Goal: Task Accomplishment & Management: Manage account settings

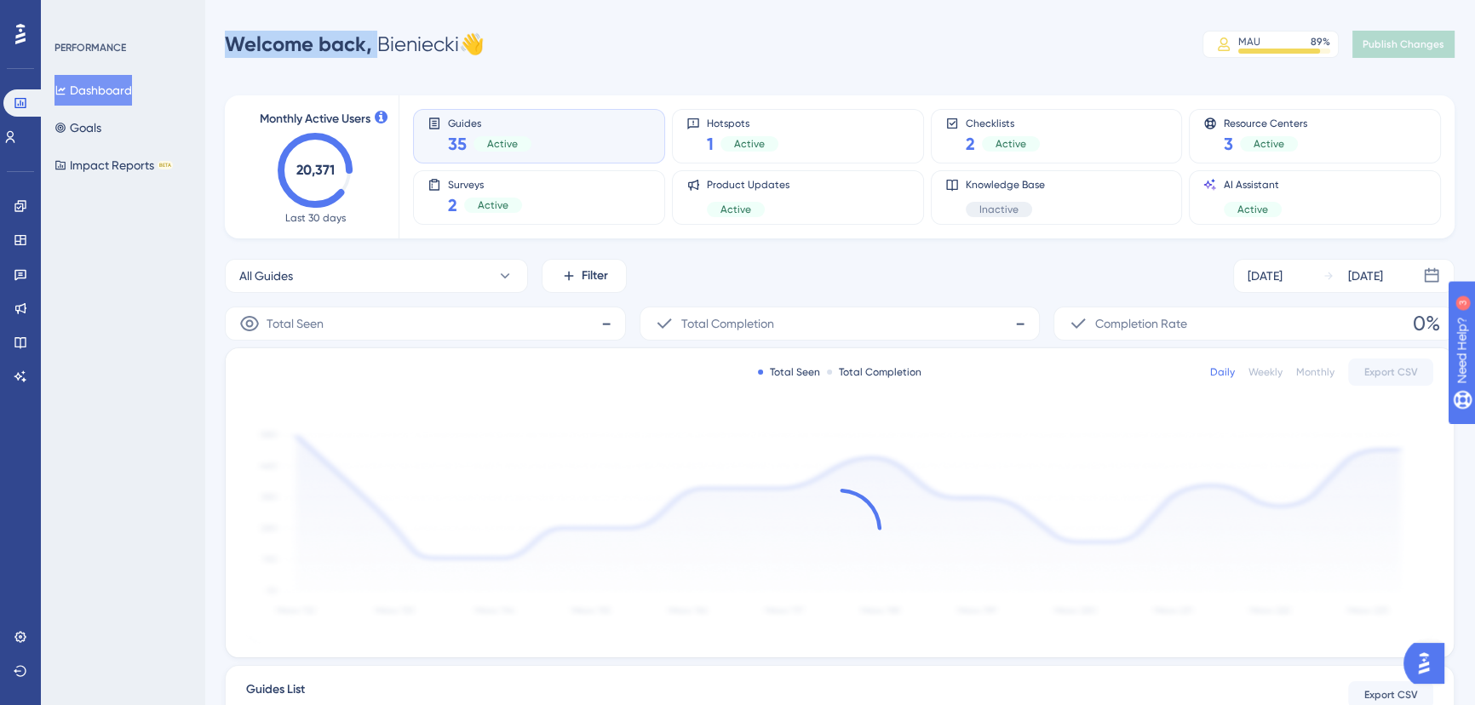
click at [0, 0] on div "Performance Users Engagement Widgets Feedback Product Updates Knowledge Base AI…" at bounding box center [0, 0] width 0 height 0
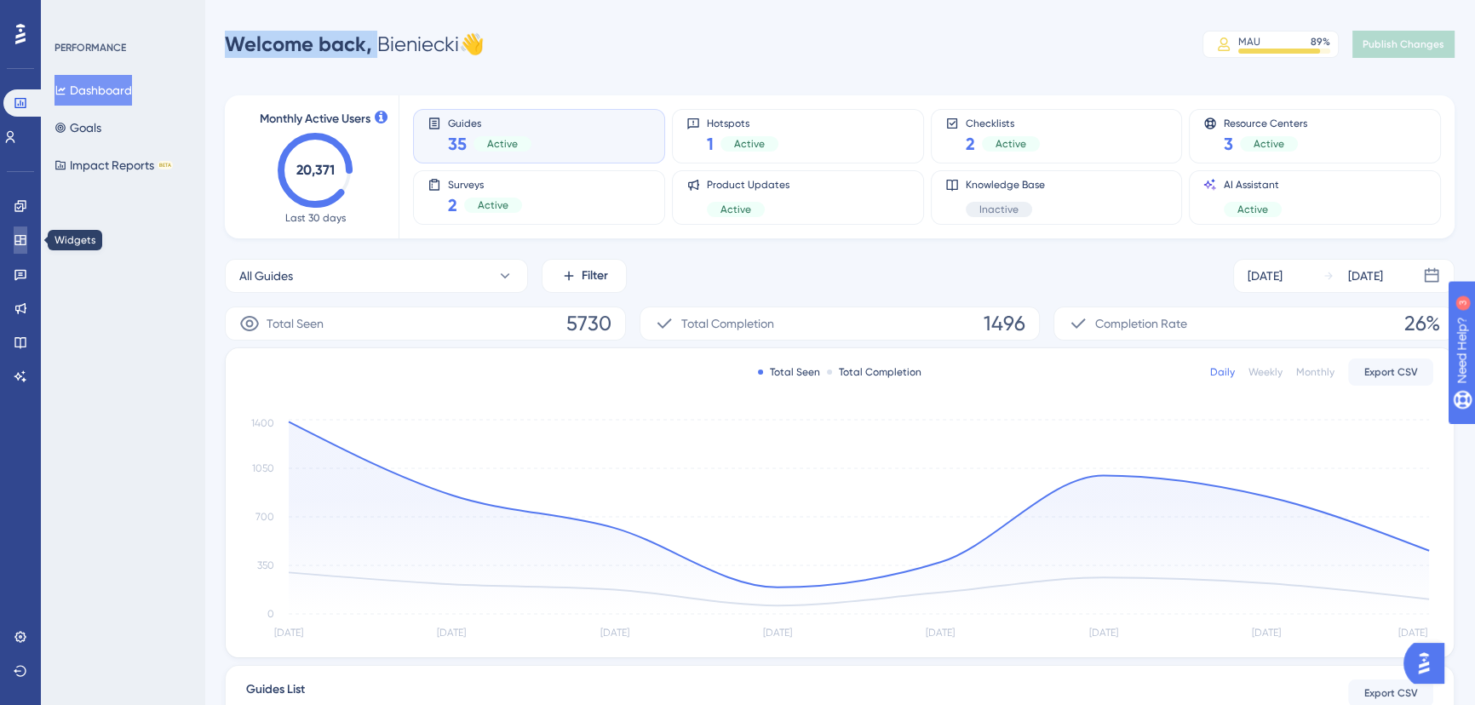
click at [14, 240] on link at bounding box center [21, 240] width 14 height 27
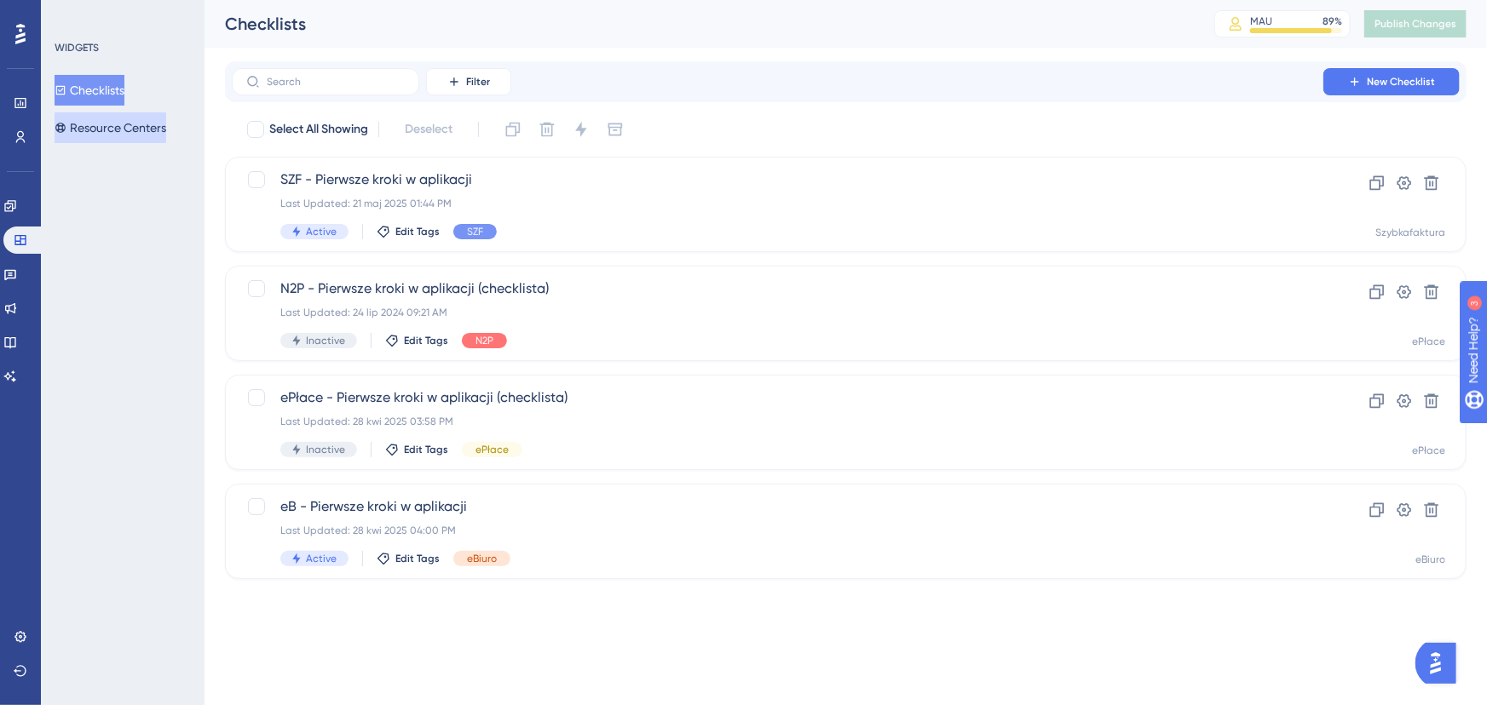
click at [112, 125] on button "Resource Centers" at bounding box center [111, 127] width 112 height 31
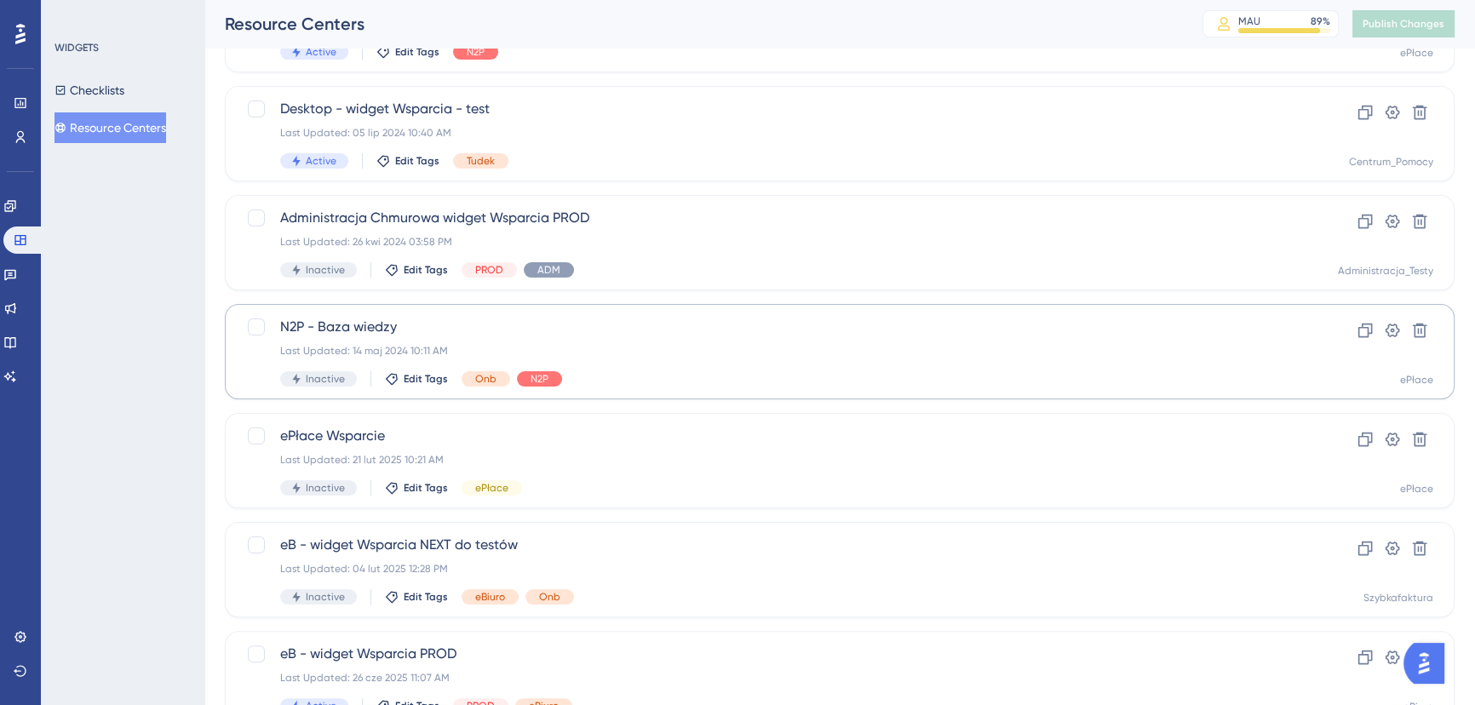
scroll to position [473, 0]
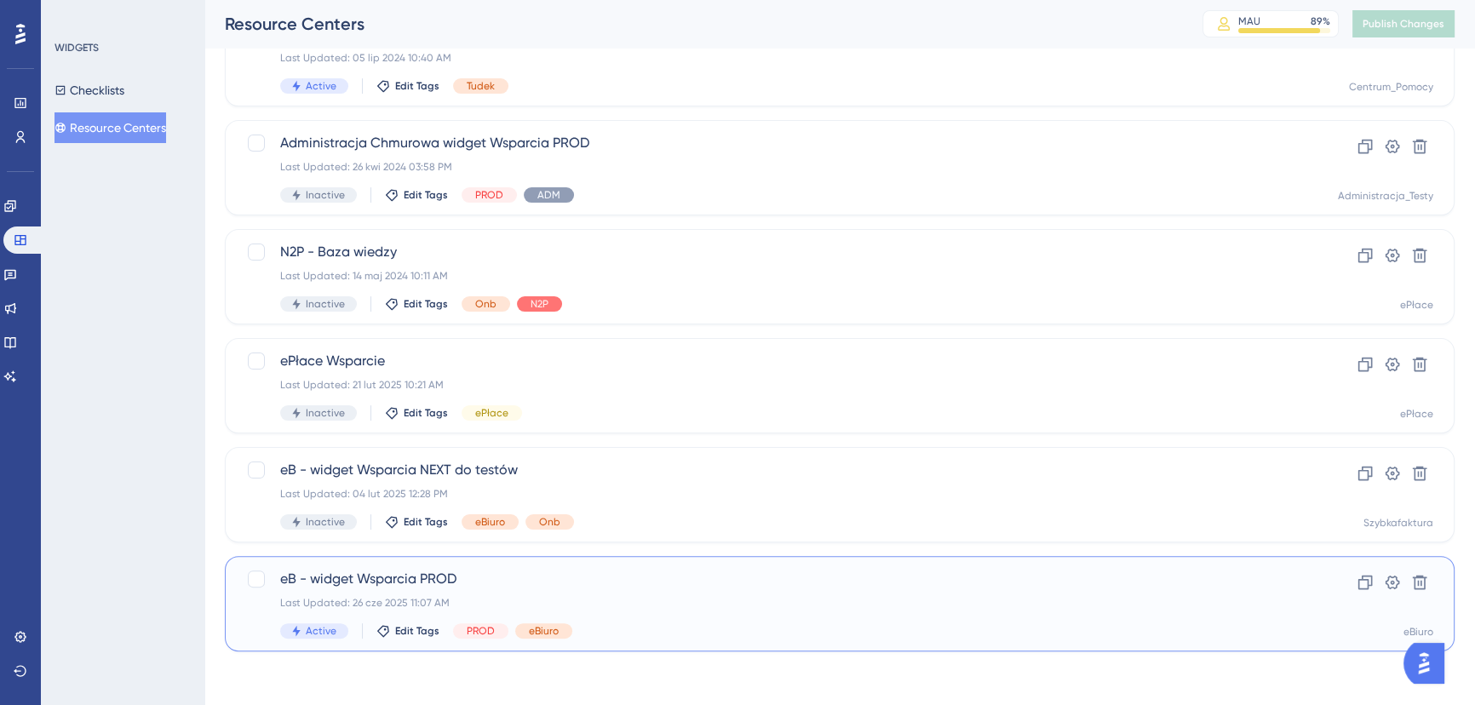
click at [541, 578] on span "eB - widget Wsparcia PROD" at bounding box center [771, 579] width 983 height 20
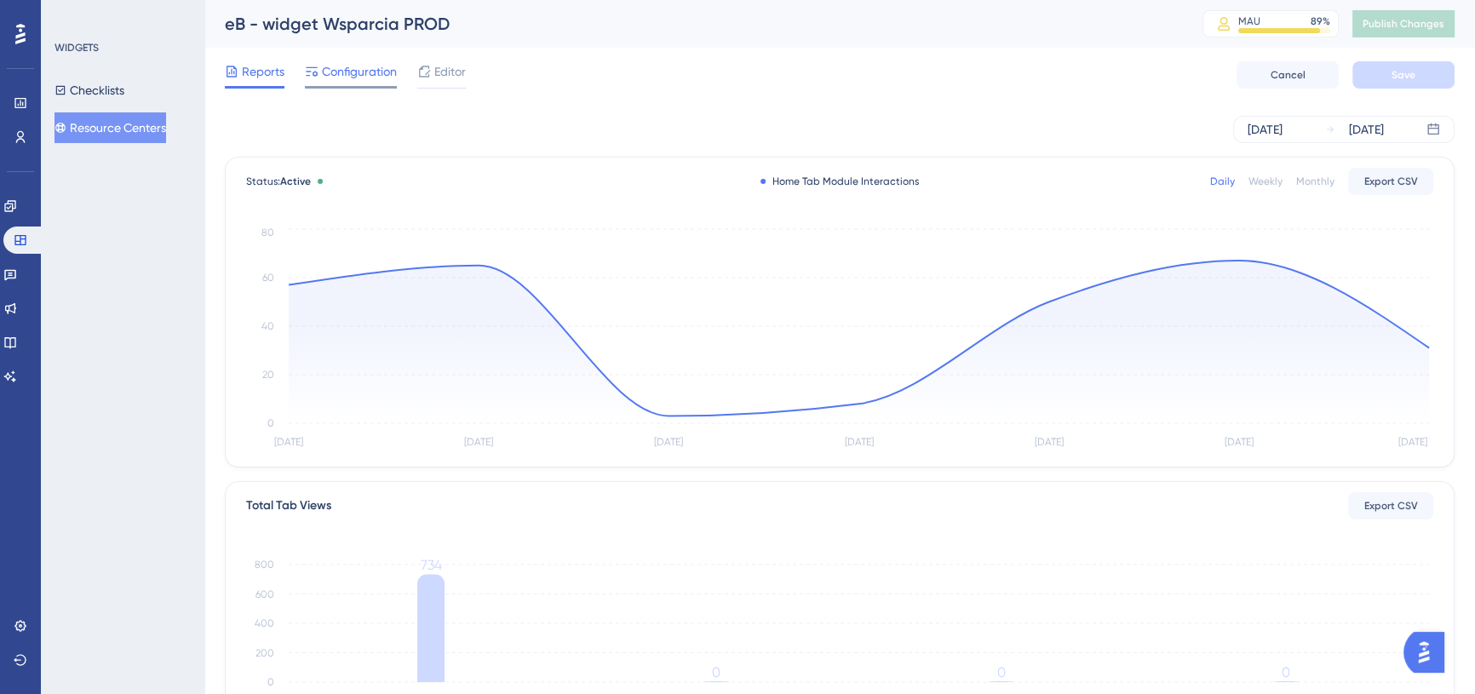
click at [340, 75] on span "Configuration" at bounding box center [359, 71] width 75 height 20
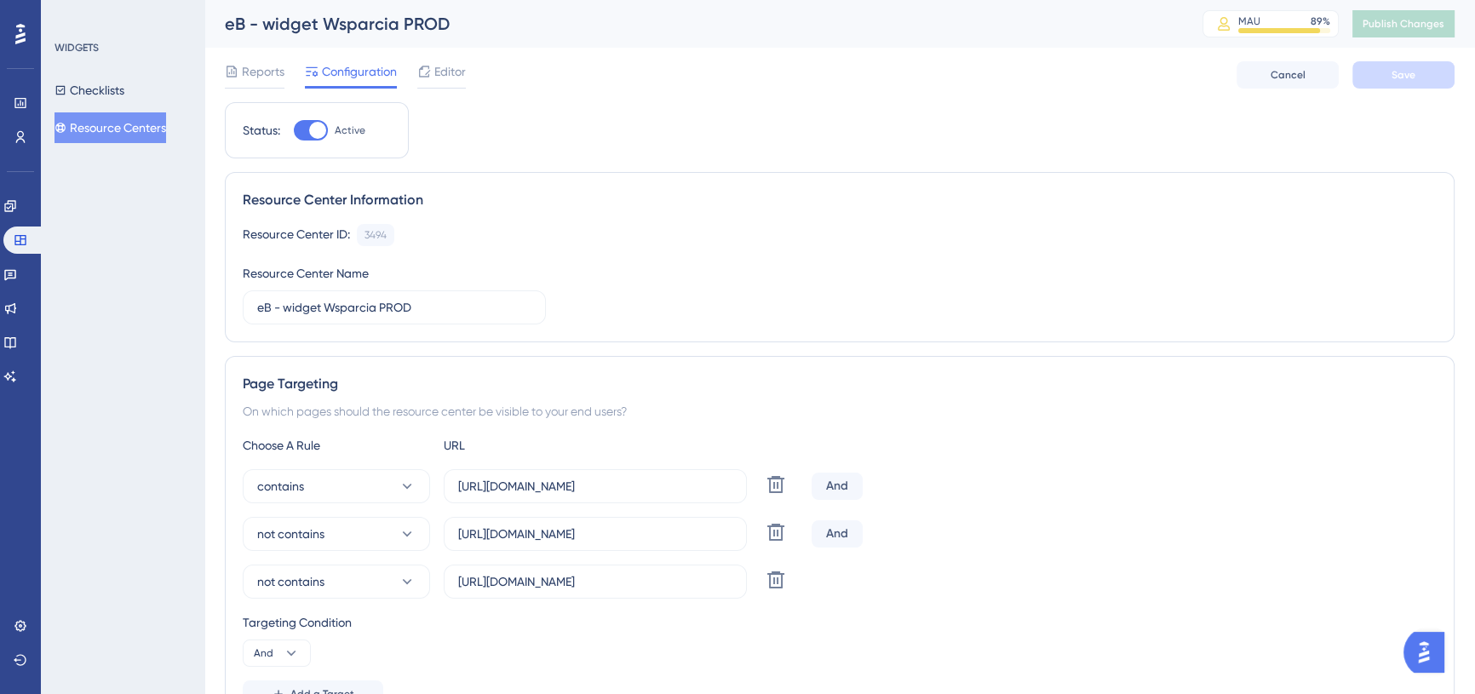
drag, startPoint x: 960, startPoint y: 371, endPoint x: 932, endPoint y: 348, distance: 35.8
click at [932, 348] on div "Status: Active Resource Center Information Resource Center ID: 3494 Copy Resour…" at bounding box center [840, 631] width 1230 height 1058
click at [25, 94] on link at bounding box center [21, 102] width 14 height 27
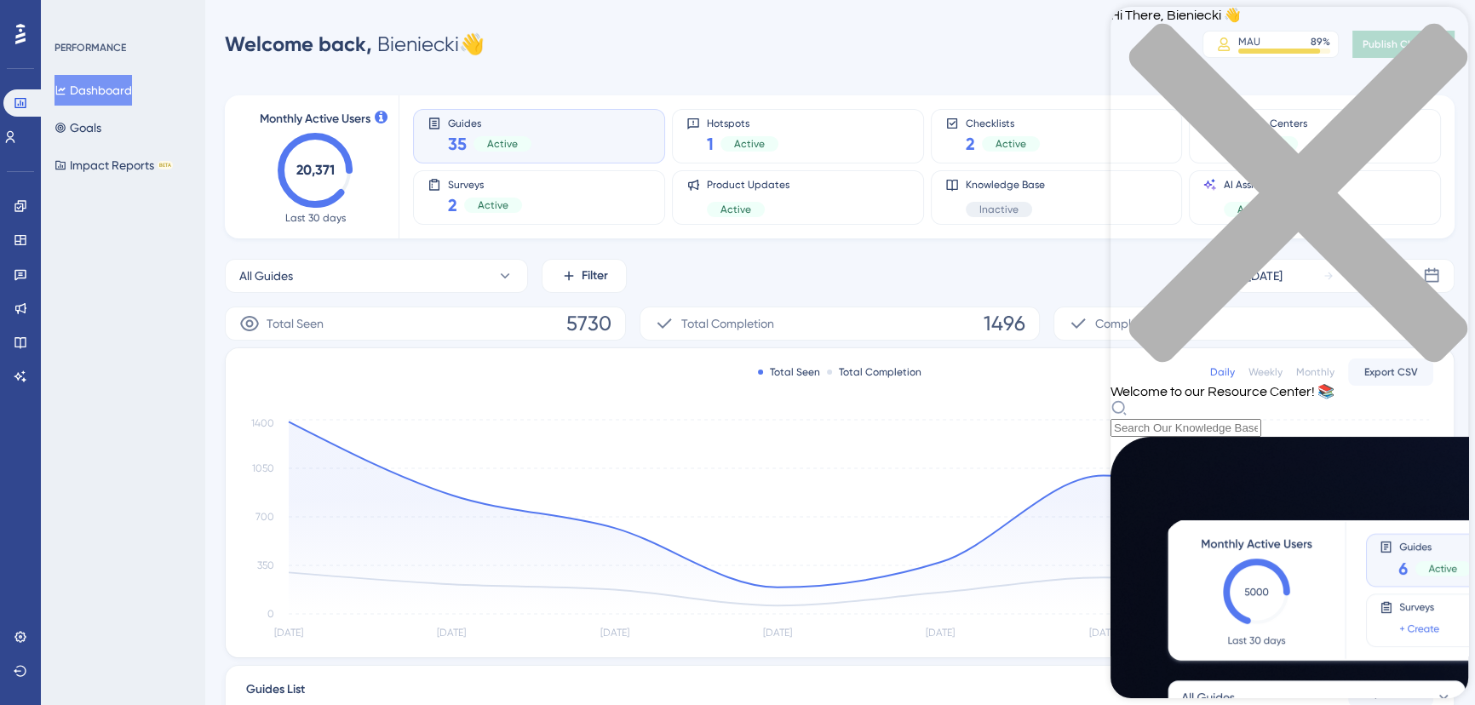
click at [1231, 103] on div "Hi There, Bieniecki 👋 Welcome to our Resource Center! 📚" at bounding box center [1290, 222] width 358 height 430
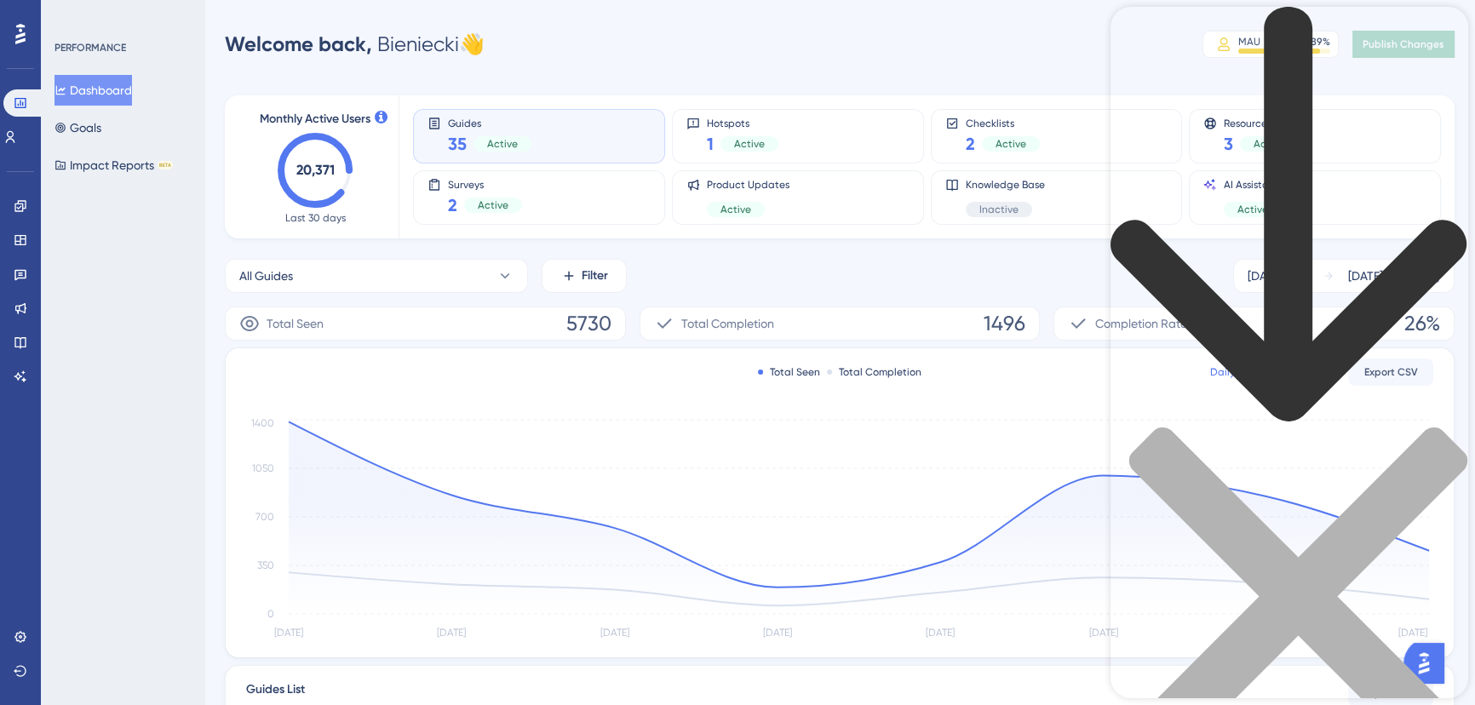
type input "resource api"
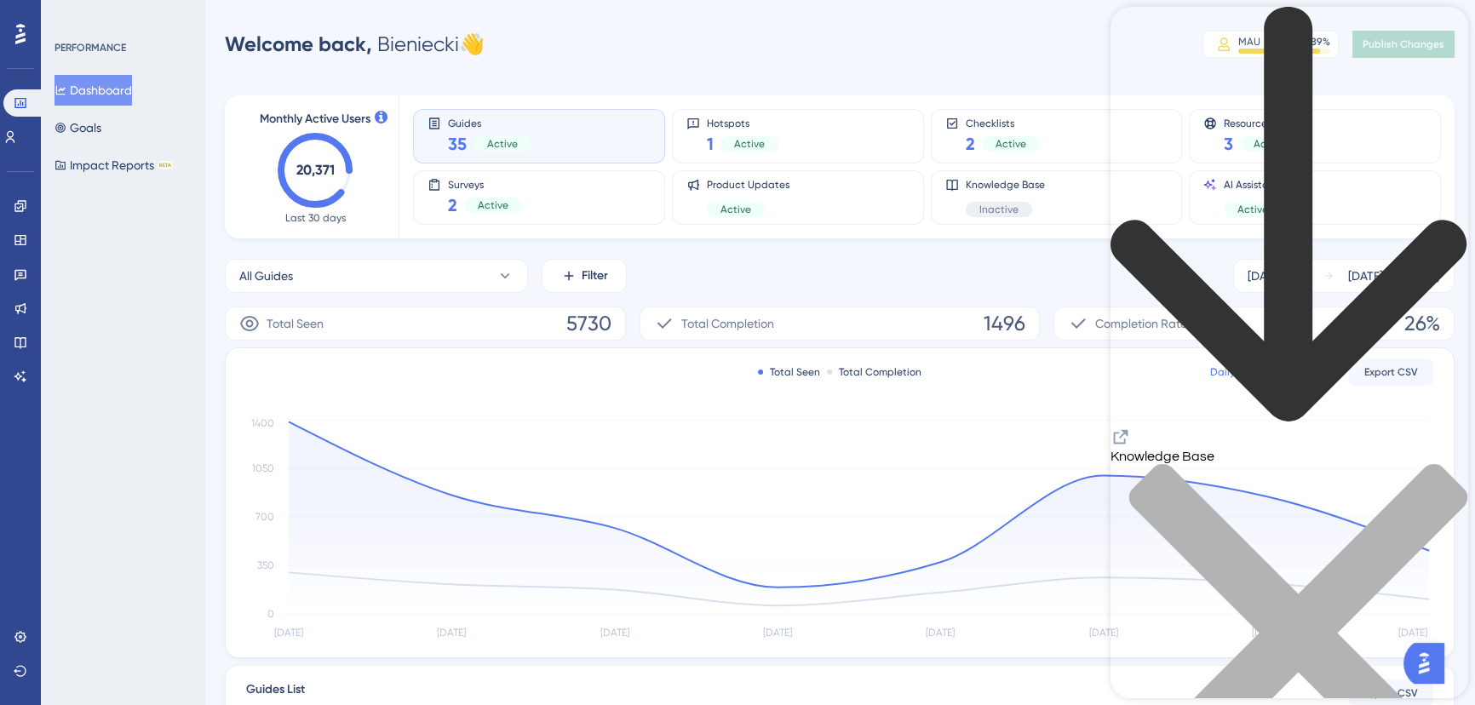
click at [1131, 427] on icon "Resource Center Header" at bounding box center [1121, 437] width 20 height 20
click at [27, 207] on link at bounding box center [21, 206] width 14 height 27
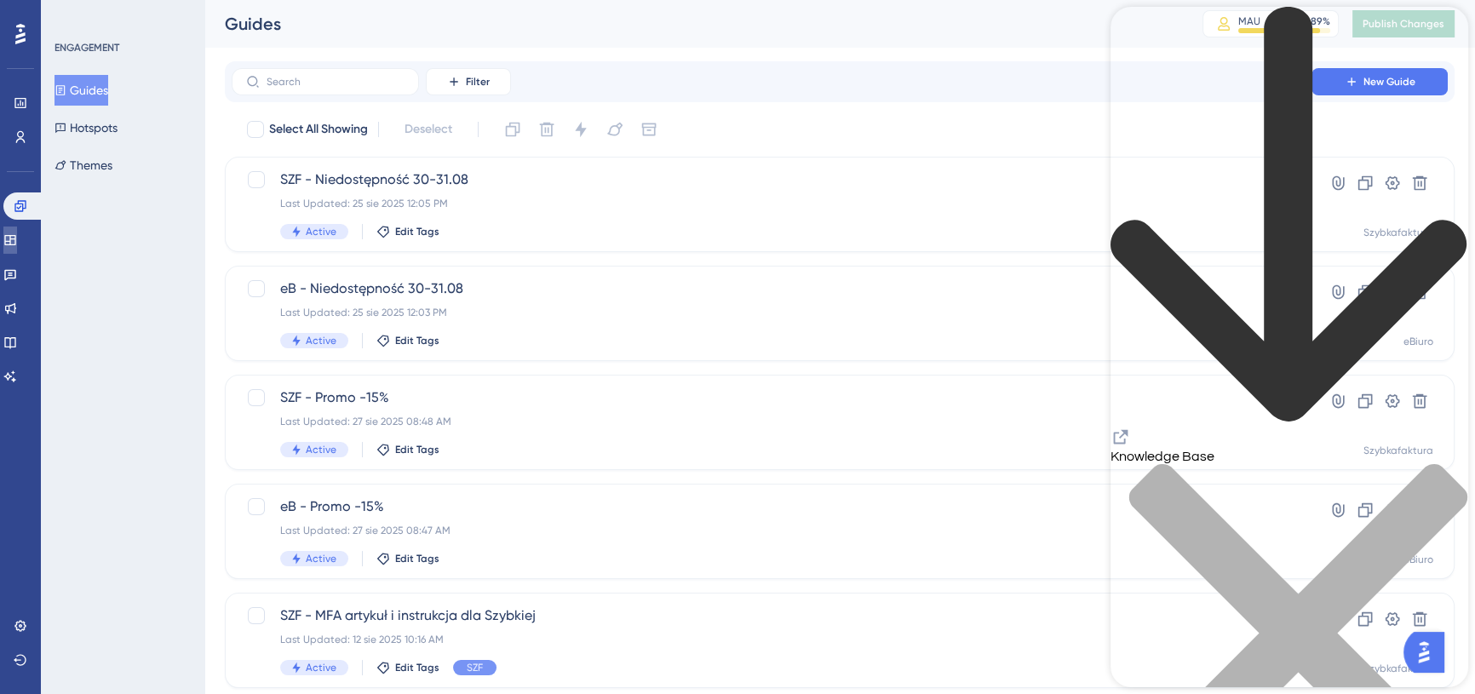
click at [17, 244] on link at bounding box center [10, 240] width 14 height 27
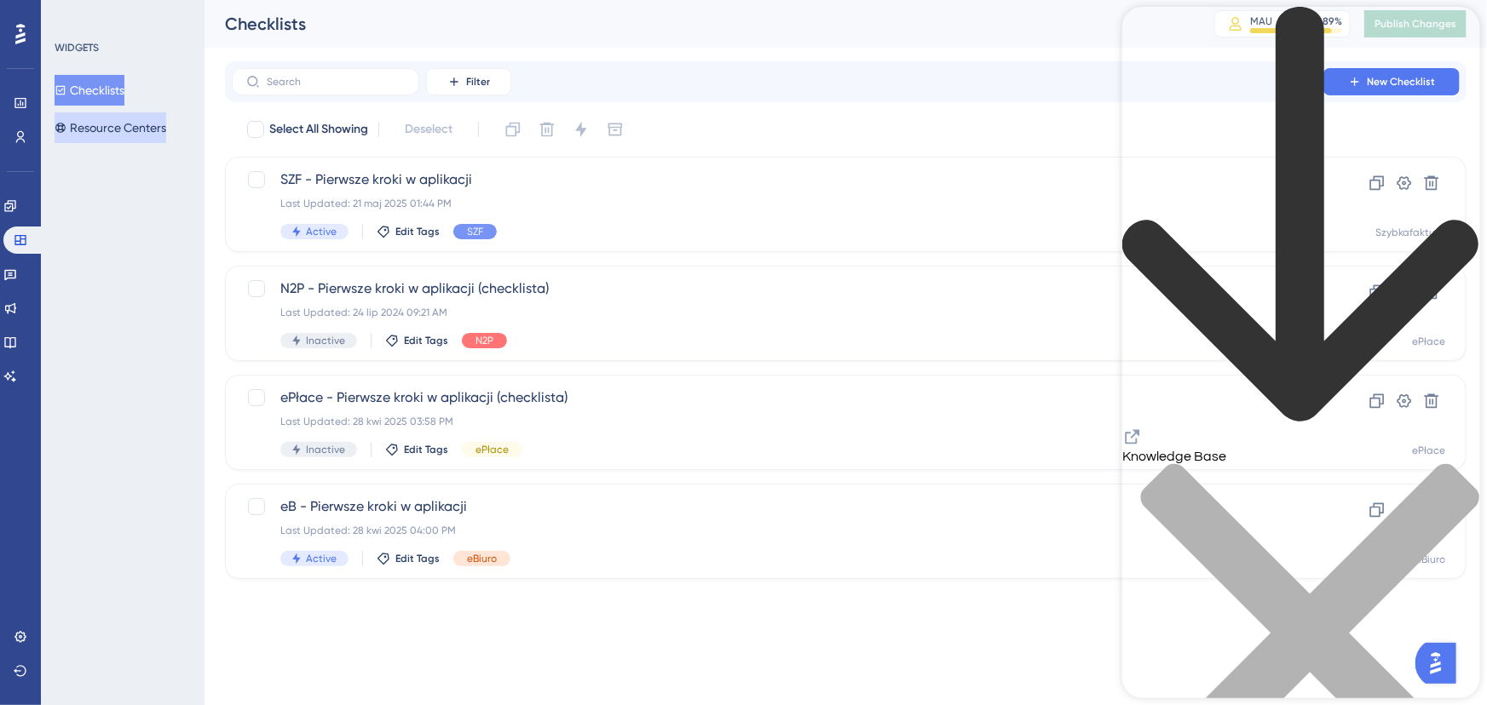
click at [158, 137] on button "Resource Centers" at bounding box center [111, 127] width 112 height 31
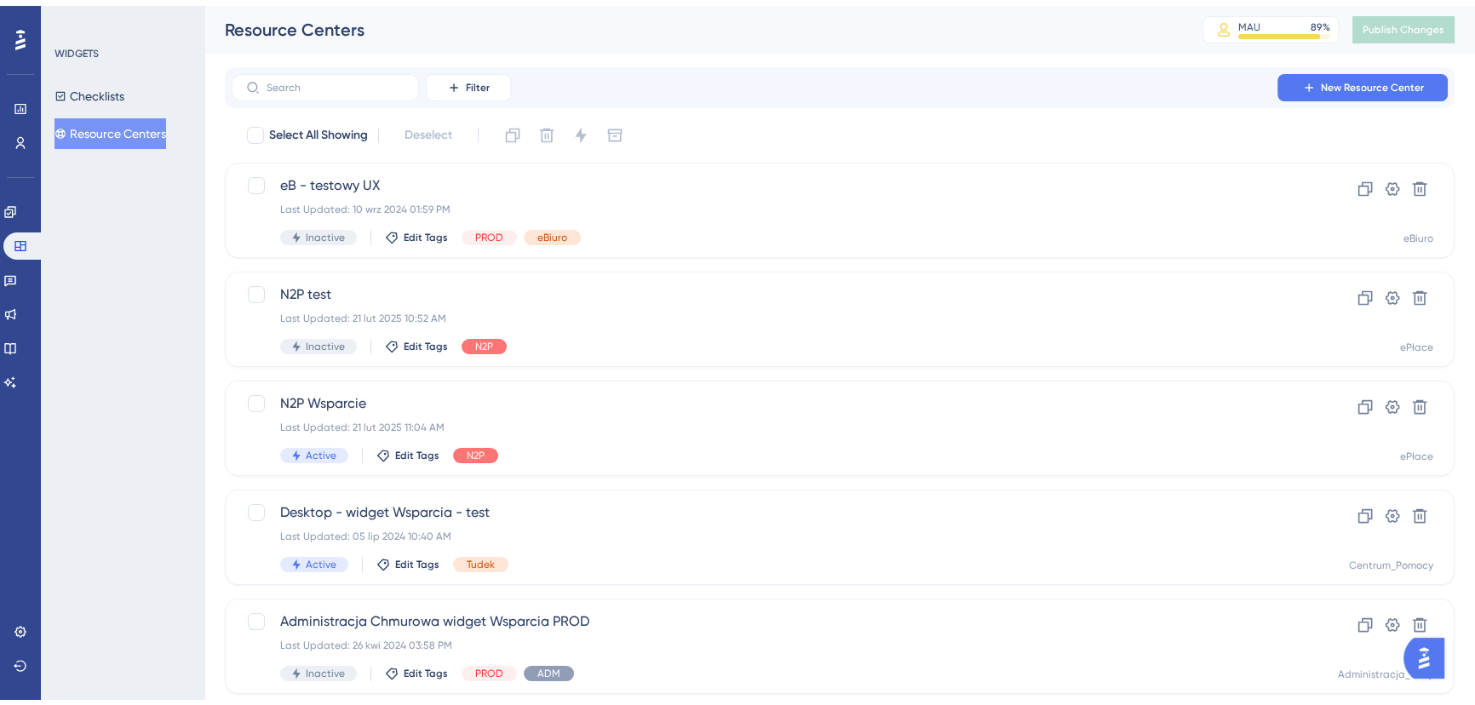
scroll to position [473, 0]
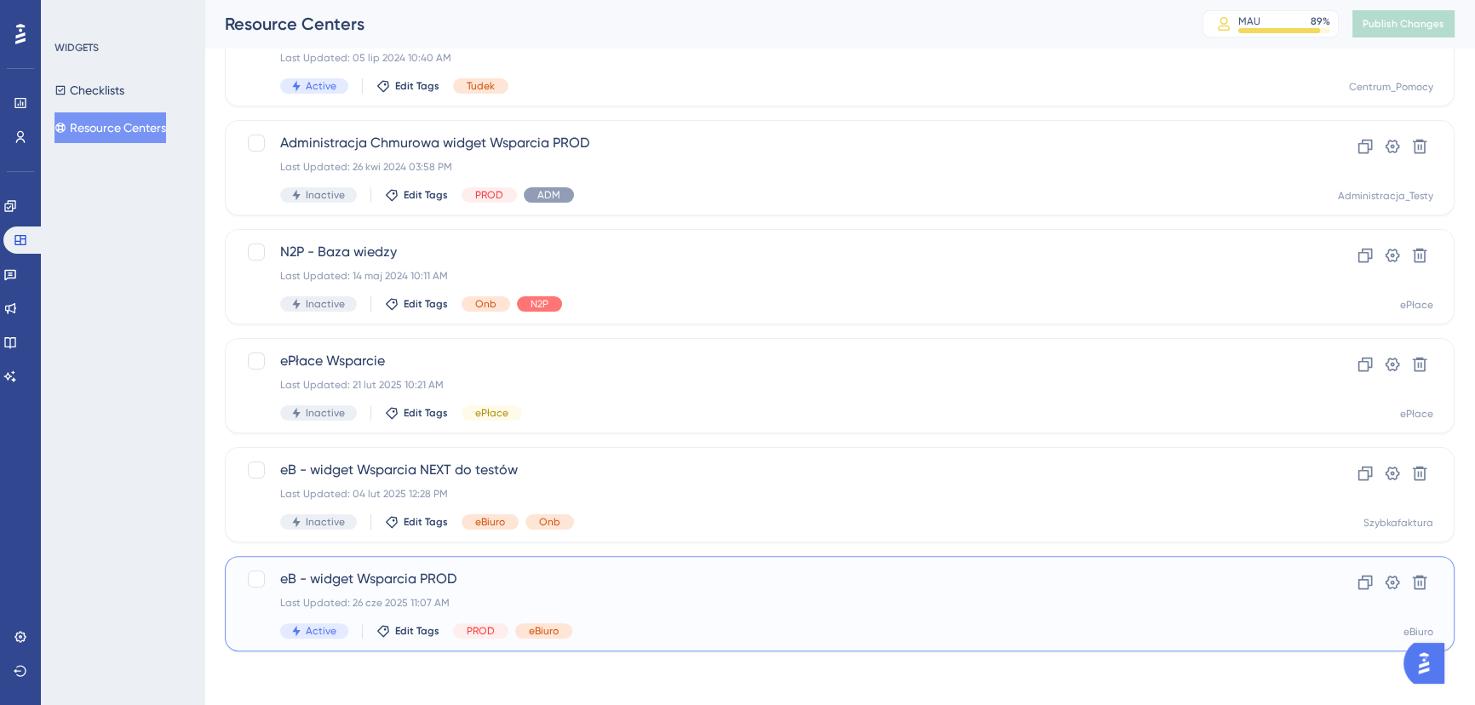
click at [522, 573] on span "eB - widget Wsparcia PROD" at bounding box center [771, 579] width 983 height 20
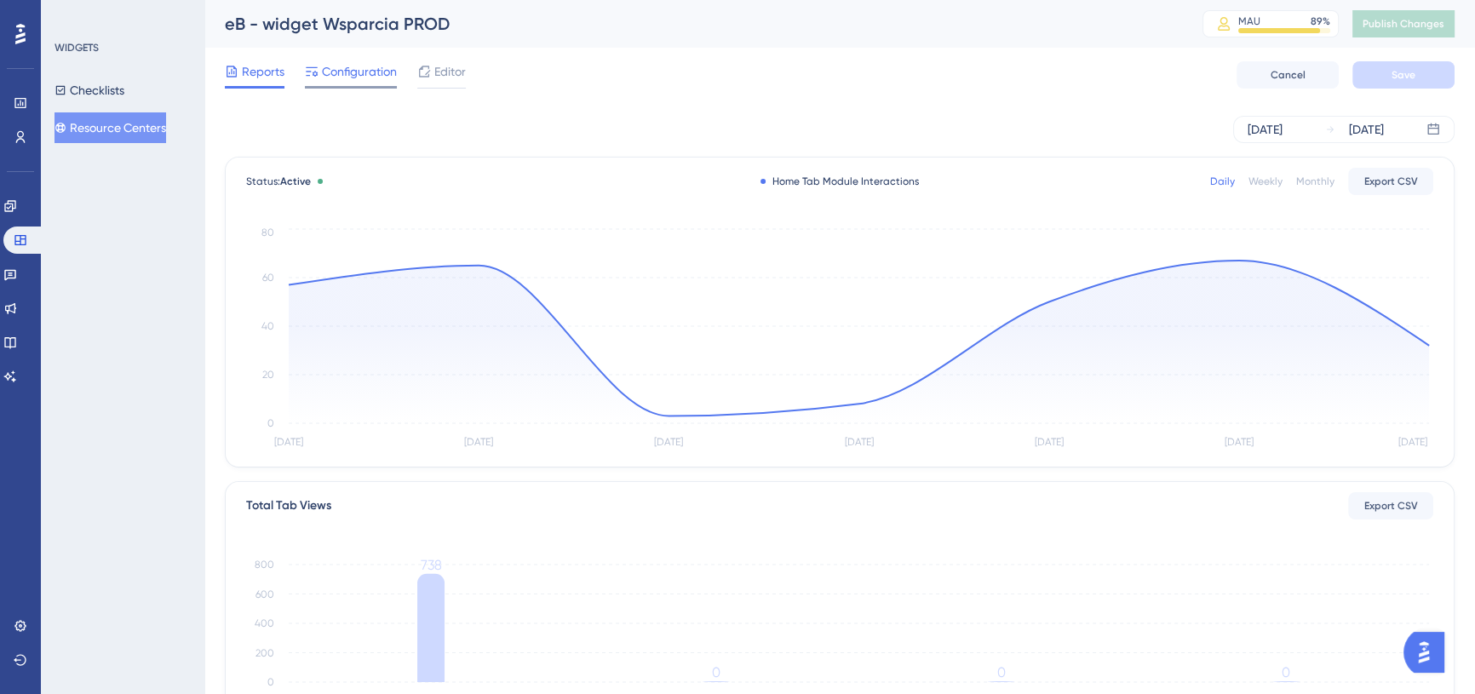
click at [338, 70] on span "Configuration" at bounding box center [359, 71] width 75 height 20
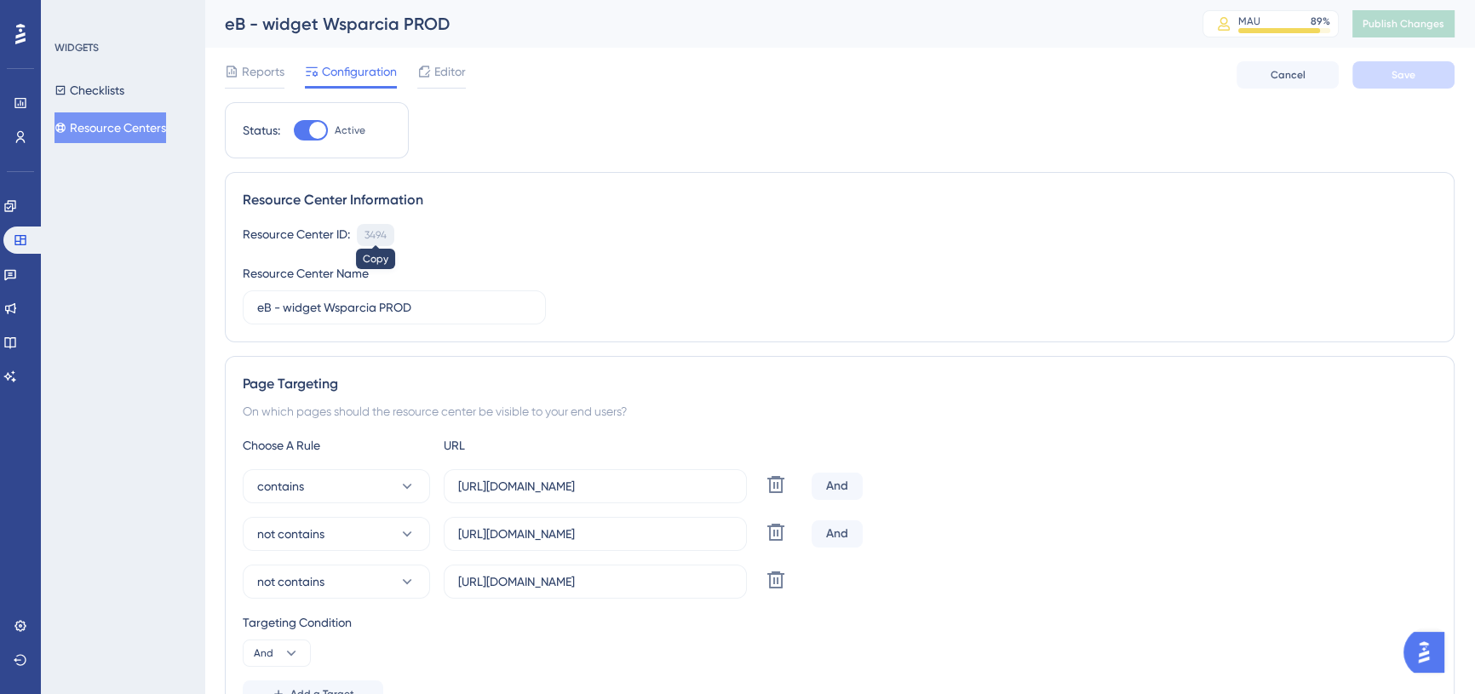
click at [378, 237] on div "3494" at bounding box center [376, 235] width 22 height 14
click at [637, 89] on div "Reports Configuration Editor Cancel Save" at bounding box center [840, 75] width 1230 height 55
click at [619, 114] on div "Status: Active Resource Center Information Resource Center ID: 3494 Copy Resour…" at bounding box center [840, 631] width 1230 height 1058
click at [0, 0] on link at bounding box center [0, 0] width 0 height 0
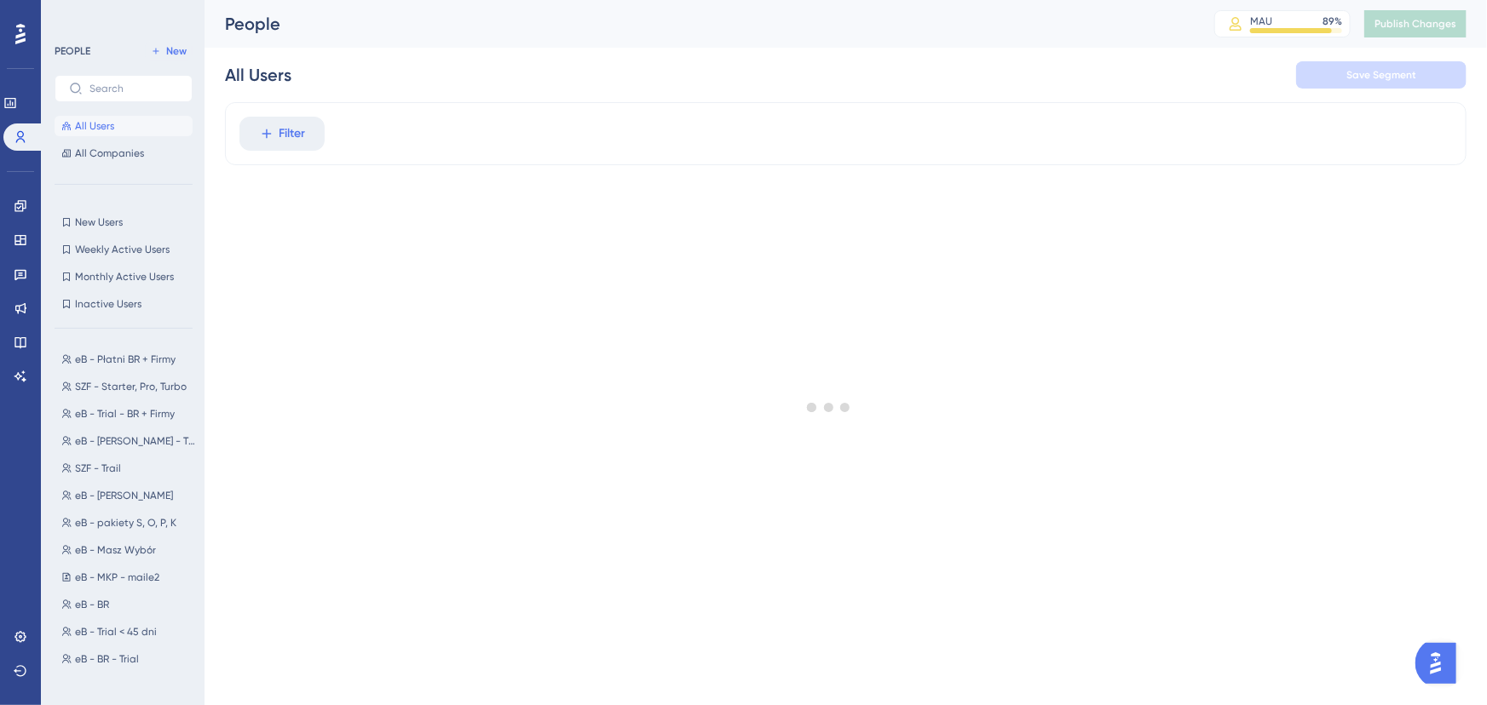
click at [306, 123] on div at bounding box center [828, 407] width 1316 height 583
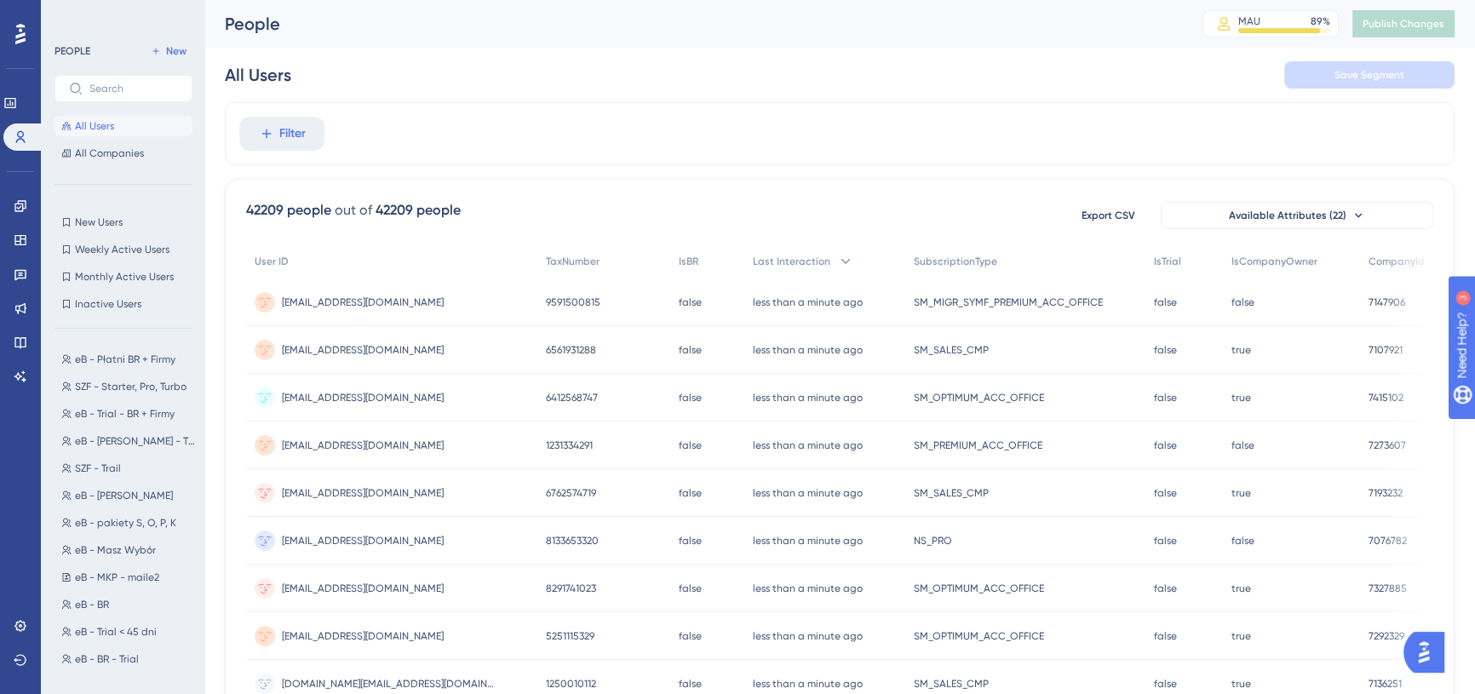
click at [761, 72] on div "All Users Save Segment" at bounding box center [840, 75] width 1230 height 55
click at [1136, 26] on div "People" at bounding box center [692, 24] width 935 height 24
click at [1031, 30] on div "People" at bounding box center [692, 24] width 935 height 24
click at [112, 127] on span "All Users" at bounding box center [94, 126] width 39 height 14
click at [305, 133] on span "Filter" at bounding box center [292, 134] width 26 height 20
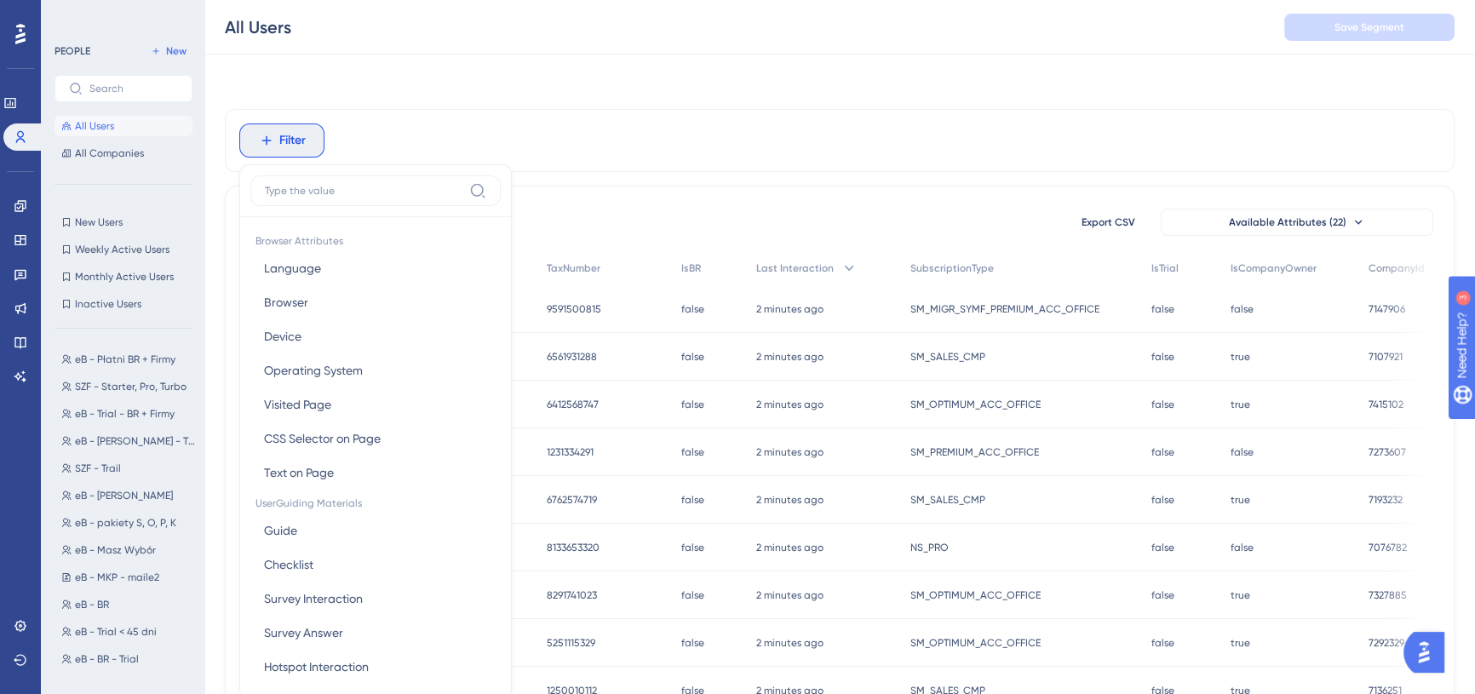
scroll to position [78, 0]
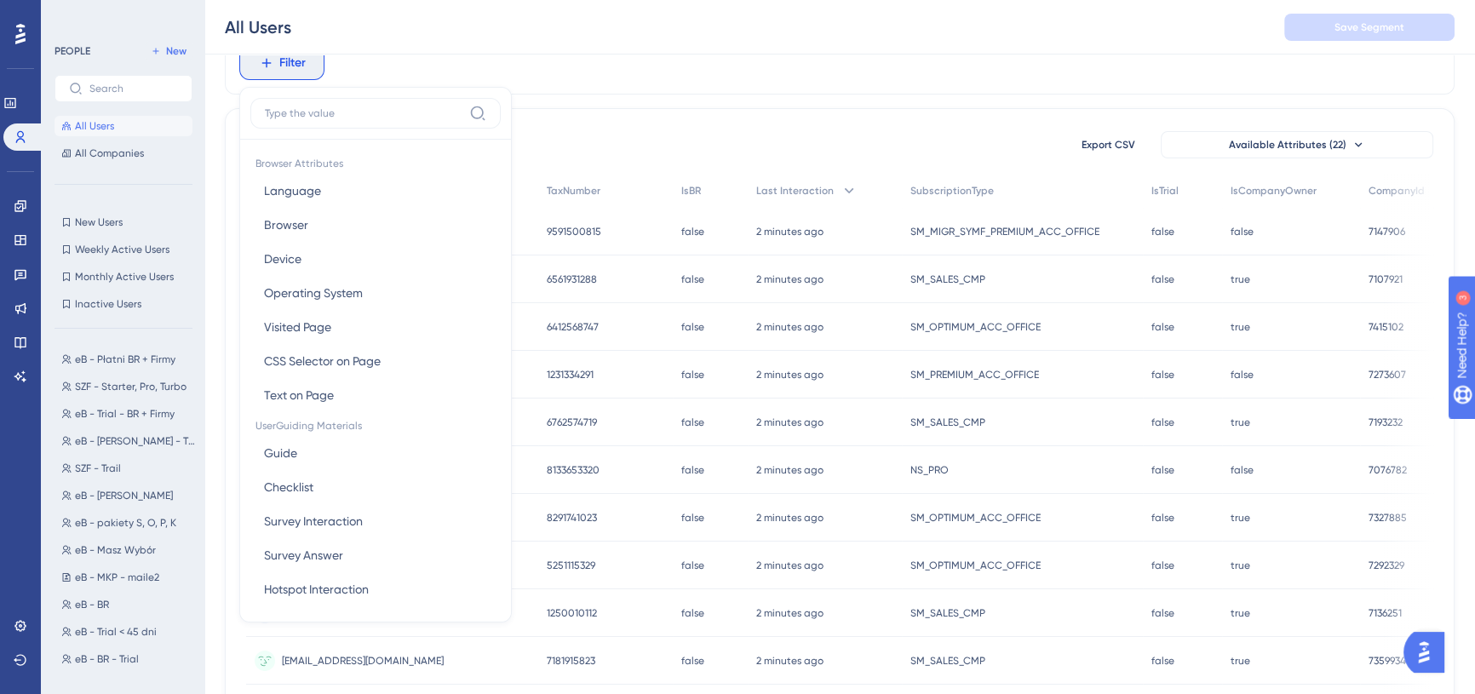
click at [374, 118] on input at bounding box center [364, 113] width 198 height 14
type input "c"
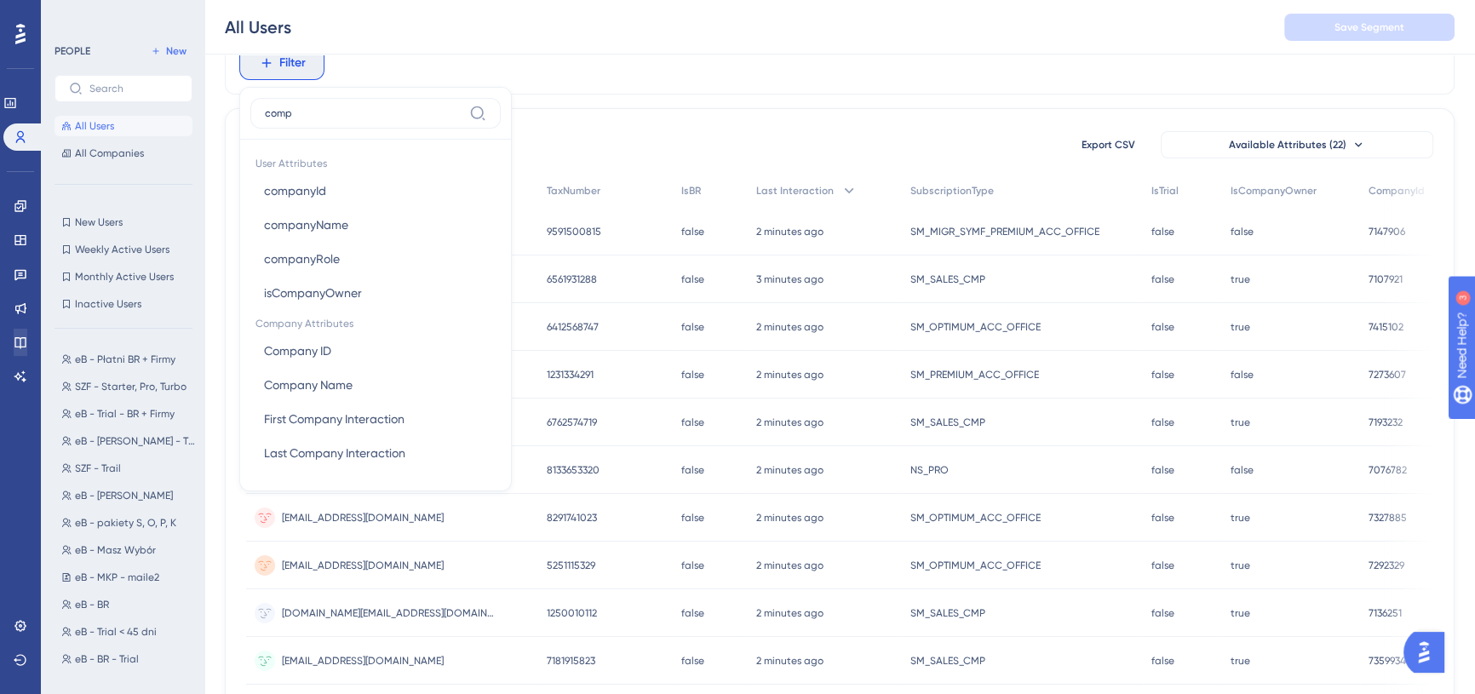
type input "comp"
click at [359, 187] on button "companyId companyId" at bounding box center [375, 191] width 250 height 34
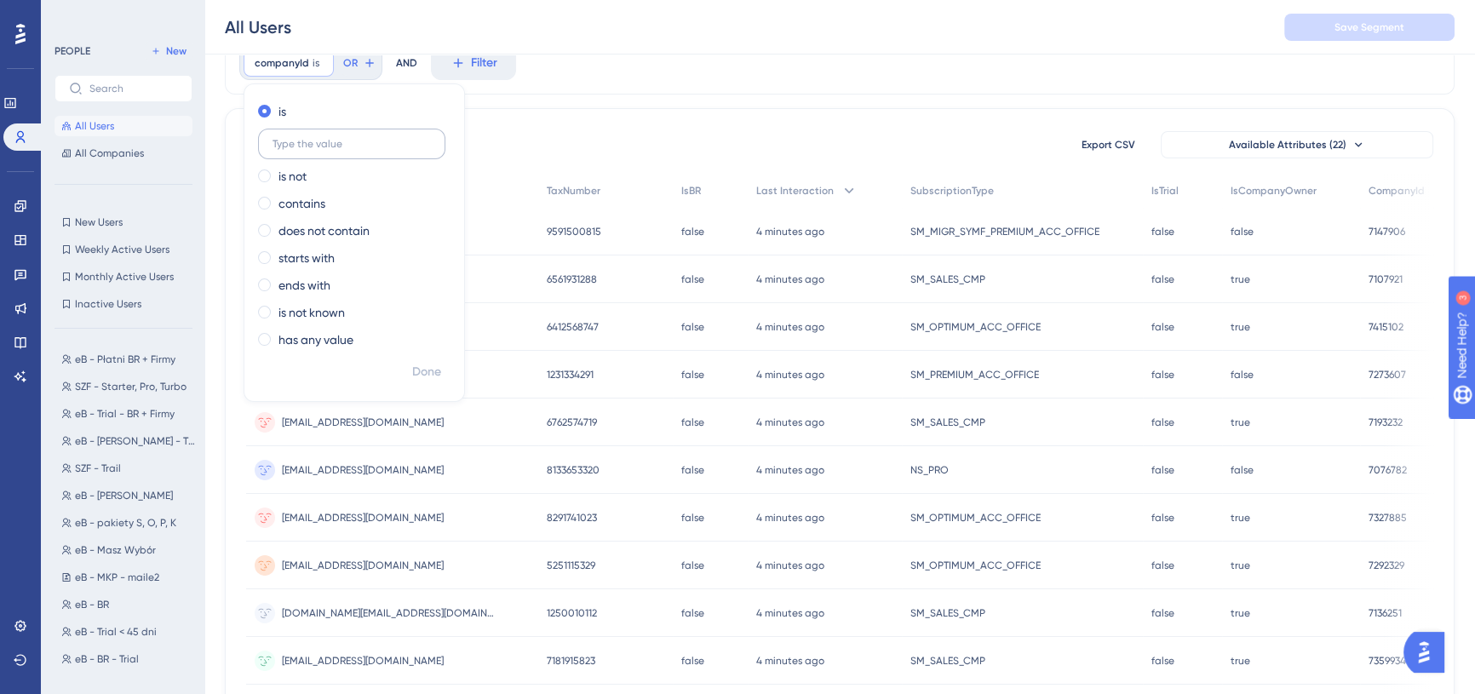
click at [349, 135] on label at bounding box center [351, 144] width 187 height 31
click at [349, 138] on input "text" at bounding box center [352, 144] width 158 height 12
paste input "7139224"
type input "7139224"
click at [431, 371] on span "Done" at bounding box center [426, 372] width 29 height 20
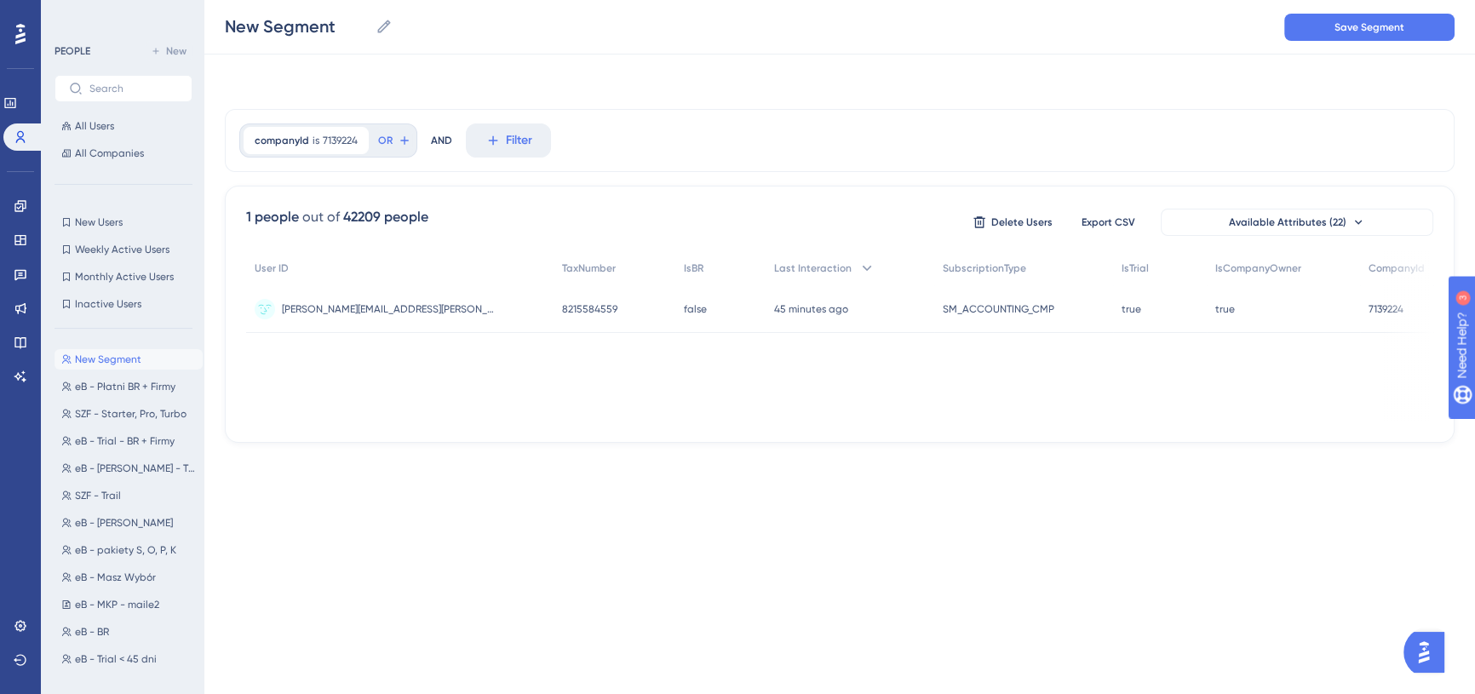
scroll to position [0, 0]
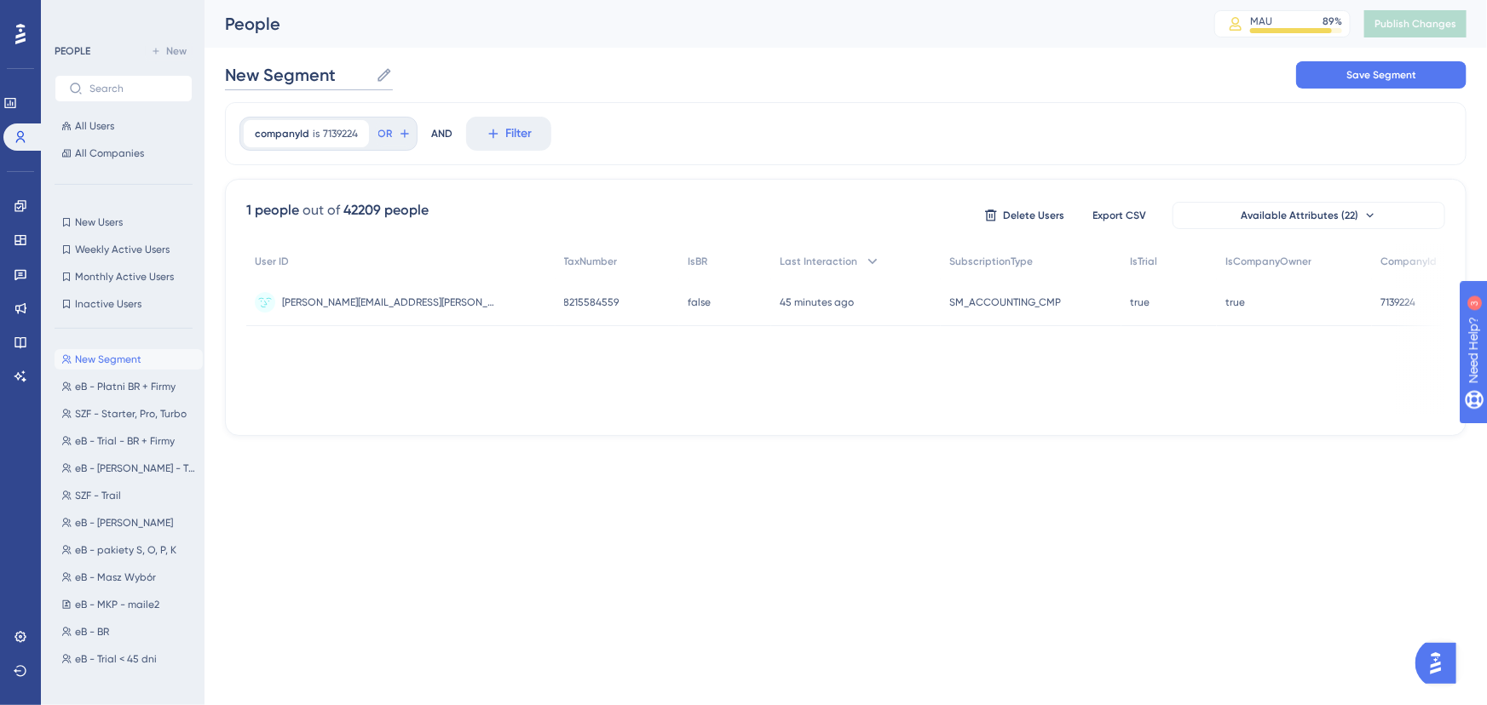
click at [295, 70] on input "New Segment" at bounding box center [297, 75] width 144 height 24
type input "C"
type input "eB - Chat AI bez Wsparcia"
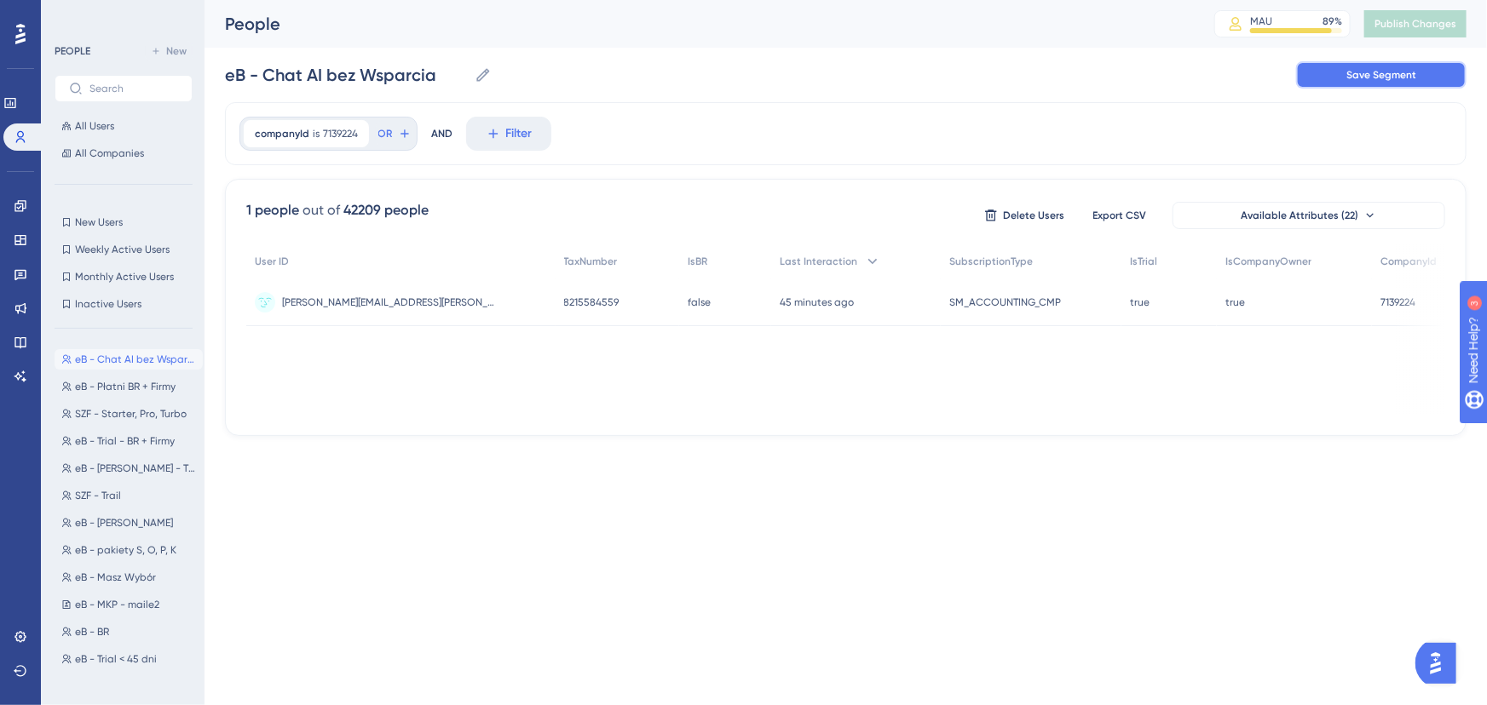
click at [1403, 77] on span "Save Segment" at bounding box center [1381, 75] width 70 height 14
click at [1396, 108] on div "companyId is 7139224 7139224 Remove OR AND Filter" at bounding box center [845, 133] width 1241 height 63
click at [1417, 17] on span "Publish Changes" at bounding box center [1415, 24] width 82 height 14
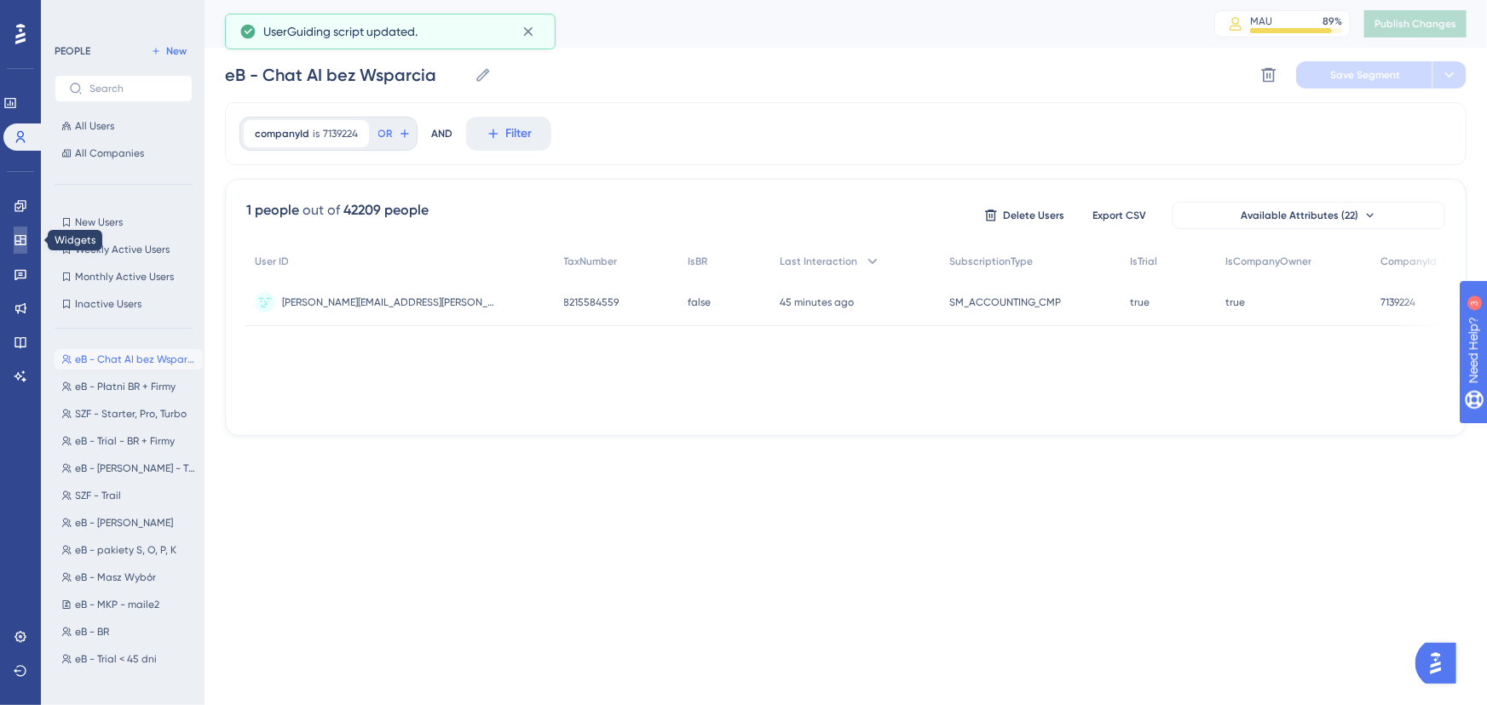
click at [27, 239] on link at bounding box center [21, 240] width 14 height 27
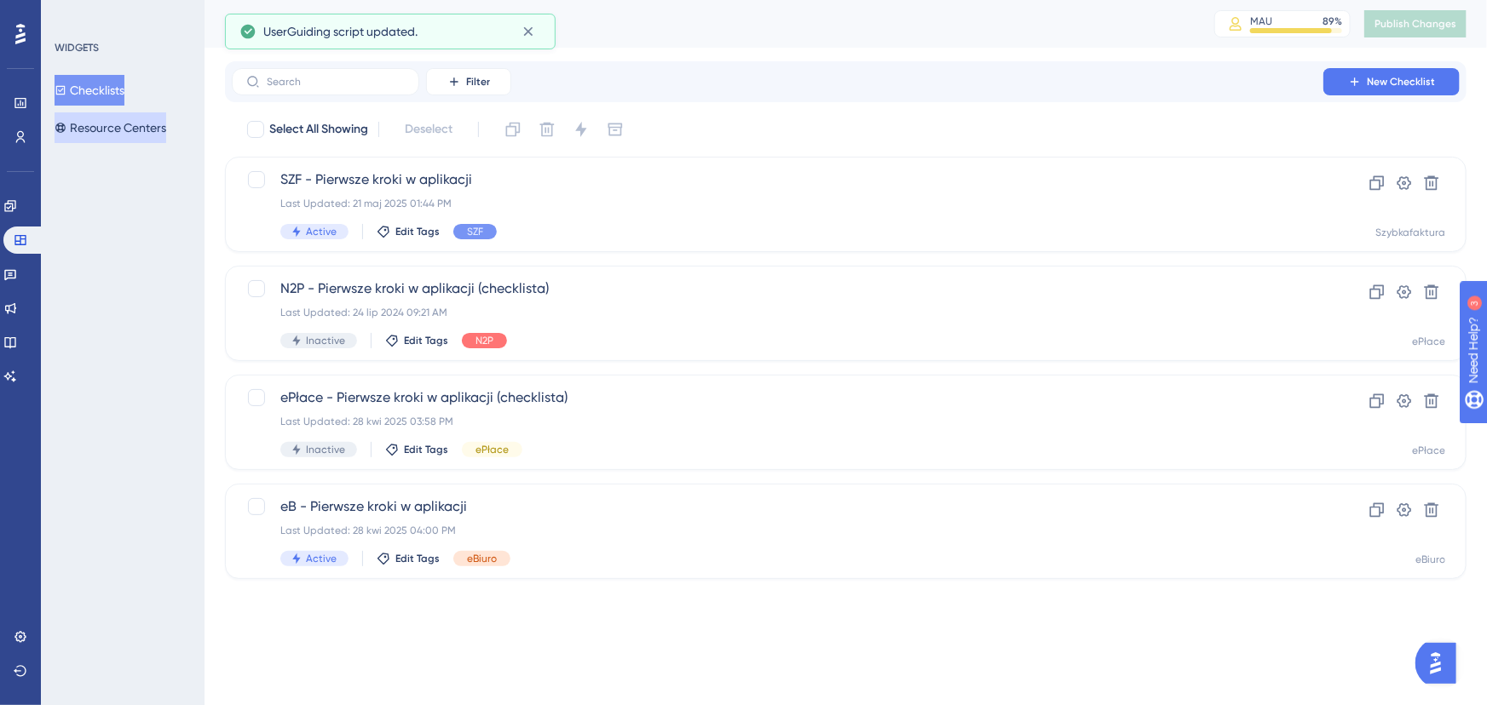
click at [152, 118] on button "Resource Centers" at bounding box center [111, 127] width 112 height 31
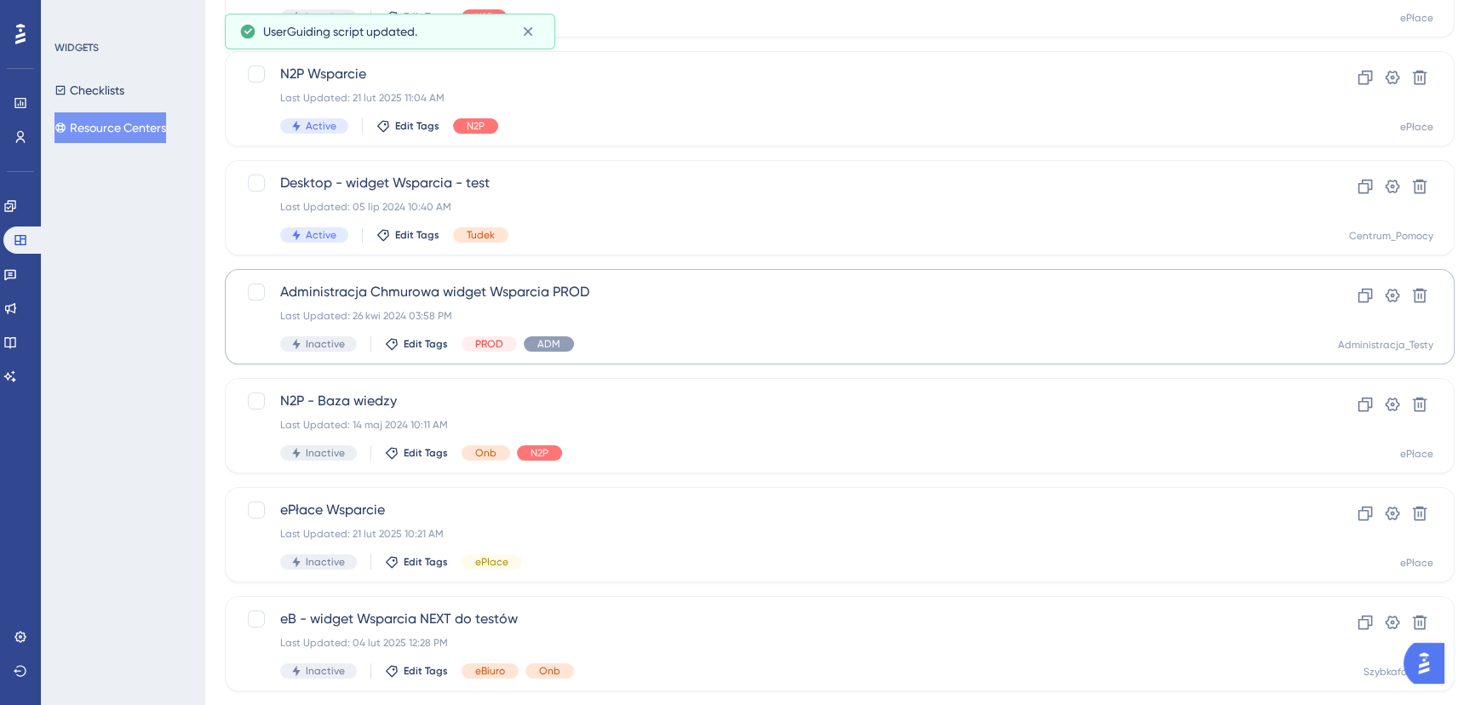
scroll to position [473, 0]
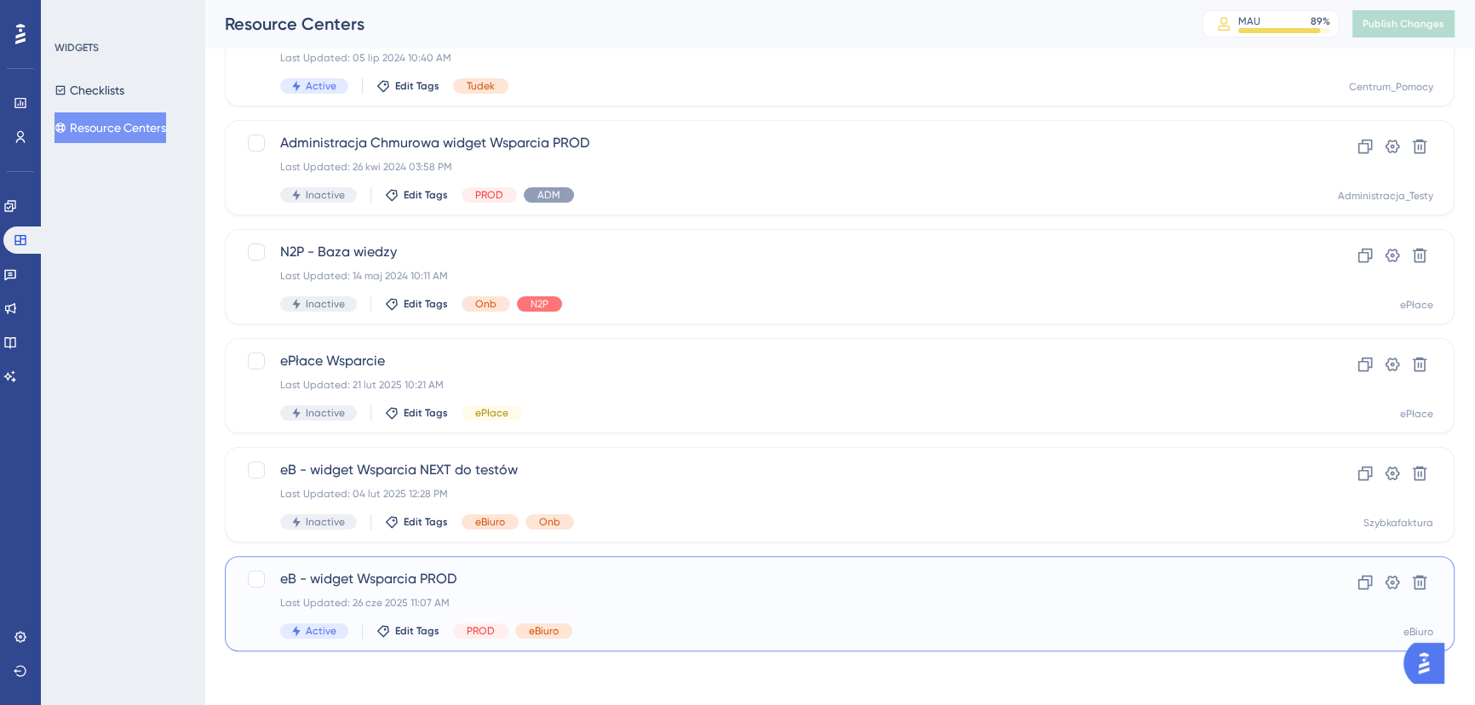
click at [564, 572] on span "eB - widget Wsparcia PROD" at bounding box center [771, 579] width 983 height 20
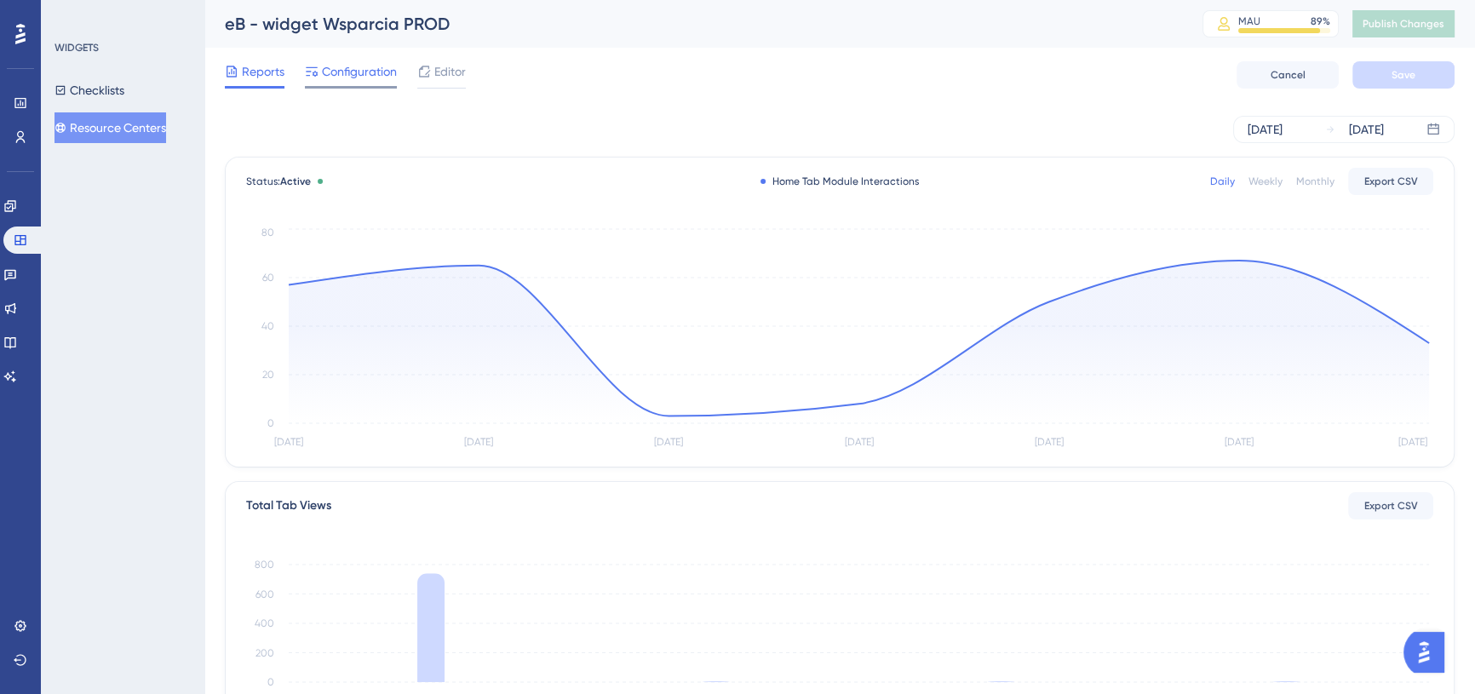
click at [388, 70] on span "Configuration" at bounding box center [359, 71] width 75 height 20
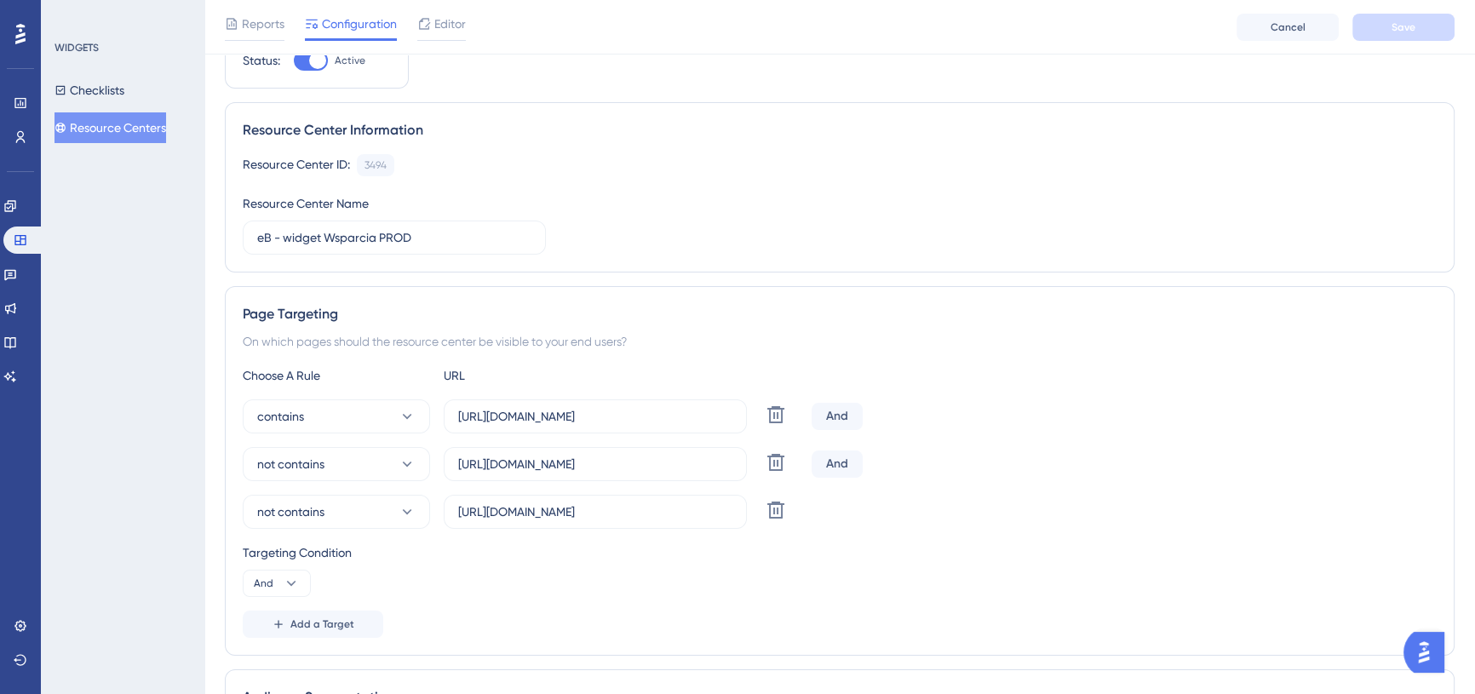
scroll to position [154, 0]
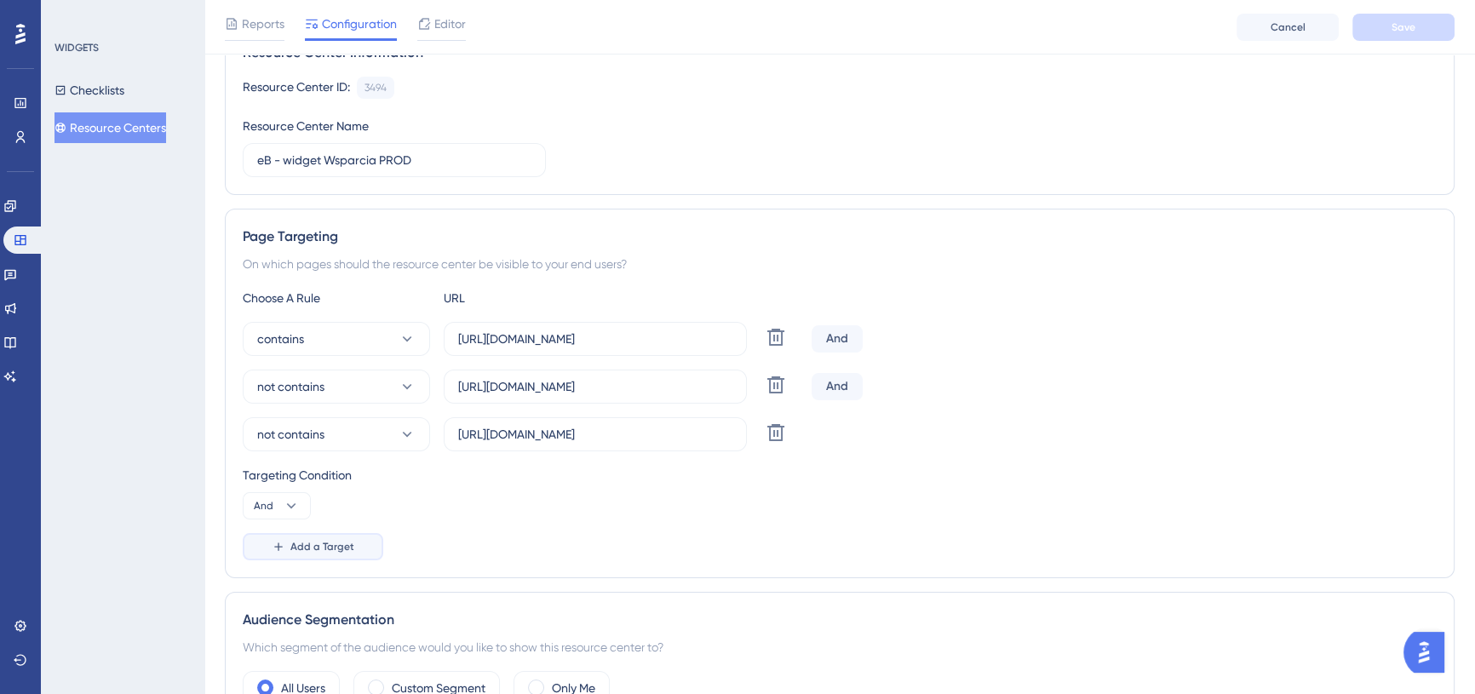
click at [307, 541] on span "Add a Target" at bounding box center [322, 547] width 64 height 14
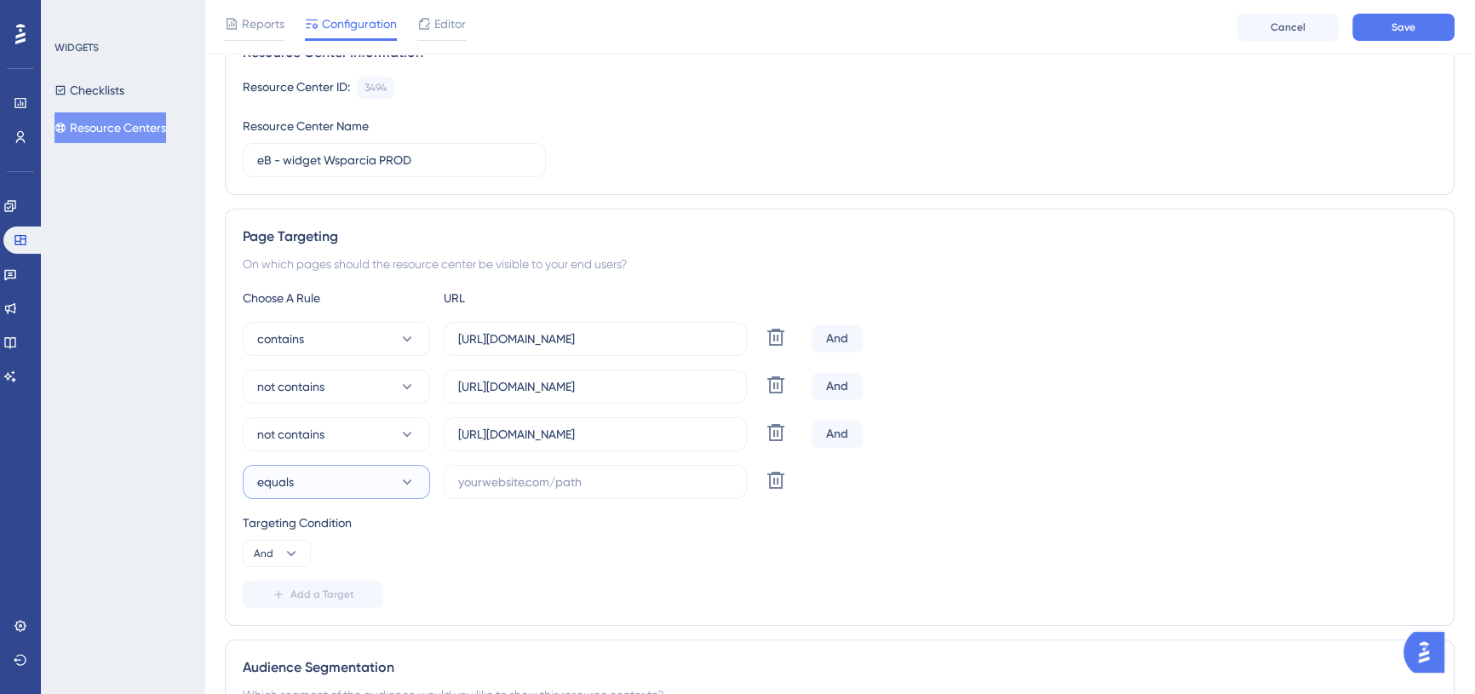
click at [388, 484] on button "equals" at bounding box center [336, 482] width 187 height 34
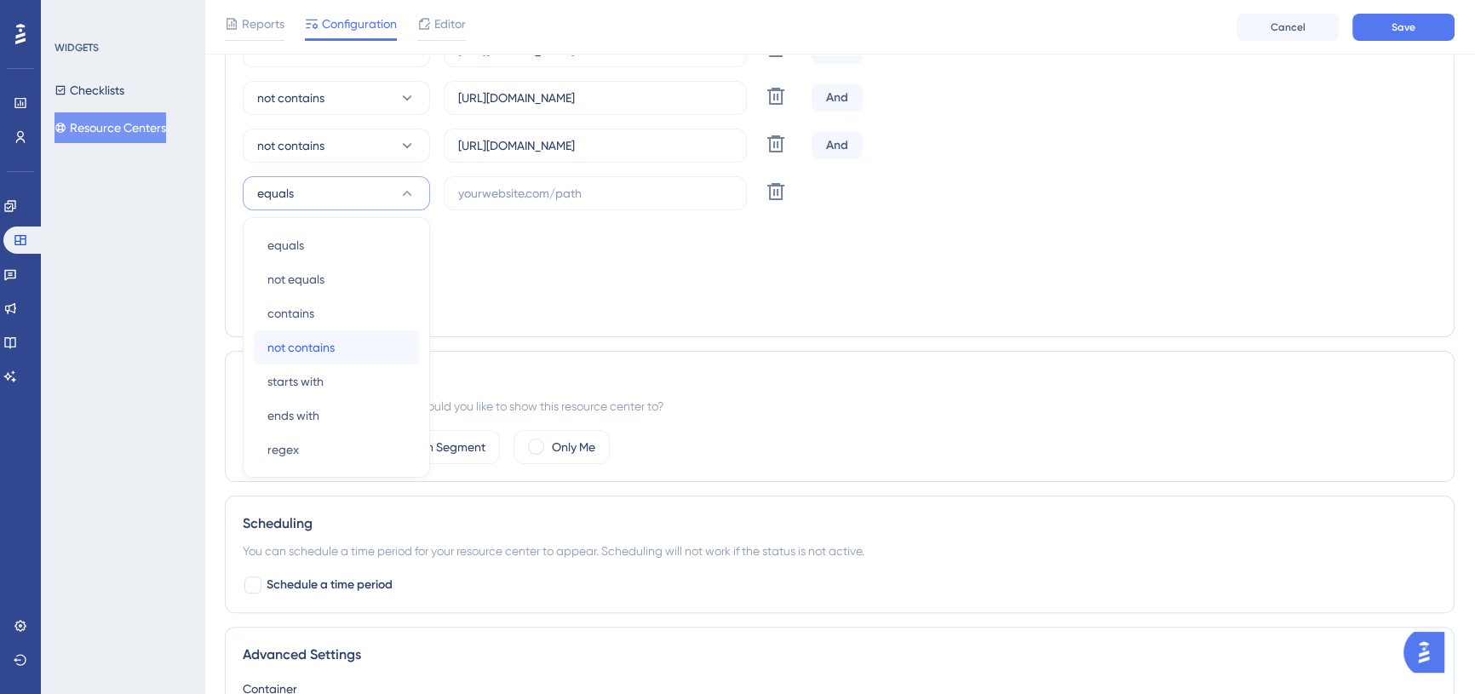
click at [331, 348] on span "not contains" at bounding box center [300, 347] width 67 height 20
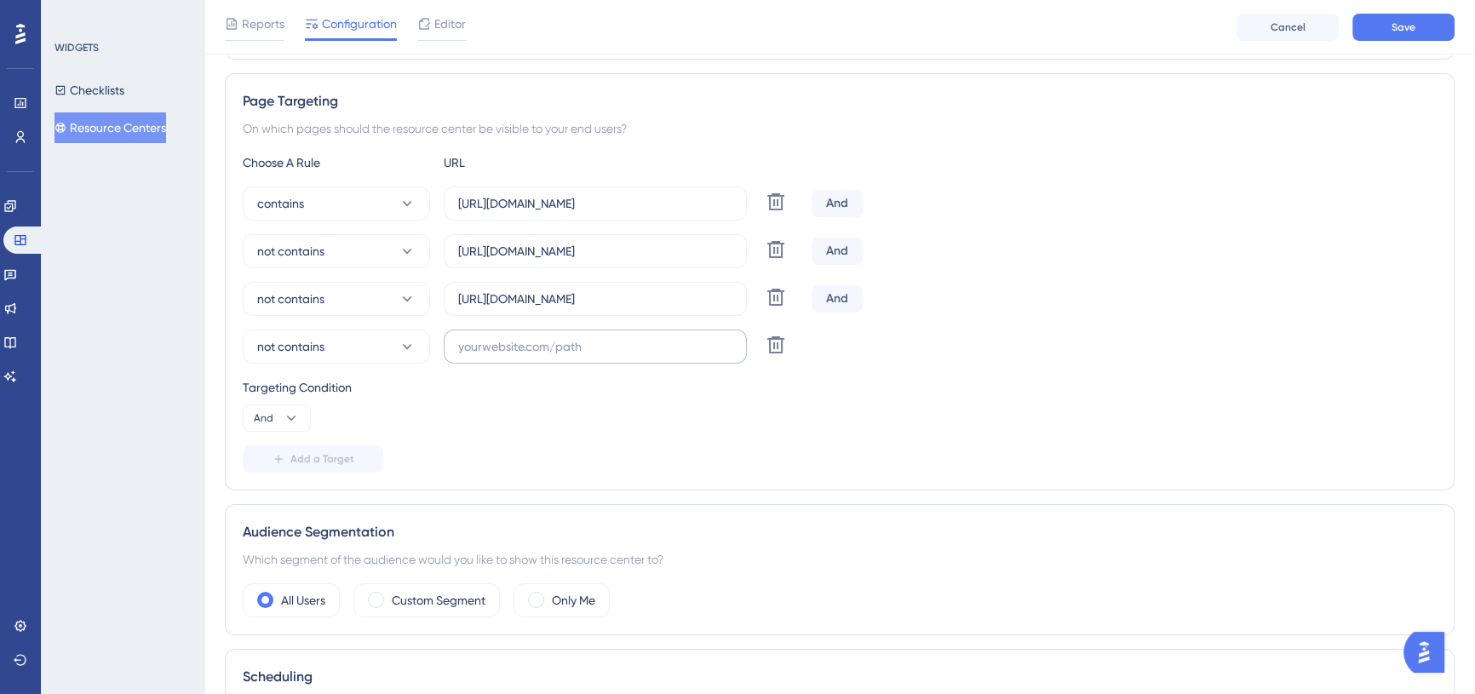
scroll to position [288, 0]
click at [766, 342] on icon at bounding box center [776, 346] width 20 height 20
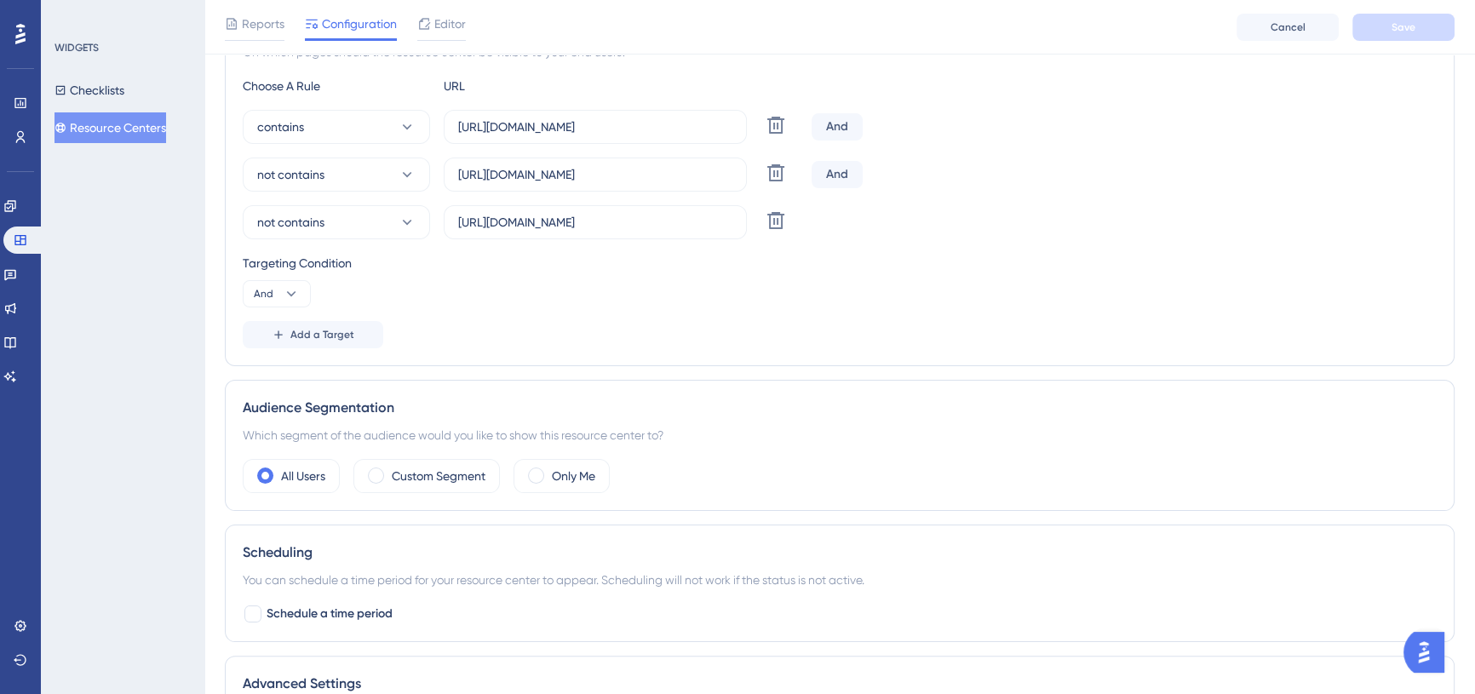
scroll to position [443, 0]
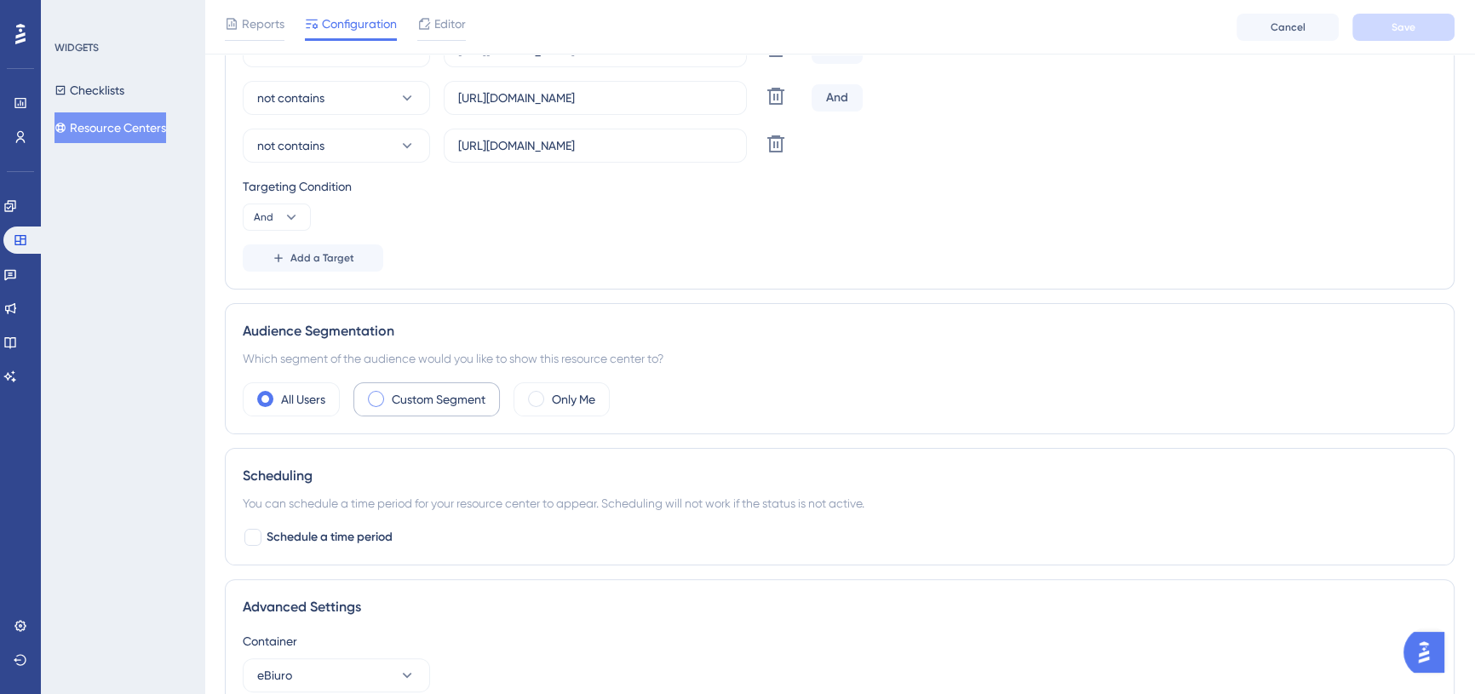
click at [440, 393] on label "Custom Segment" at bounding box center [439, 399] width 94 height 20
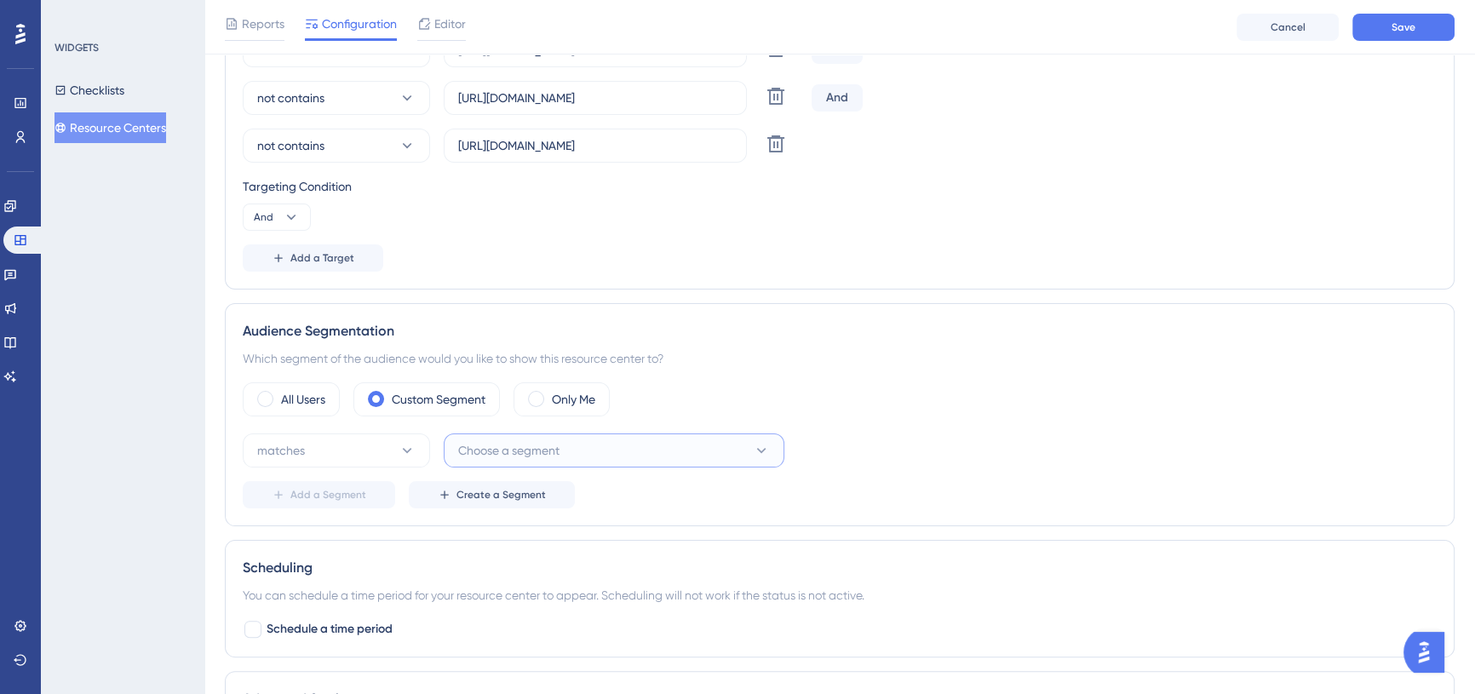
click at [537, 438] on button "Choose a segment" at bounding box center [614, 451] width 341 height 34
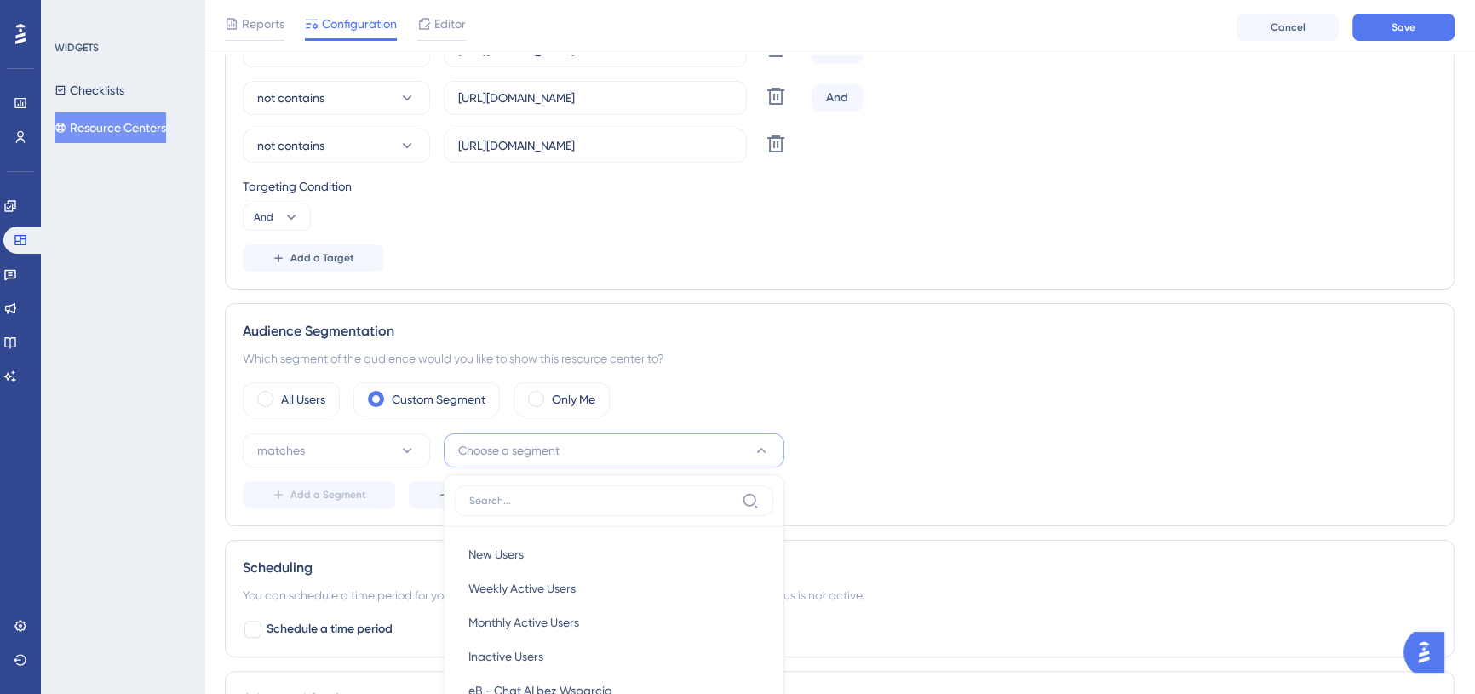
scroll to position [738, 0]
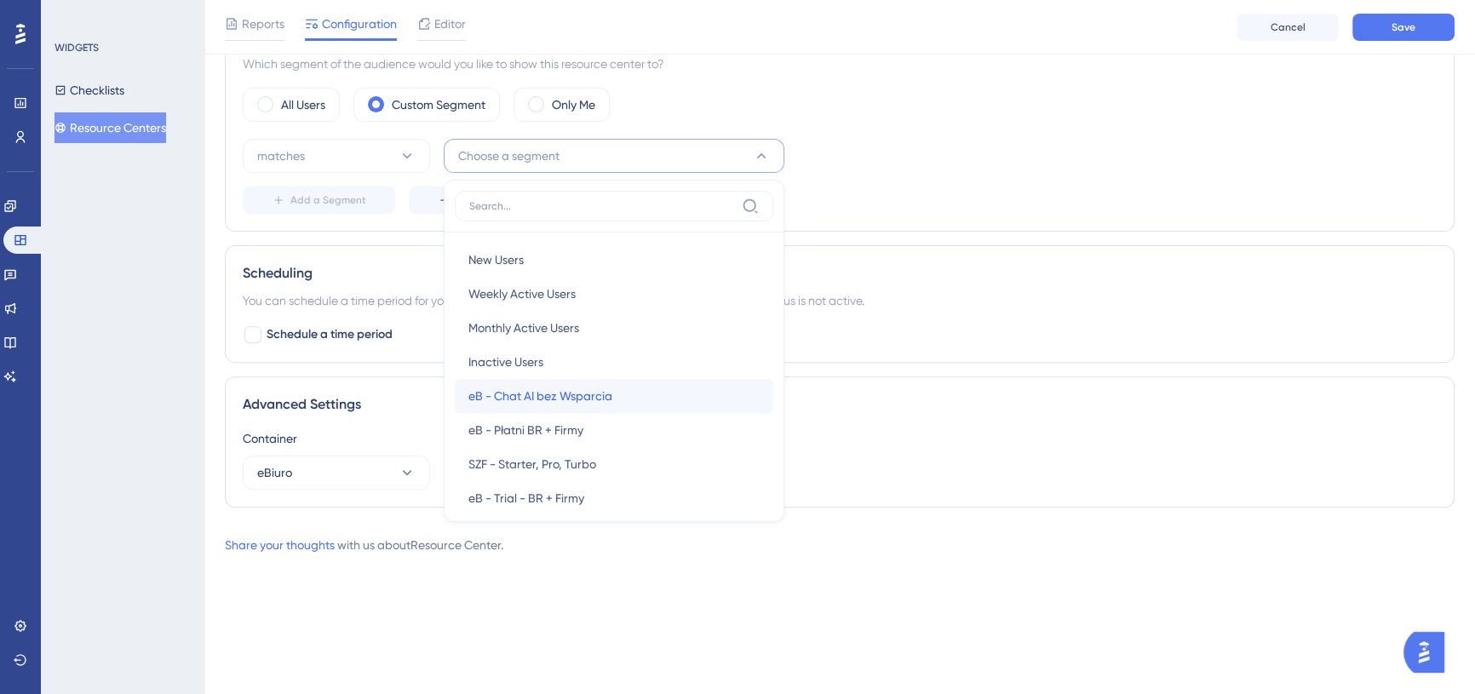
click at [619, 396] on div "eB - Chat AI bez Wsparcia eB - Chat AI bez Wsparcia" at bounding box center [614, 396] width 291 height 34
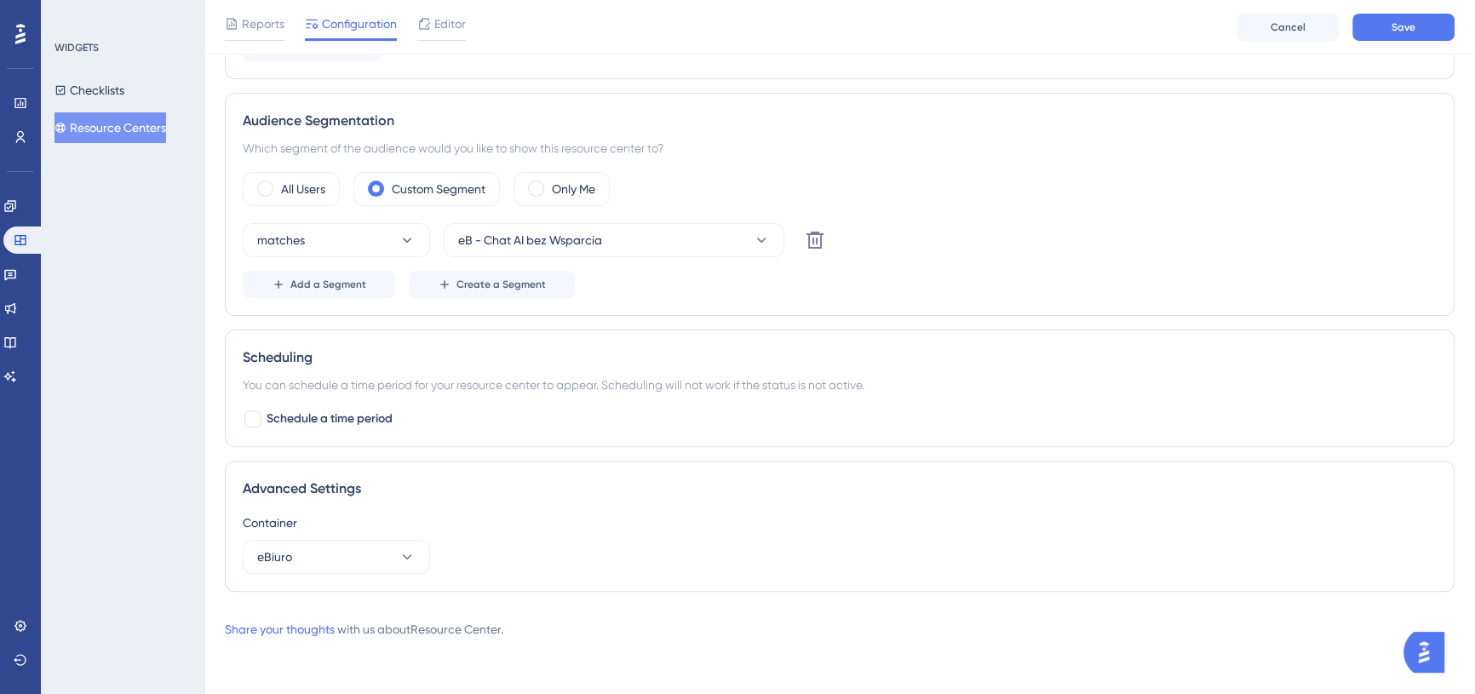
scroll to position [652, 0]
click at [382, 243] on button "matches" at bounding box center [336, 242] width 187 height 34
click at [328, 323] on span "doesn't match" at bounding box center [306, 328] width 78 height 20
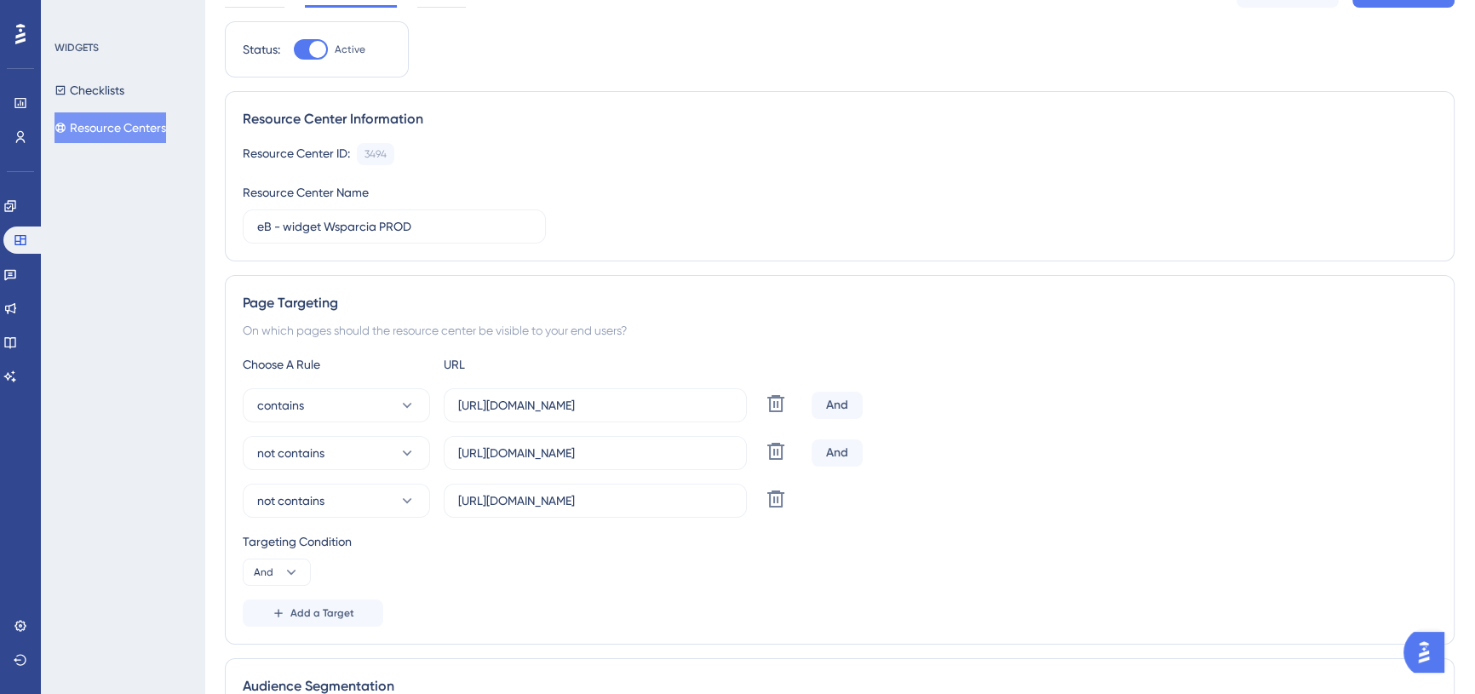
scroll to position [0, 0]
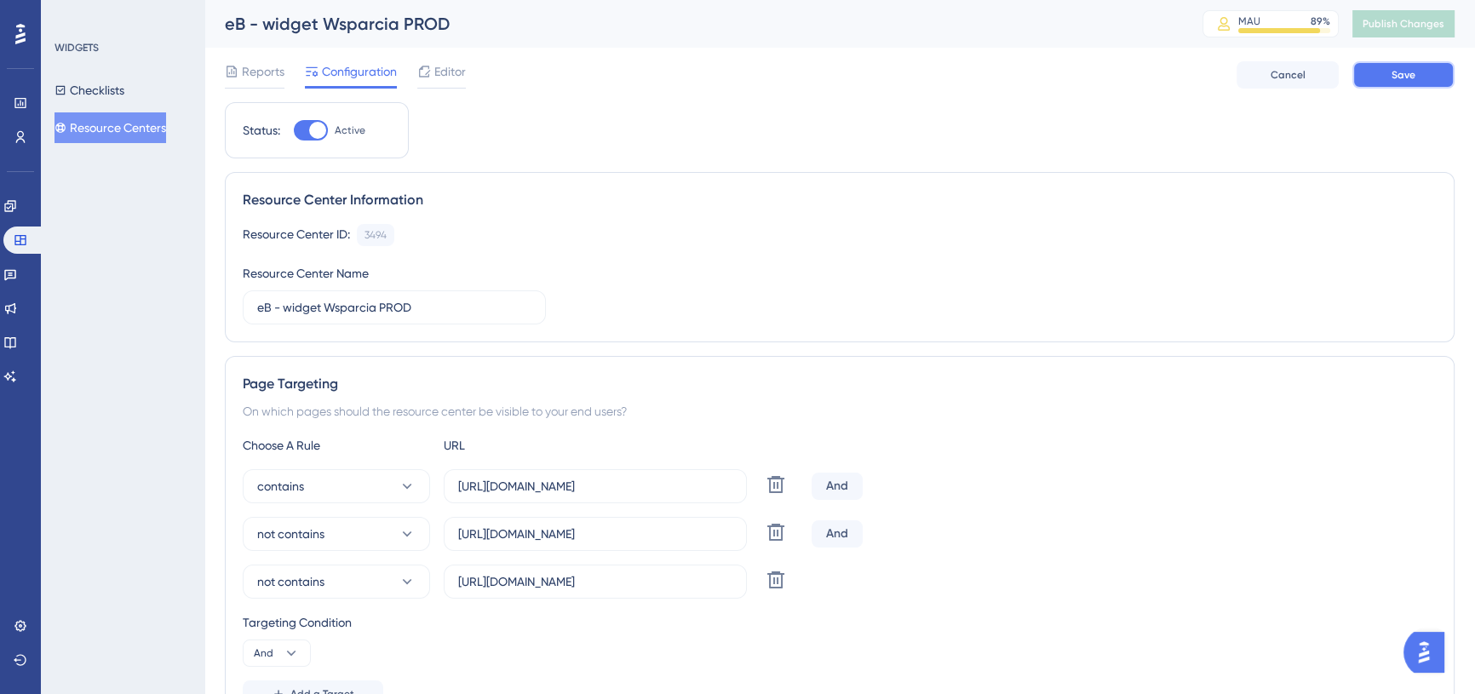
click at [1422, 70] on button "Save" at bounding box center [1404, 74] width 102 height 27
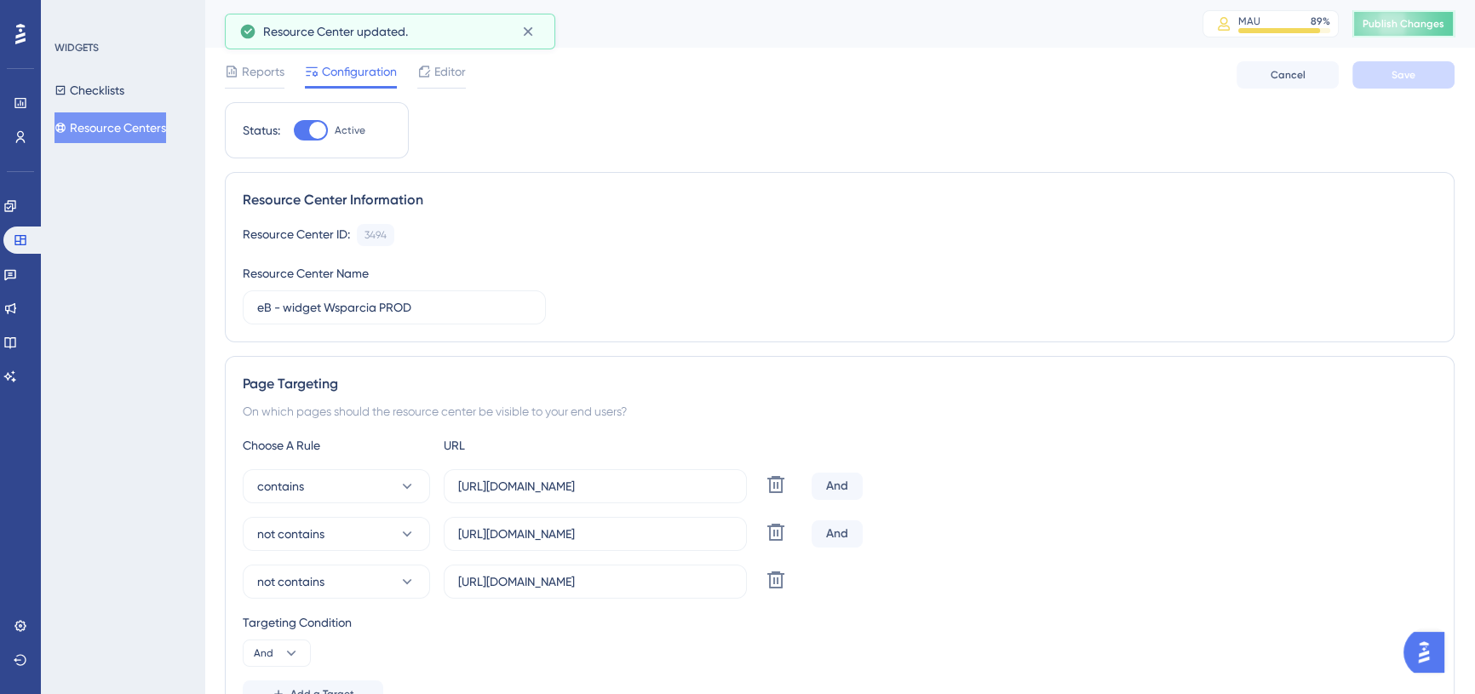
click at [1424, 24] on span "Publish Changes" at bounding box center [1404, 24] width 82 height 14
click at [0, 0] on icon at bounding box center [0, 0] width 0 height 0
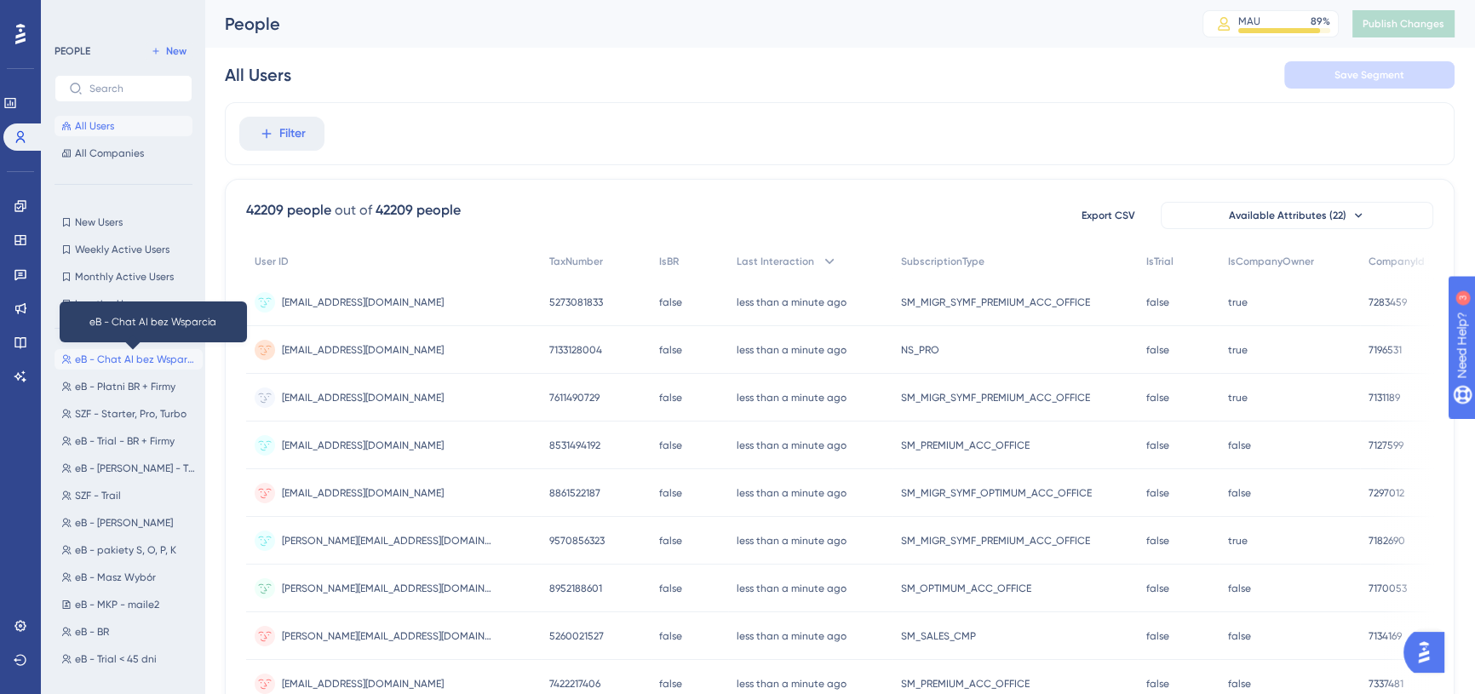
click at [125, 361] on span "eB - Chat AI bez Wsparcia" at bounding box center [135, 360] width 121 height 14
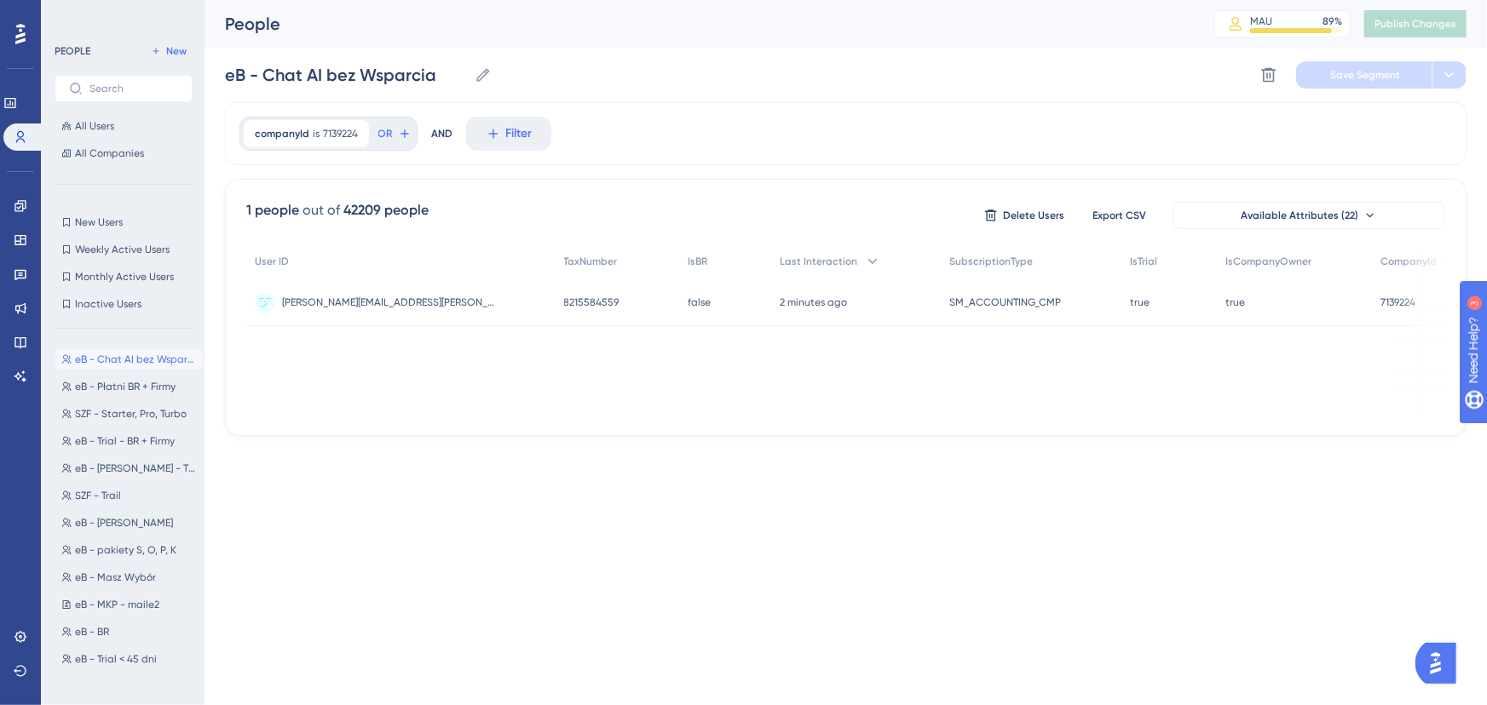
click at [403, 159] on div "companyId is 7139224 7139224 Remove OR AND Filter" at bounding box center [845, 133] width 1241 height 63
click at [430, 159] on div "companyId is 7139224 7139224 Remove OR AND Filter" at bounding box center [845, 133] width 1241 height 63
click at [486, 130] on icon at bounding box center [493, 133] width 15 height 15
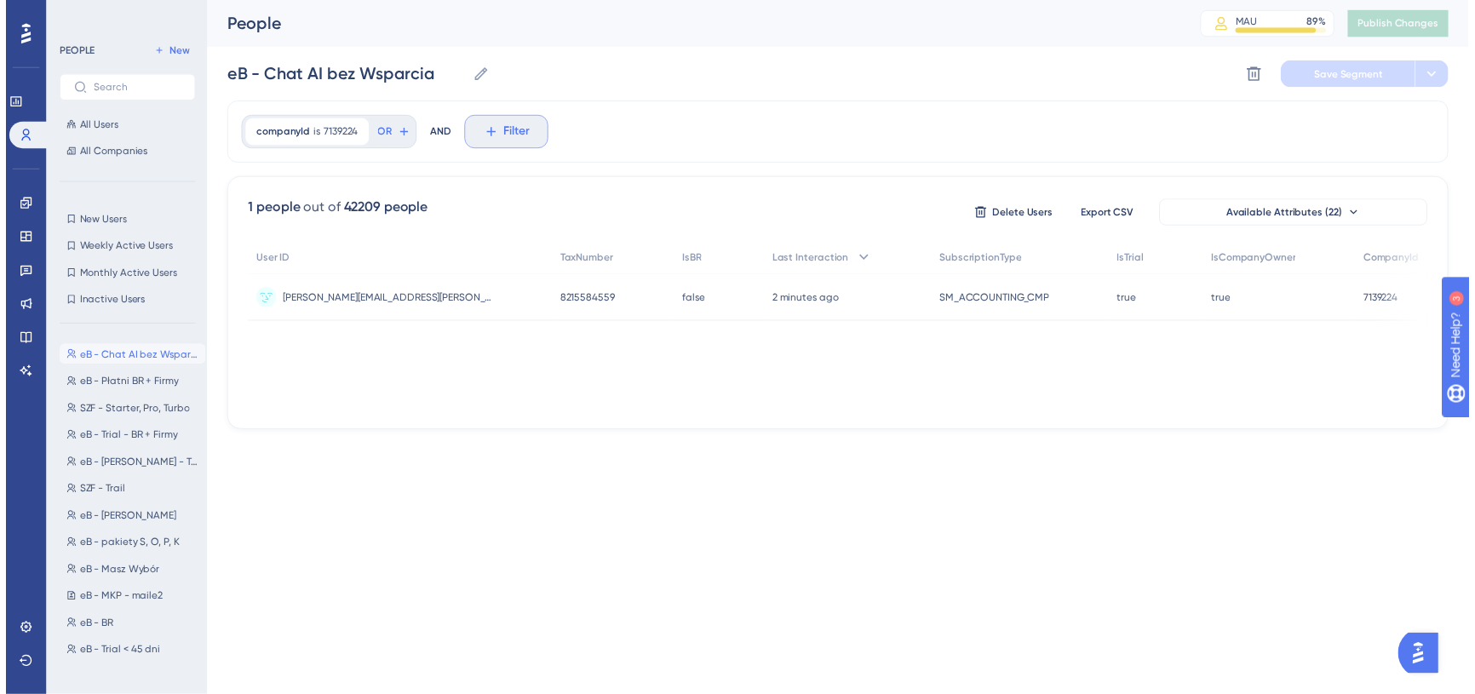
scroll to position [78, 0]
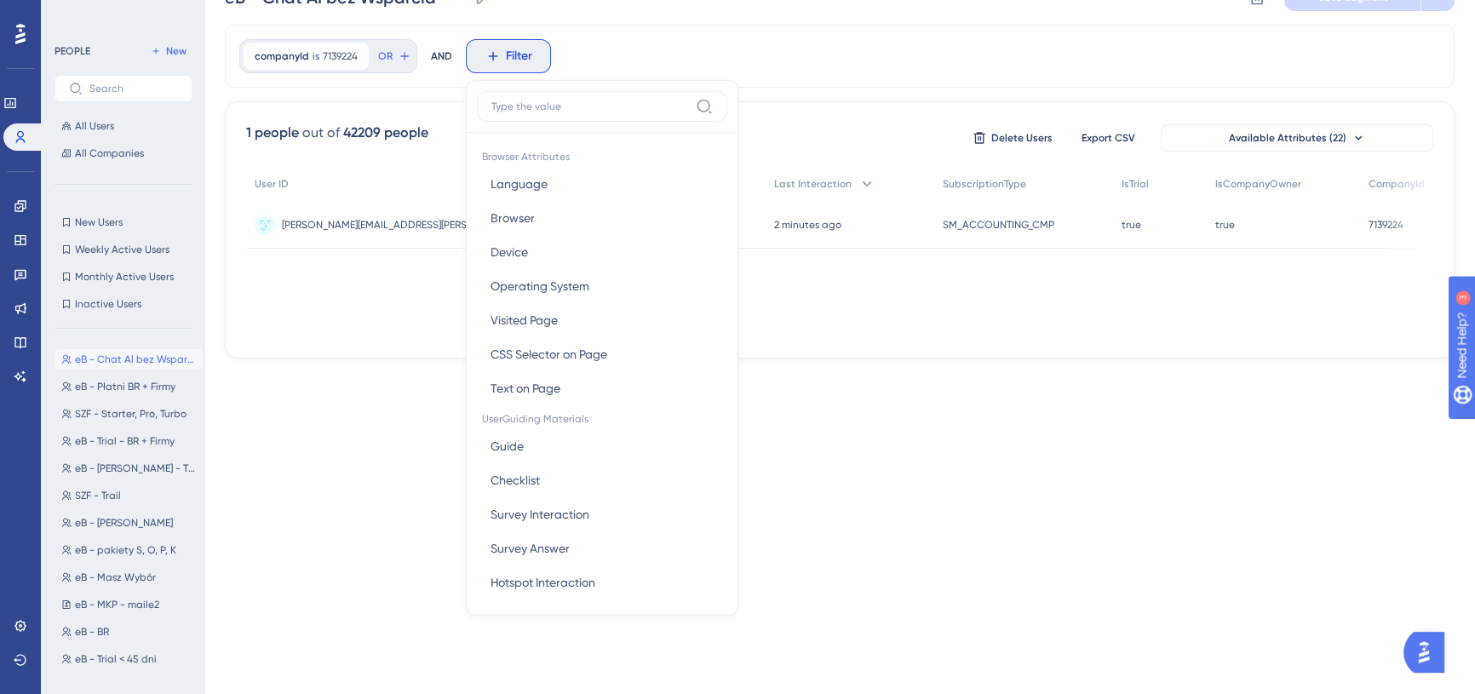
click at [697, 50] on div "companyId is 7139224 7139224 Remove OR AND Filter Browser Attributes Language L…" at bounding box center [840, 56] width 1230 height 63
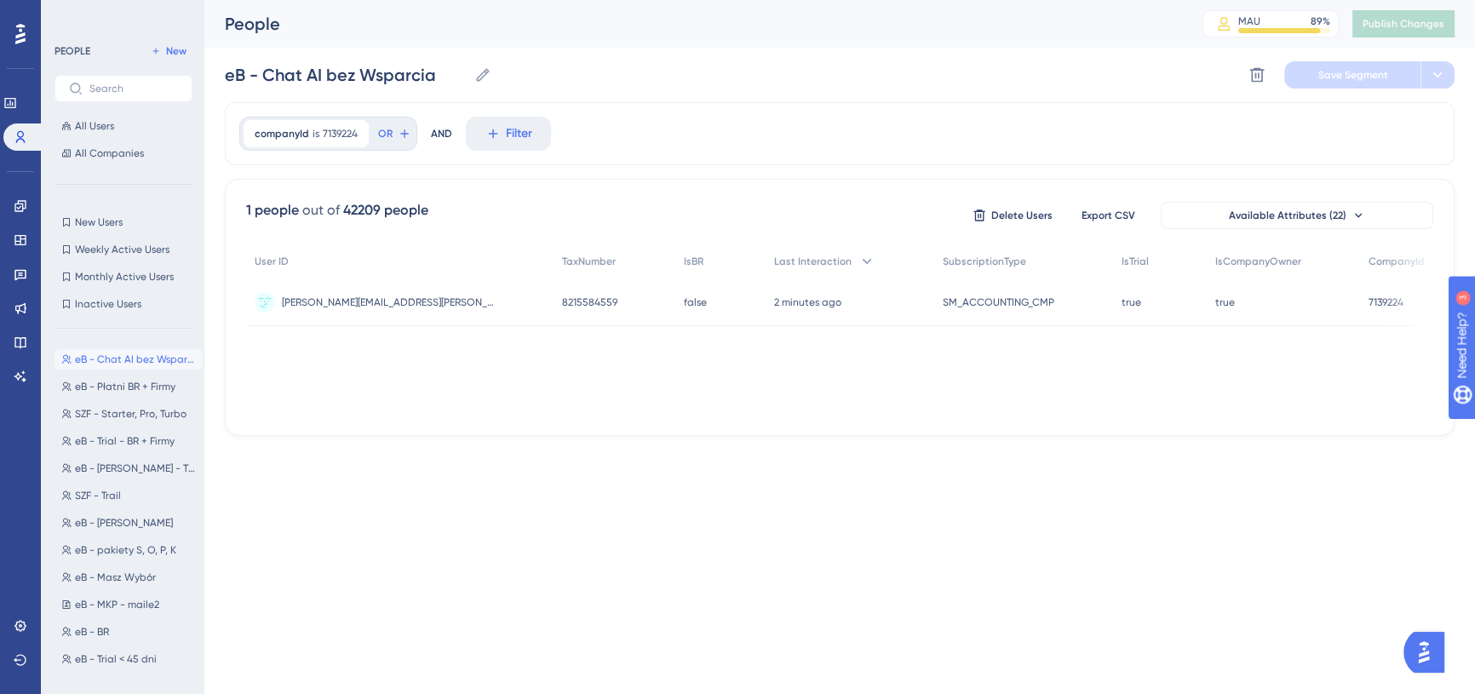
scroll to position [0, 0]
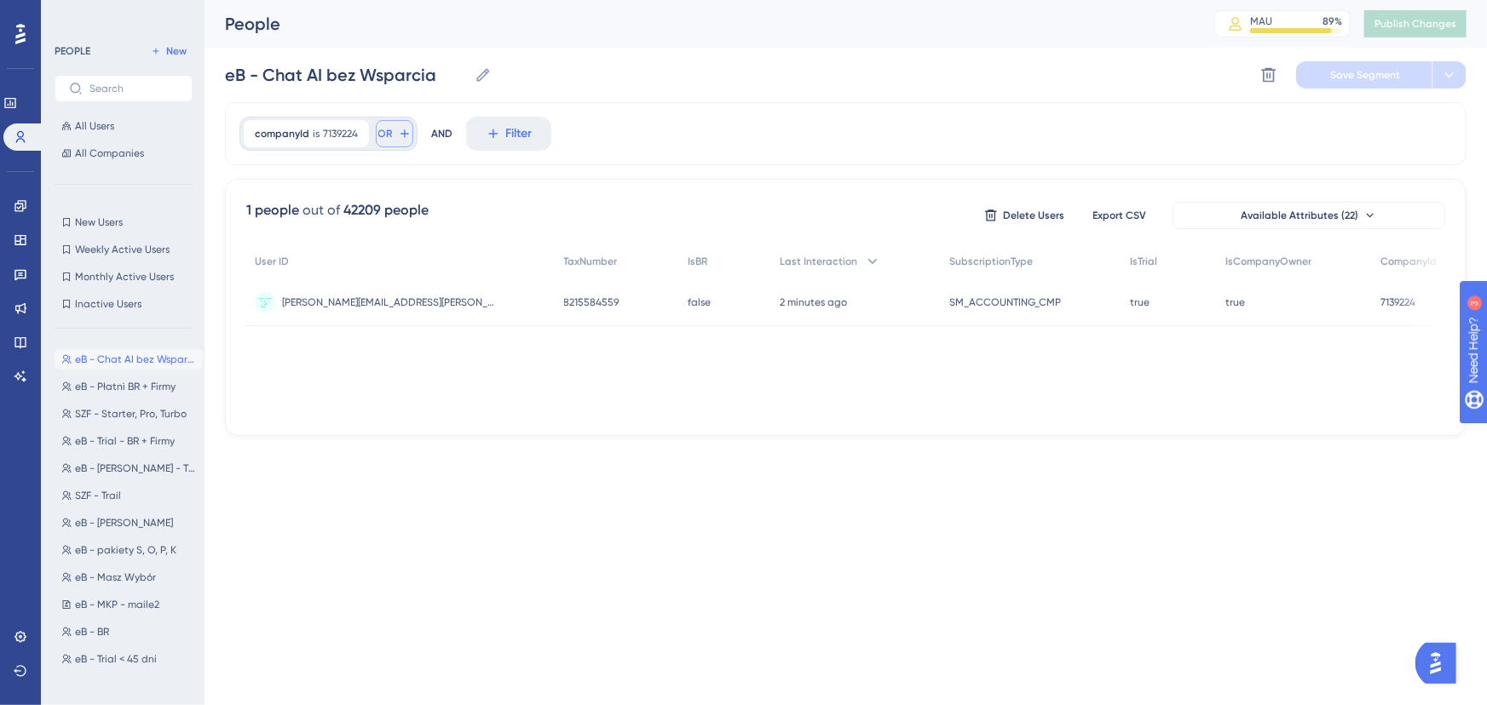
click at [381, 136] on span "OR" at bounding box center [385, 134] width 14 height 14
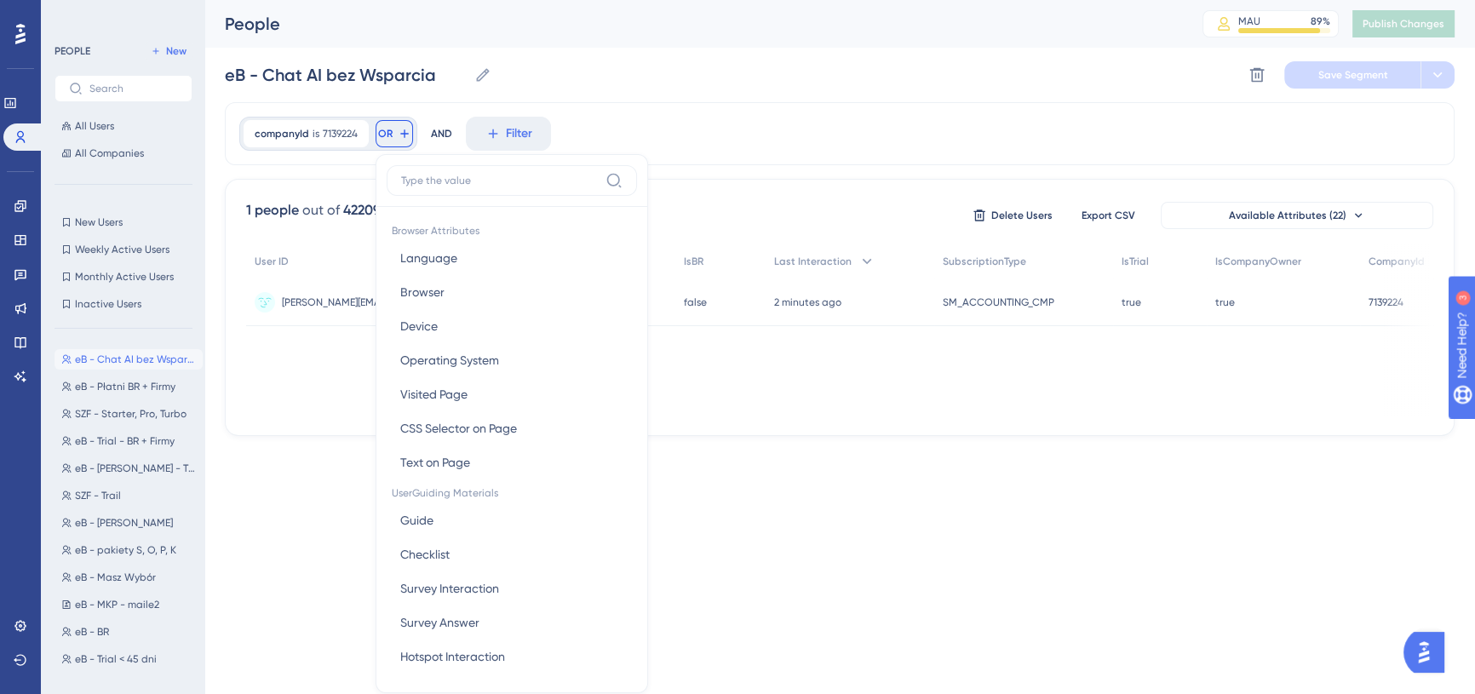
scroll to position [77, 0]
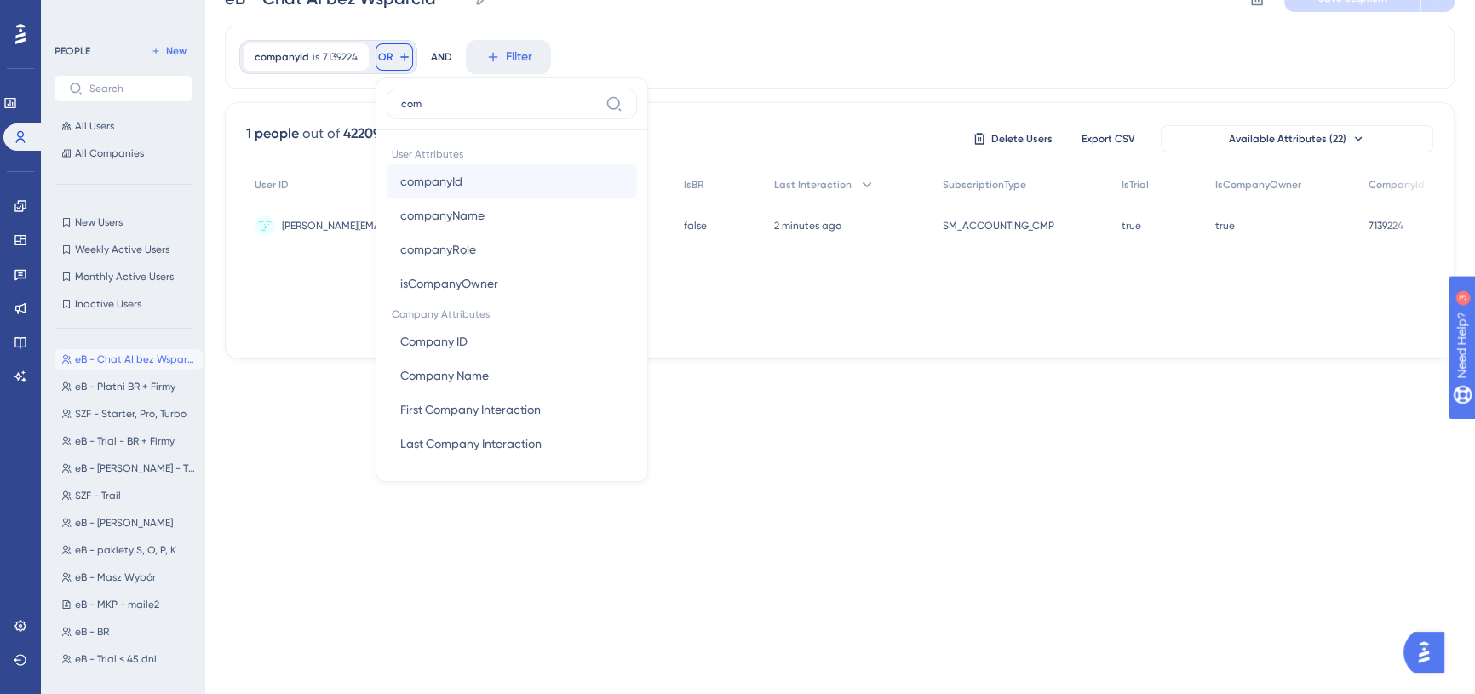
type input "com"
click at [466, 181] on button "companyId companyId" at bounding box center [512, 181] width 250 height 34
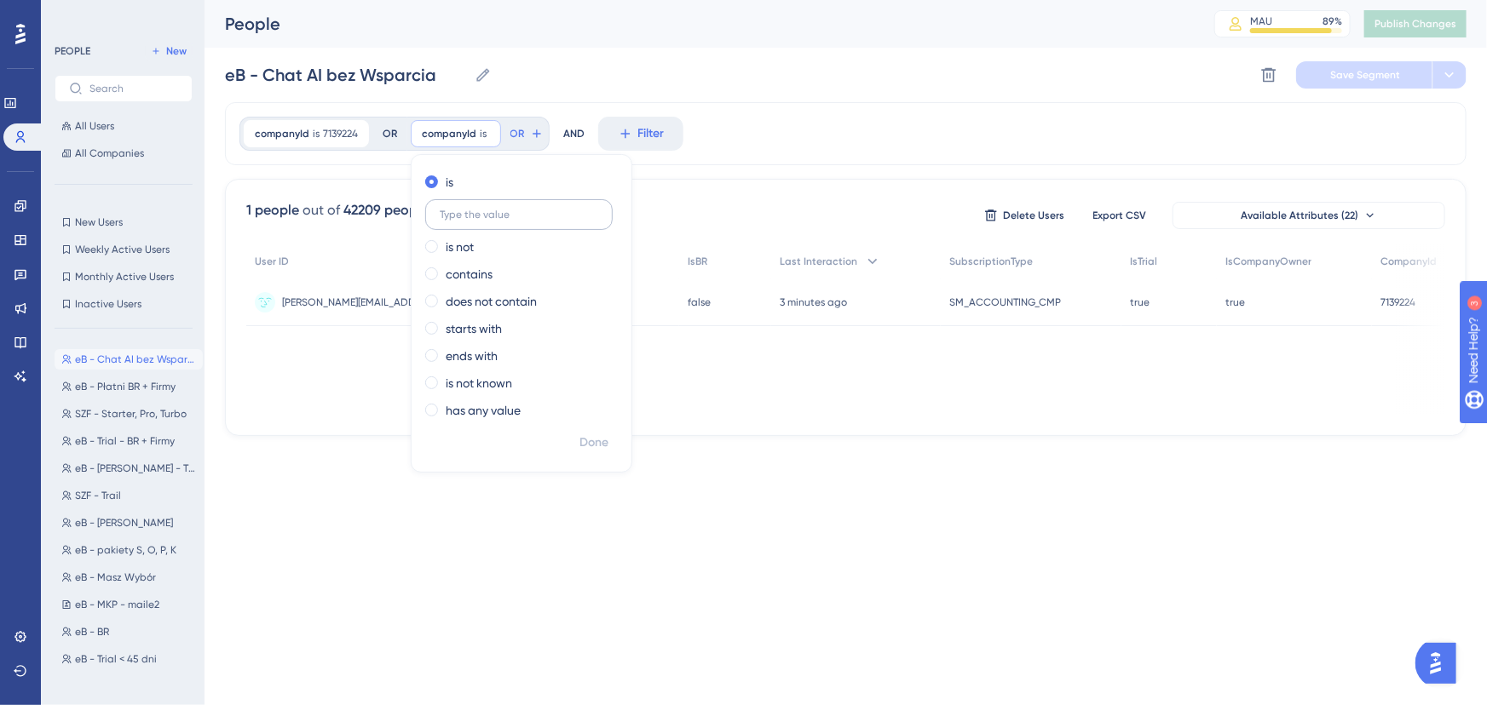
click at [503, 206] on label at bounding box center [518, 214] width 187 height 31
click at [503, 209] on input "text" at bounding box center [519, 215] width 158 height 12
paste input "7015981"
type input "7015981"
click at [598, 445] on span "Done" at bounding box center [593, 443] width 29 height 20
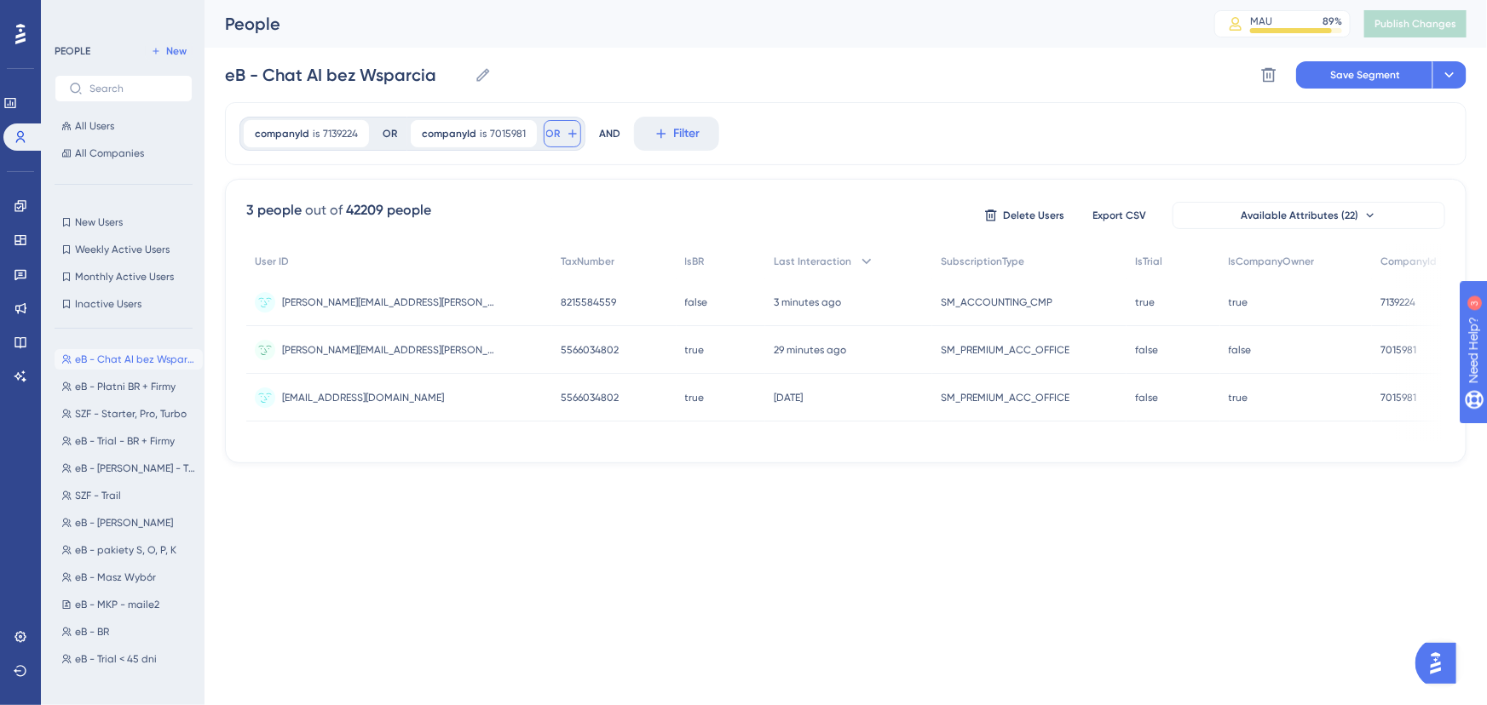
click at [566, 137] on icon at bounding box center [573, 134] width 14 height 14
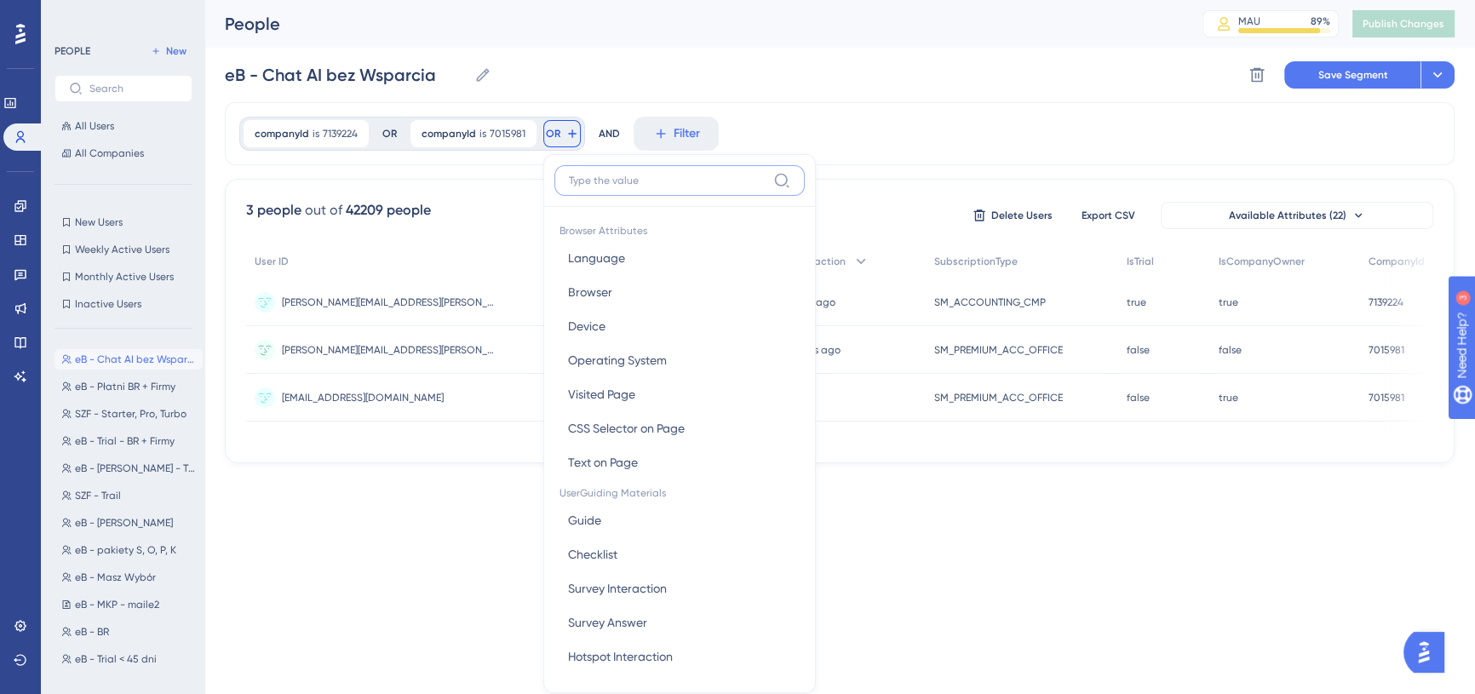
scroll to position [72, 0]
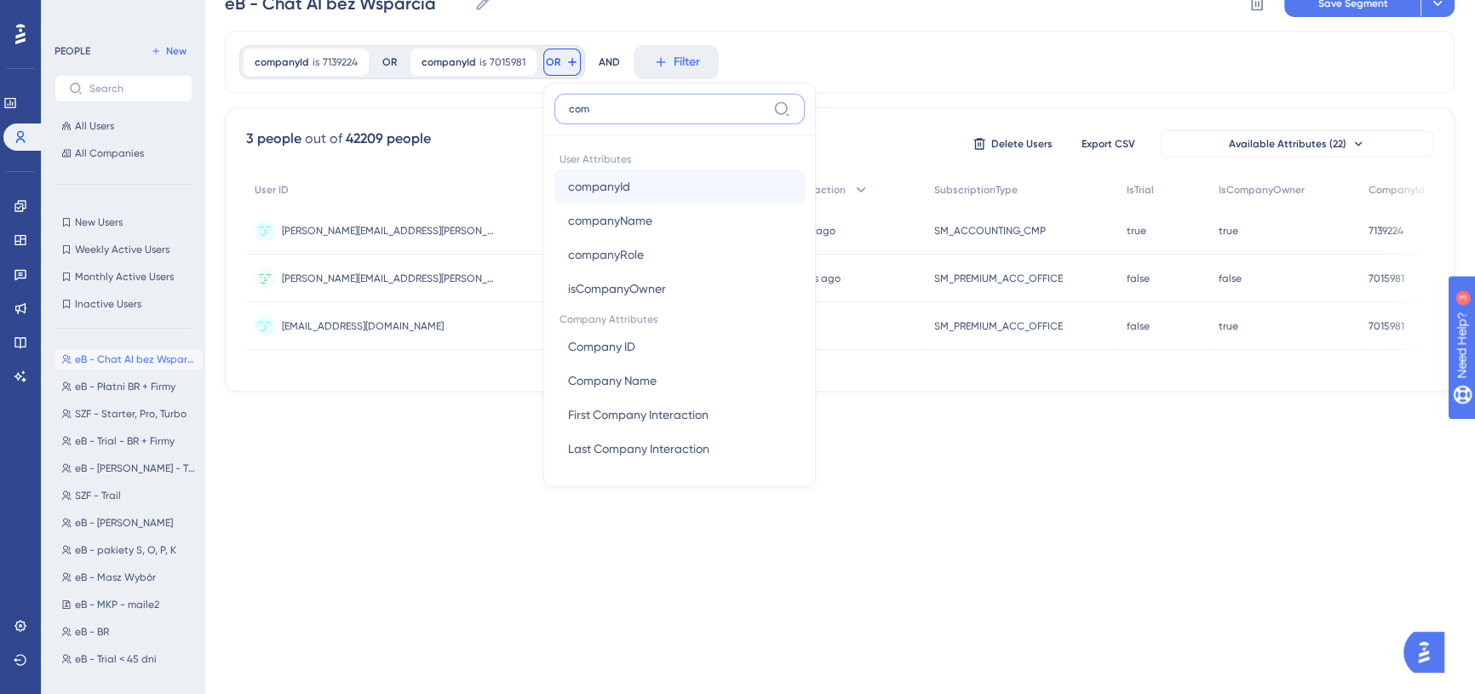
type input "com"
click at [622, 181] on span "companyId" at bounding box center [599, 186] width 62 height 20
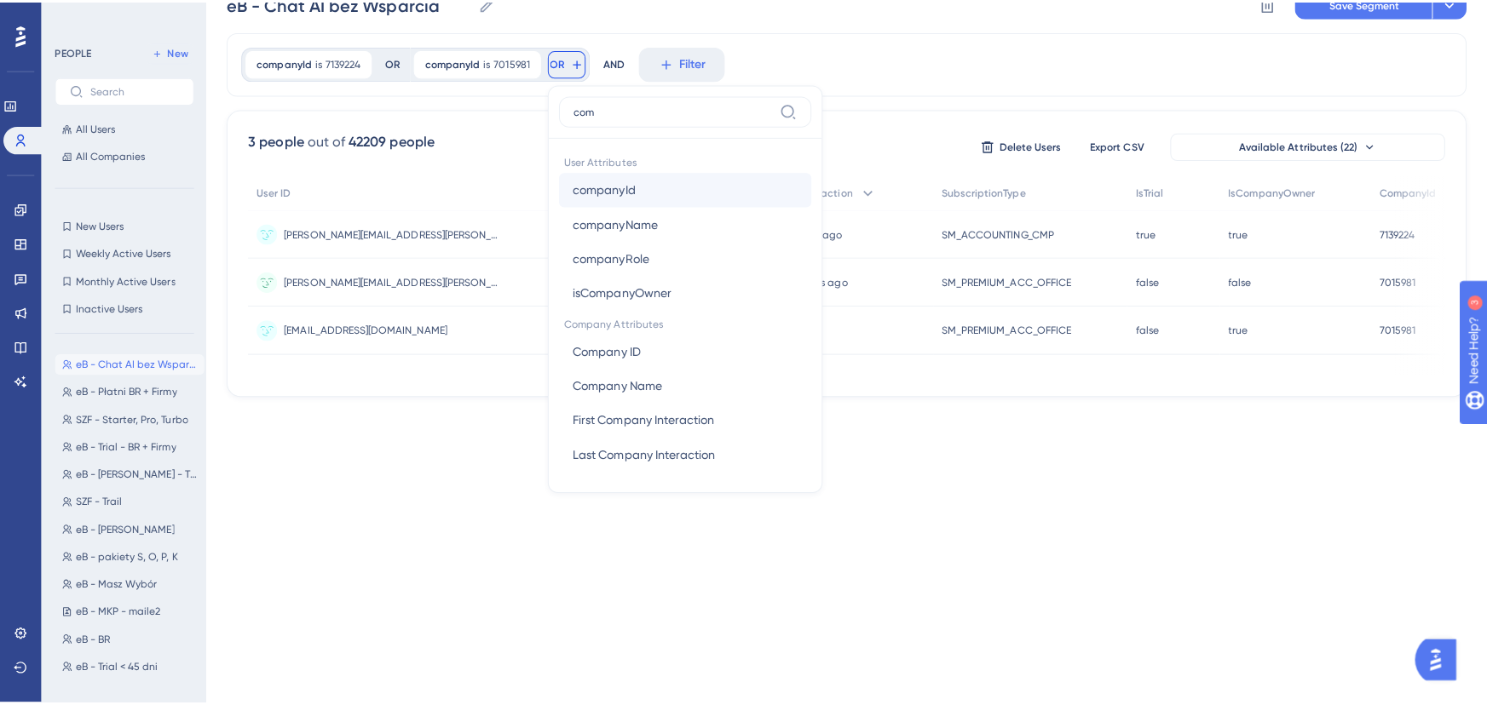
scroll to position [0, 0]
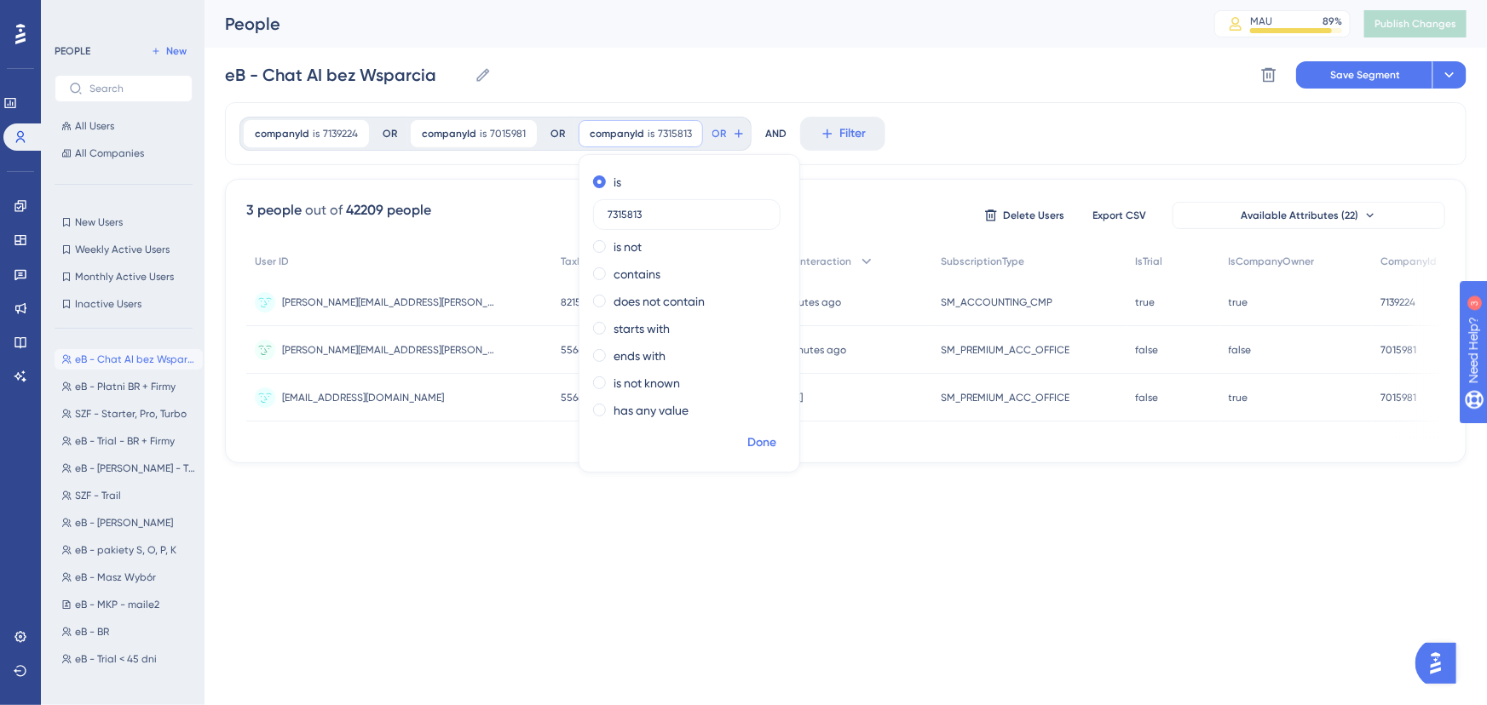
type input "7315813"
click at [759, 438] on span "Done" at bounding box center [761, 443] width 29 height 20
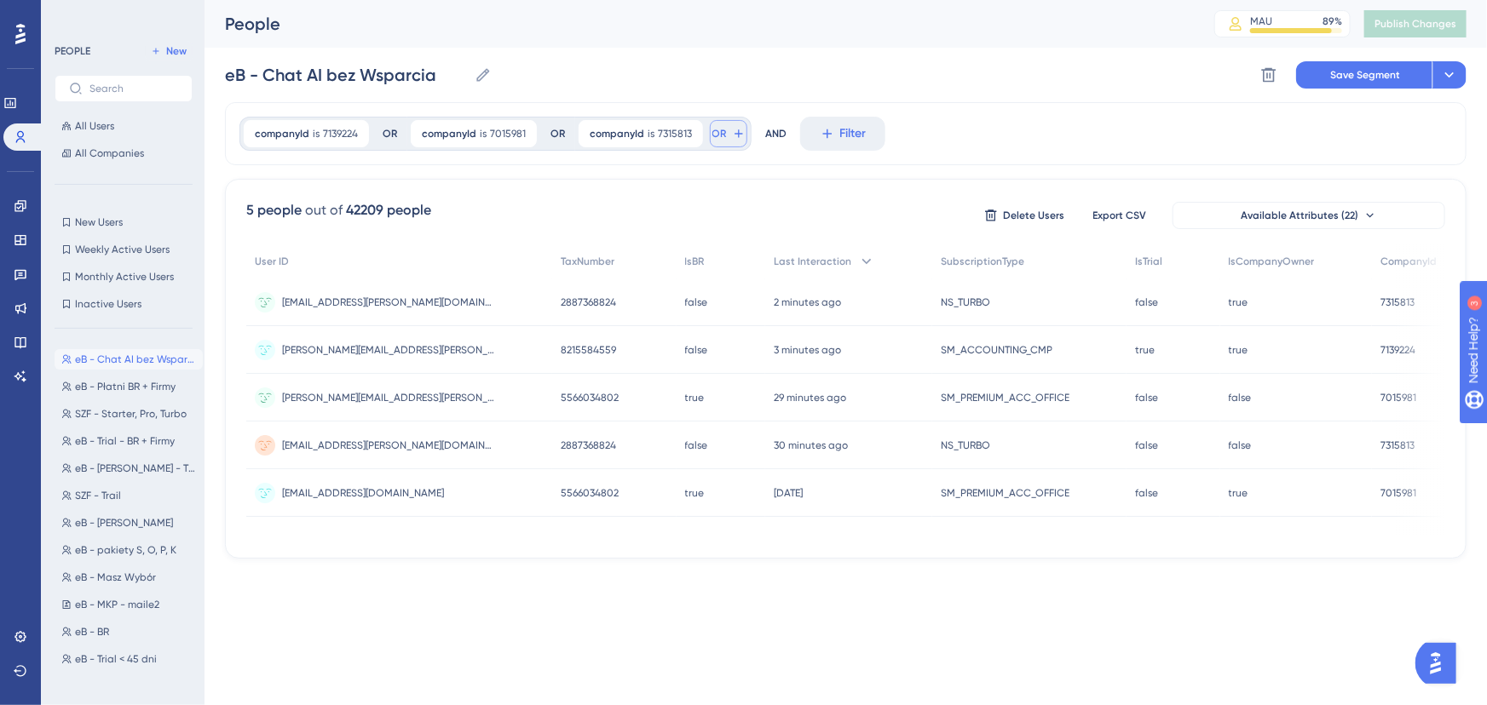
click at [737, 147] on label "OR" at bounding box center [728, 133] width 37 height 27
click at [737, 147] on button "OR" at bounding box center [728, 133] width 37 height 27
click at [732, 132] on icon at bounding box center [739, 134] width 14 height 14
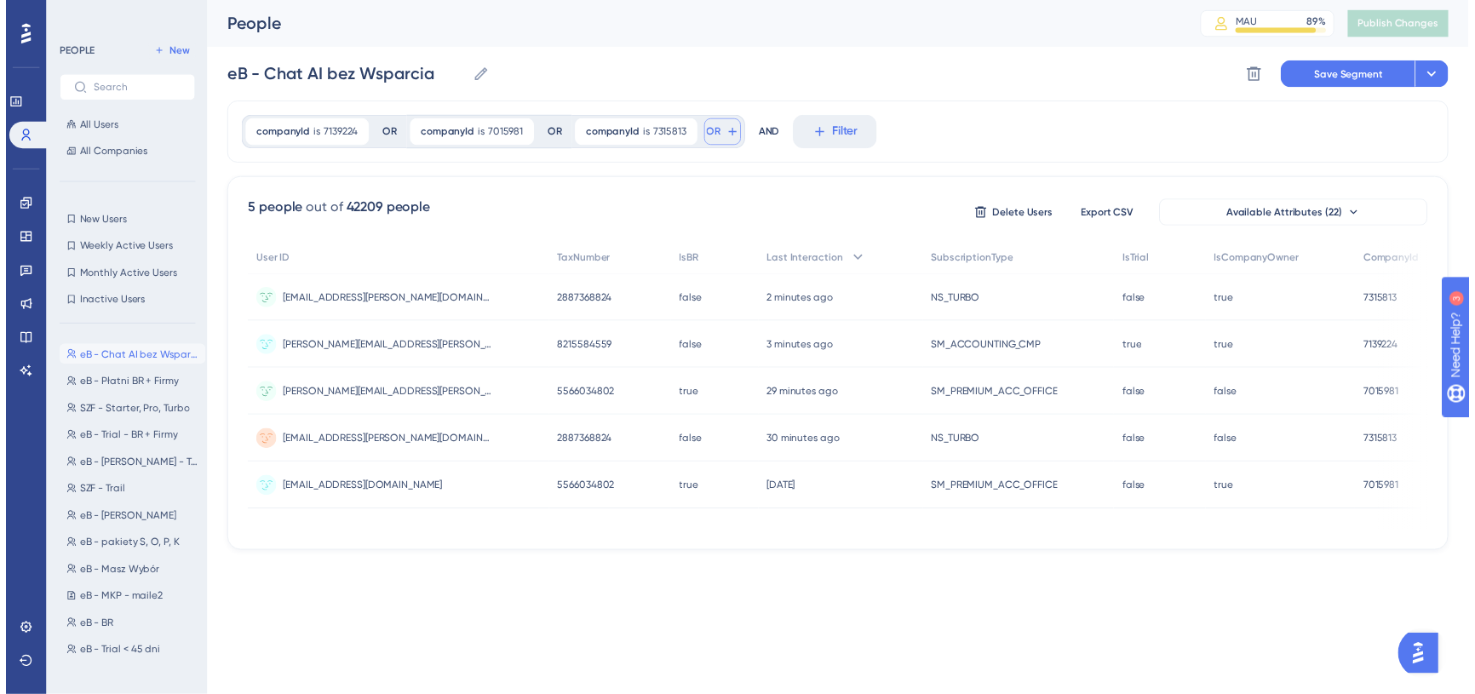
scroll to position [77, 0]
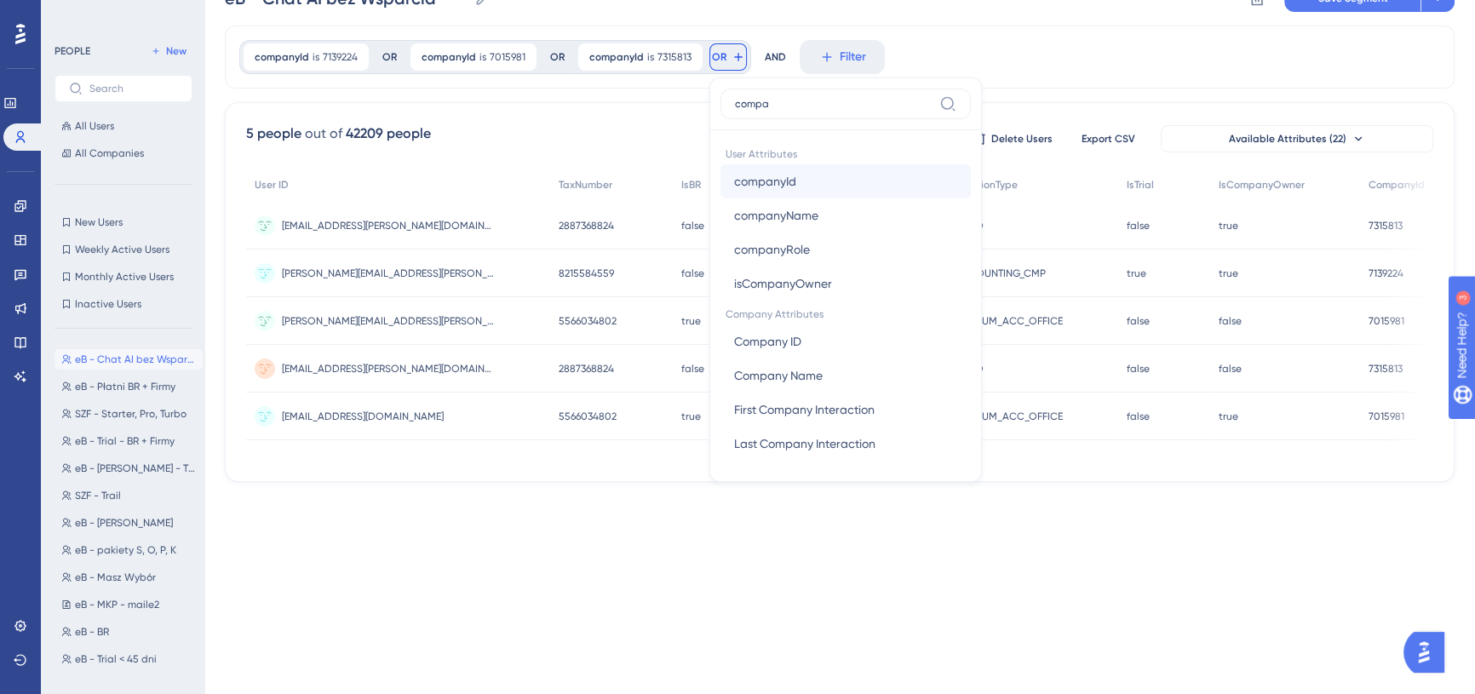
type input "compa"
click at [825, 175] on button "companyId companyId" at bounding box center [846, 181] width 250 height 34
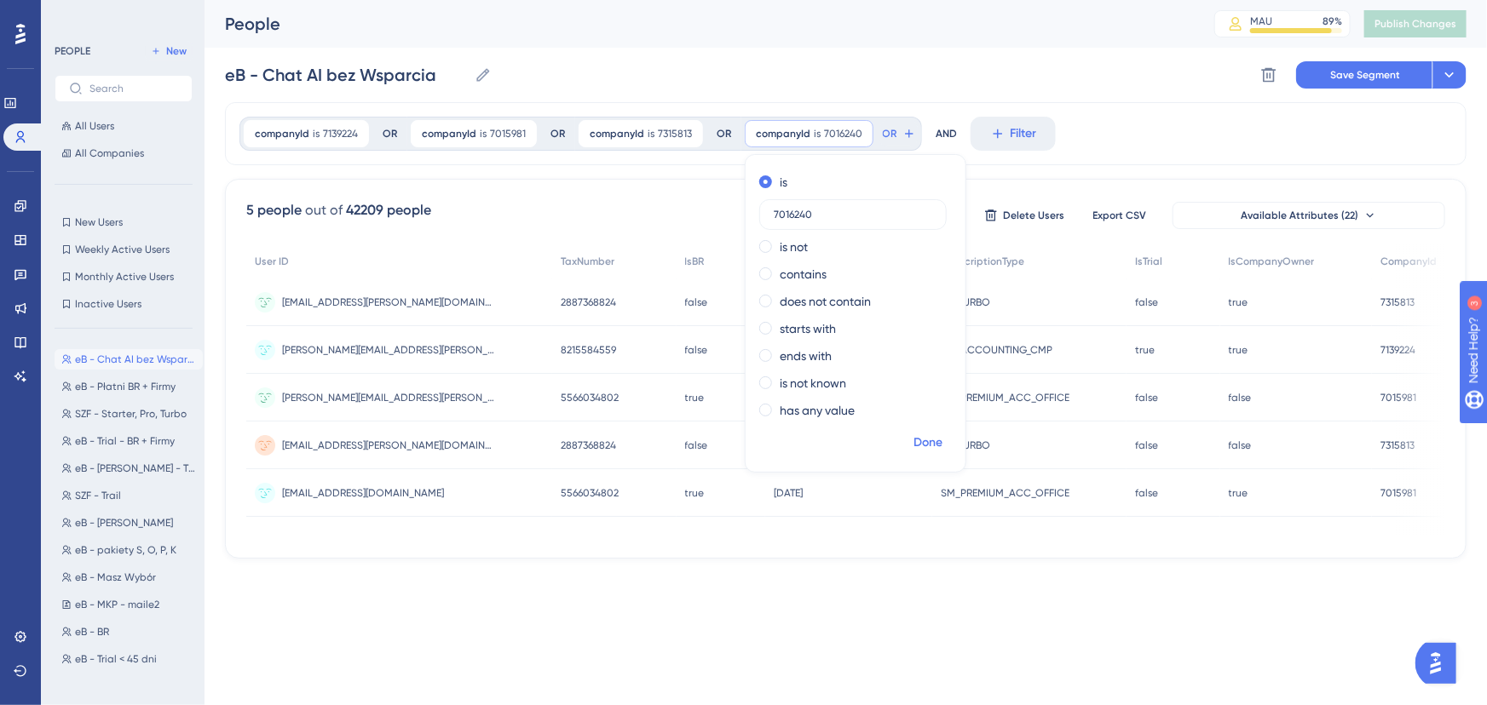
type input "7016240"
click at [924, 443] on span "Done" at bounding box center [927, 443] width 29 height 20
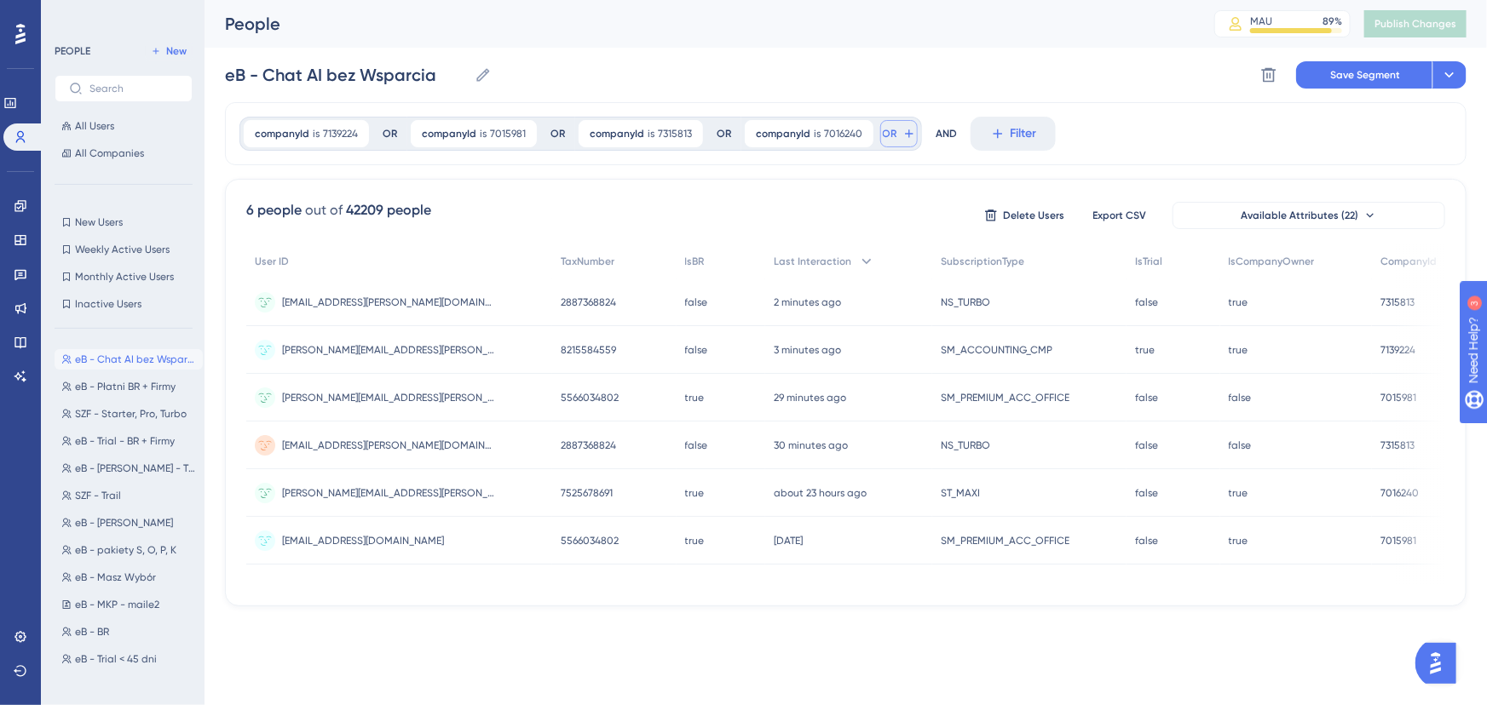
click at [892, 135] on button "OR" at bounding box center [898, 133] width 37 height 27
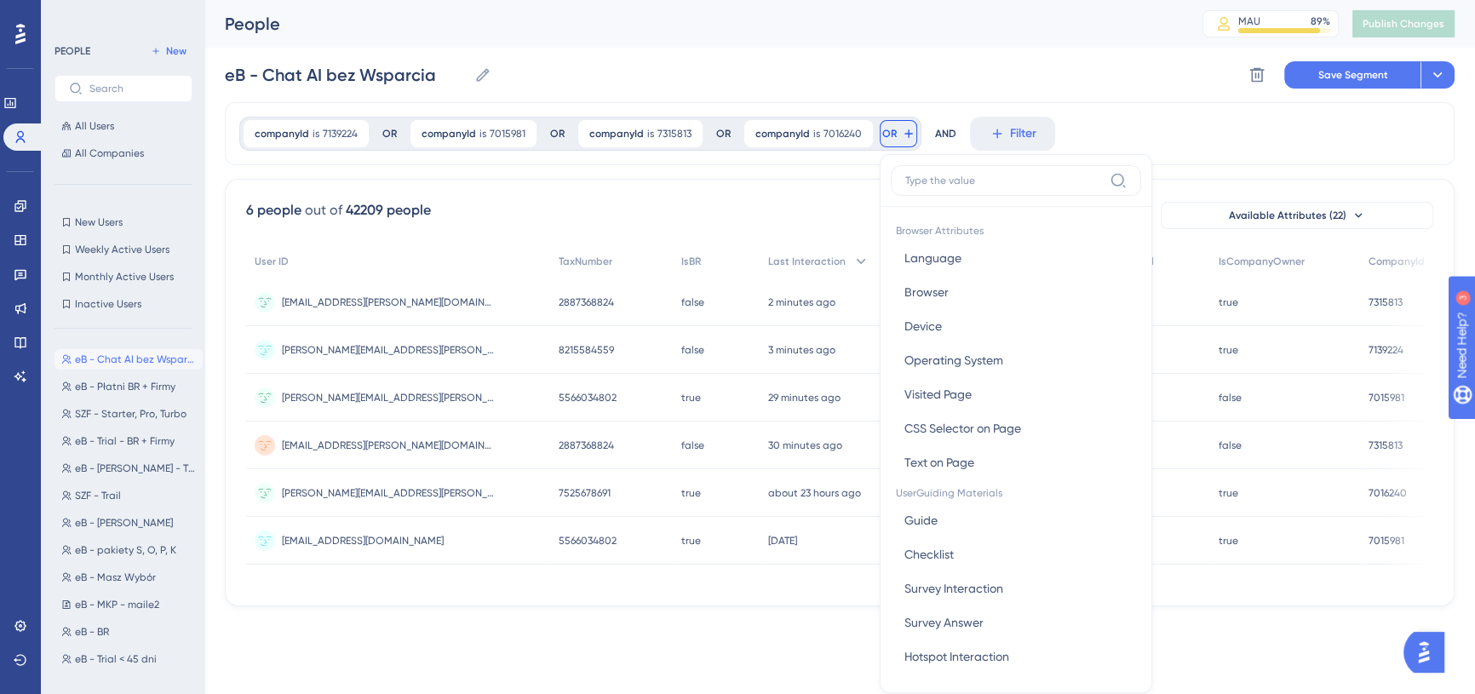
scroll to position [77, 0]
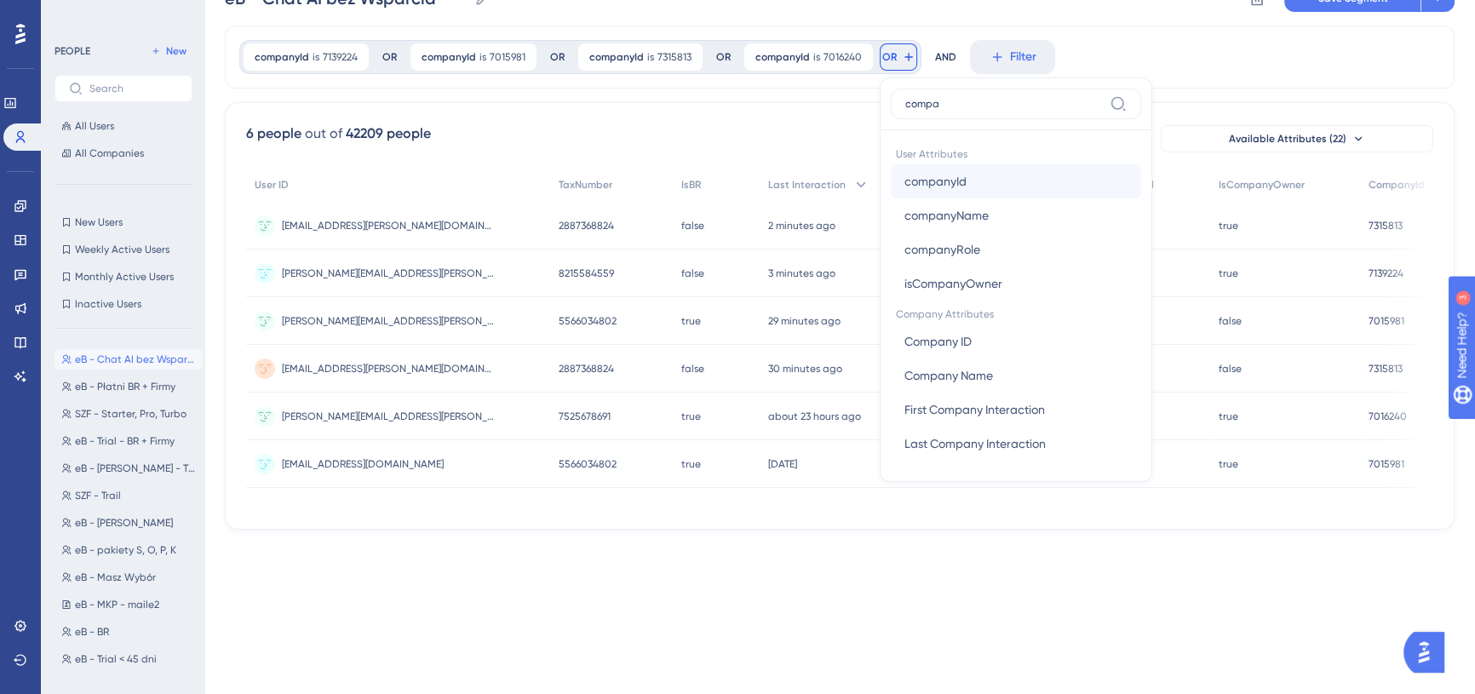
type input "compa"
click at [949, 178] on span "companyId" at bounding box center [936, 181] width 62 height 20
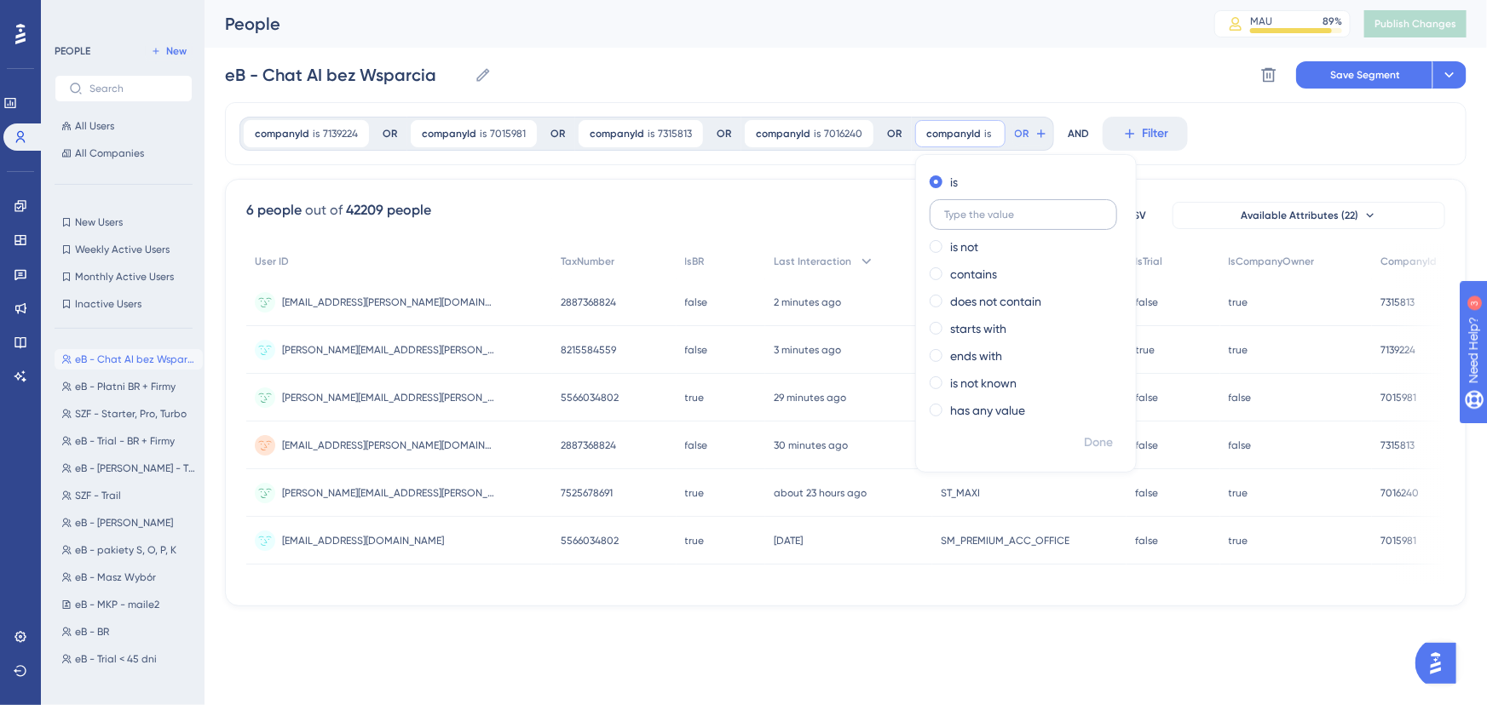
click at [975, 214] on input "text" at bounding box center [1023, 215] width 158 height 12
type input "7094141"
click at [1099, 439] on span "Done" at bounding box center [1098, 443] width 29 height 20
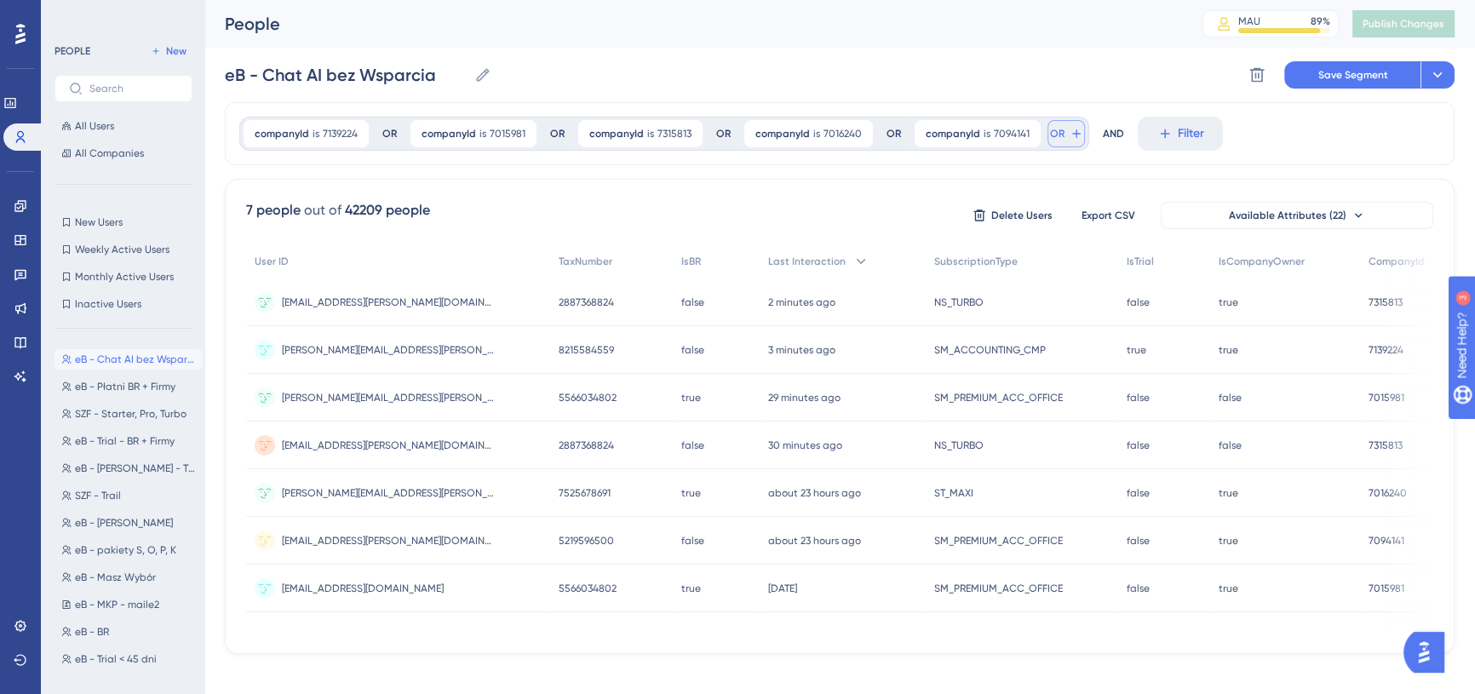
click at [1051, 129] on span "OR" at bounding box center [1057, 134] width 14 height 14
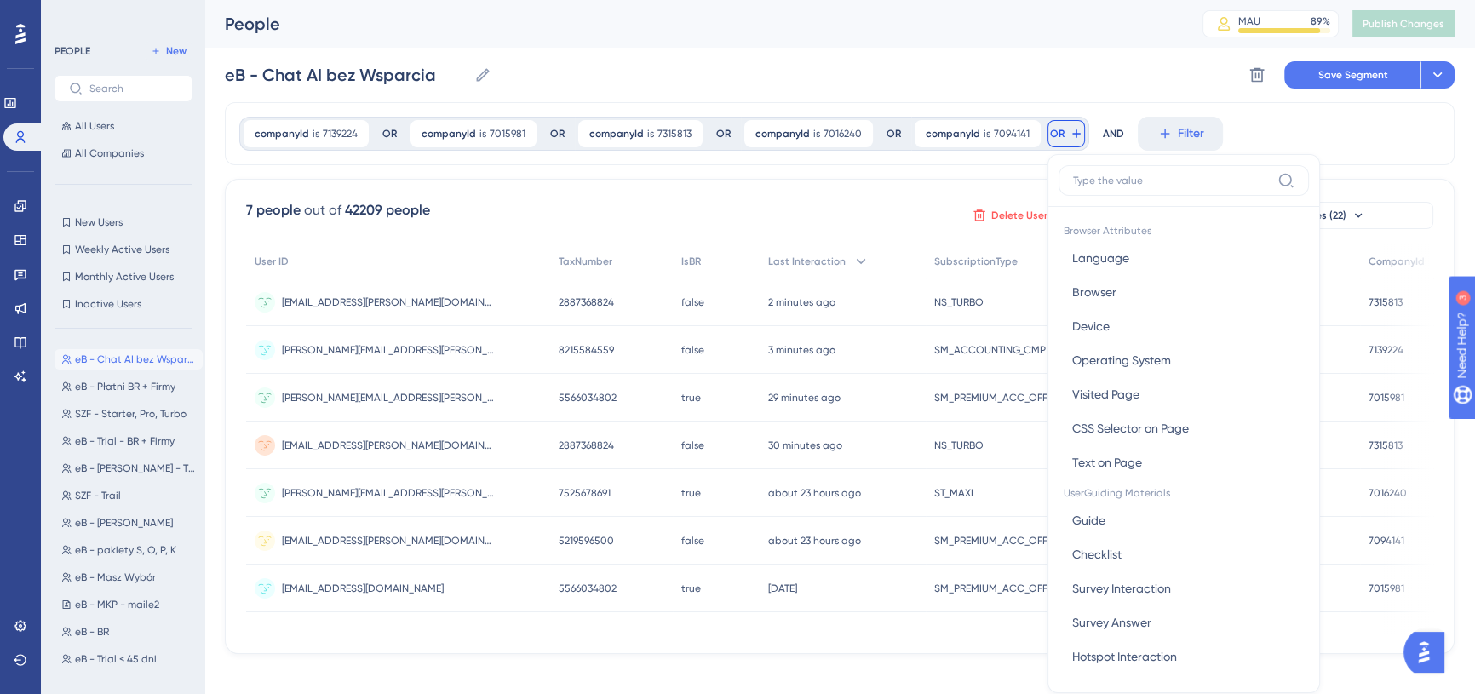
scroll to position [77, 0]
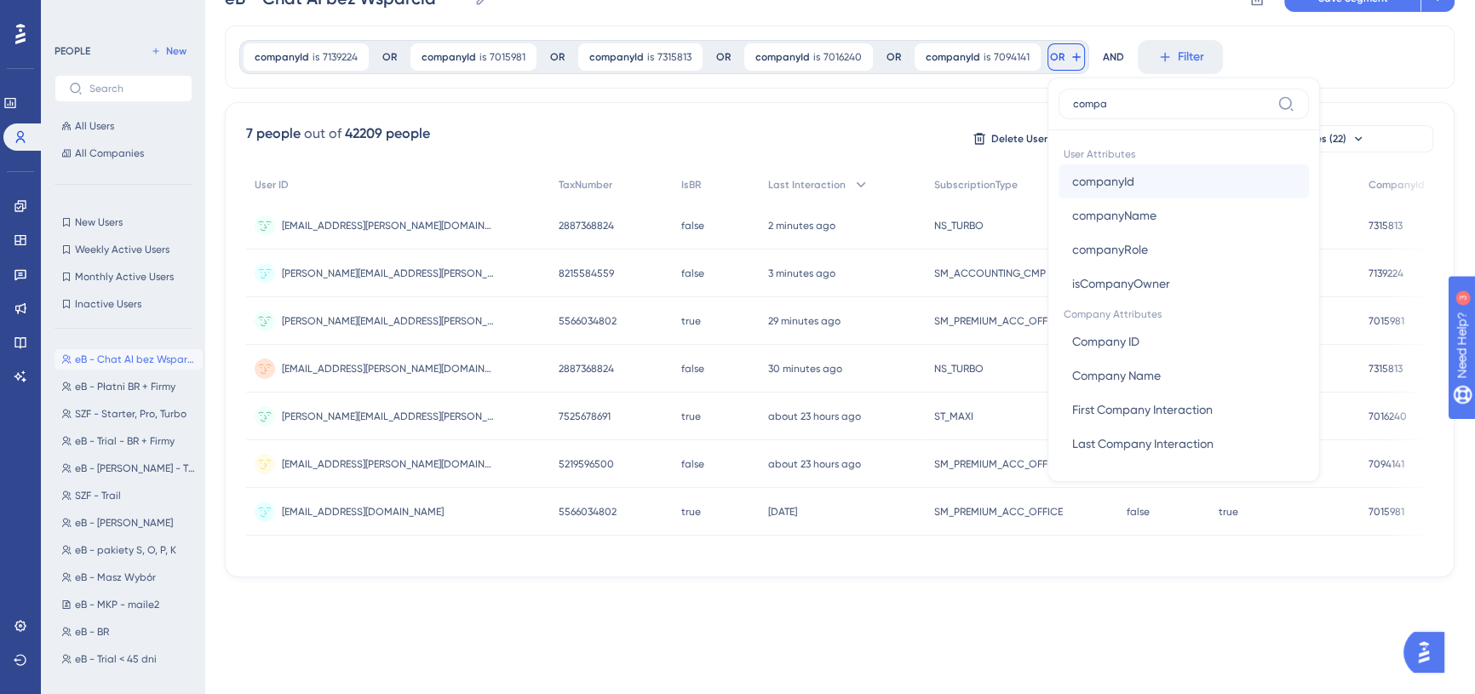
type input "compa"
click at [1104, 173] on span "companyId" at bounding box center [1104, 181] width 62 height 20
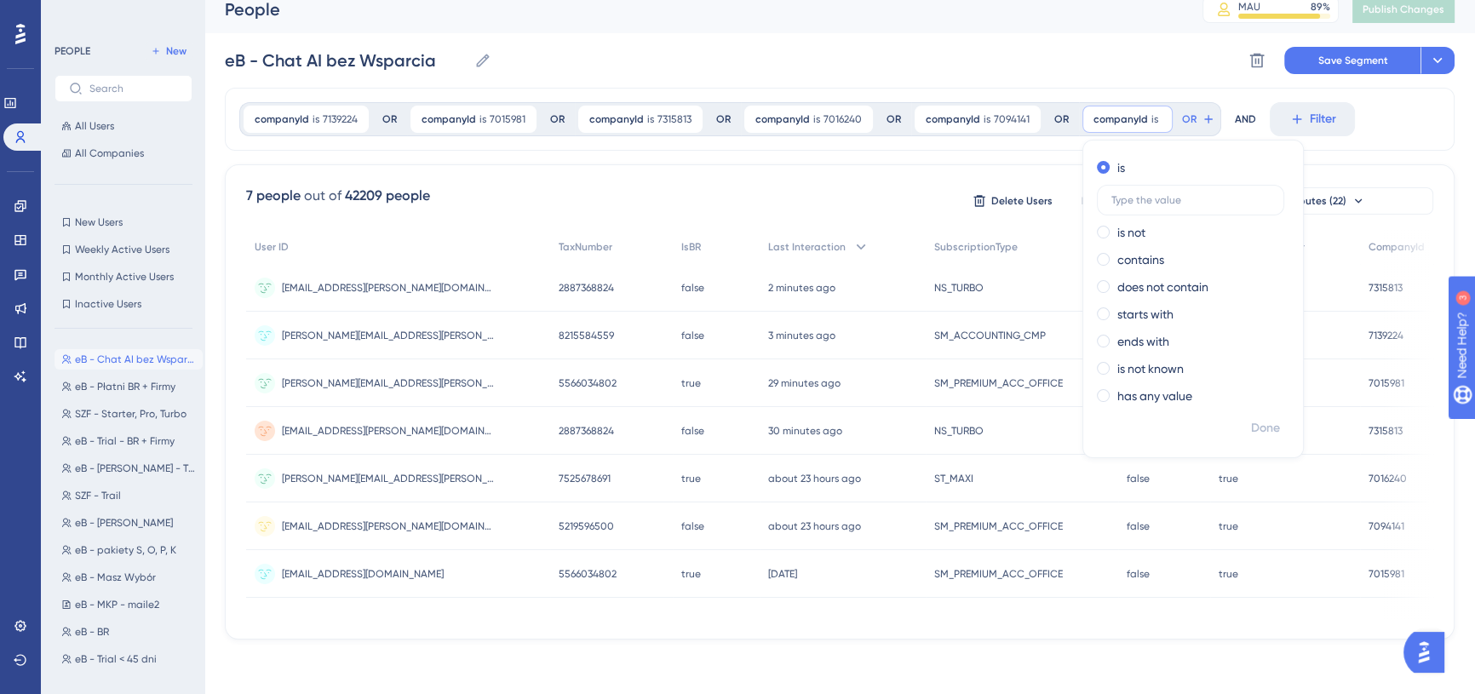
scroll to position [20, 0]
click at [1210, 187] on label at bounding box center [1190, 200] width 187 height 31
click at [1210, 194] on input "text" at bounding box center [1191, 200] width 158 height 12
paste input "7139224"
type input "7139224"
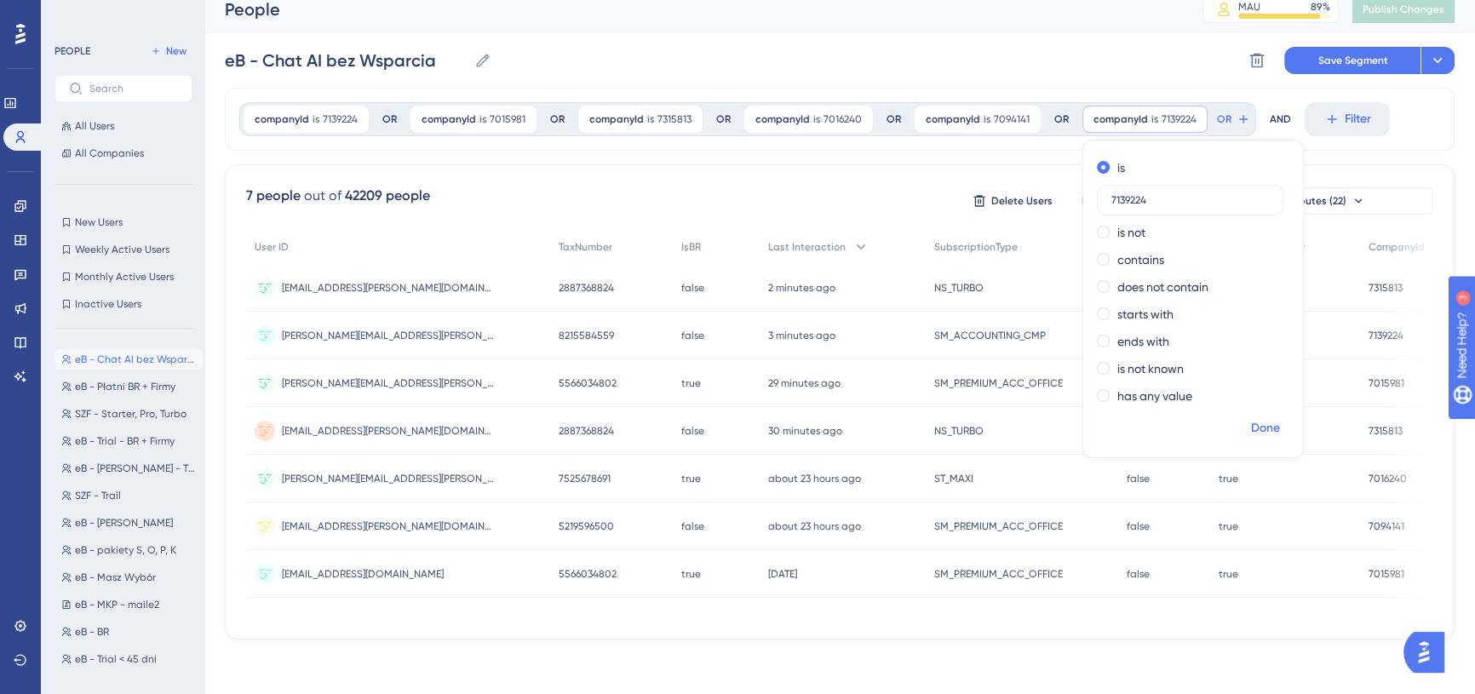
click at [1251, 418] on span "Done" at bounding box center [1265, 428] width 29 height 20
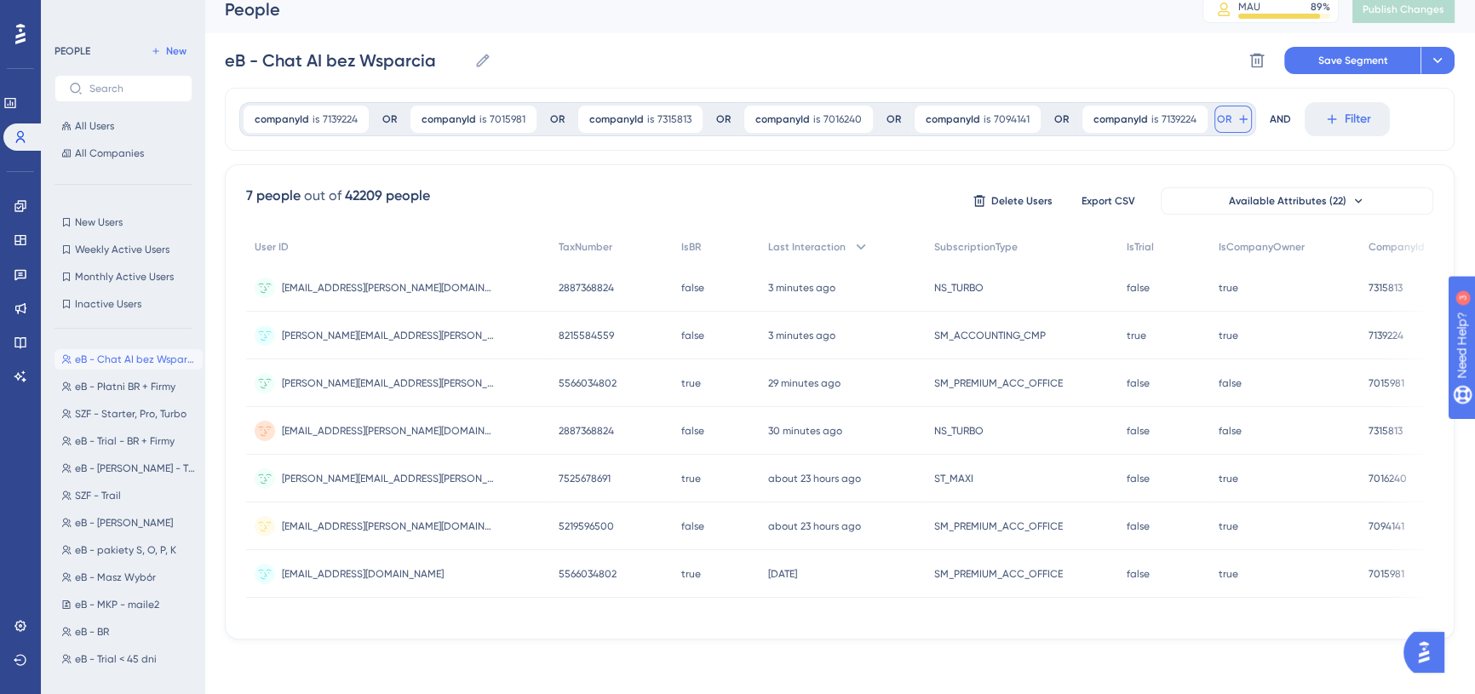
click at [1221, 106] on button "OR" at bounding box center [1233, 119] width 37 height 27
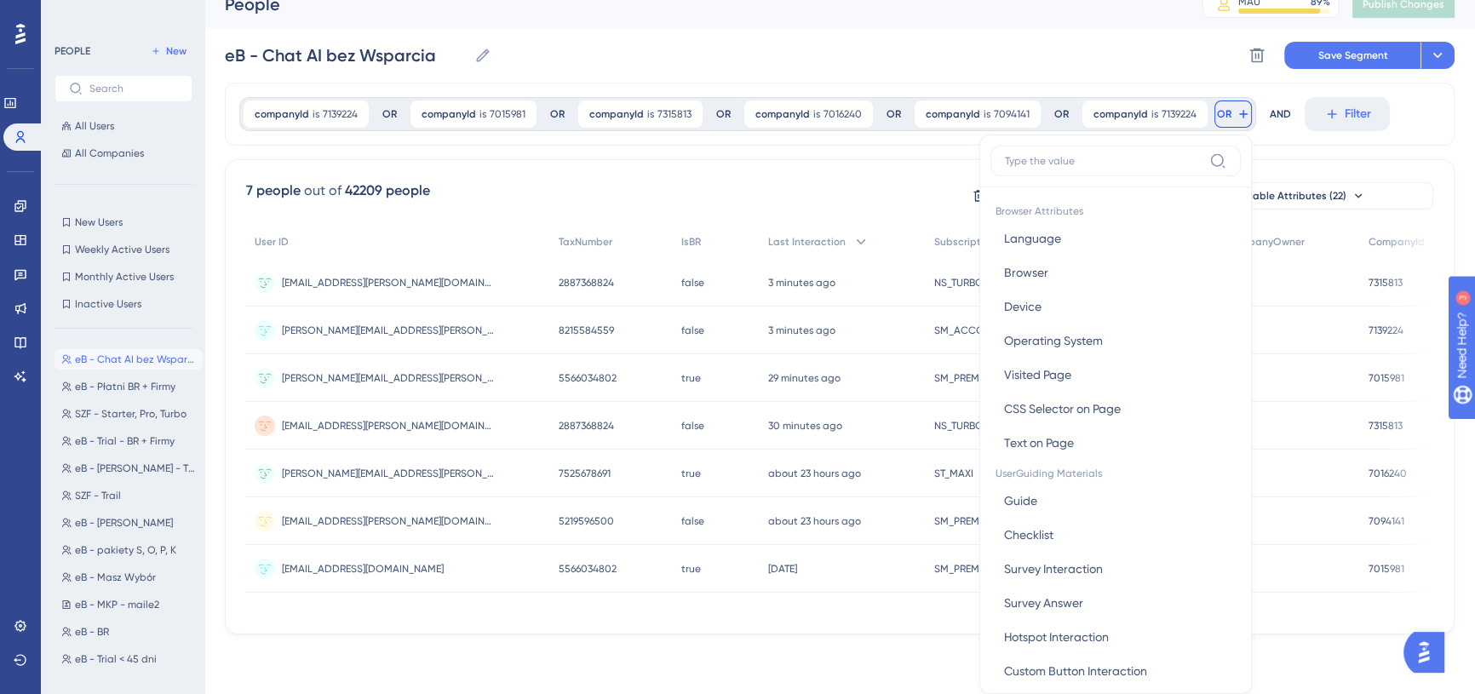
scroll to position [86, 0]
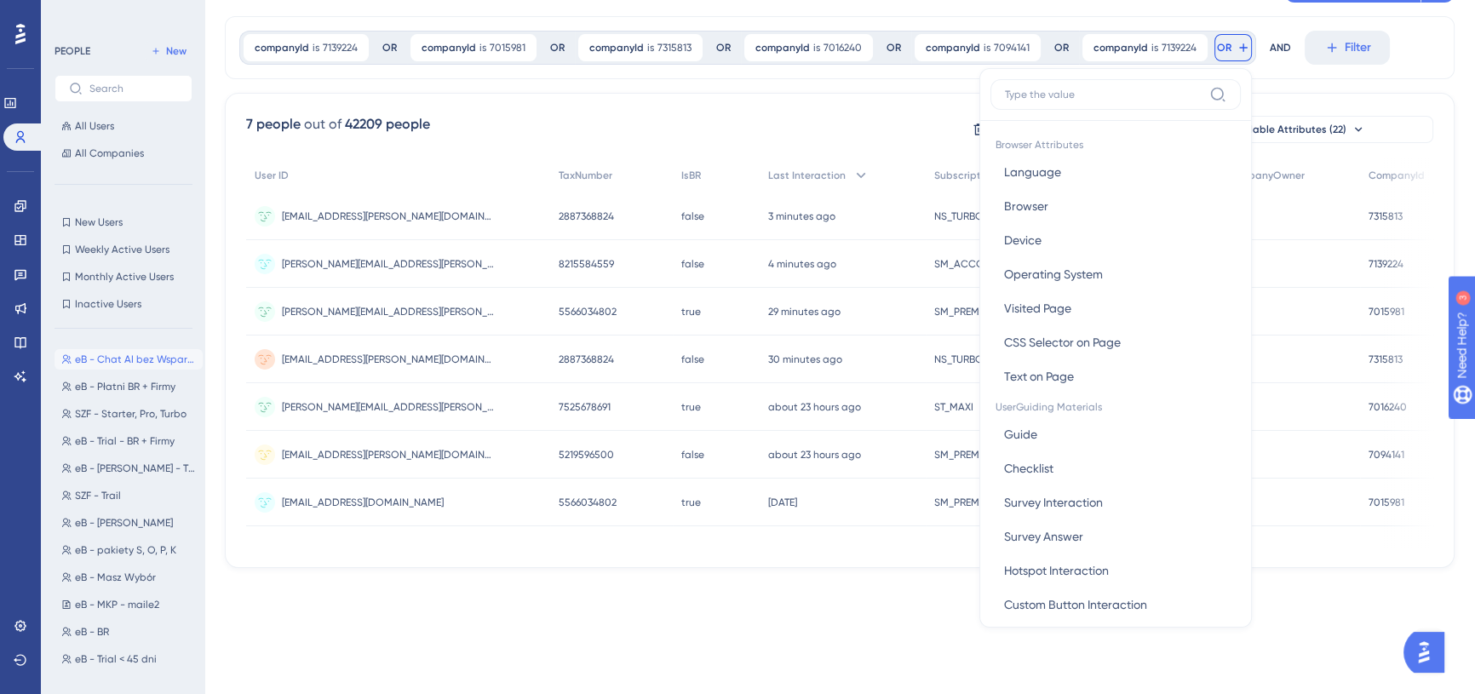
click at [1062, 103] on label at bounding box center [1116, 94] width 250 height 31
click at [1062, 101] on input at bounding box center [1104, 95] width 198 height 14
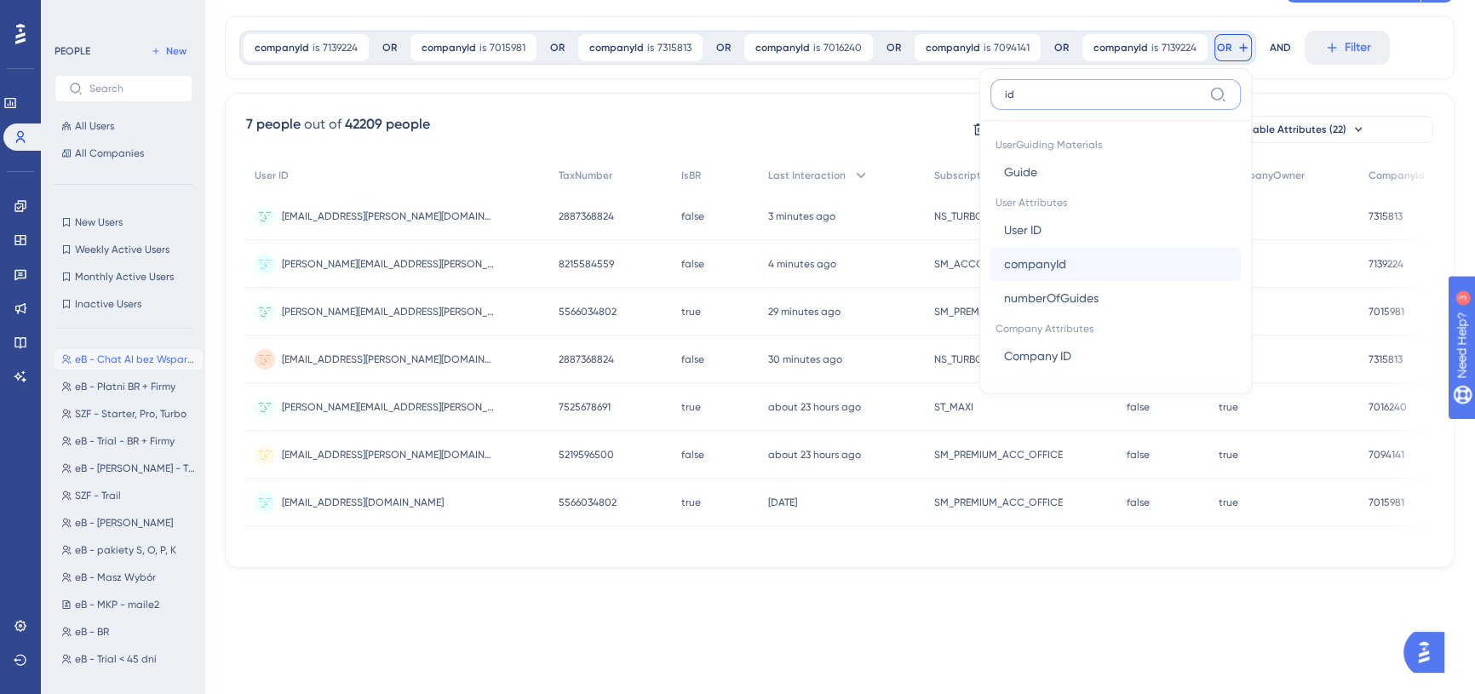
type input "id"
click at [1082, 262] on button "companyId companyId" at bounding box center [1116, 264] width 250 height 34
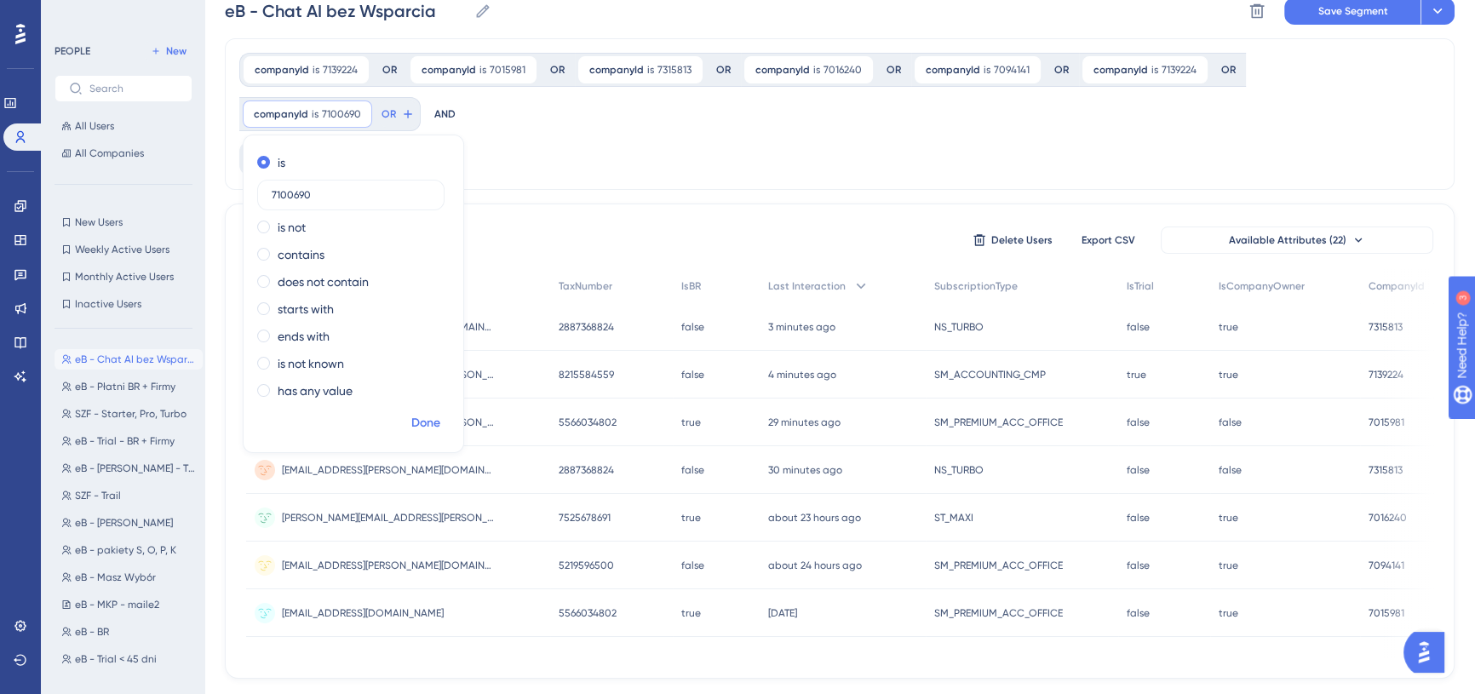
type input "7100690"
click at [440, 413] on span "Done" at bounding box center [425, 423] width 29 height 20
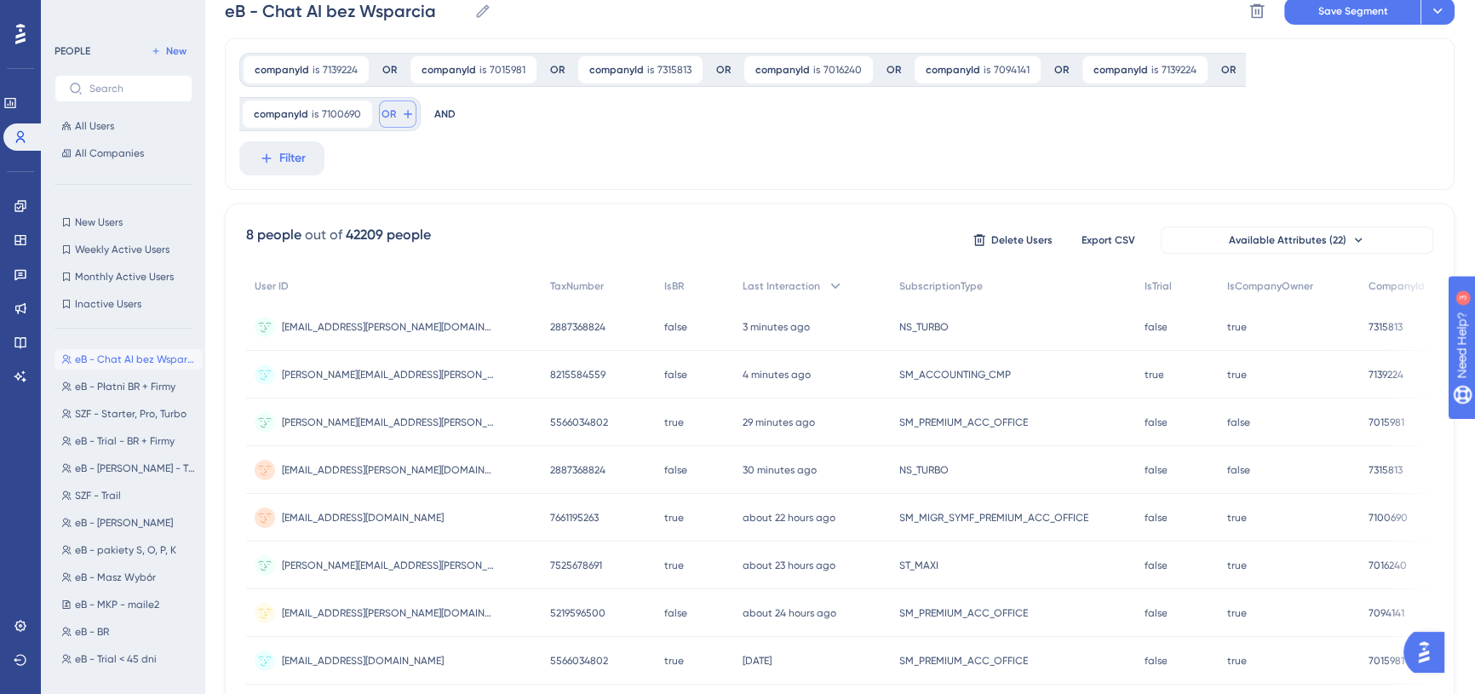
click at [396, 107] on span "OR" at bounding box center [389, 114] width 14 height 14
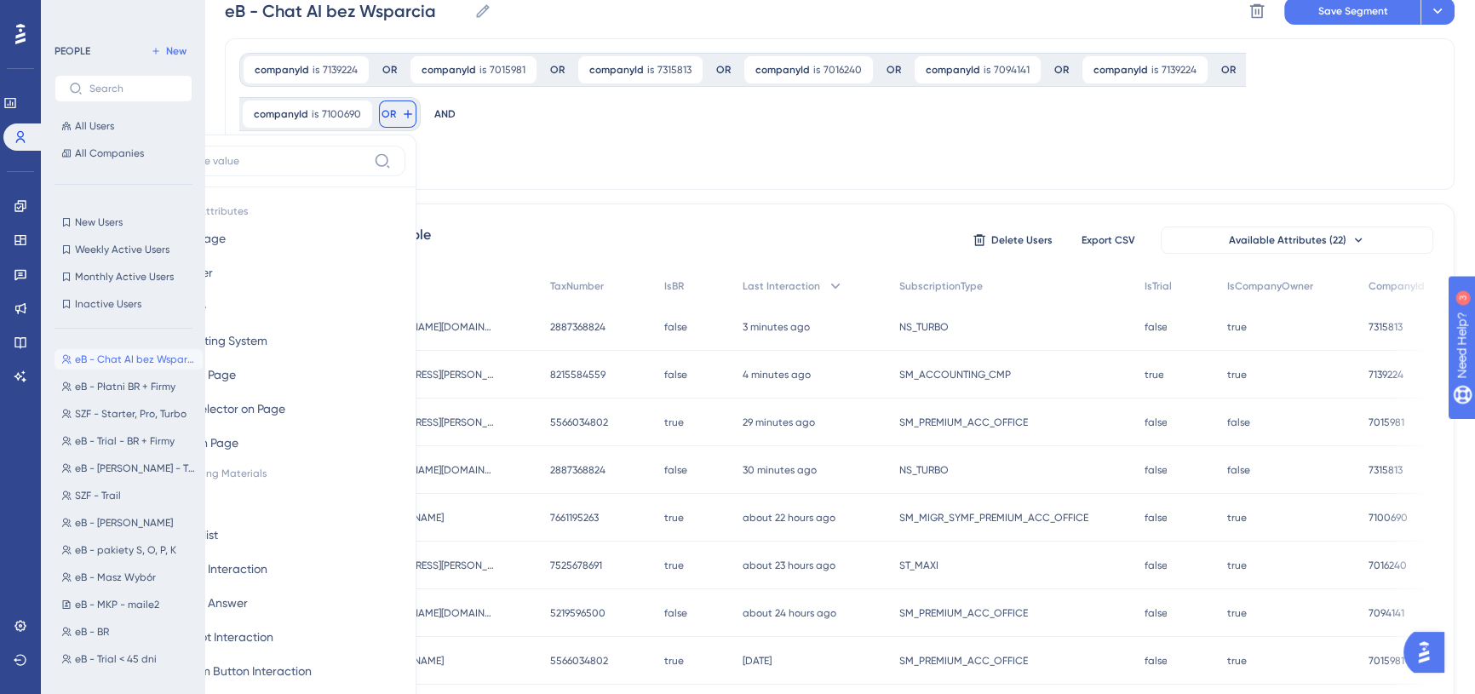
scroll to position [109, 0]
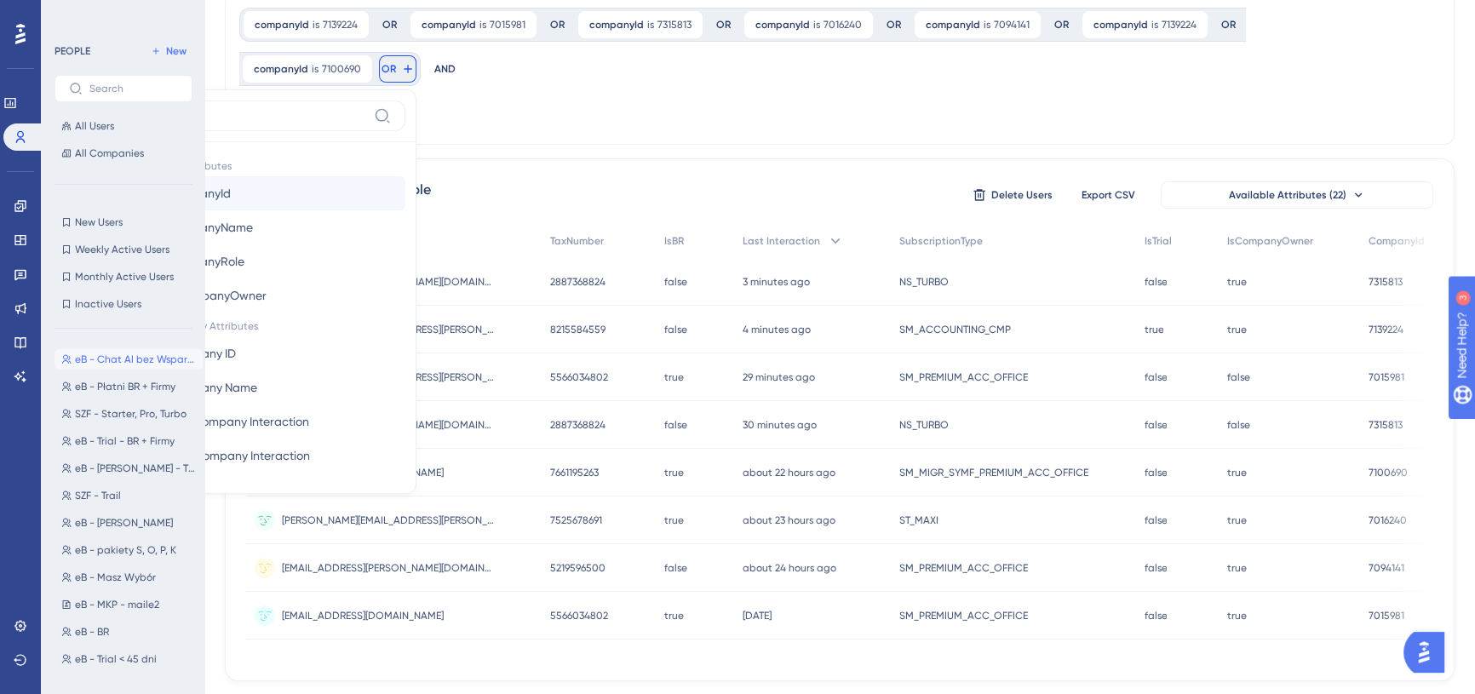
type input "com"
click at [405, 176] on button "companyId companyId" at bounding box center [280, 193] width 250 height 34
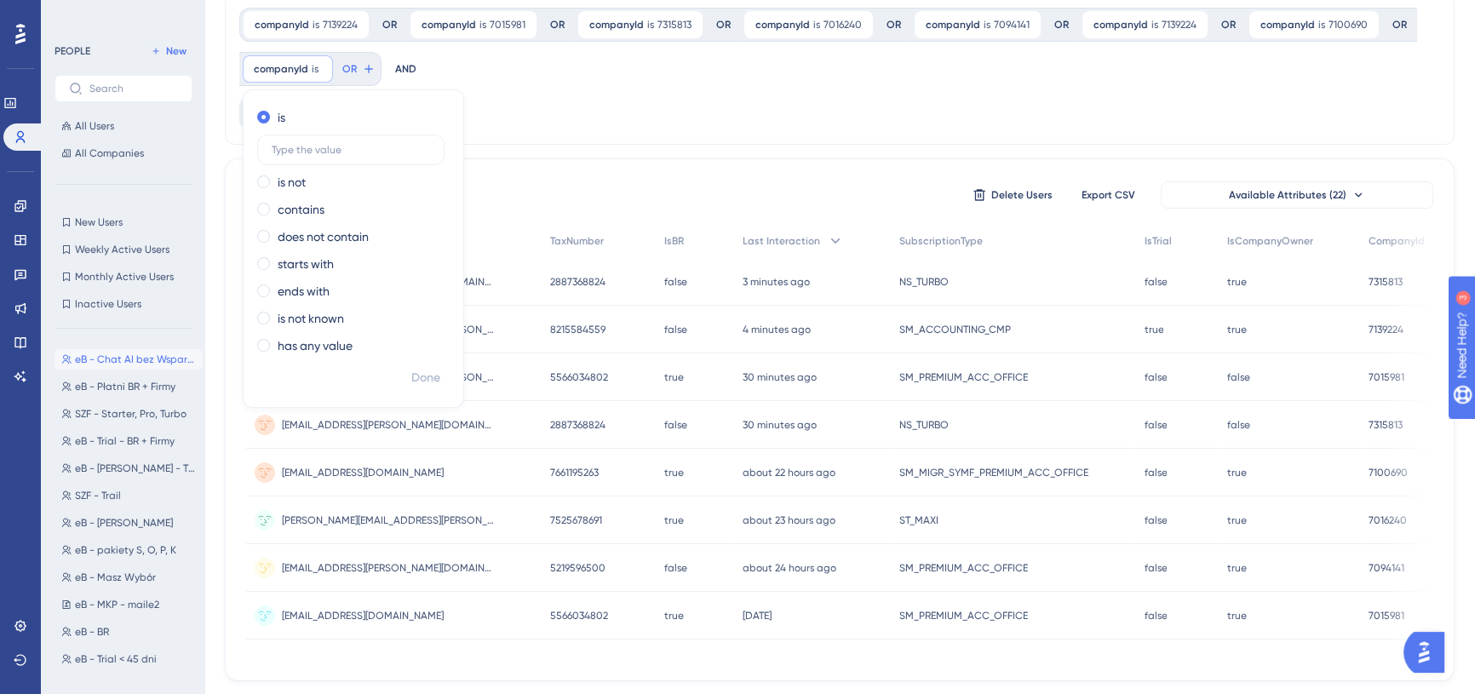
scroll to position [32, 0]
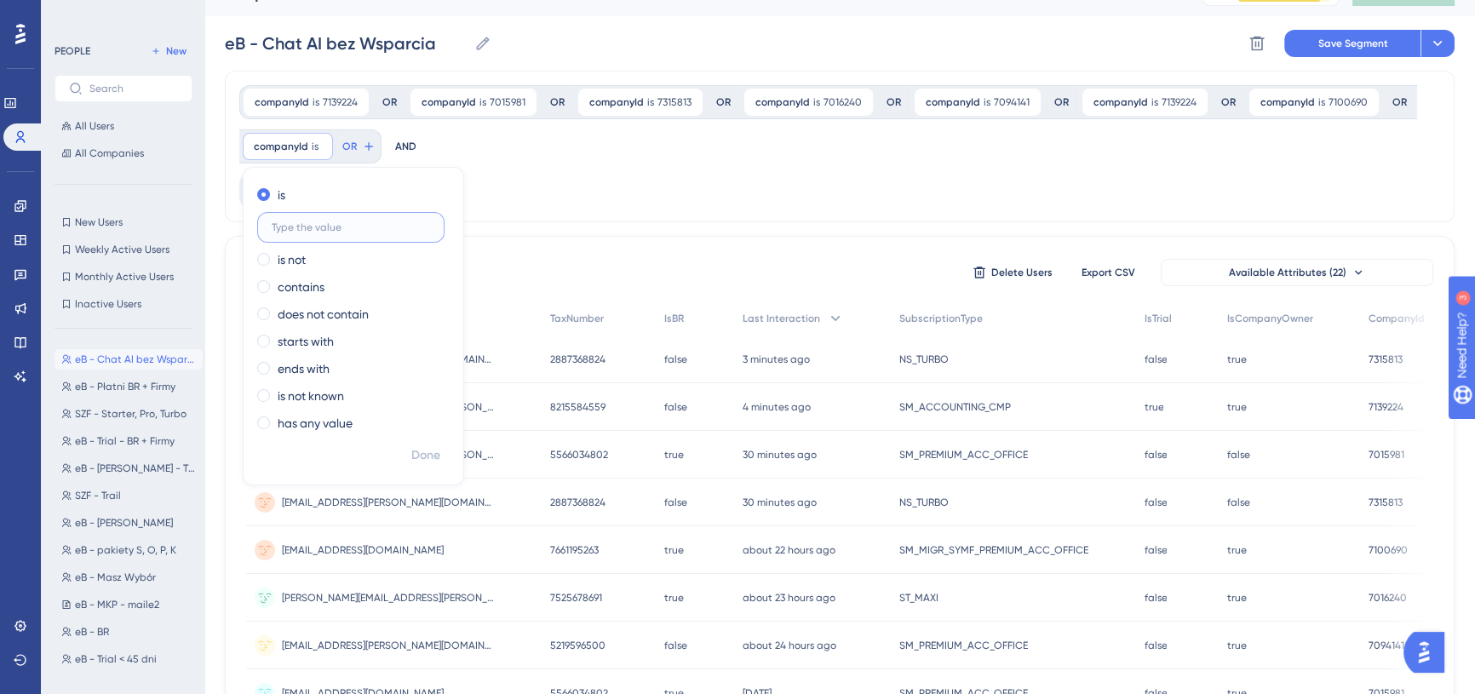
click at [302, 225] on input "text" at bounding box center [351, 227] width 158 height 12
paste input "7108245"
type input "7108245"
click at [425, 457] on span "Done" at bounding box center [425, 456] width 29 height 20
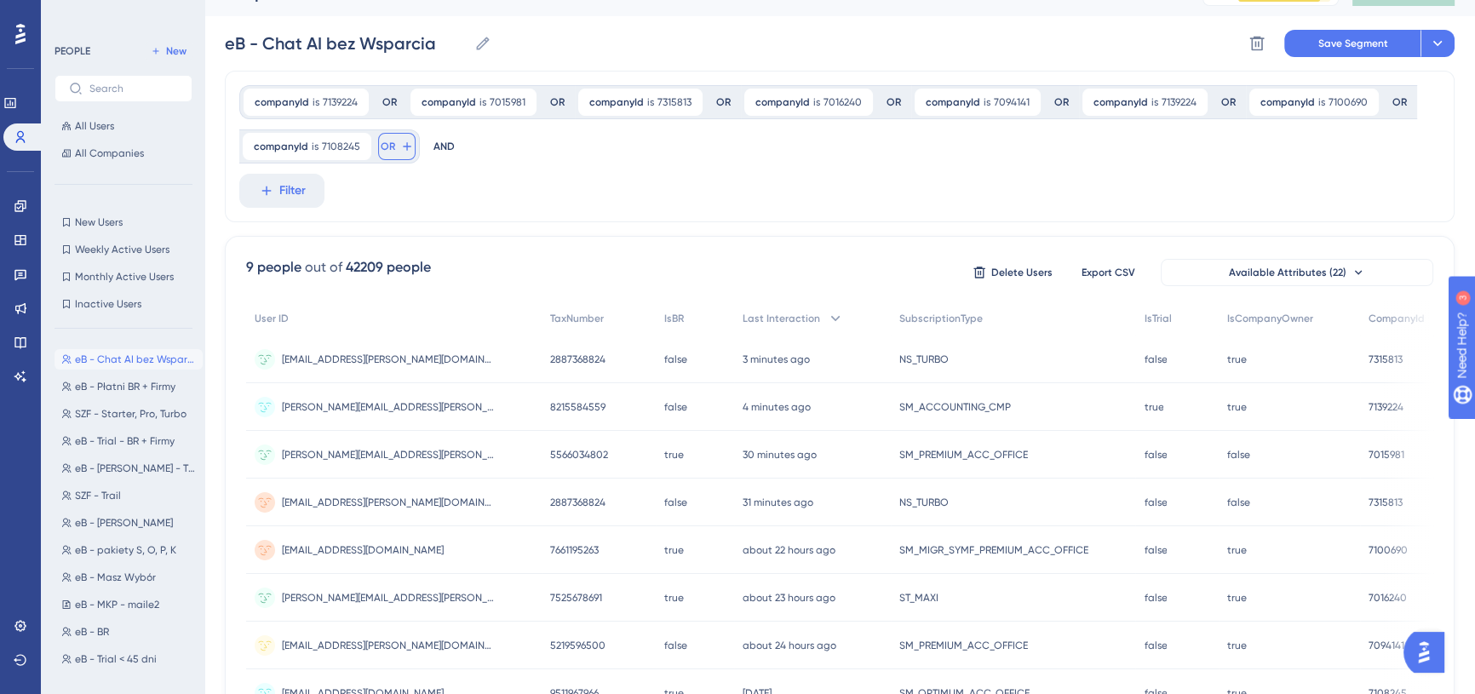
click at [404, 143] on icon at bounding box center [407, 146] width 8 height 8
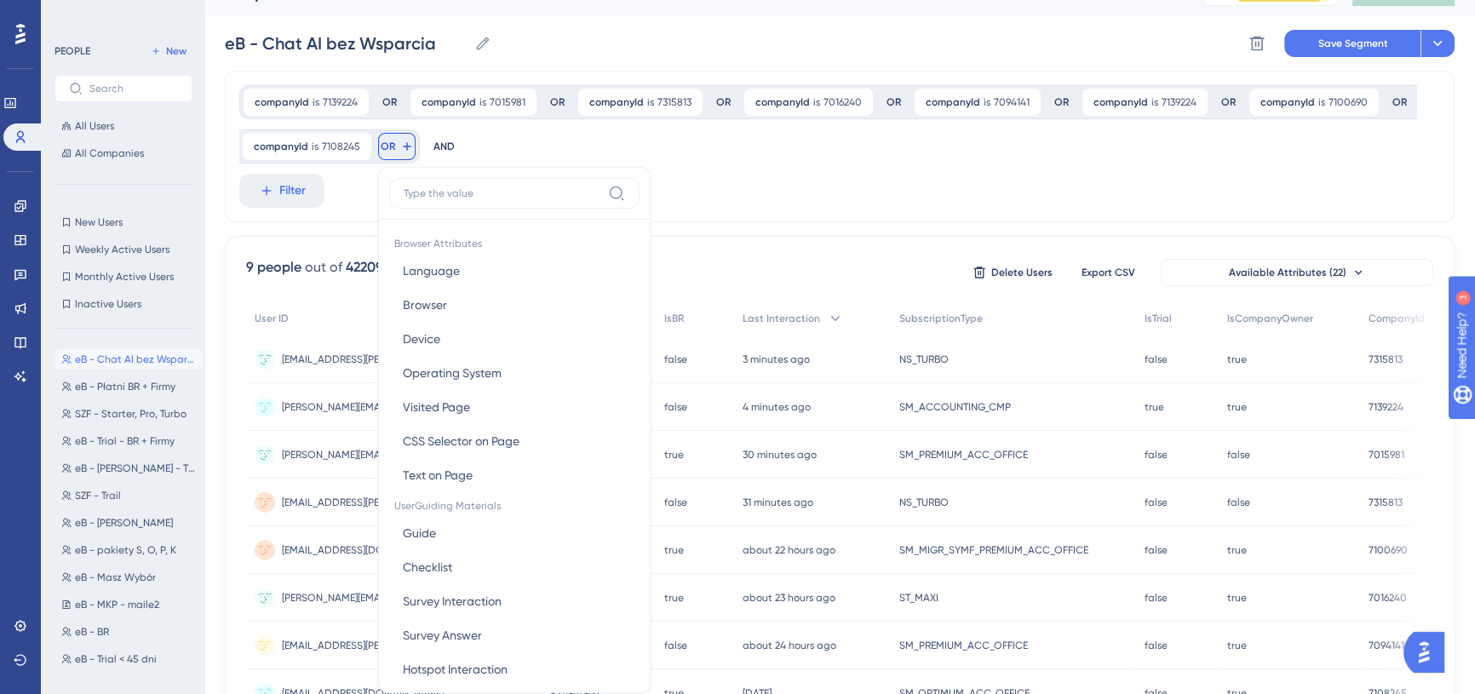
scroll to position [114, 0]
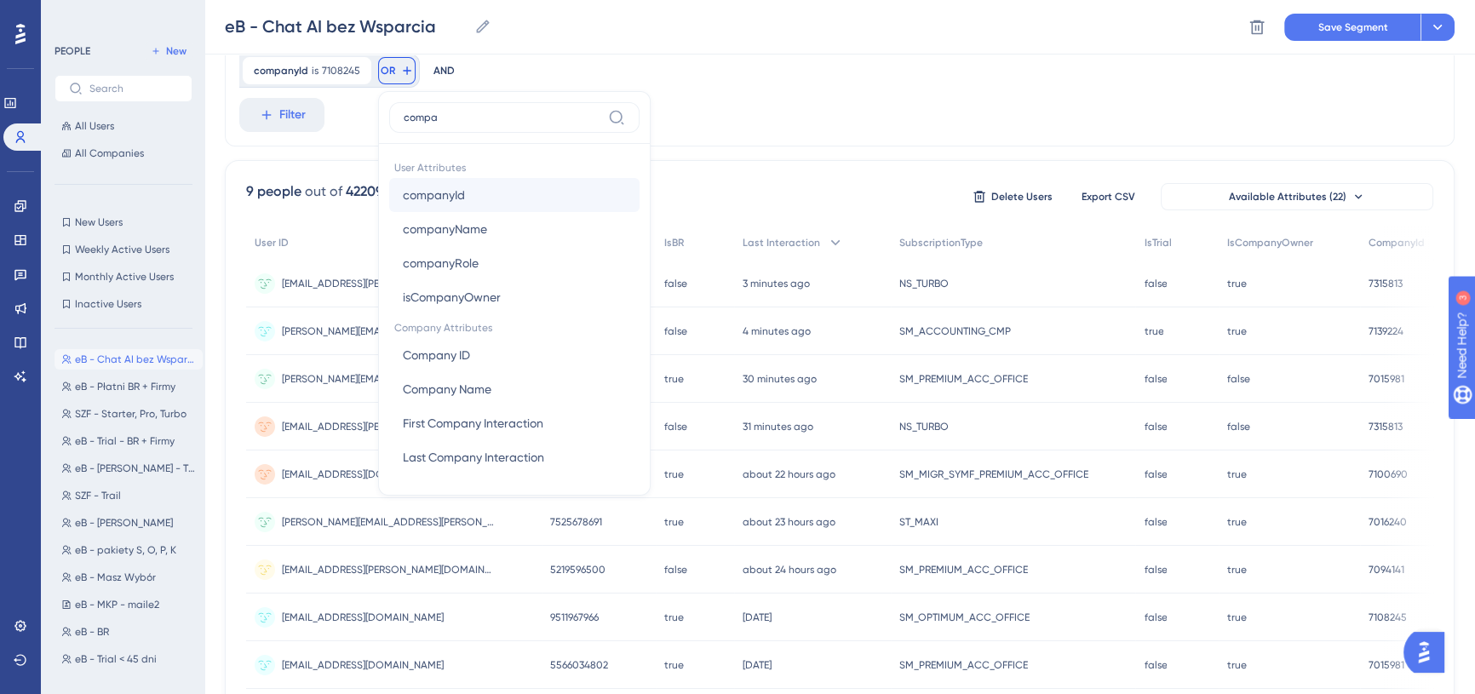
type input "compa"
click at [436, 194] on span "companyId" at bounding box center [434, 195] width 62 height 20
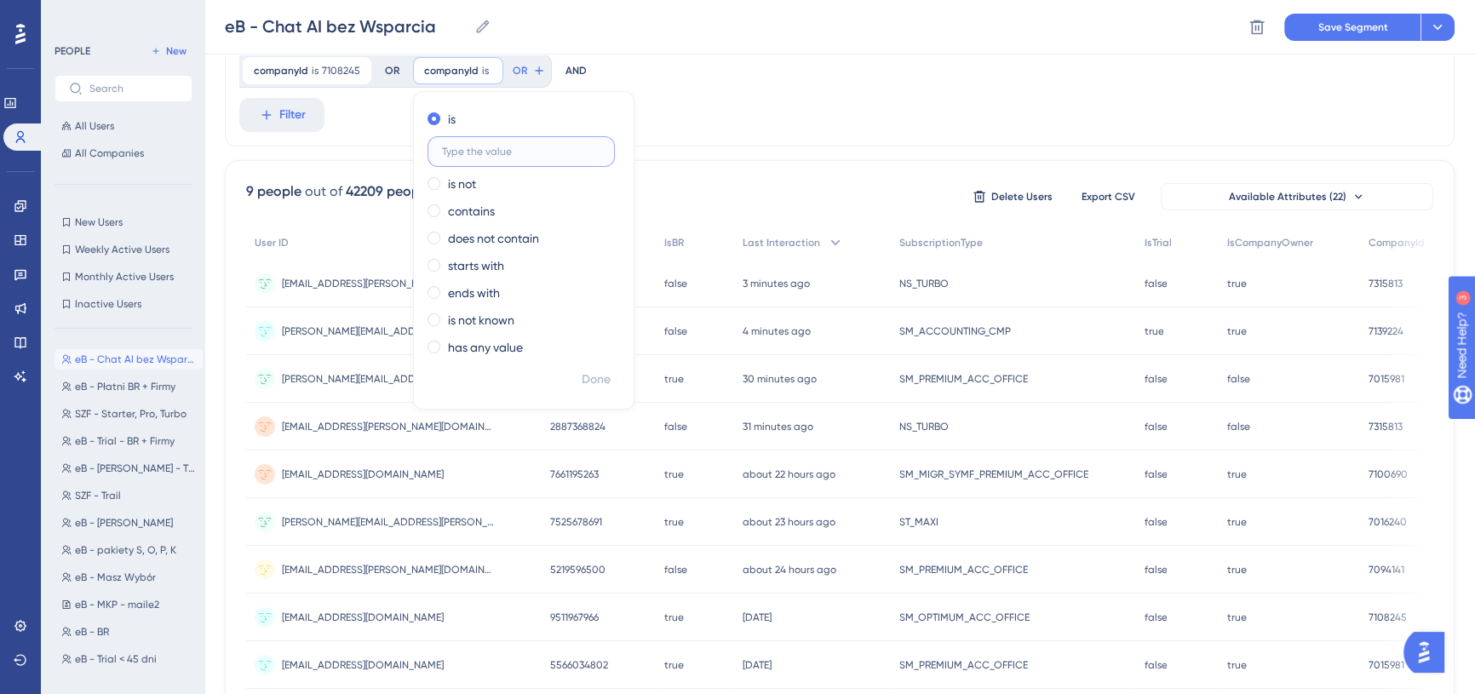
click at [506, 153] on input "text" at bounding box center [521, 152] width 158 height 12
paste input "7109365"
type input "7109365"
click at [585, 386] on span "Done" at bounding box center [596, 380] width 29 height 20
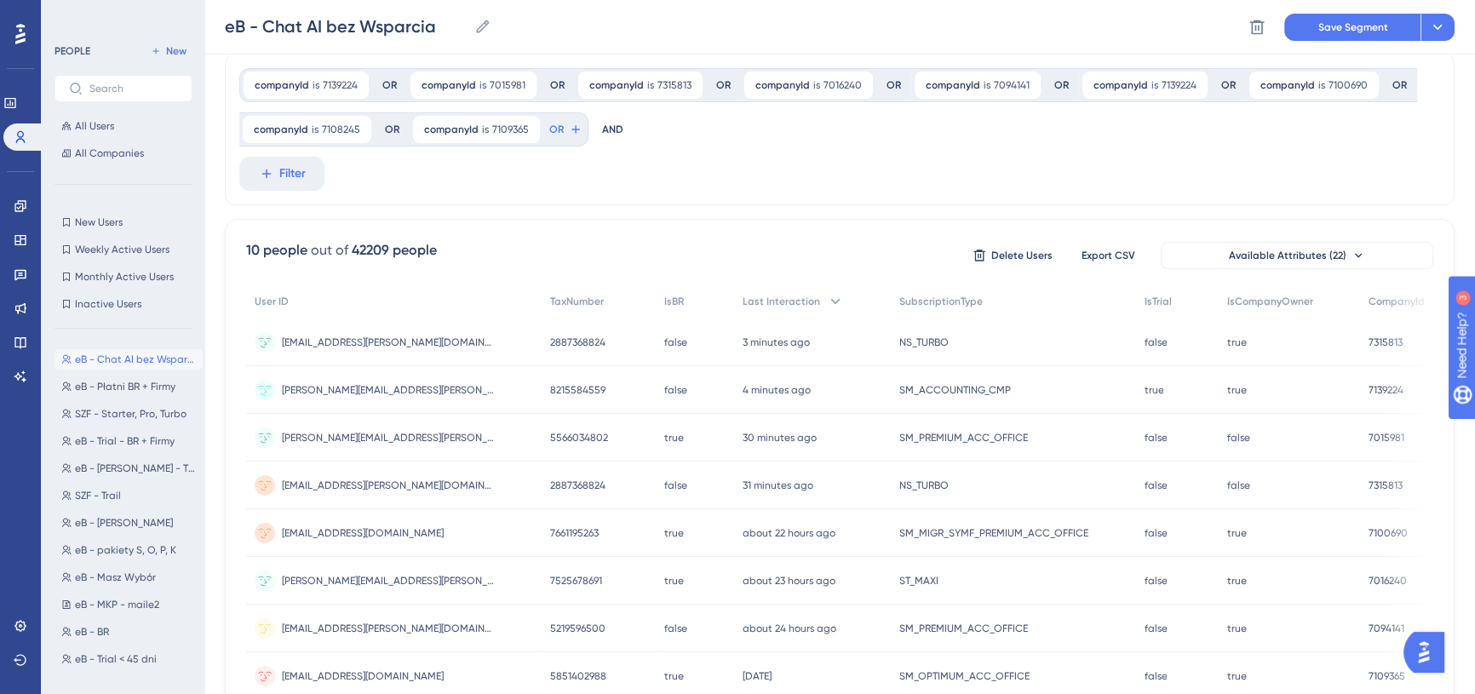
scroll to position [0, 0]
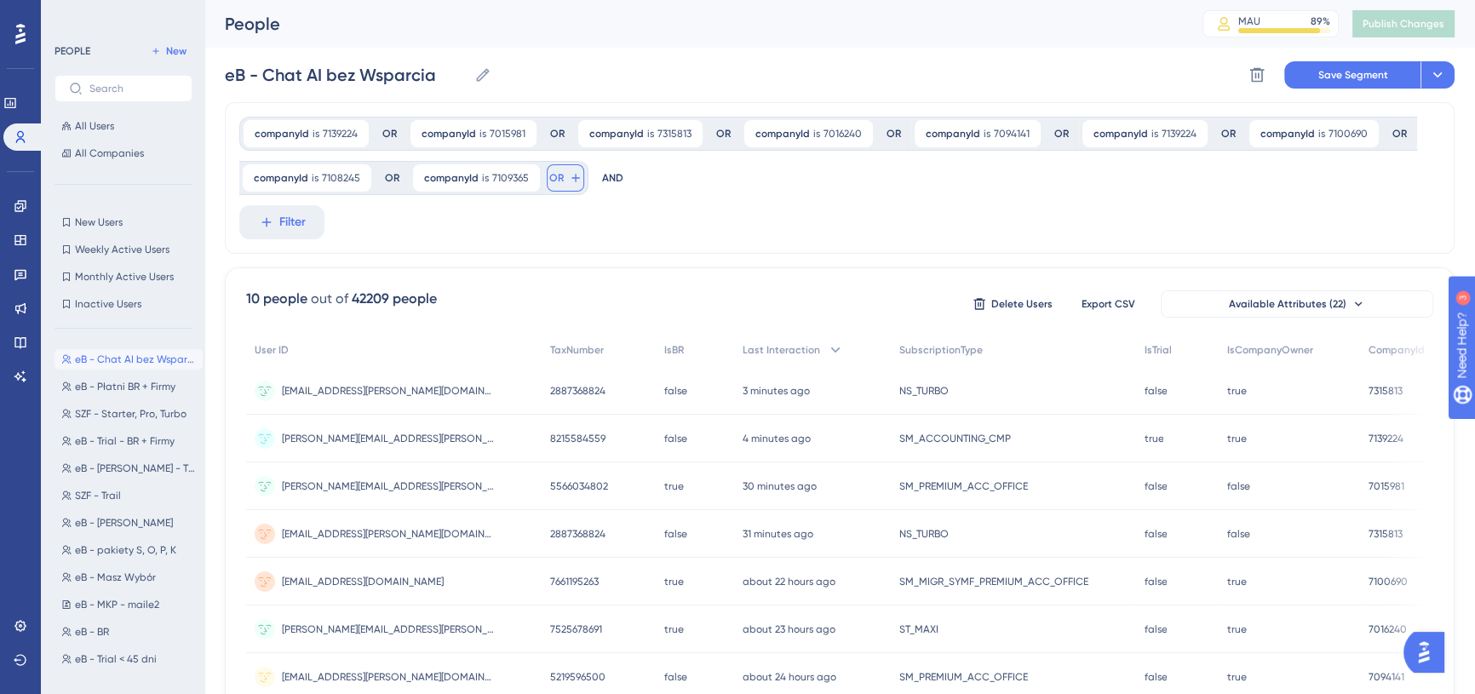
click at [561, 179] on button "OR" at bounding box center [565, 177] width 37 height 27
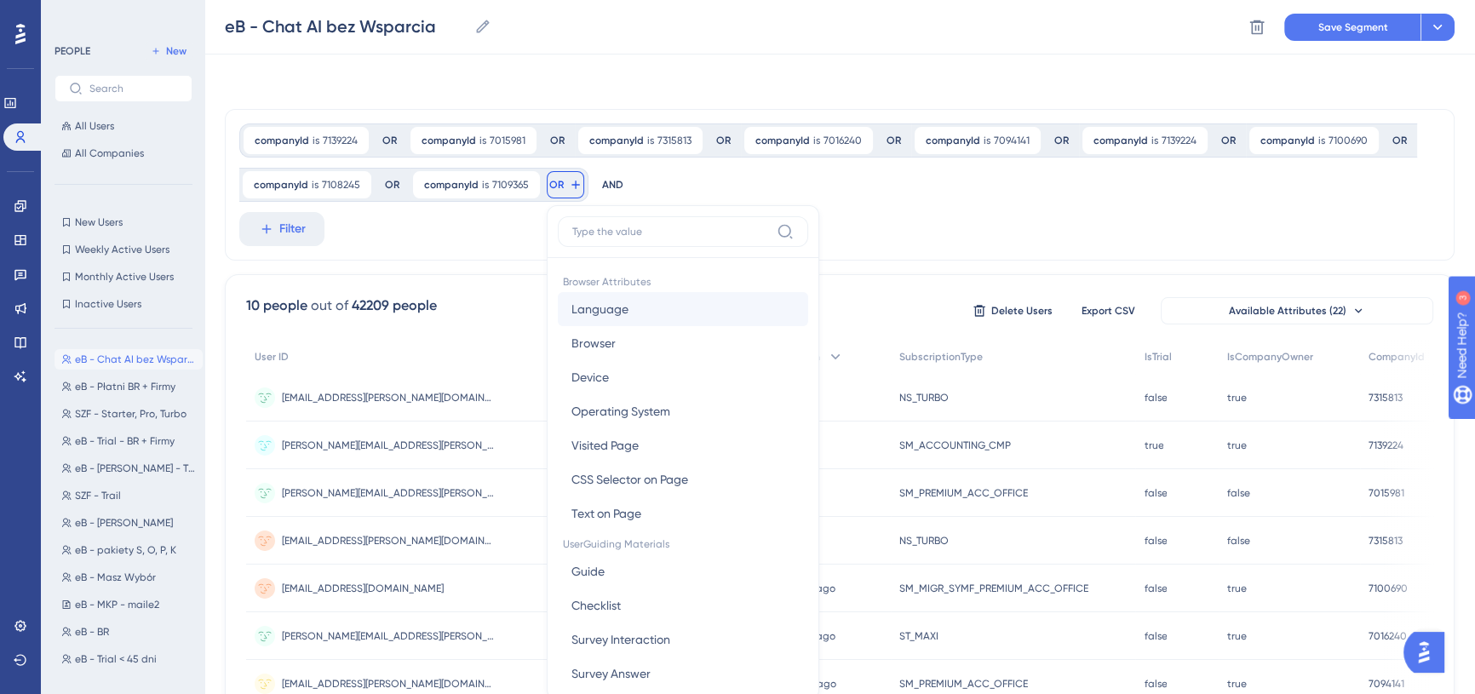
scroll to position [99, 0]
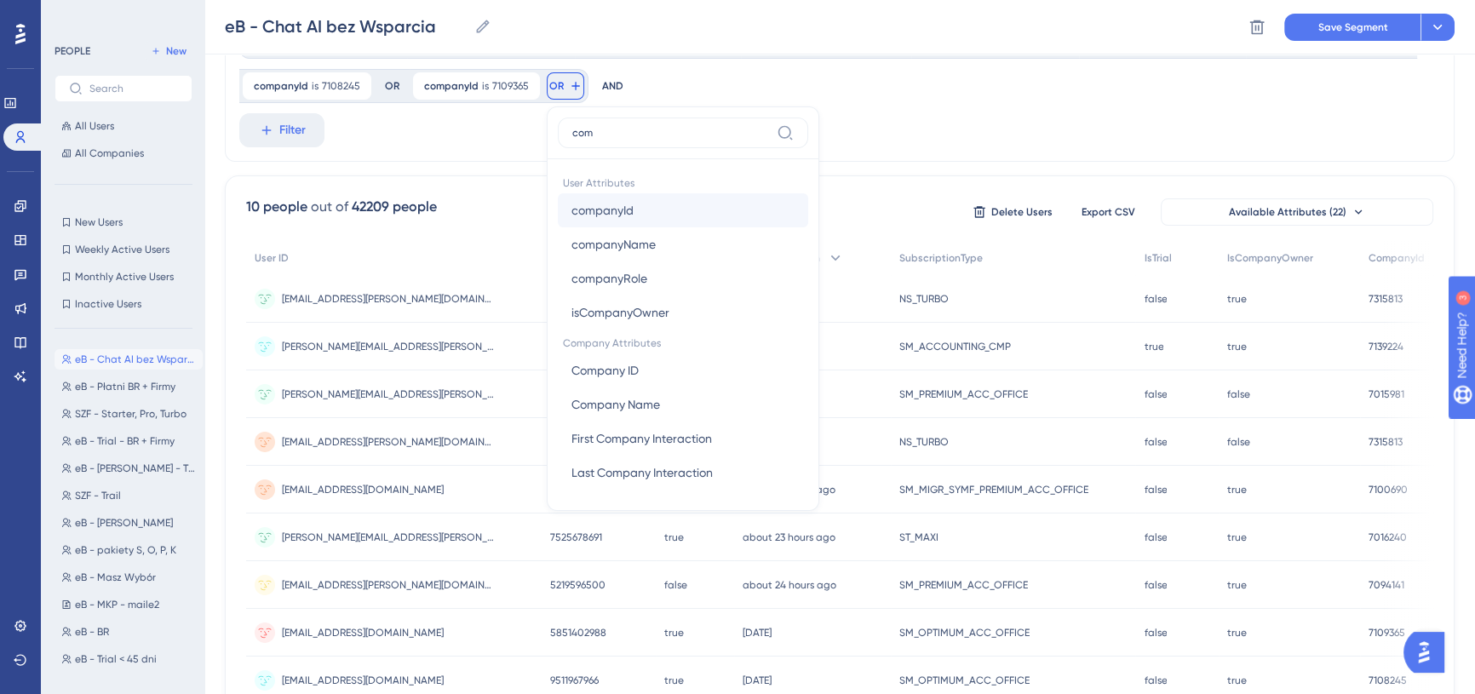
type input "com"
click at [651, 210] on button "companyId companyId" at bounding box center [683, 210] width 250 height 34
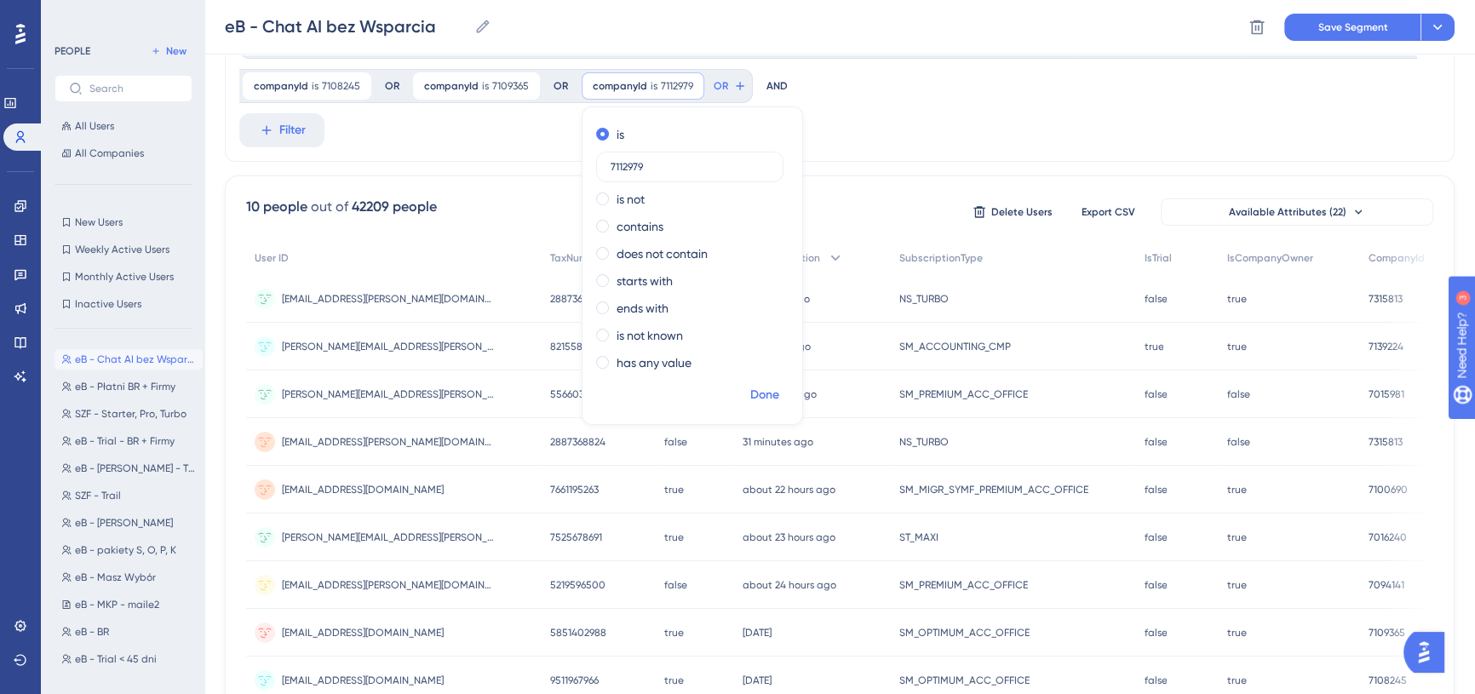
type input "7112979"
click at [763, 396] on span "Done" at bounding box center [765, 395] width 29 height 20
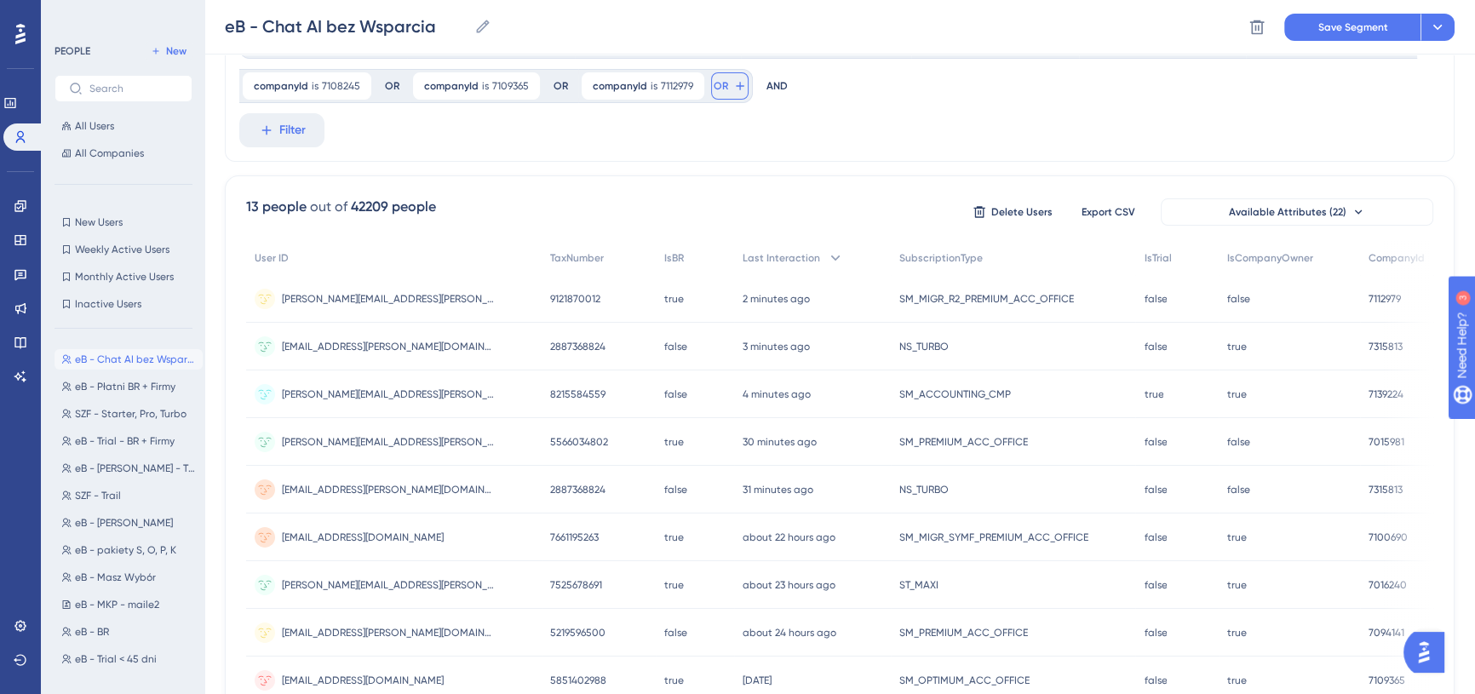
click at [729, 93] on button "OR" at bounding box center [729, 85] width 37 height 27
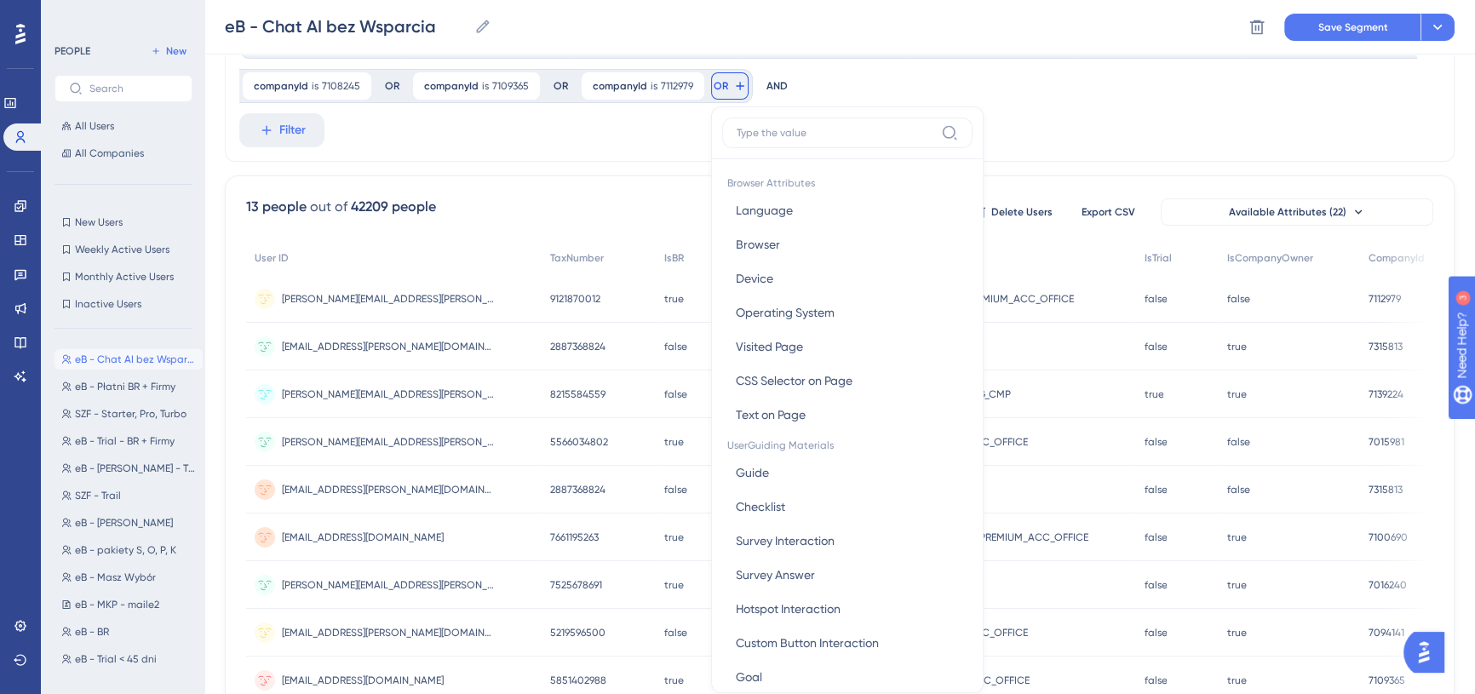
scroll to position [152, 0]
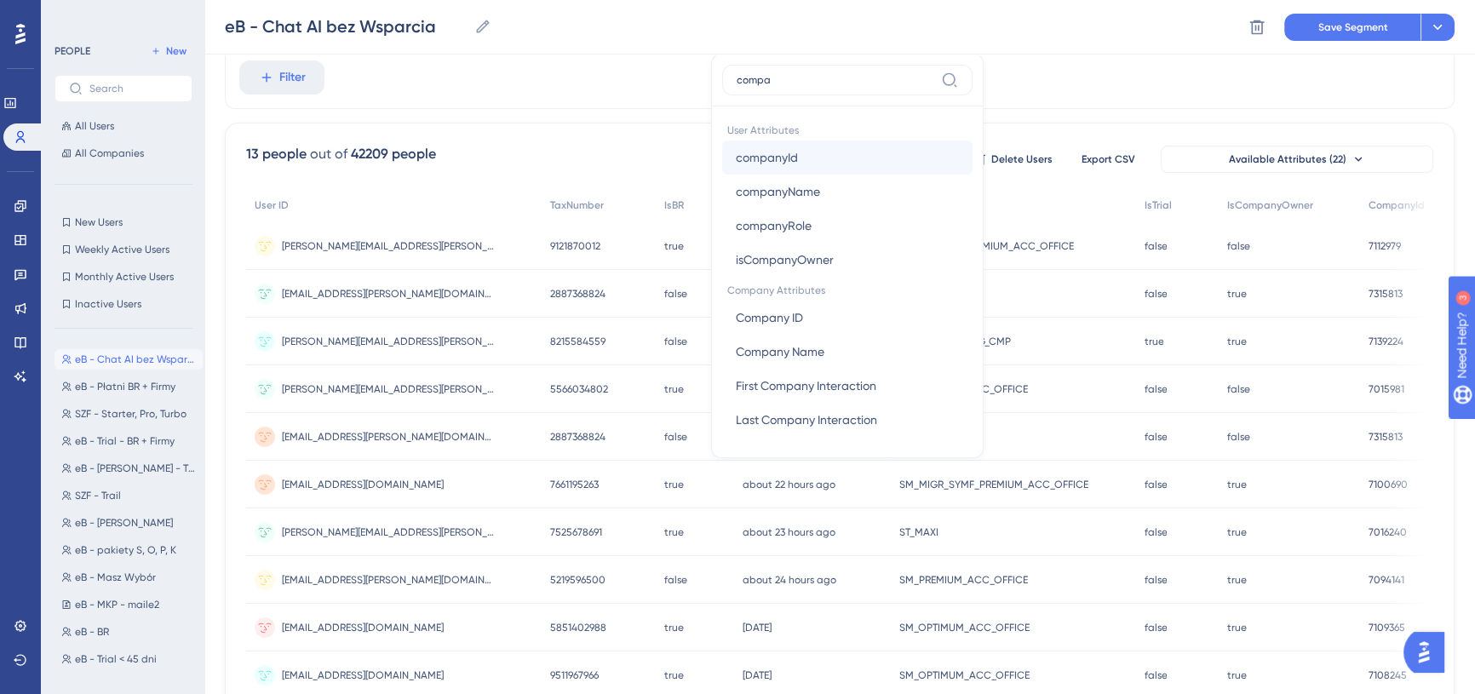
type input "compa"
click at [870, 153] on button "companyId companyId" at bounding box center [847, 158] width 250 height 34
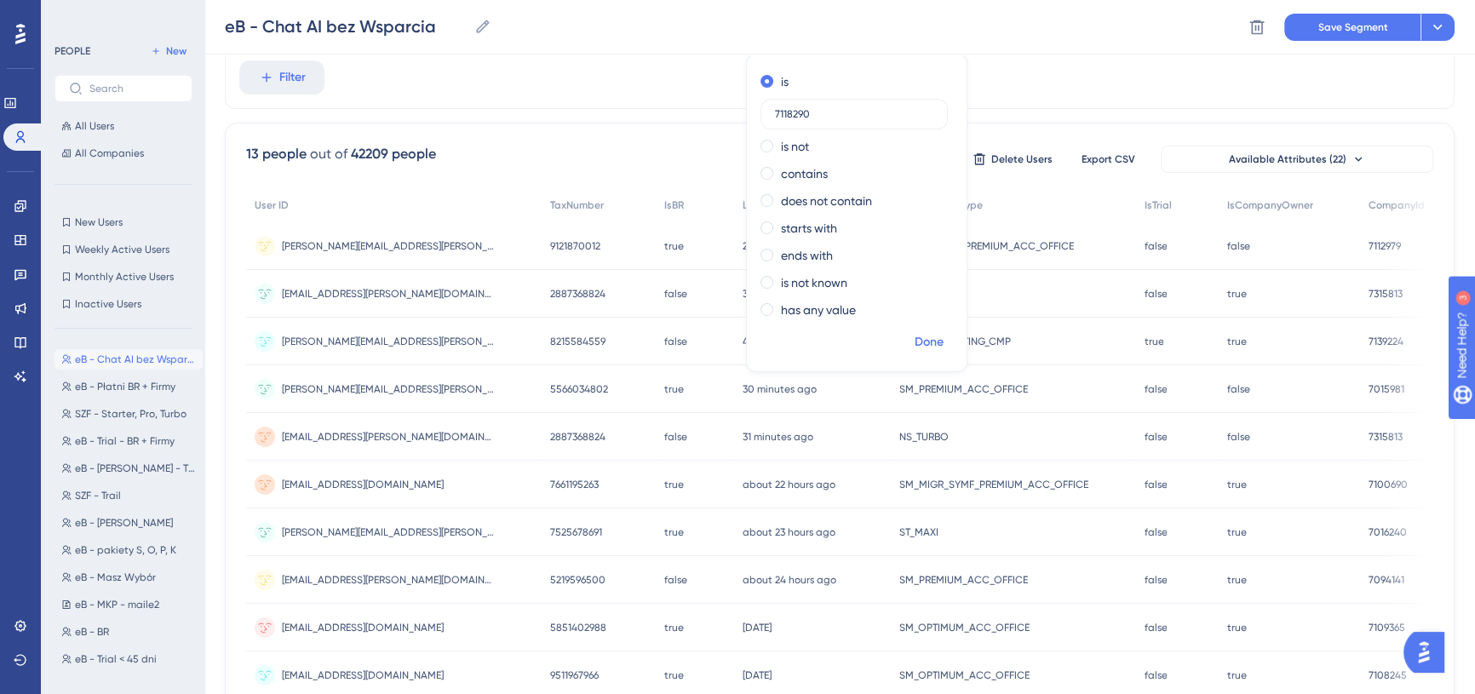
type input "7118290"
click at [923, 338] on span "Done" at bounding box center [929, 342] width 29 height 20
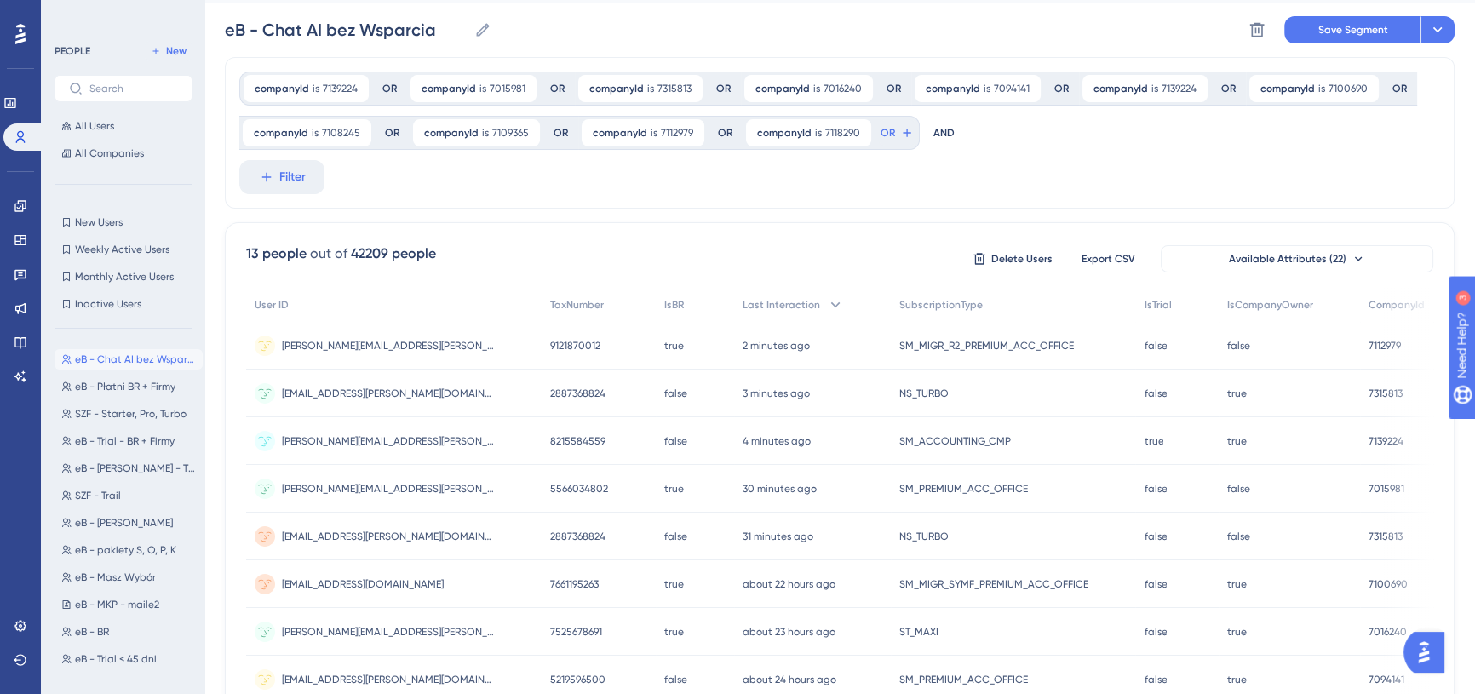
scroll to position [0, 0]
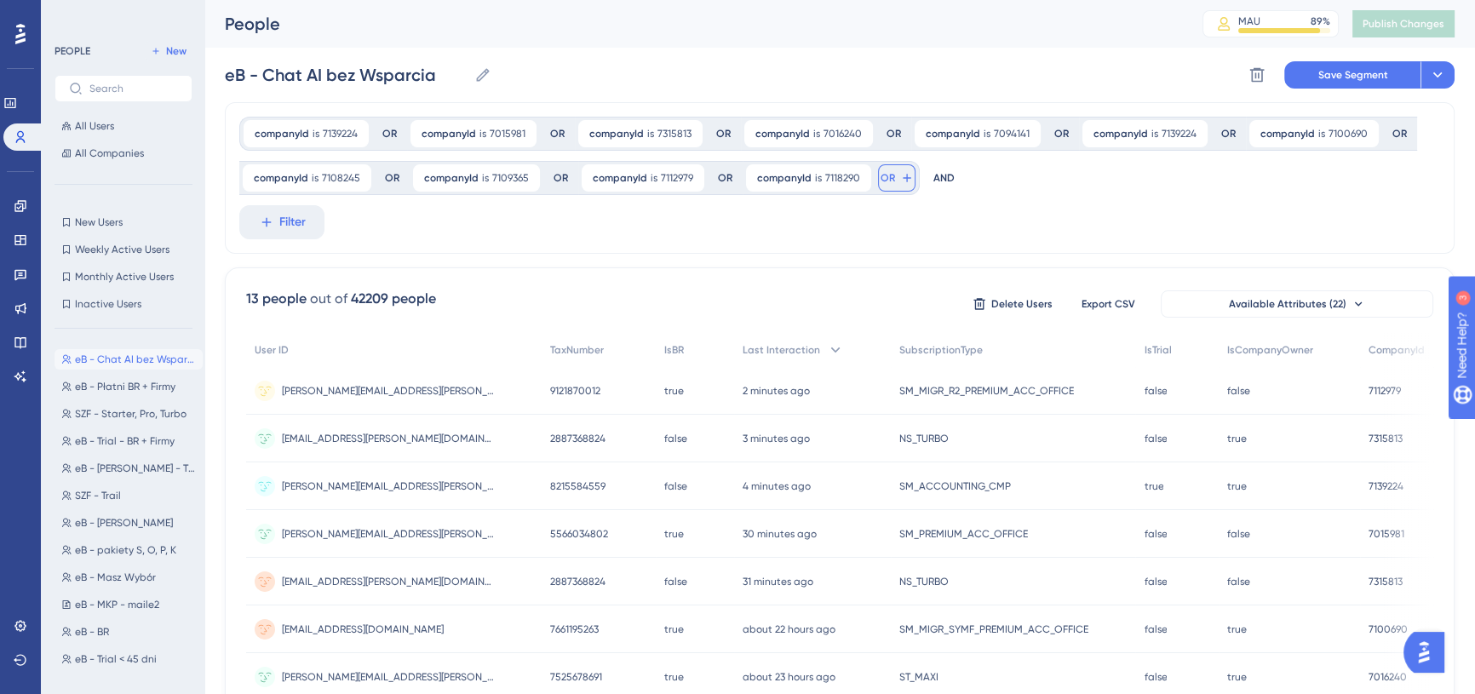
click at [881, 179] on span "OR" at bounding box center [888, 178] width 14 height 14
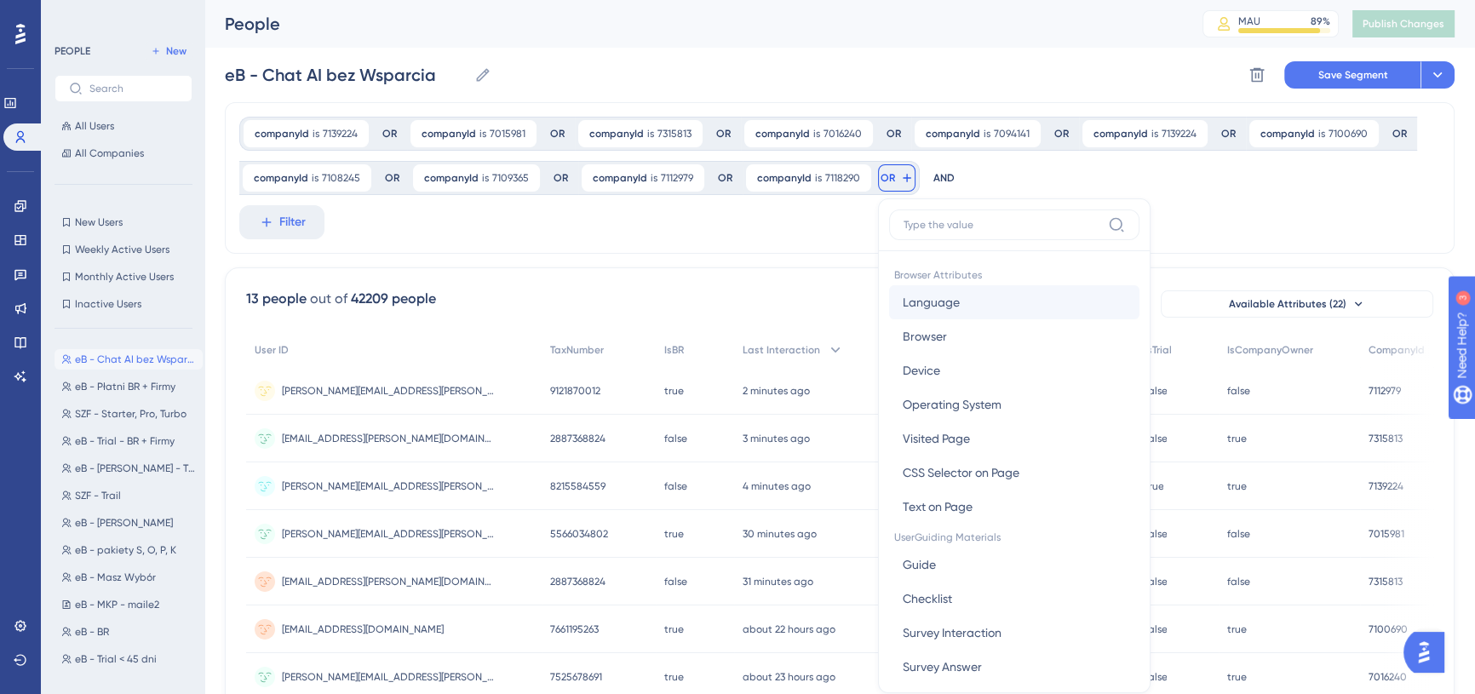
scroll to position [94, 0]
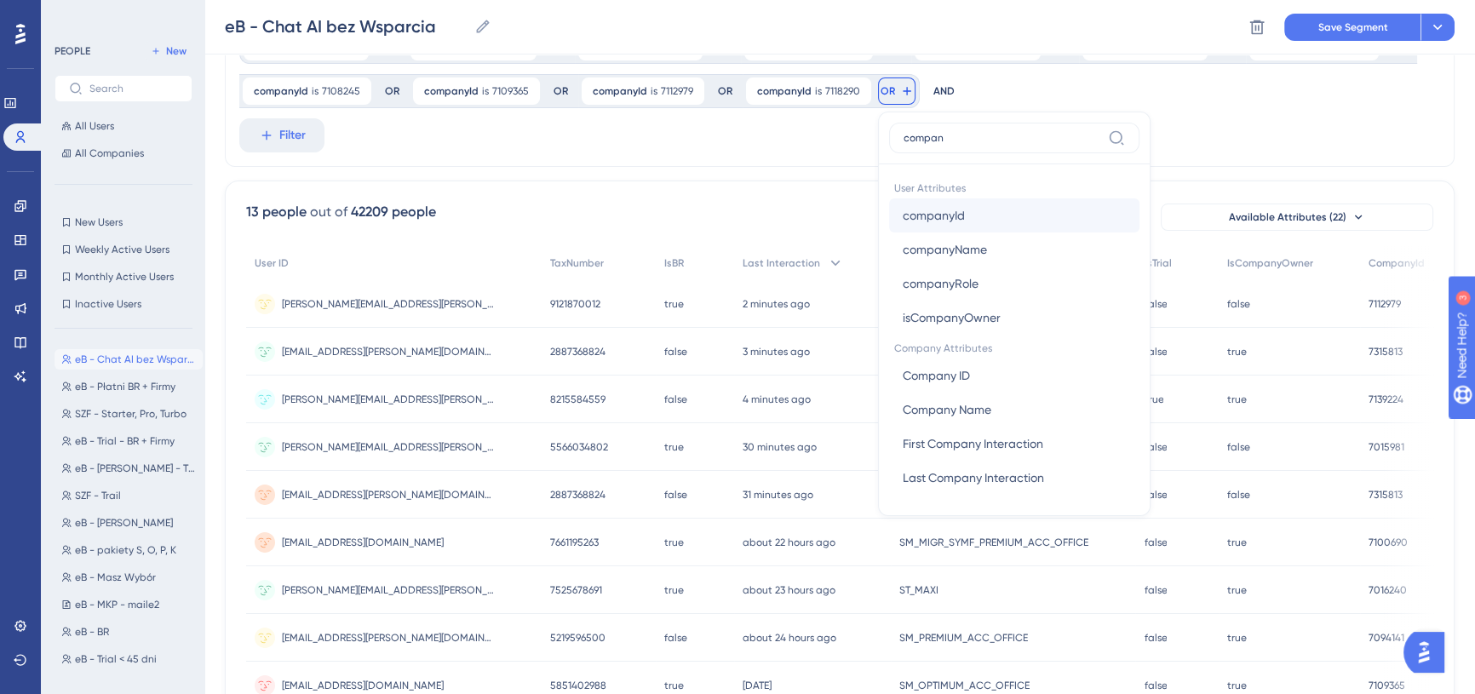
type input "compan"
click at [929, 221] on span "companyId" at bounding box center [934, 215] width 62 height 20
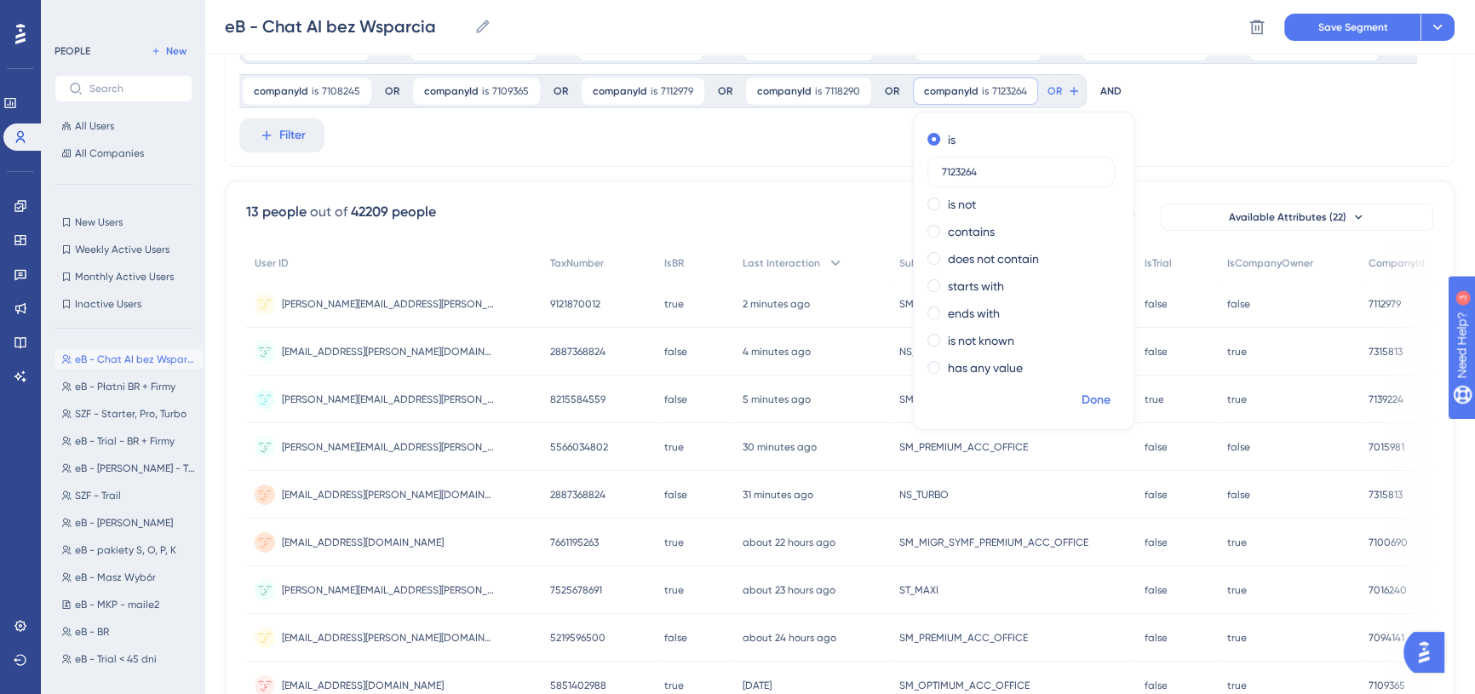
type input "7123264"
click at [1084, 394] on span "Done" at bounding box center [1096, 400] width 29 height 20
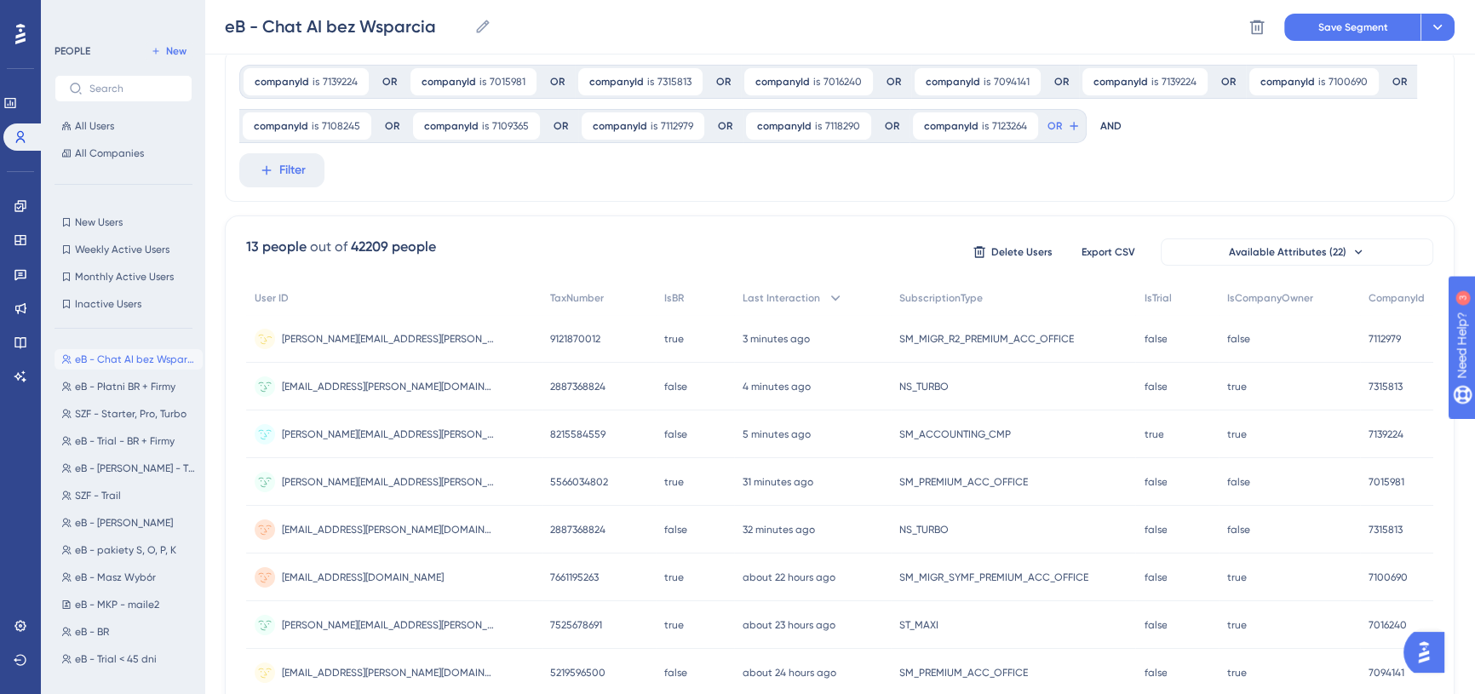
scroll to position [0, 0]
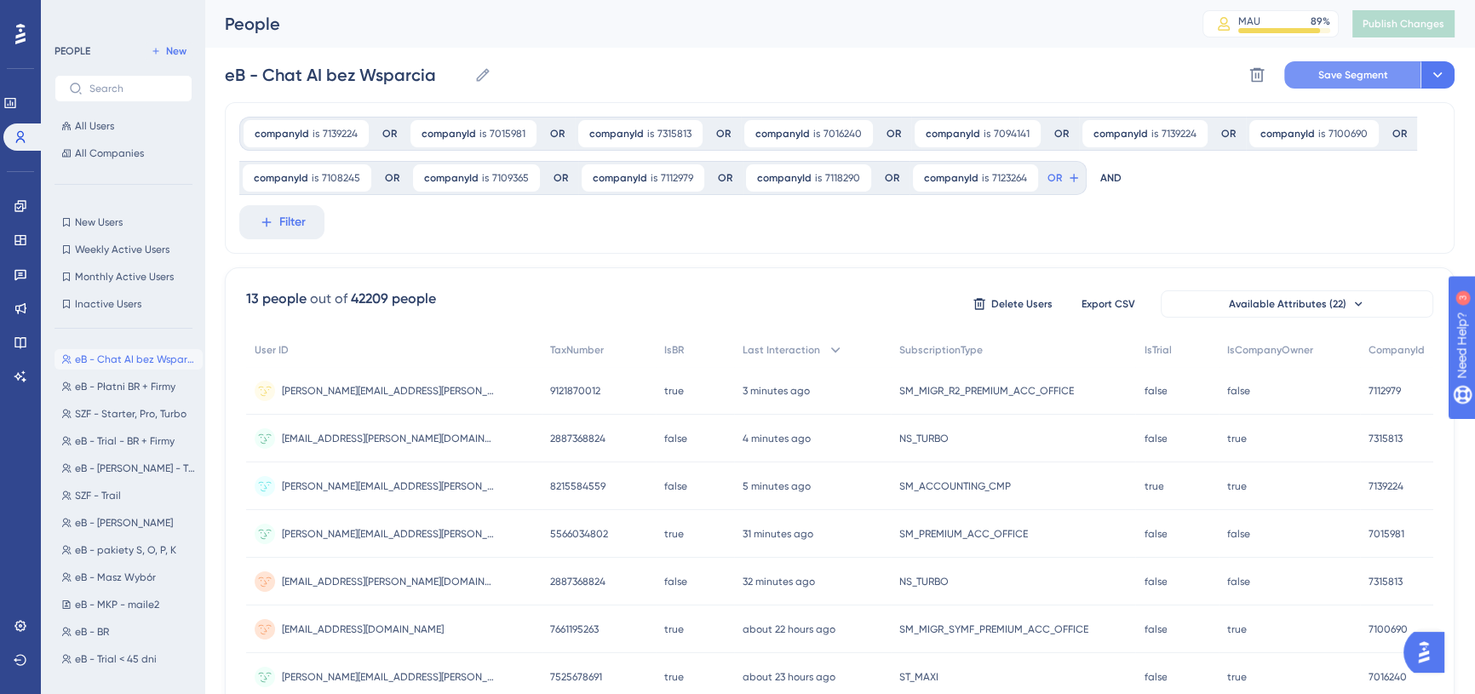
click at [1354, 74] on span "Save Segment" at bounding box center [1354, 75] width 70 height 14
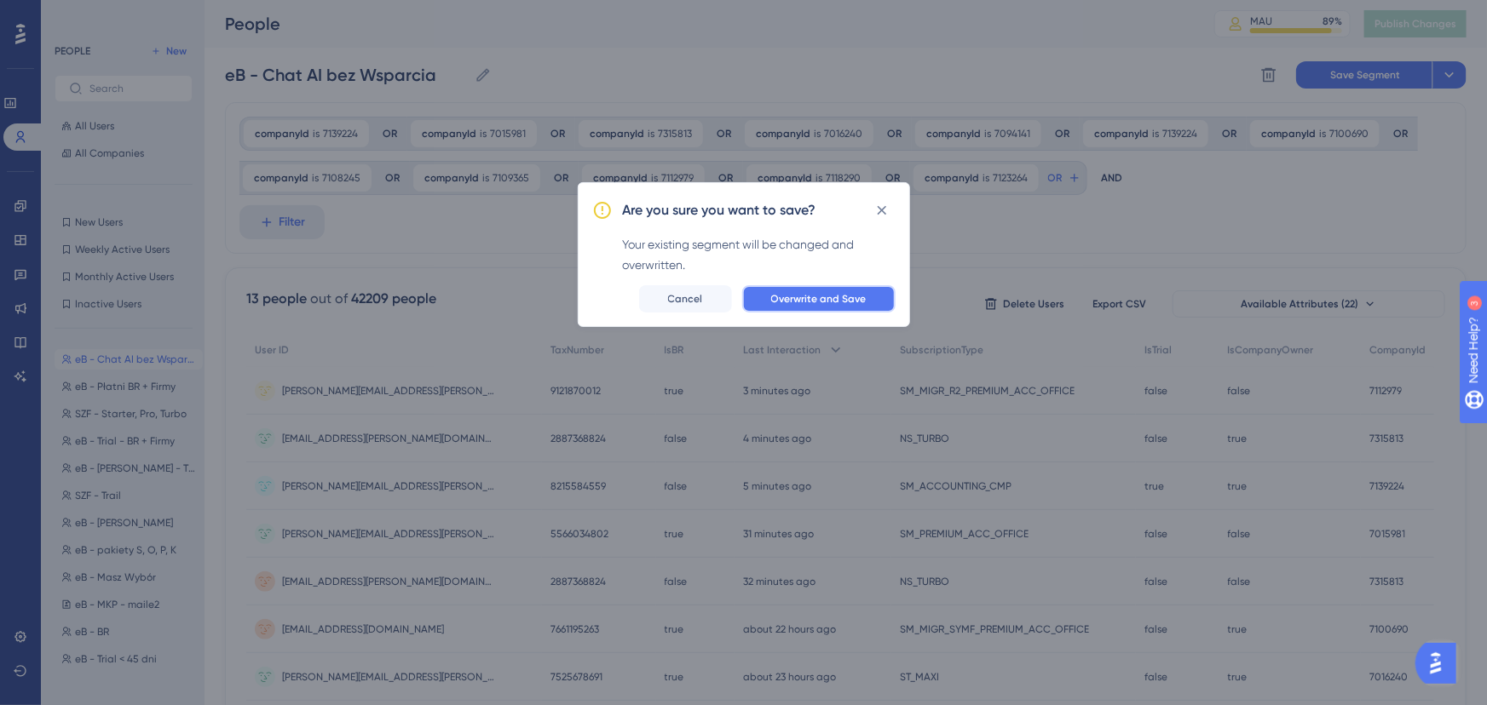
click at [799, 300] on span "Overwrite and Save" at bounding box center [818, 299] width 95 height 14
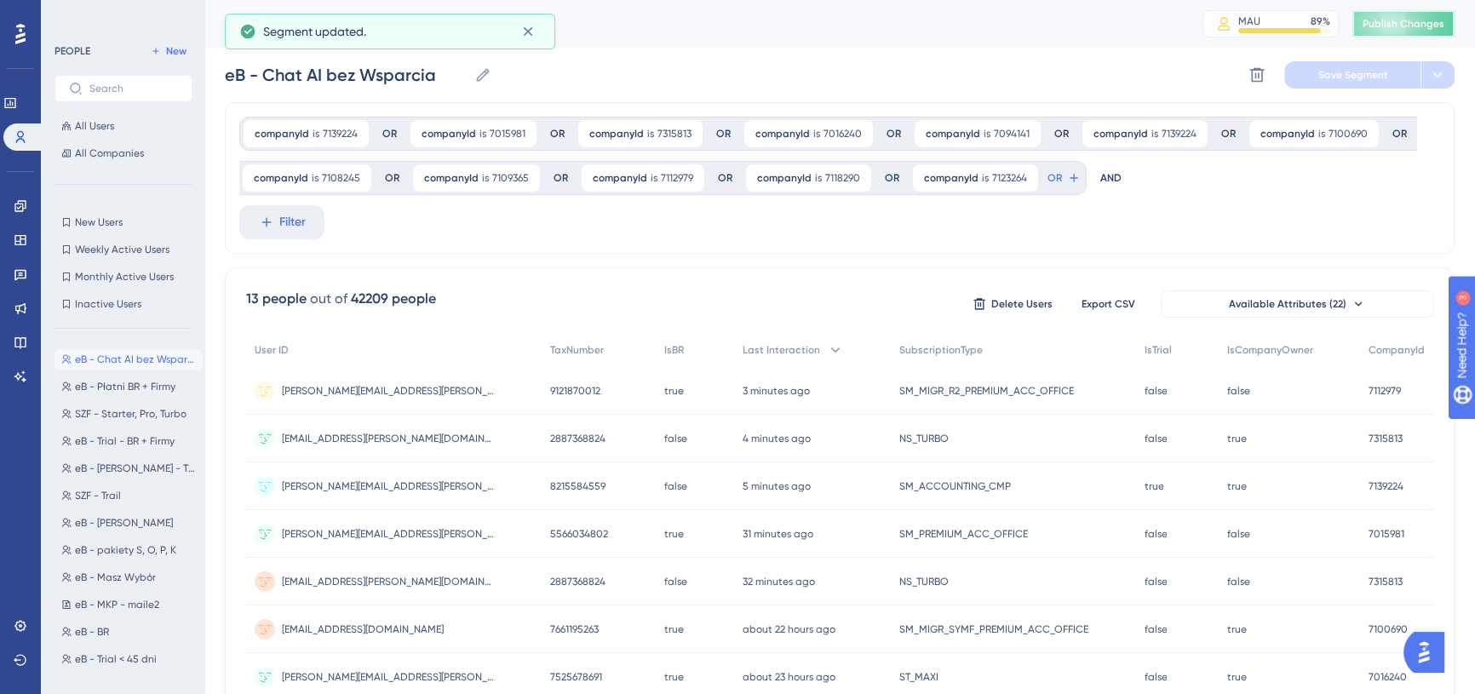
click at [1407, 25] on span "Publish Changes" at bounding box center [1404, 24] width 82 height 14
click at [138, 128] on button "All Users" at bounding box center [124, 126] width 138 height 20
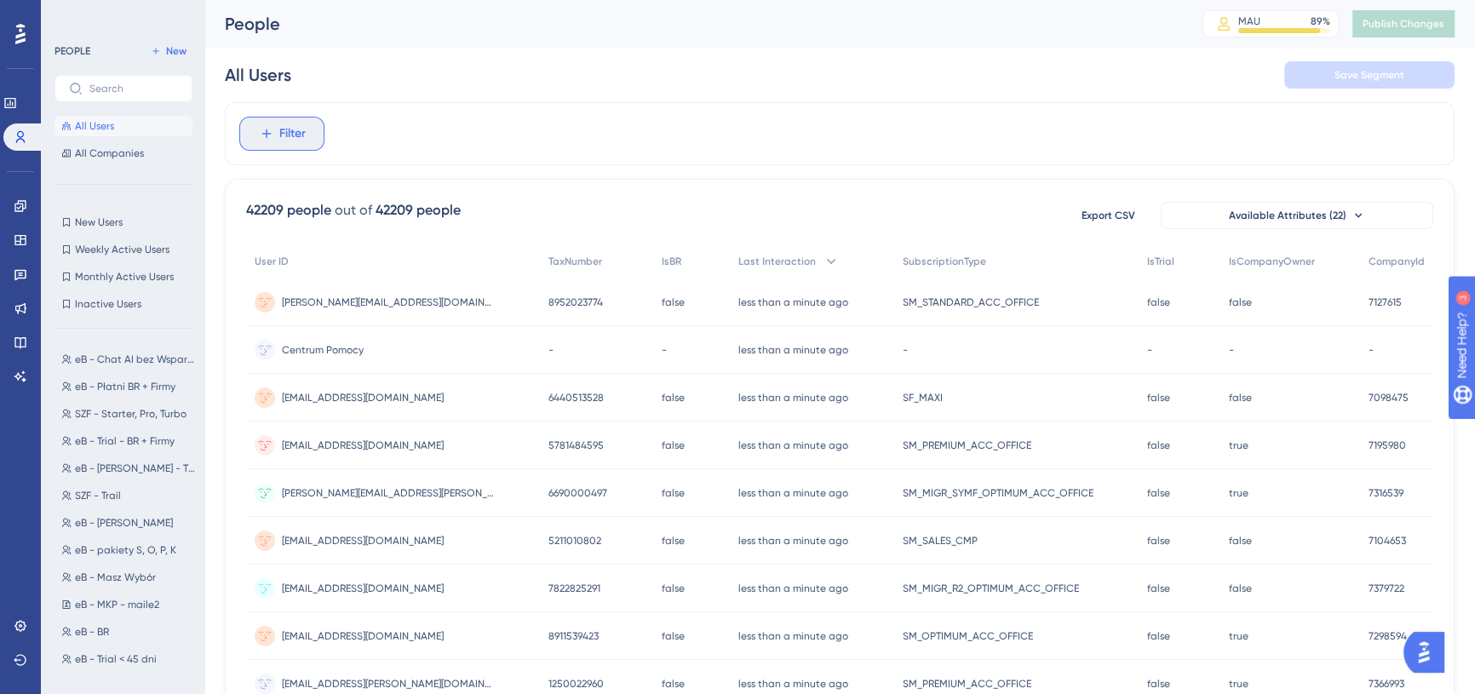
click at [294, 136] on span "Filter" at bounding box center [292, 134] width 26 height 20
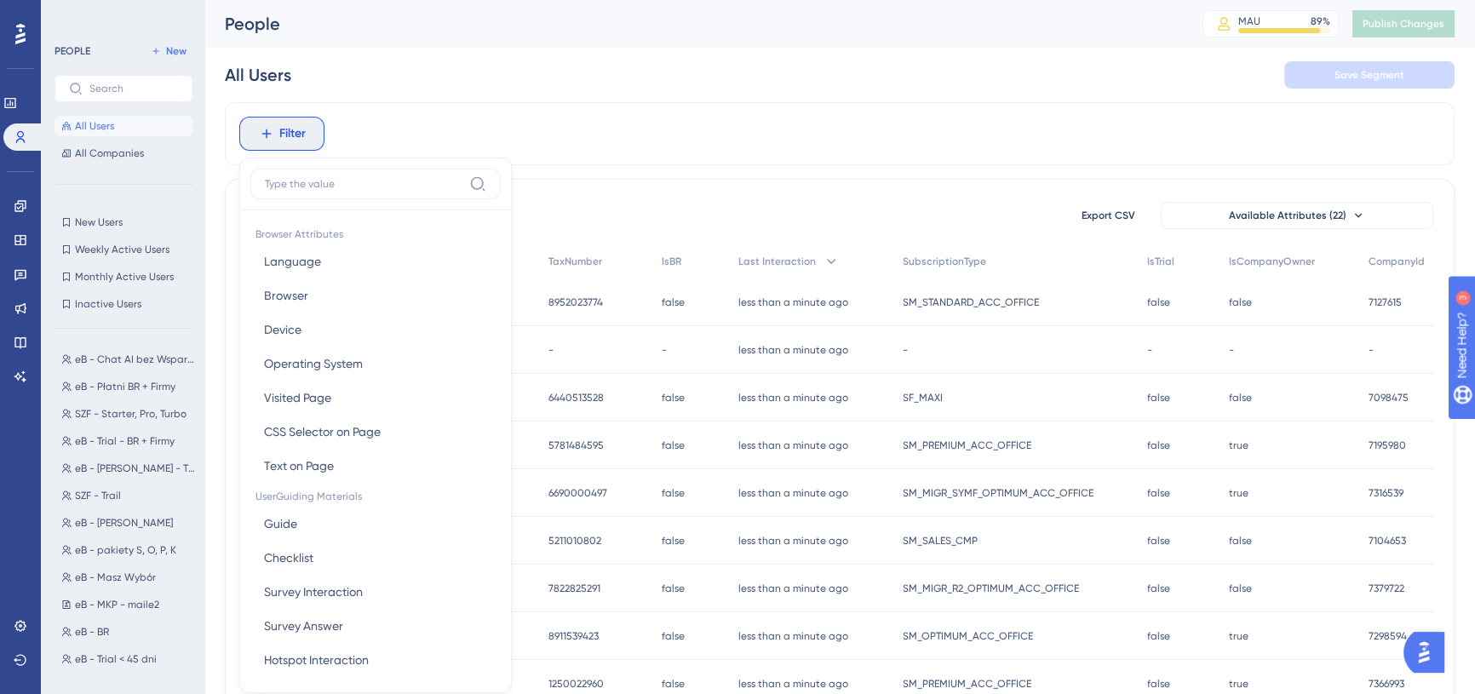
scroll to position [78, 0]
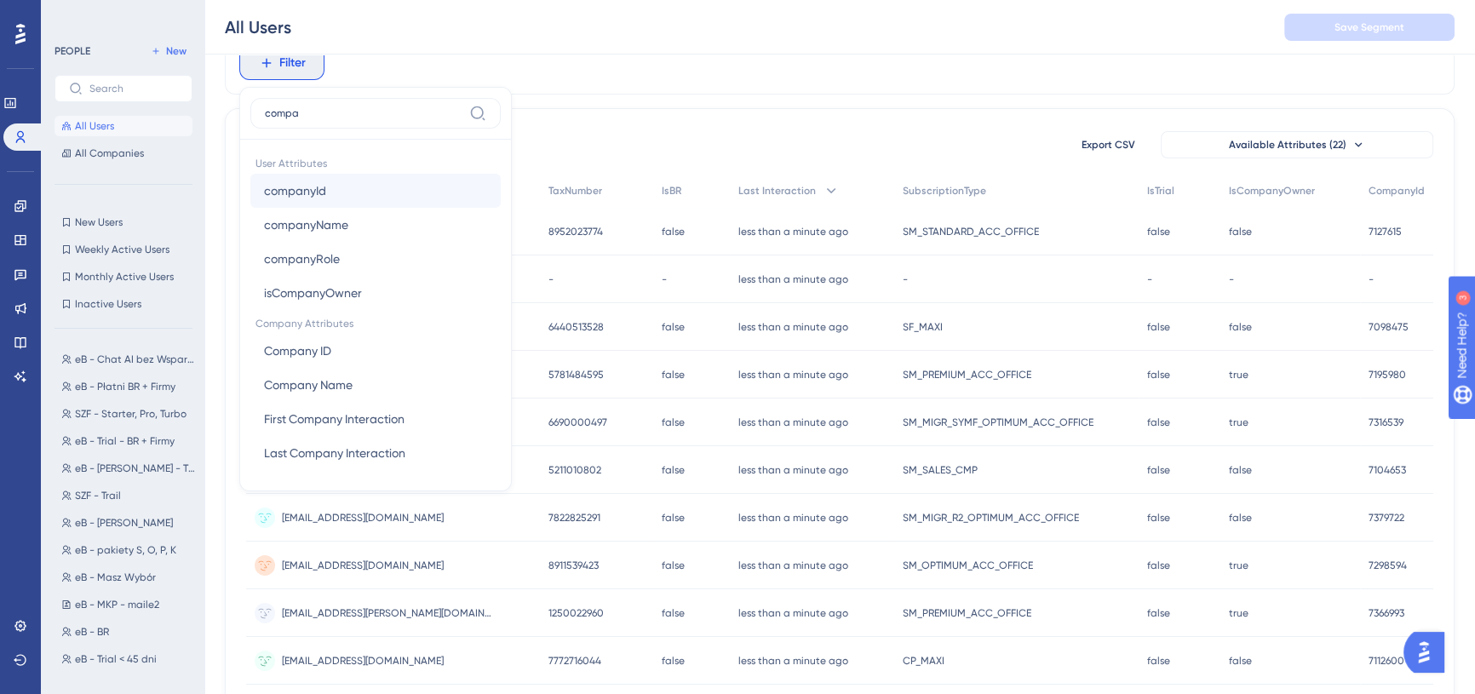
type input "compa"
click at [390, 188] on button "companyId companyId" at bounding box center [375, 191] width 250 height 34
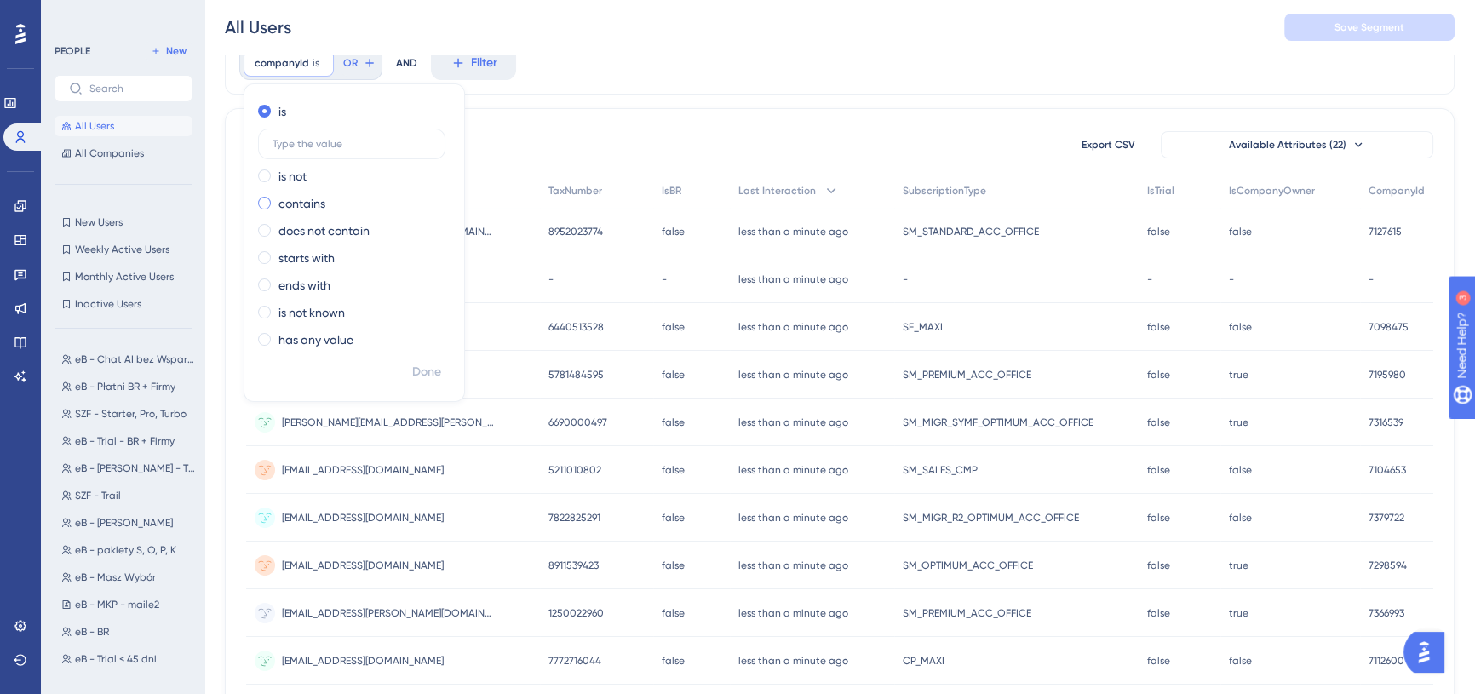
click at [315, 204] on label "contains" at bounding box center [302, 203] width 47 height 20
click at [325, 193] on input "text" at bounding box center [352, 199] width 158 height 12
type input "'7015981', '7315813','7016240','7094141','7139224','7100690', '7108245', '71093…"
click at [434, 371] on span "Done" at bounding box center [426, 372] width 29 height 20
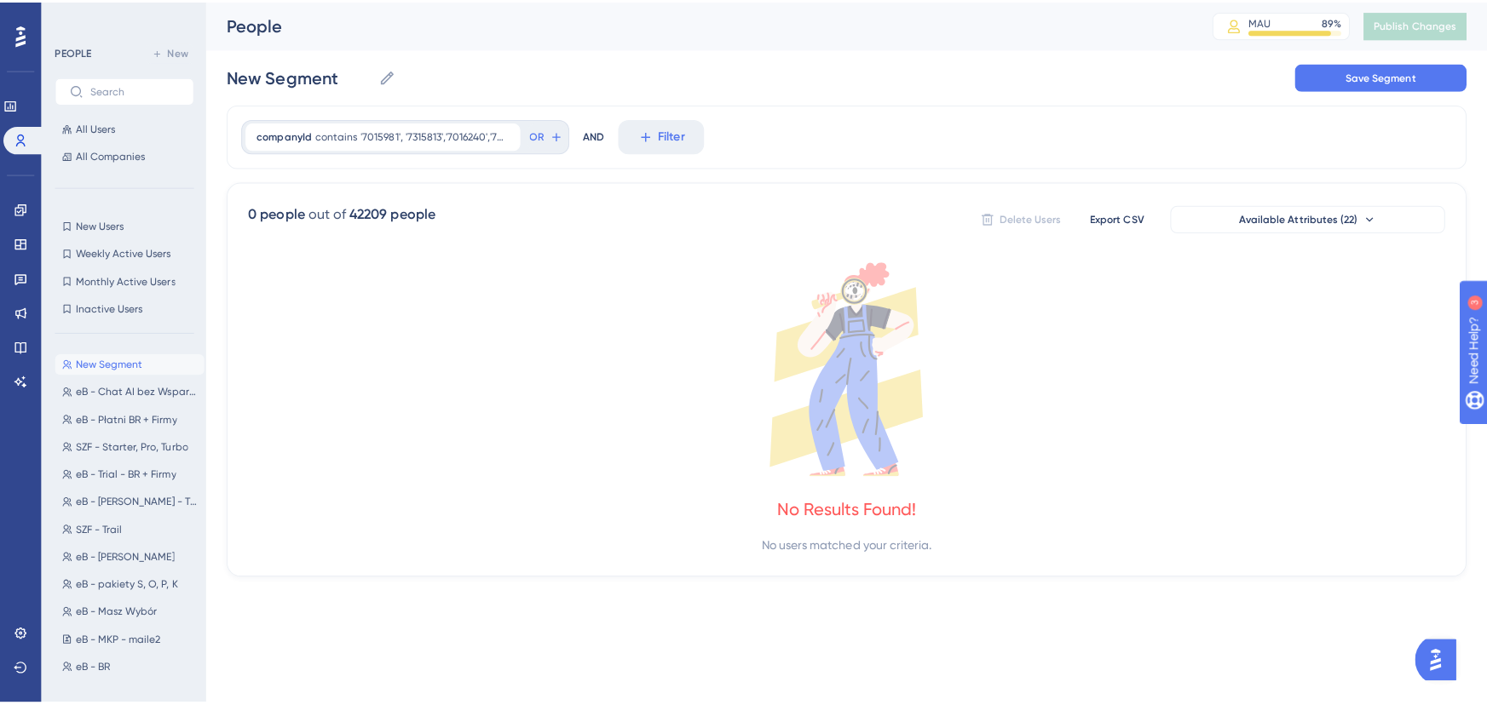
scroll to position [0, 0]
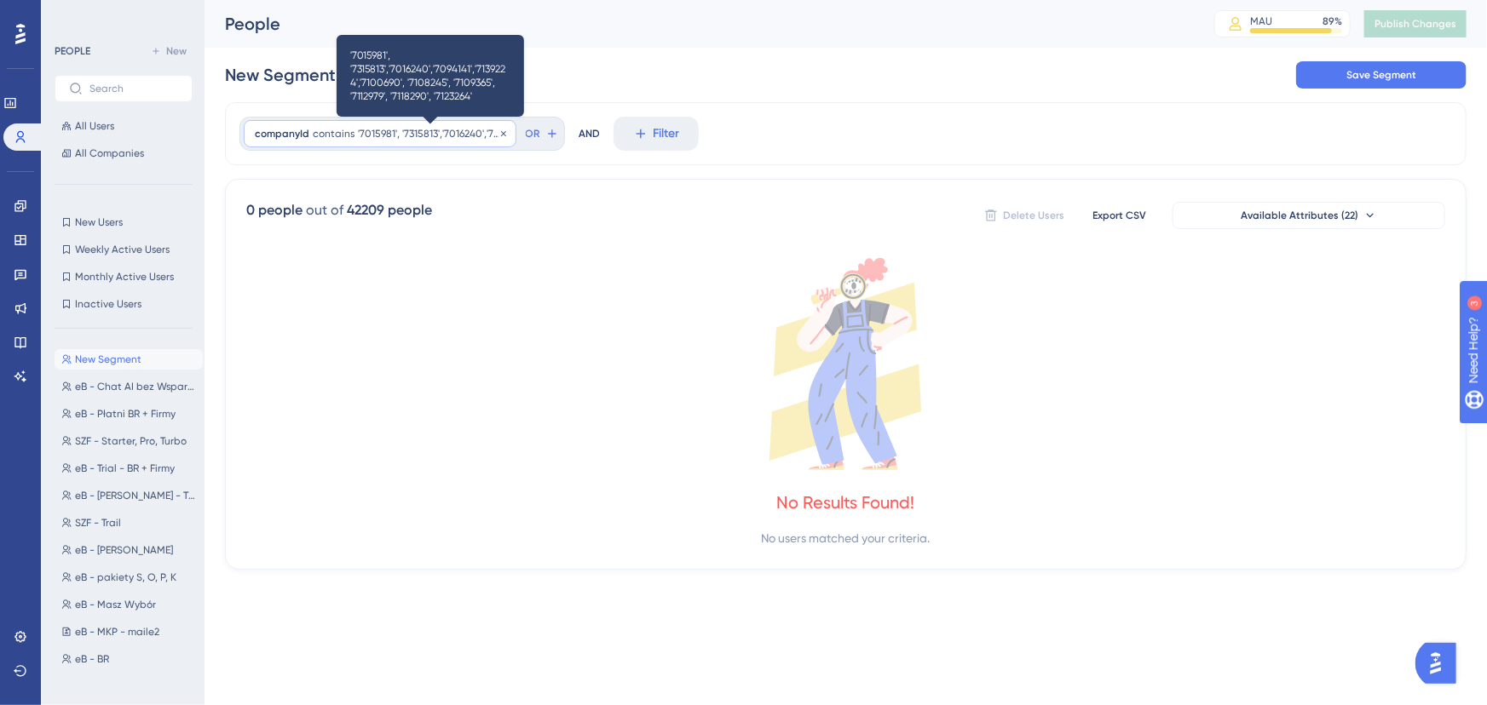
click at [412, 136] on span "'7015981', '7315813','7016240','7094141','7139224','7100690', '7108245', '71093…" at bounding box center [431, 134] width 147 height 14
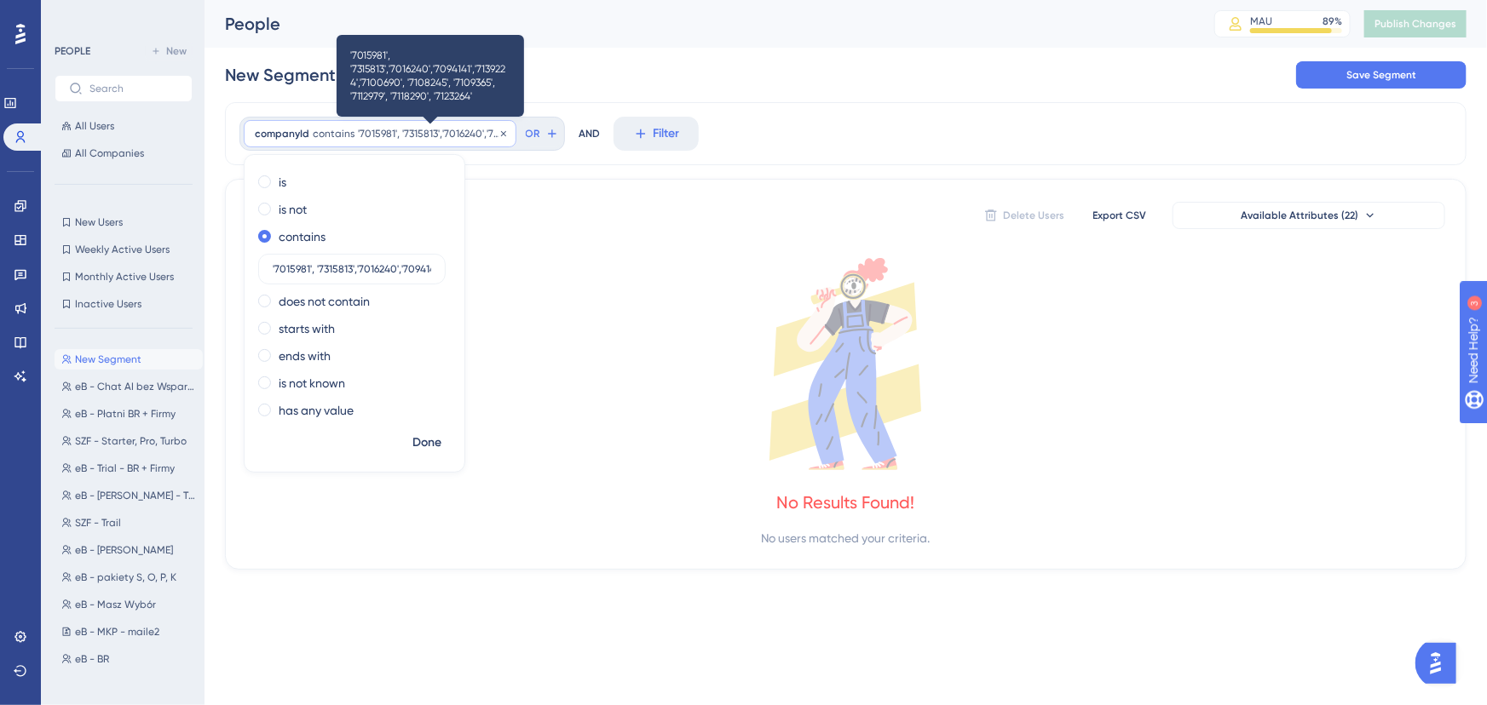
scroll to position [0, 319]
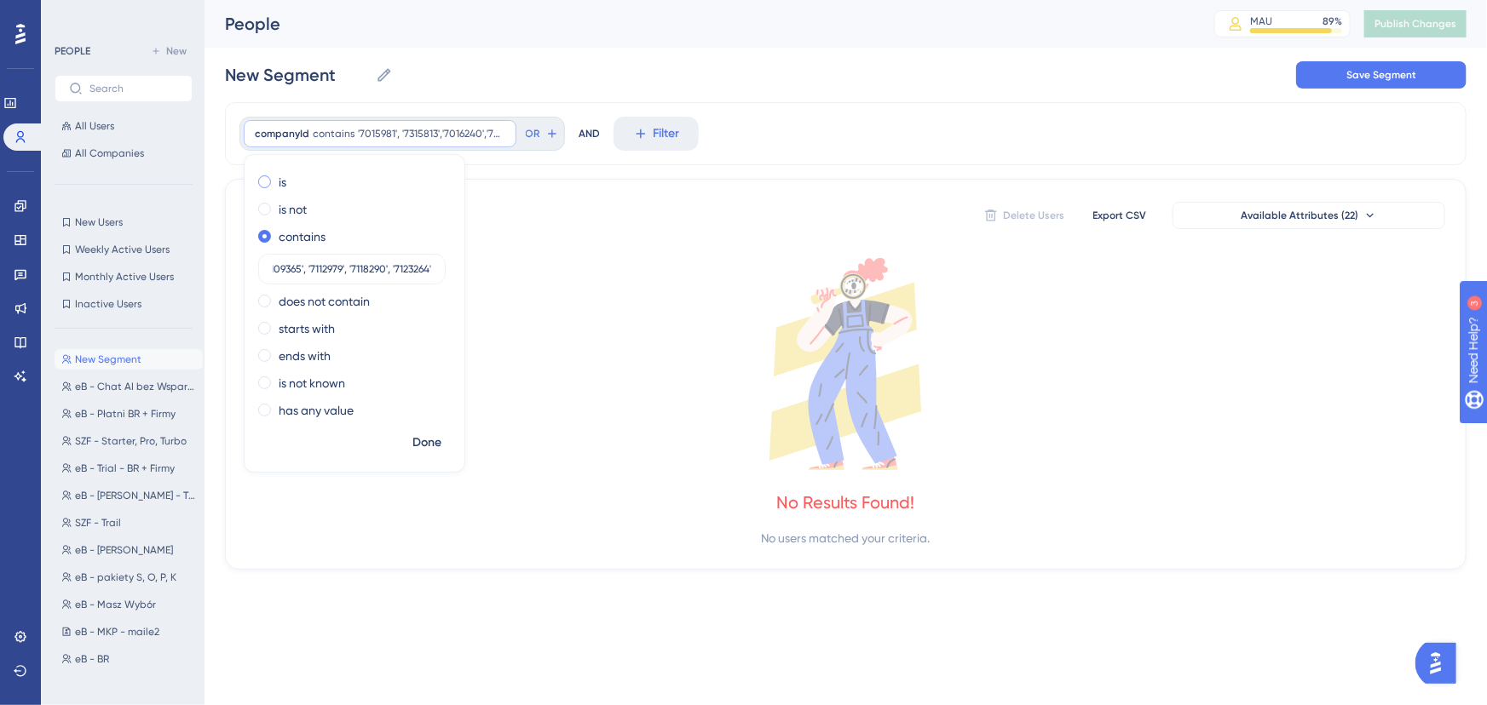
click at [273, 185] on div "is" at bounding box center [351, 182] width 186 height 20
click at [309, 412] on label "has any value" at bounding box center [316, 410] width 75 height 20
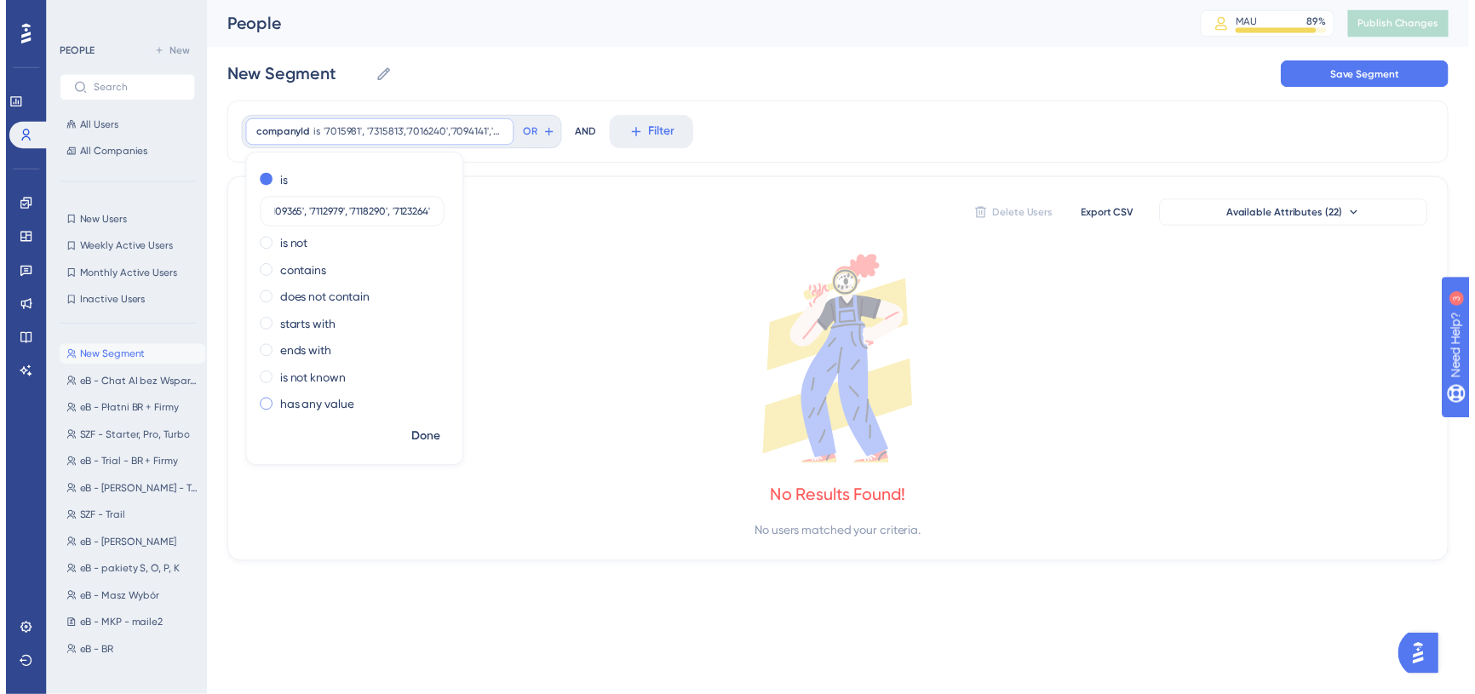
scroll to position [0, 0]
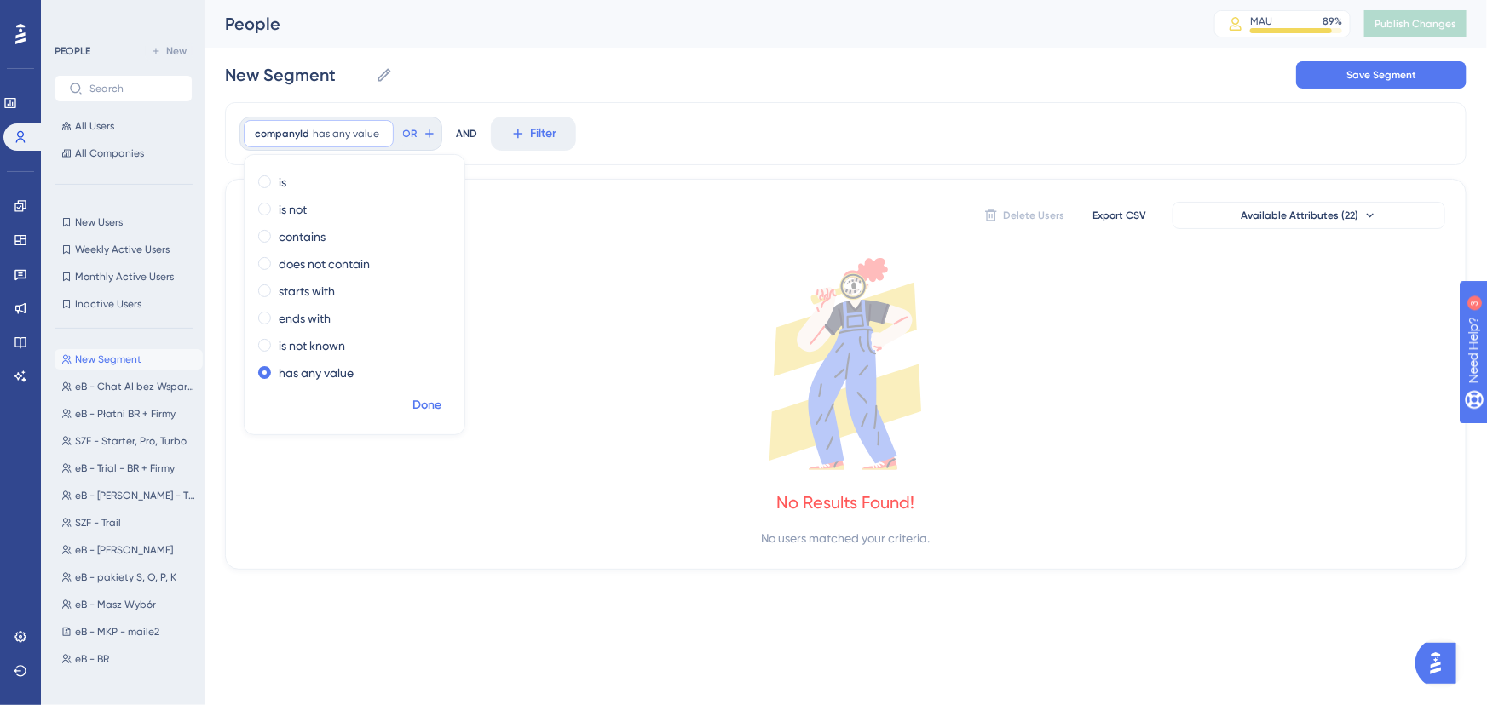
click at [428, 405] on span "Done" at bounding box center [426, 405] width 29 height 20
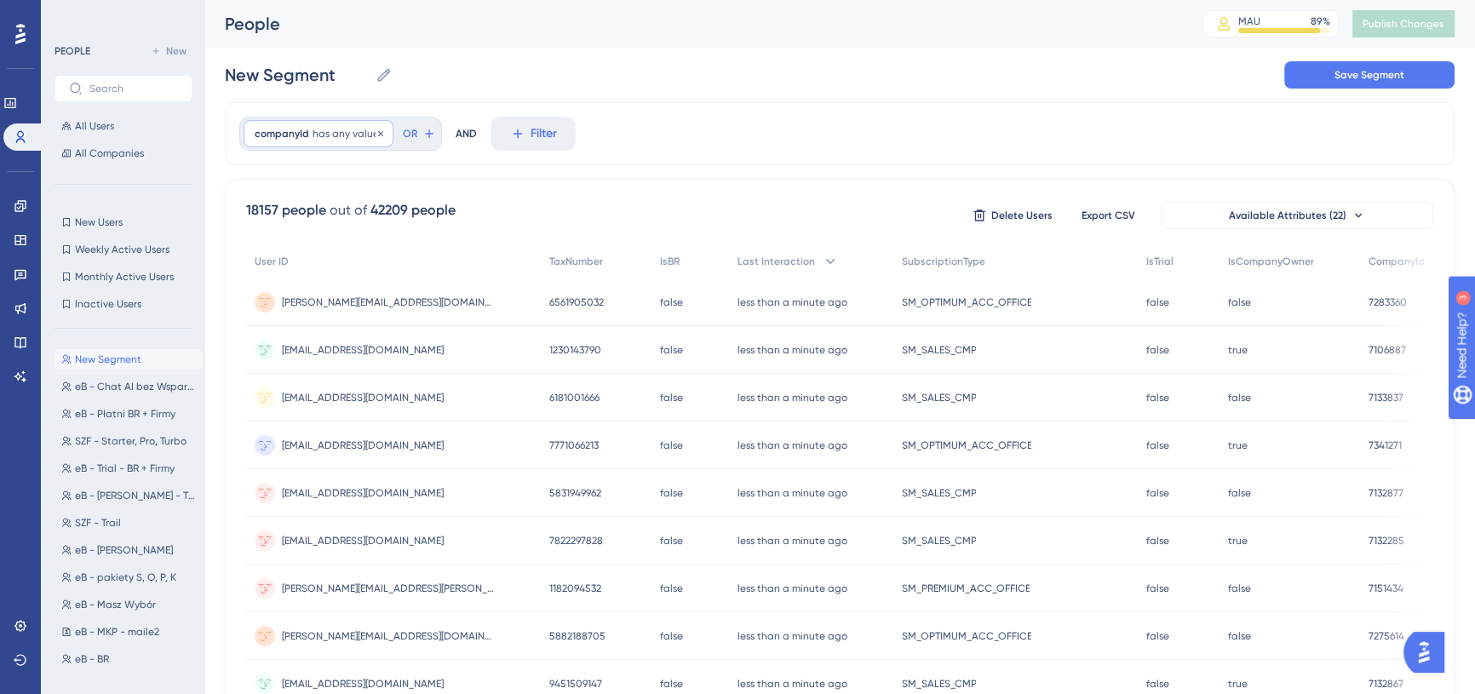
click at [321, 131] on span "has any value" at bounding box center [346, 134] width 66 height 14
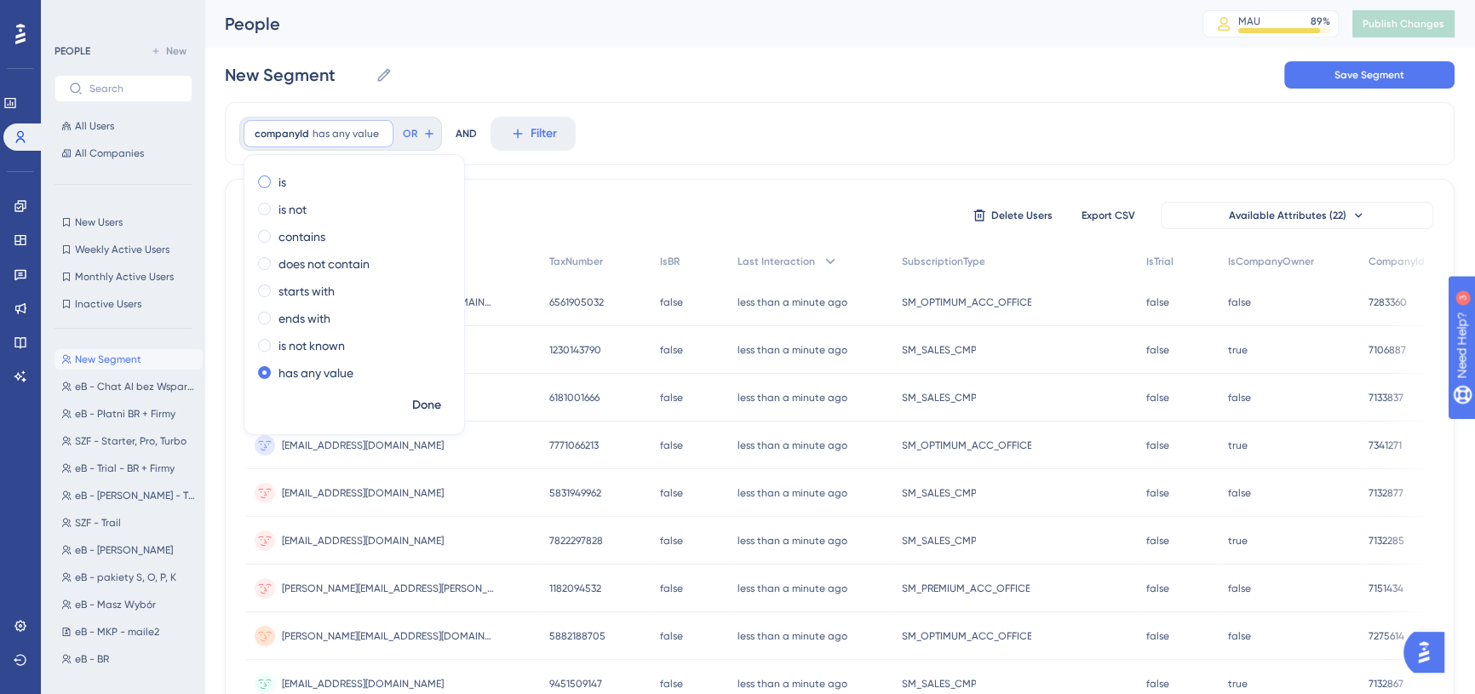
click at [273, 182] on div "is" at bounding box center [351, 182] width 186 height 20
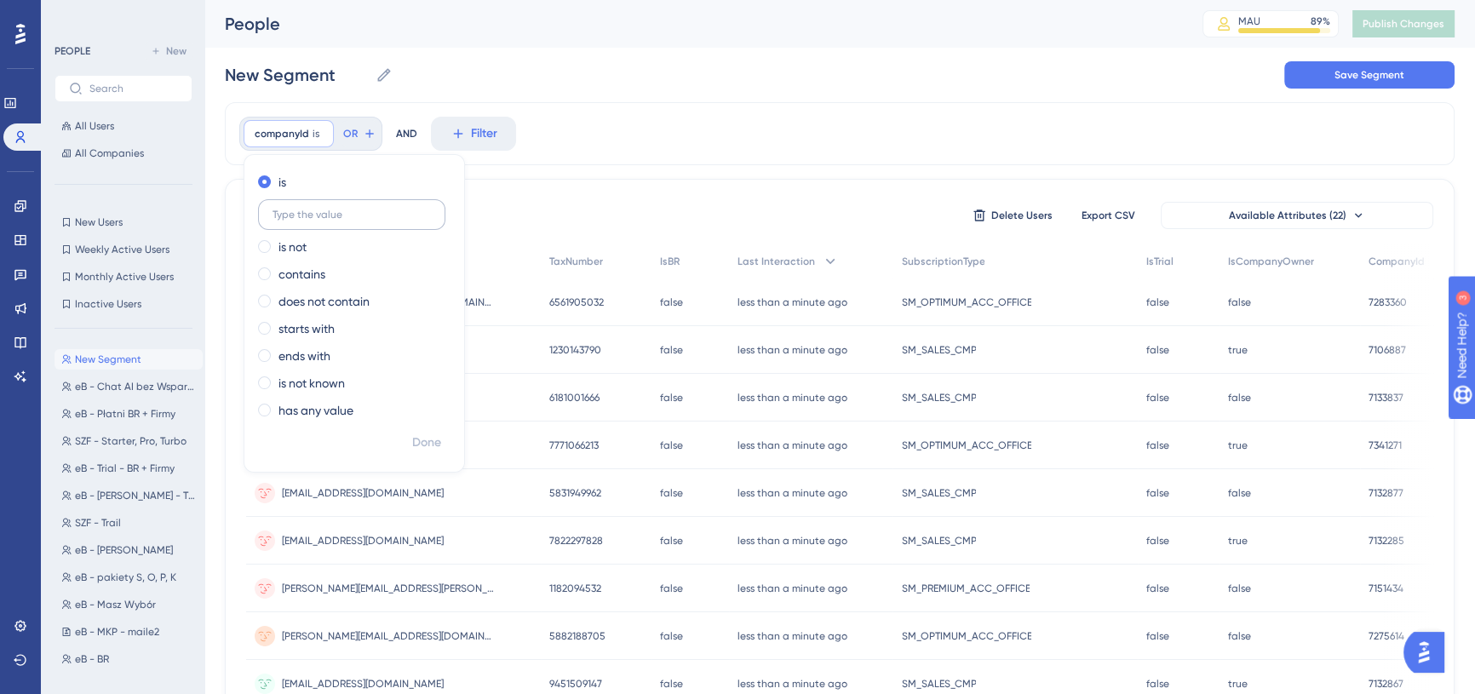
click at [333, 204] on label at bounding box center [351, 214] width 187 height 31
click at [333, 209] on input "text" at bounding box center [352, 215] width 158 height 12
paste input "'7015981', '7315813','7016240','7094141','7139224','7100690', '7108245', '71093…"
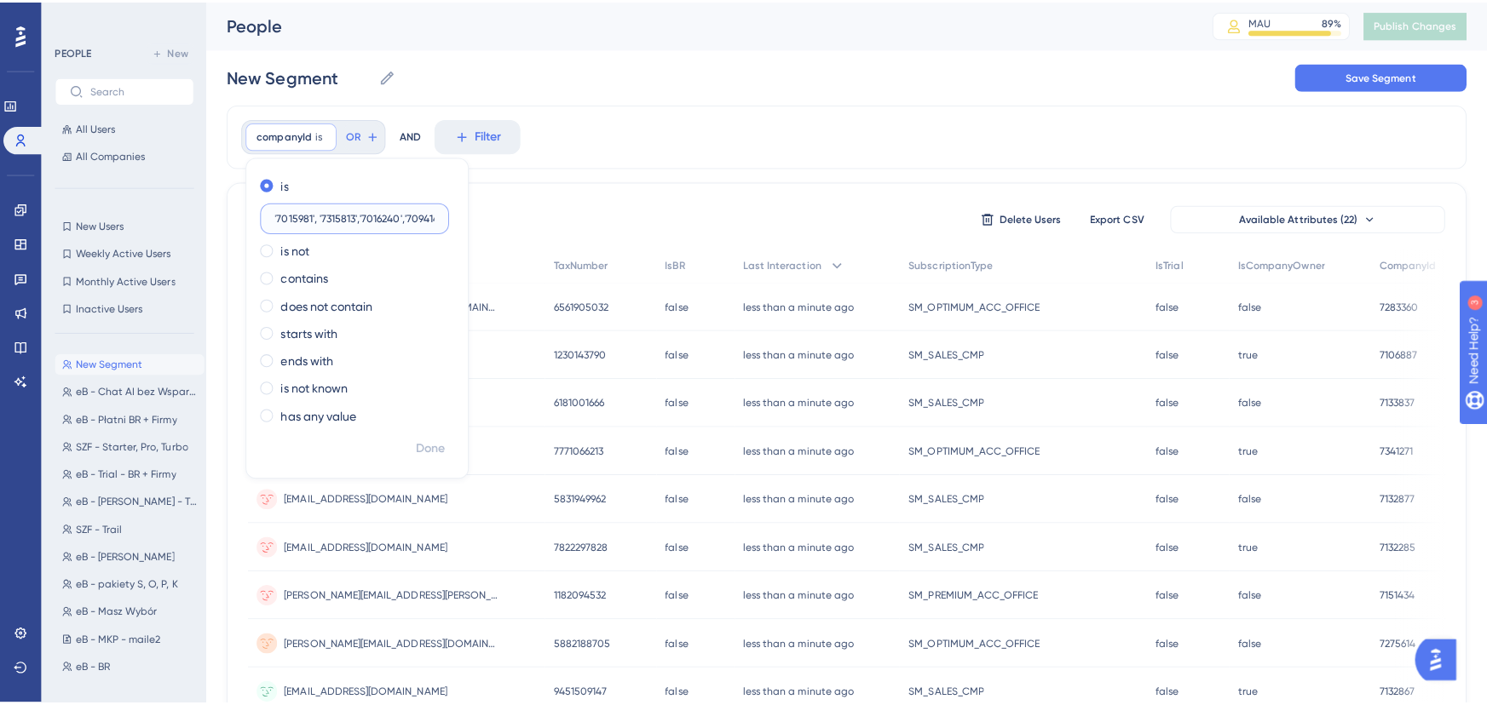
scroll to position [0, 319]
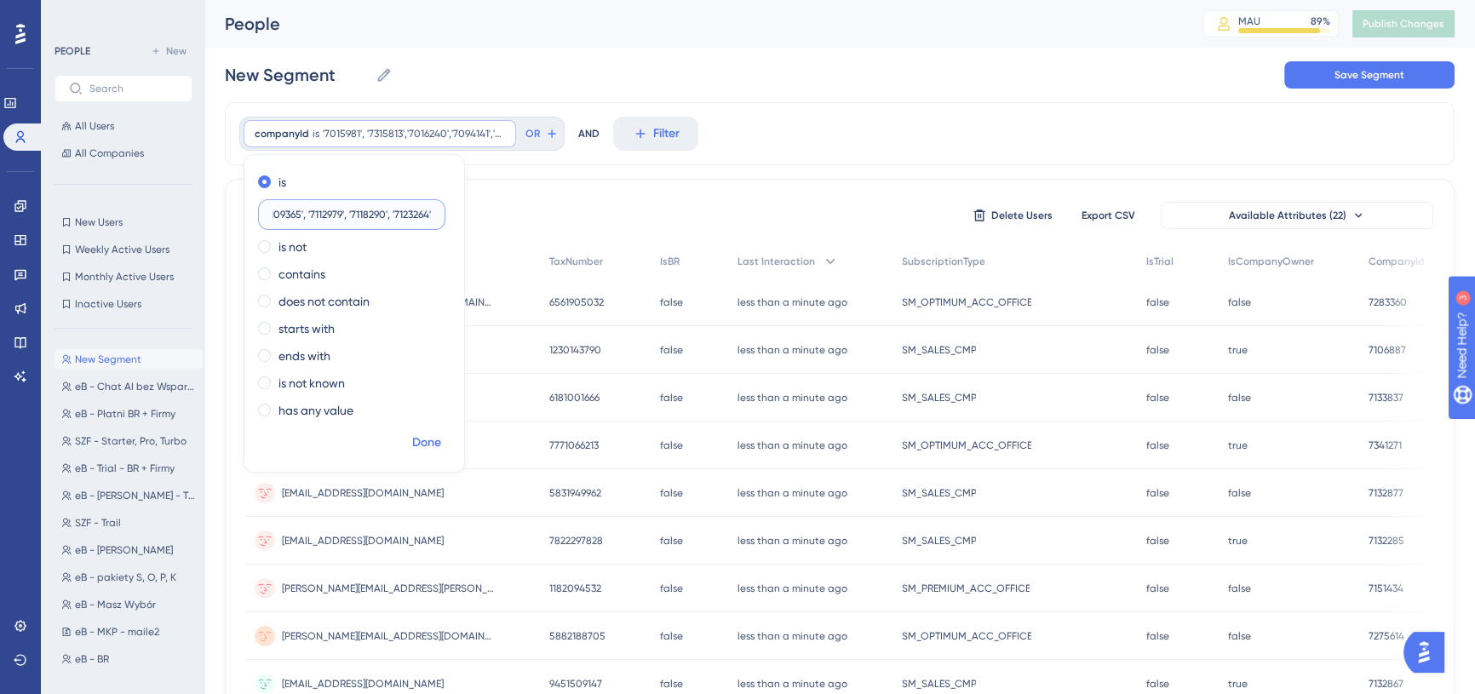
type input "'7015981', '7315813','7016240','7094141','7139224','7100690', '7108245', '71093…"
click at [423, 436] on span "Done" at bounding box center [426, 443] width 29 height 20
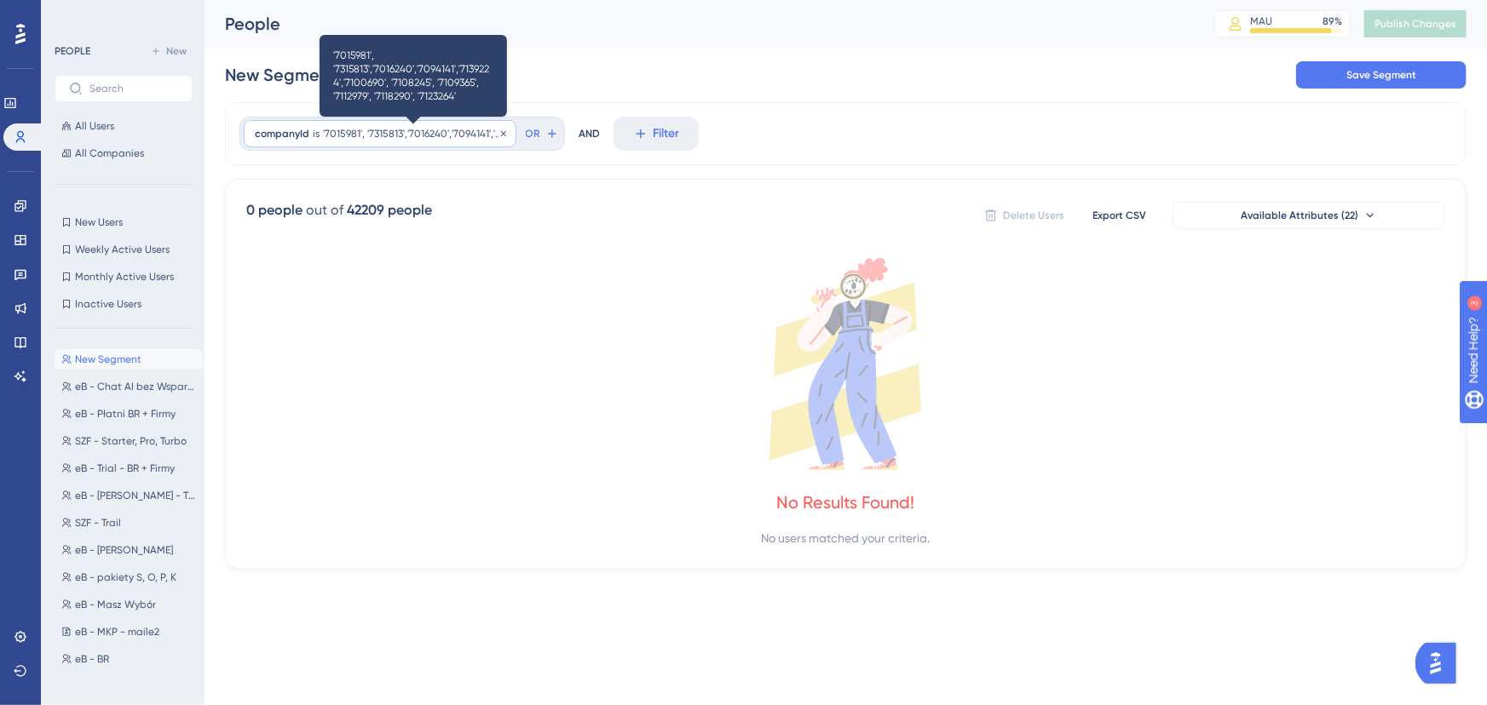
click at [374, 127] on span "'7015981', '7315813','7016240','7094141','7139224','7100690', '7108245', '71093…" at bounding box center [414, 134] width 182 height 14
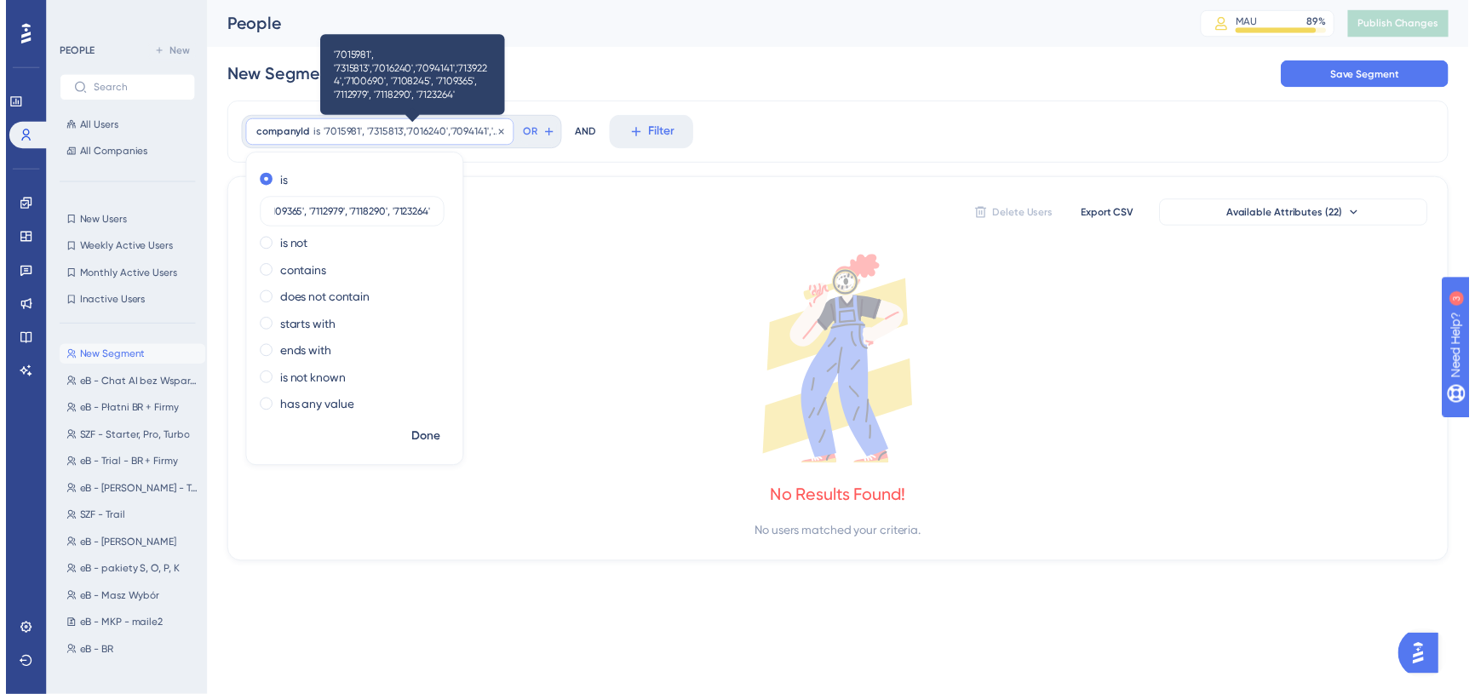
scroll to position [0, 0]
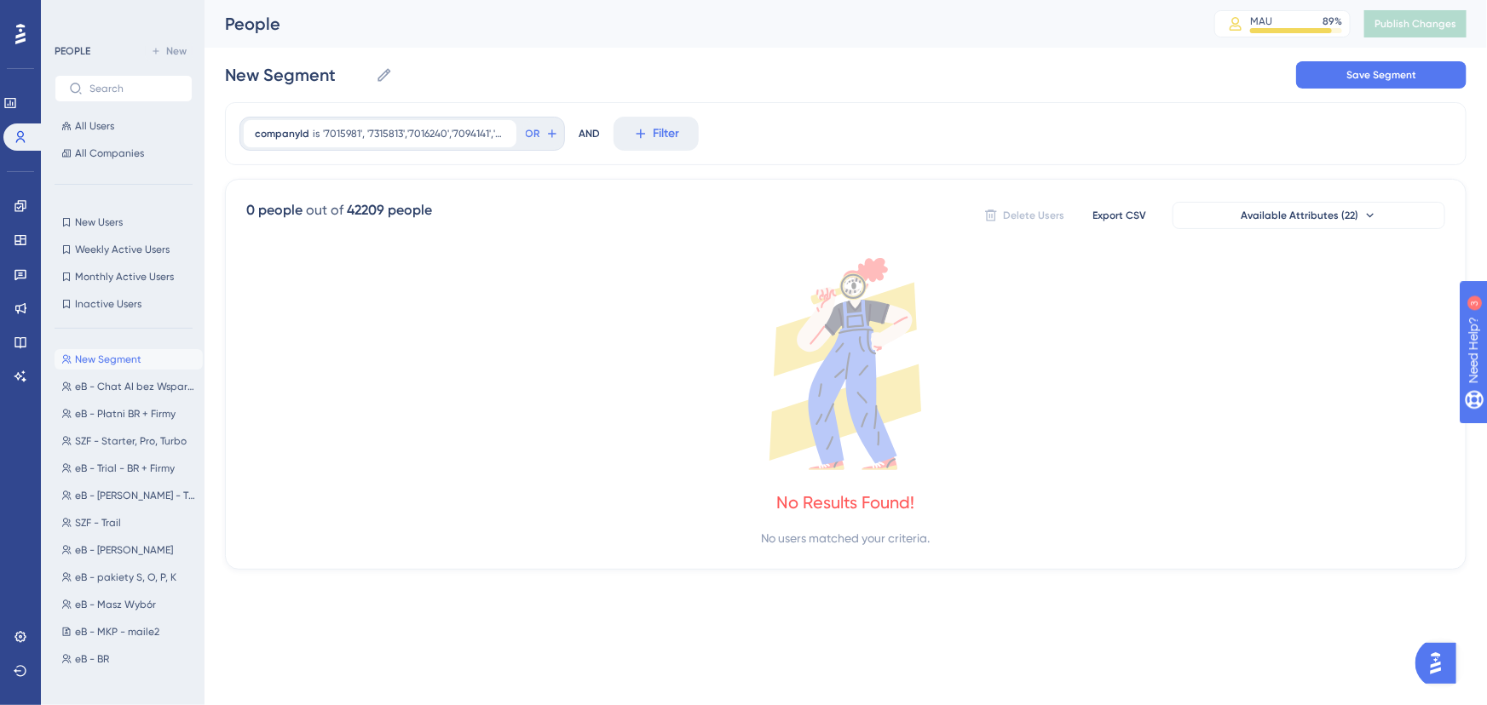
click at [751, 123] on div "companyId is '7015981', '7315813','7016240','7094141','7139224','7100690', '710…" at bounding box center [845, 133] width 1241 height 63
click at [668, 141] on span "Filter" at bounding box center [666, 134] width 26 height 20
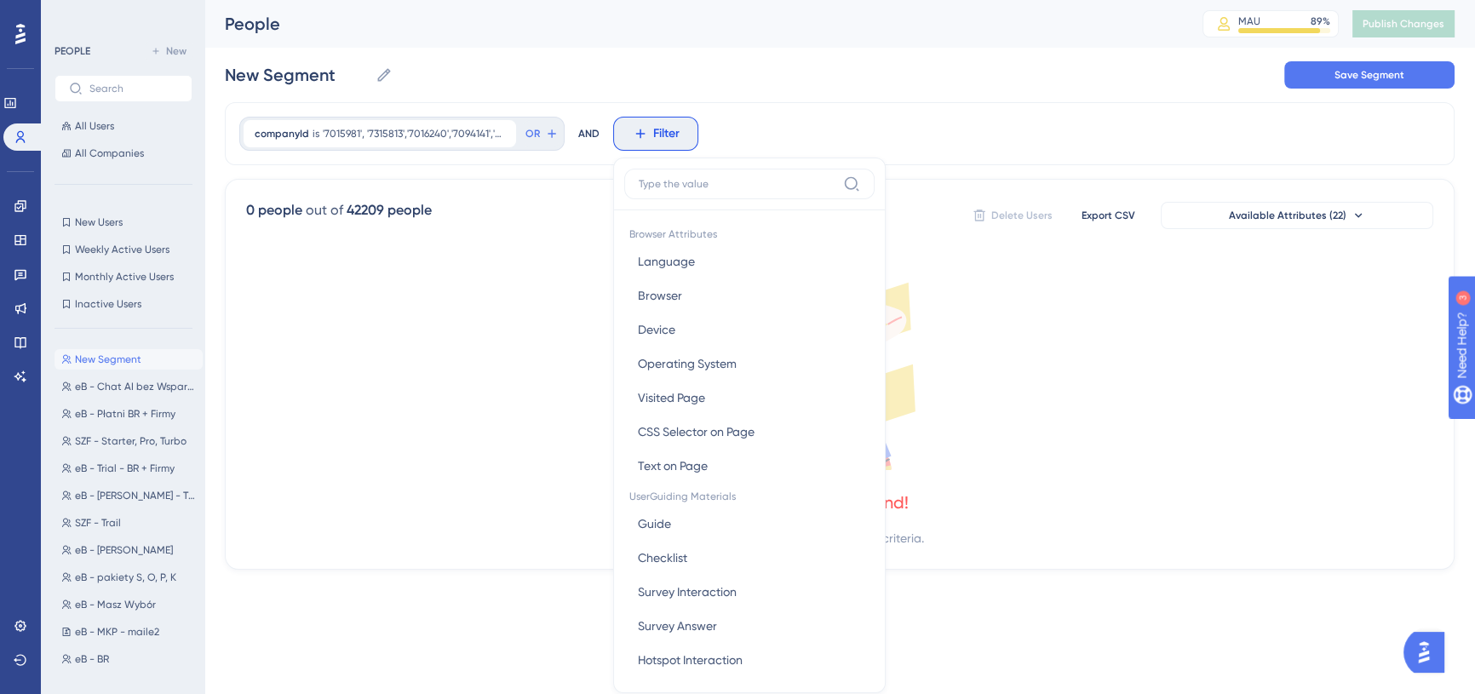
scroll to position [78, 0]
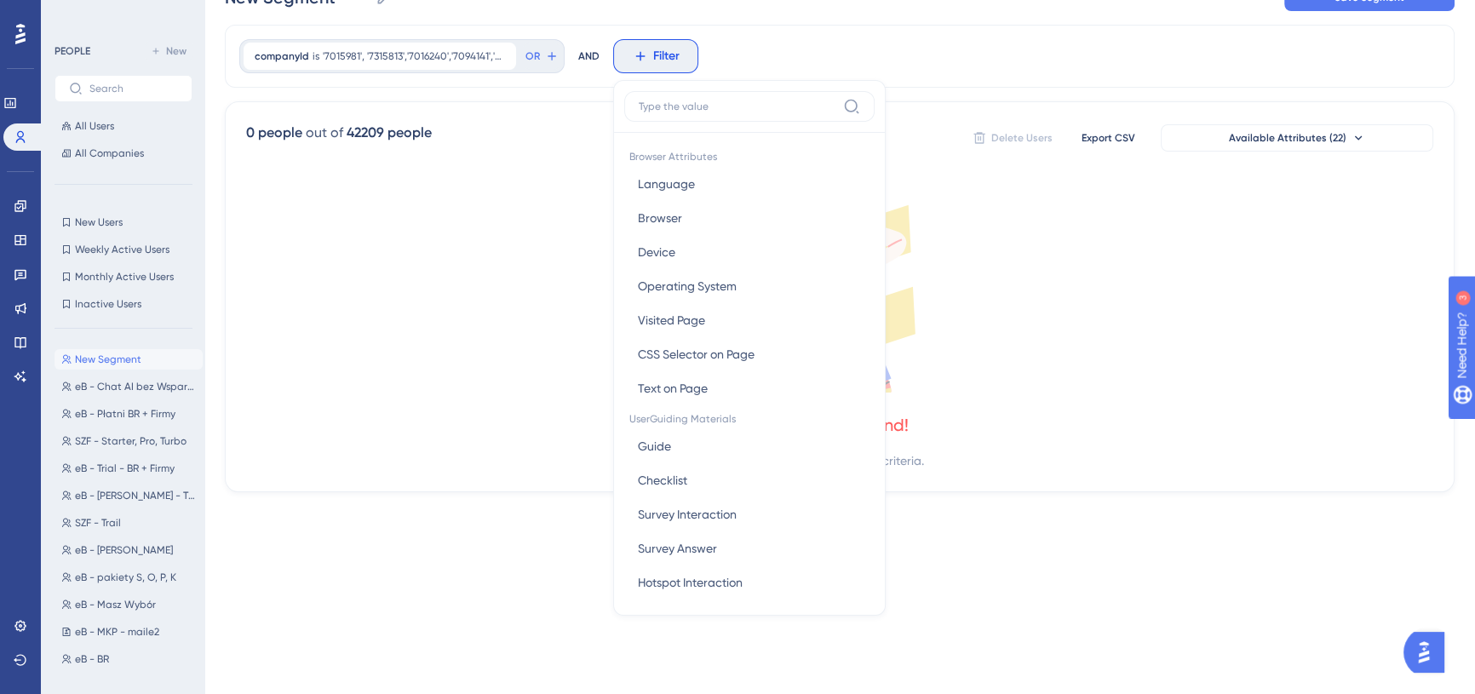
click at [824, 37] on div "companyId is '7015981', '7315813','7016240','7094141','7139224','7100690', '710…" at bounding box center [840, 56] width 1230 height 63
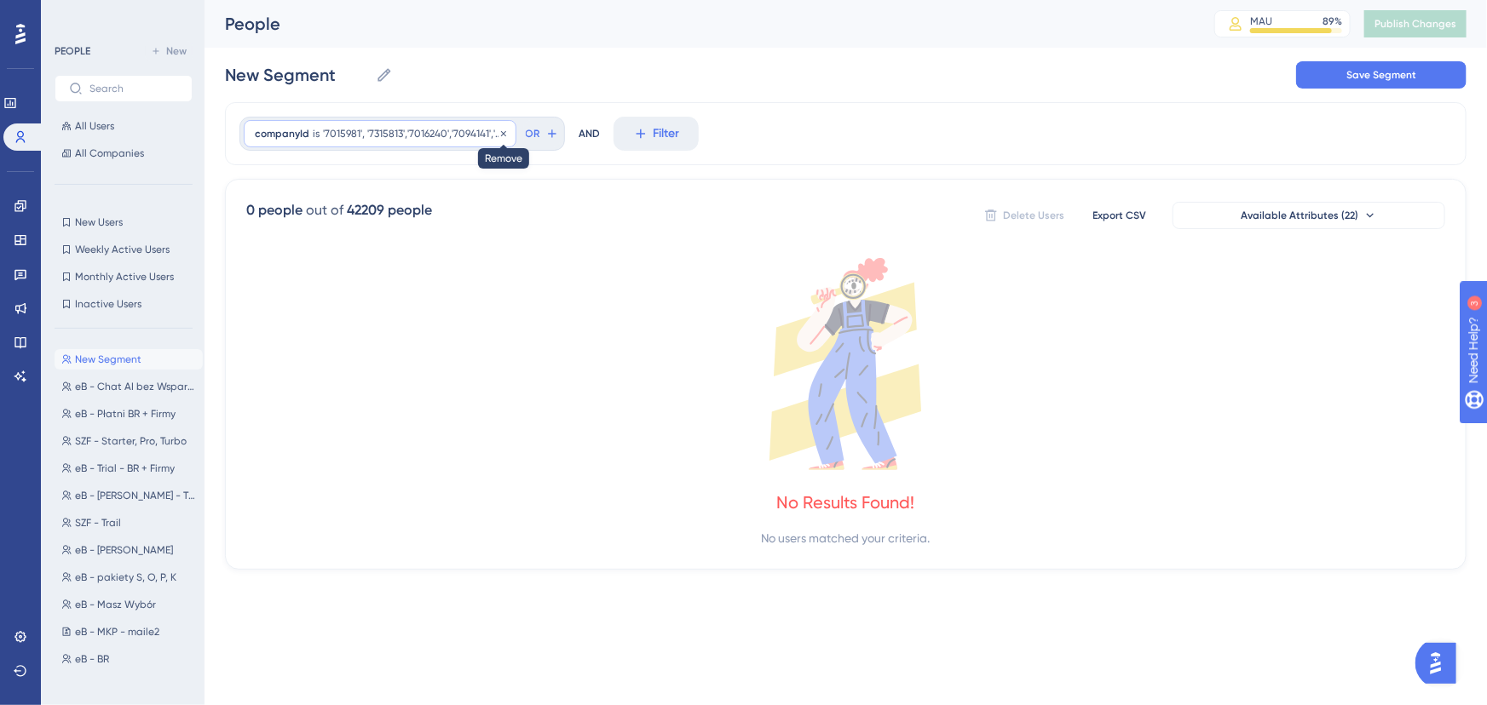
click at [502, 133] on icon at bounding box center [503, 134] width 10 height 10
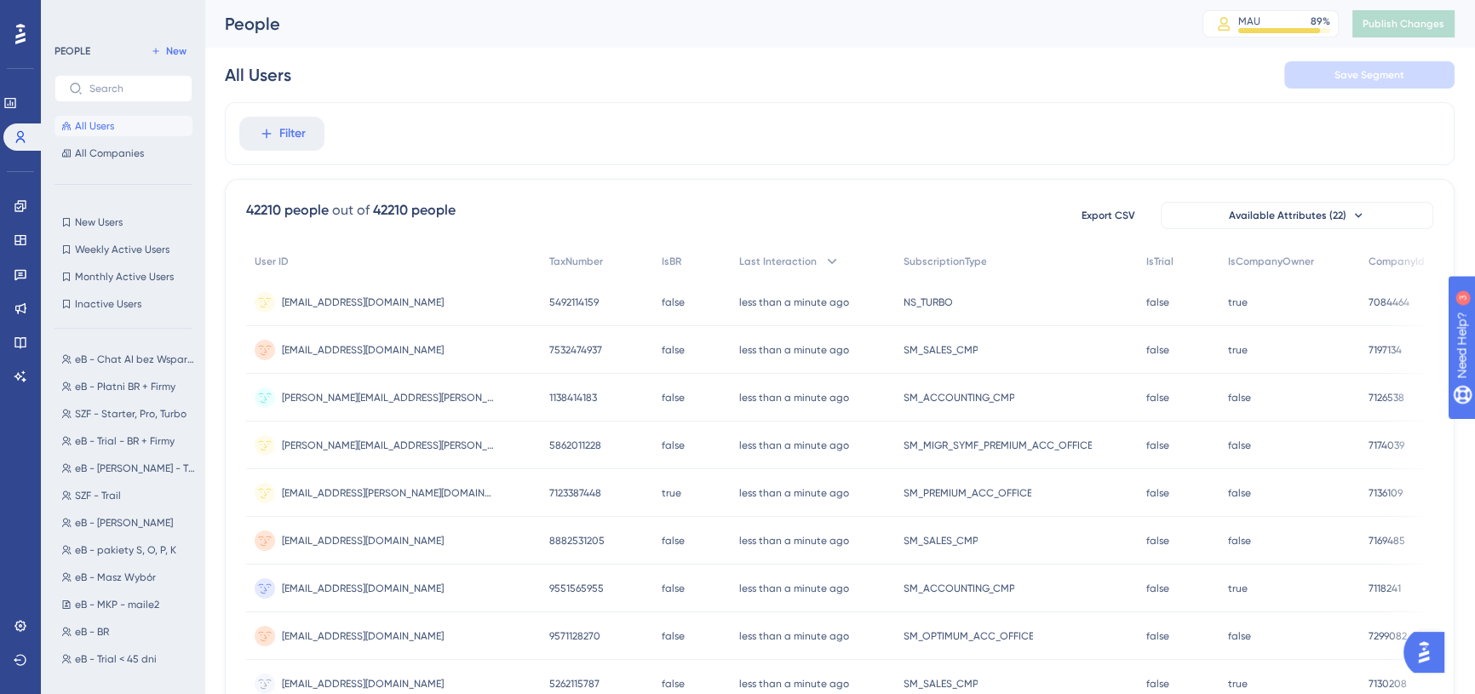
click at [108, 128] on span "All Users" at bounding box center [94, 126] width 39 height 14
click at [106, 221] on span "New Users" at bounding box center [99, 223] width 48 height 14
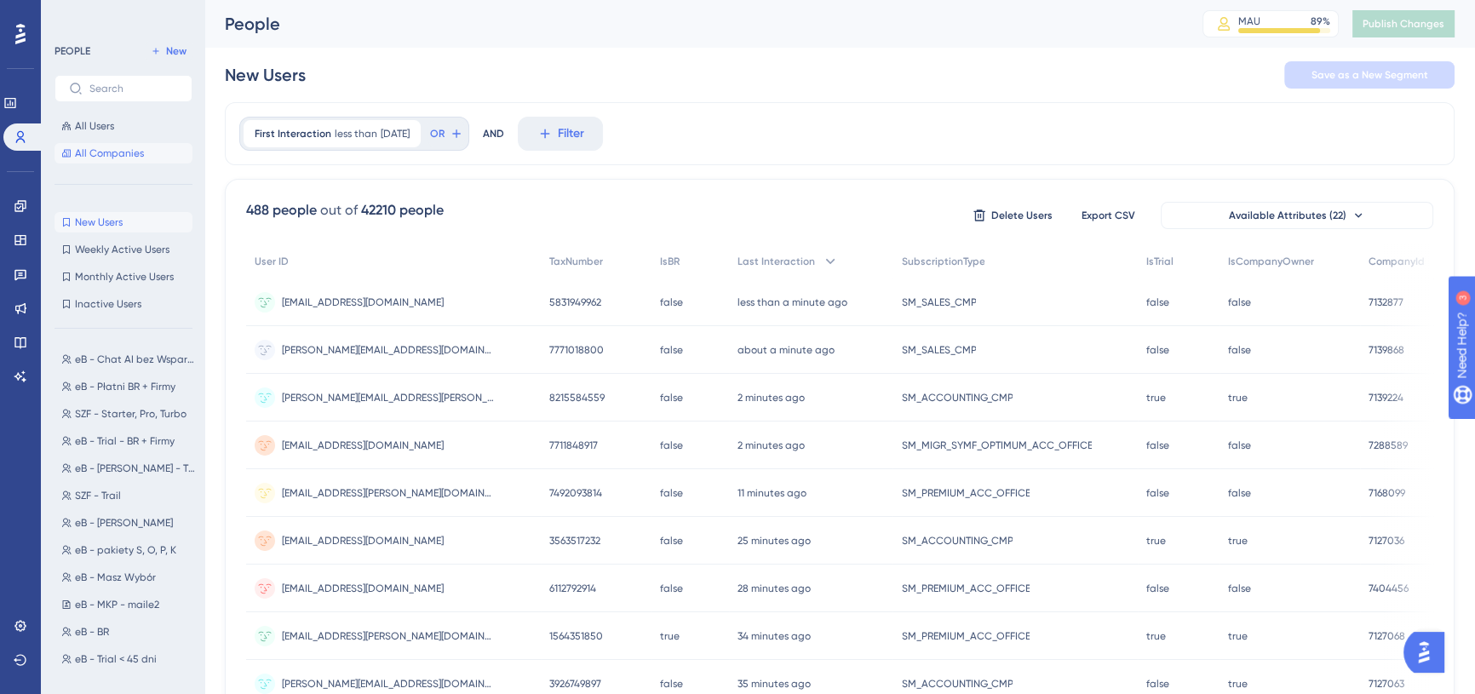
click at [112, 152] on span "All Companies" at bounding box center [109, 154] width 69 height 14
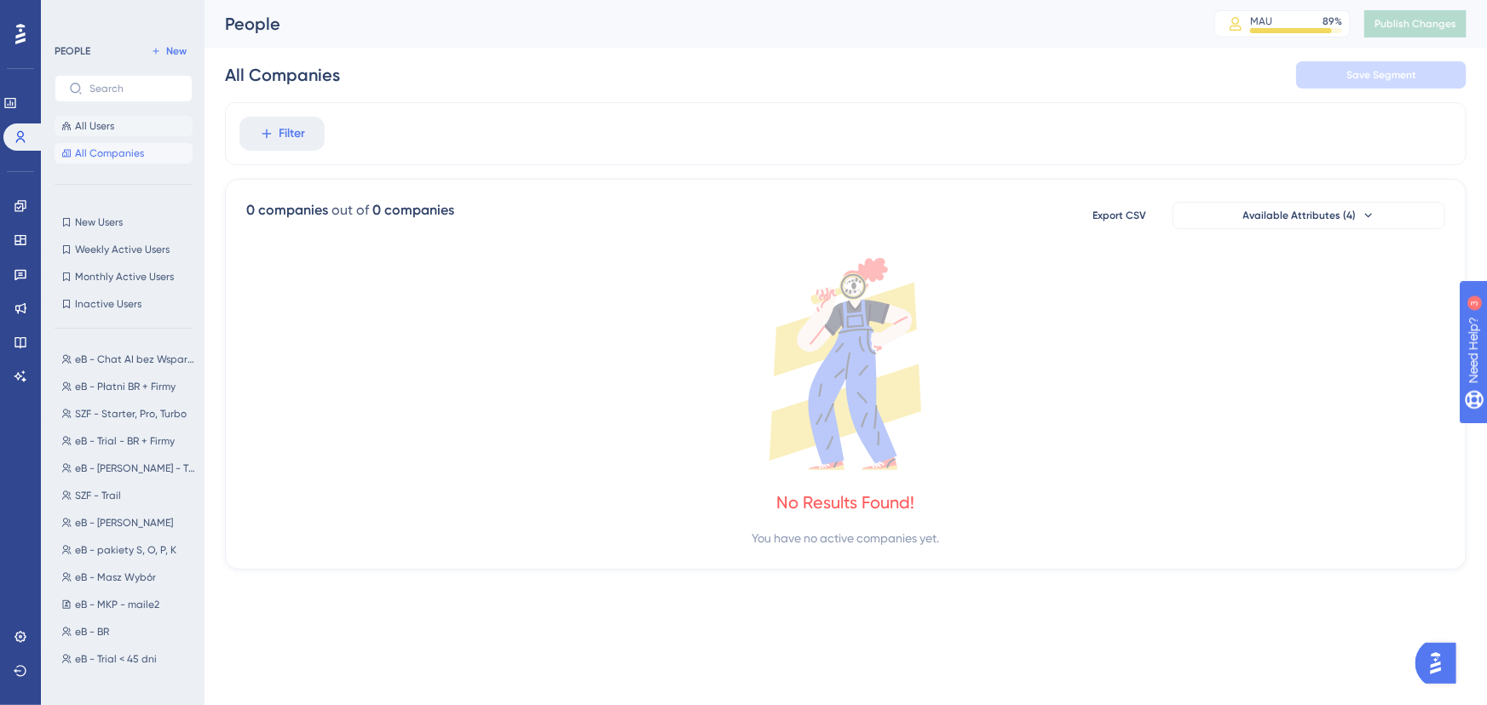
click at [99, 124] on span "All Users" at bounding box center [94, 126] width 39 height 14
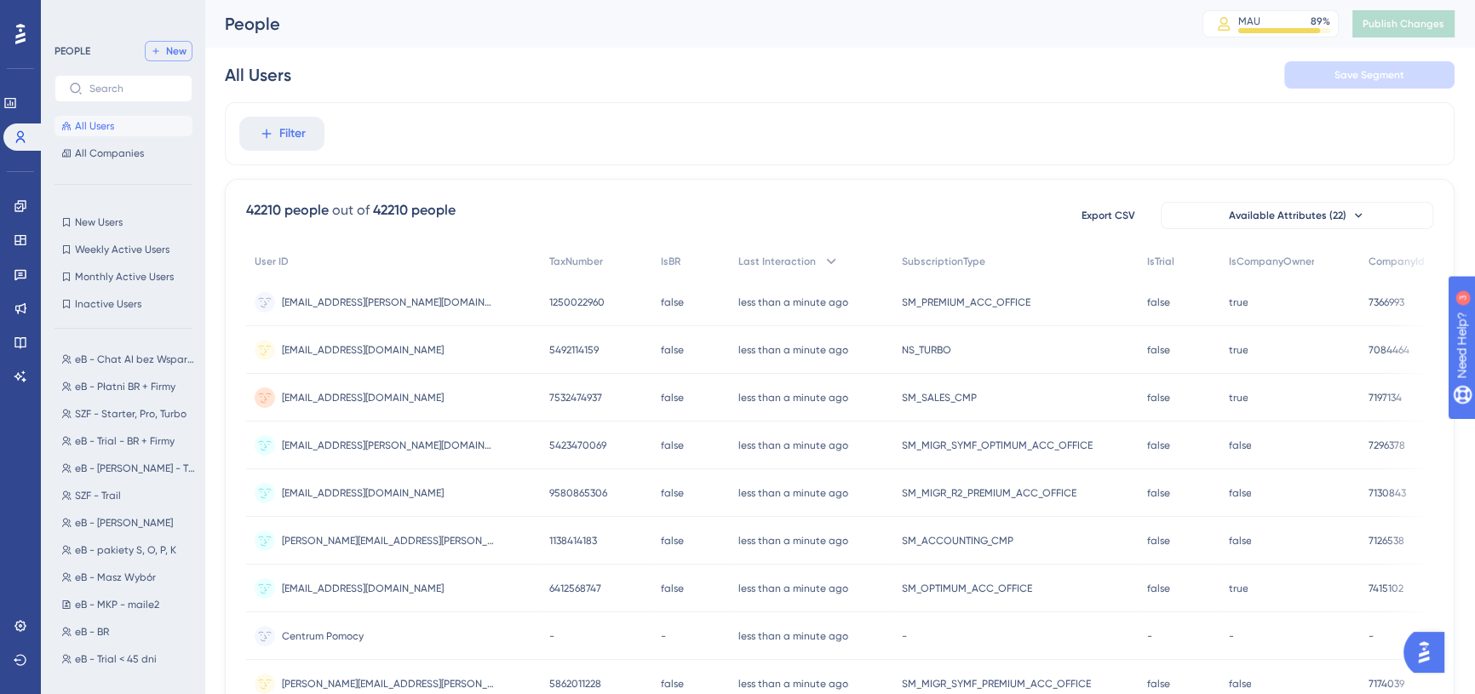
click at [180, 44] on span "New" at bounding box center [176, 51] width 20 height 14
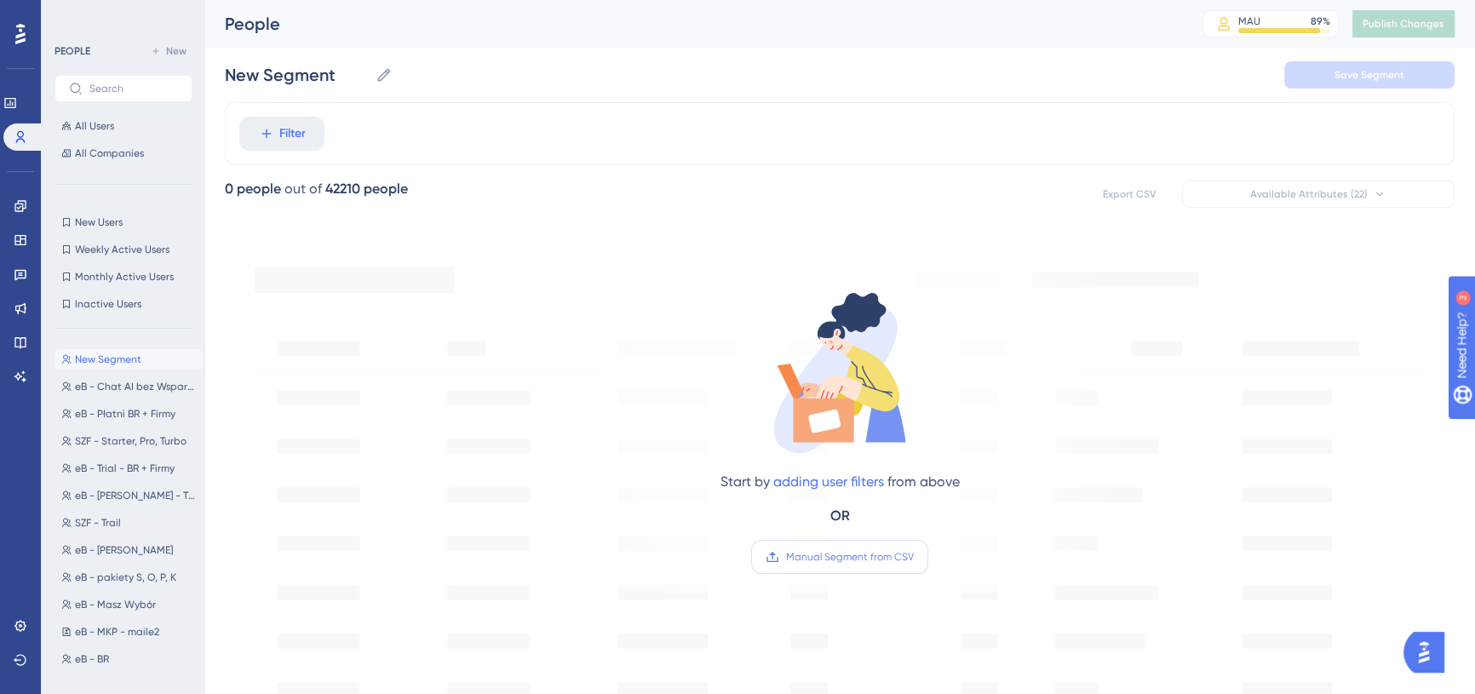
click at [852, 553] on span "Manual Segment from CSV" at bounding box center [850, 557] width 128 height 14
click at [914, 557] on input "Manual Segment from CSV" at bounding box center [914, 557] width 0 height 0
drag, startPoint x: 874, startPoint y: 563, endPoint x: 866, endPoint y: 557, distance: 10.4
click at [875, 563] on label "Manual Segment from CSV" at bounding box center [839, 557] width 177 height 34
click at [826, 553] on label "Manual Segment from CSV" at bounding box center [839, 557] width 177 height 34
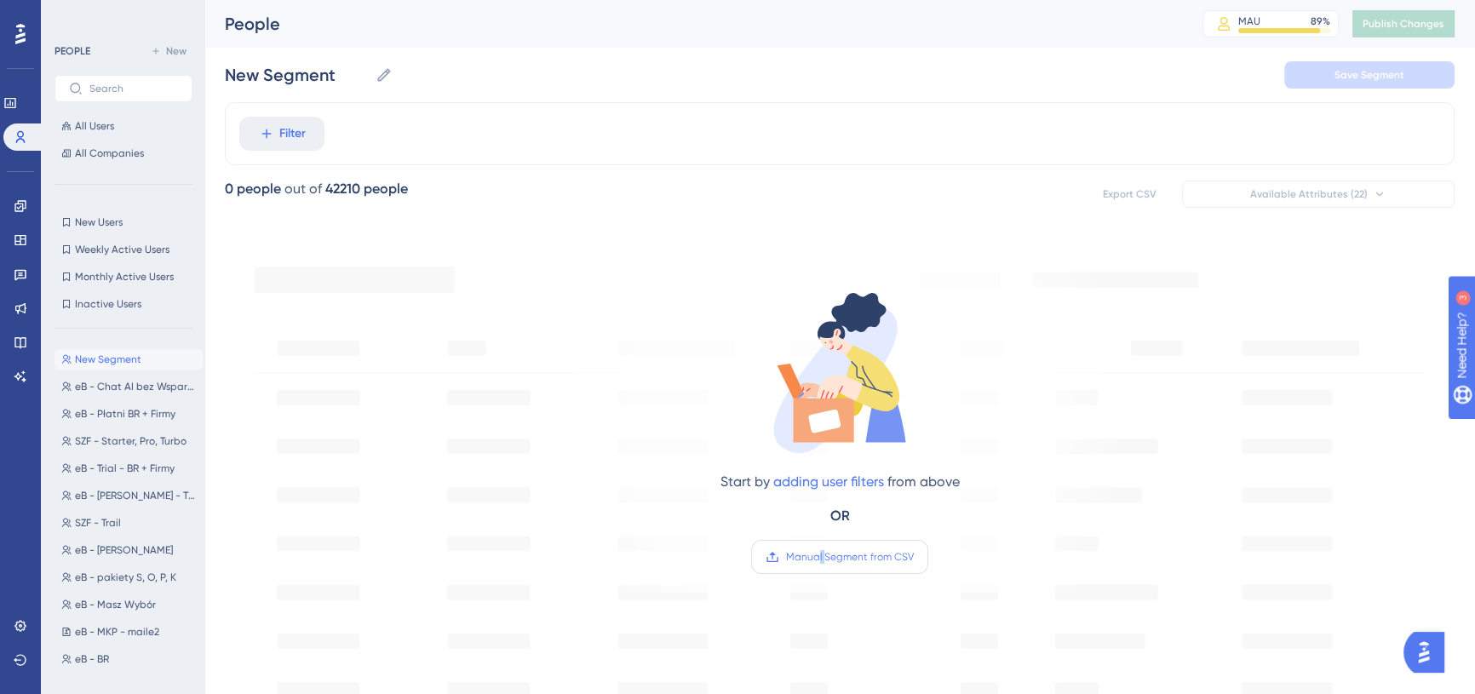
click at [821, 545] on label "Manual Segment from CSV" at bounding box center [839, 557] width 177 height 34
click at [914, 557] on input "Manual Segment from CSV" at bounding box center [914, 557] width 0 height 0
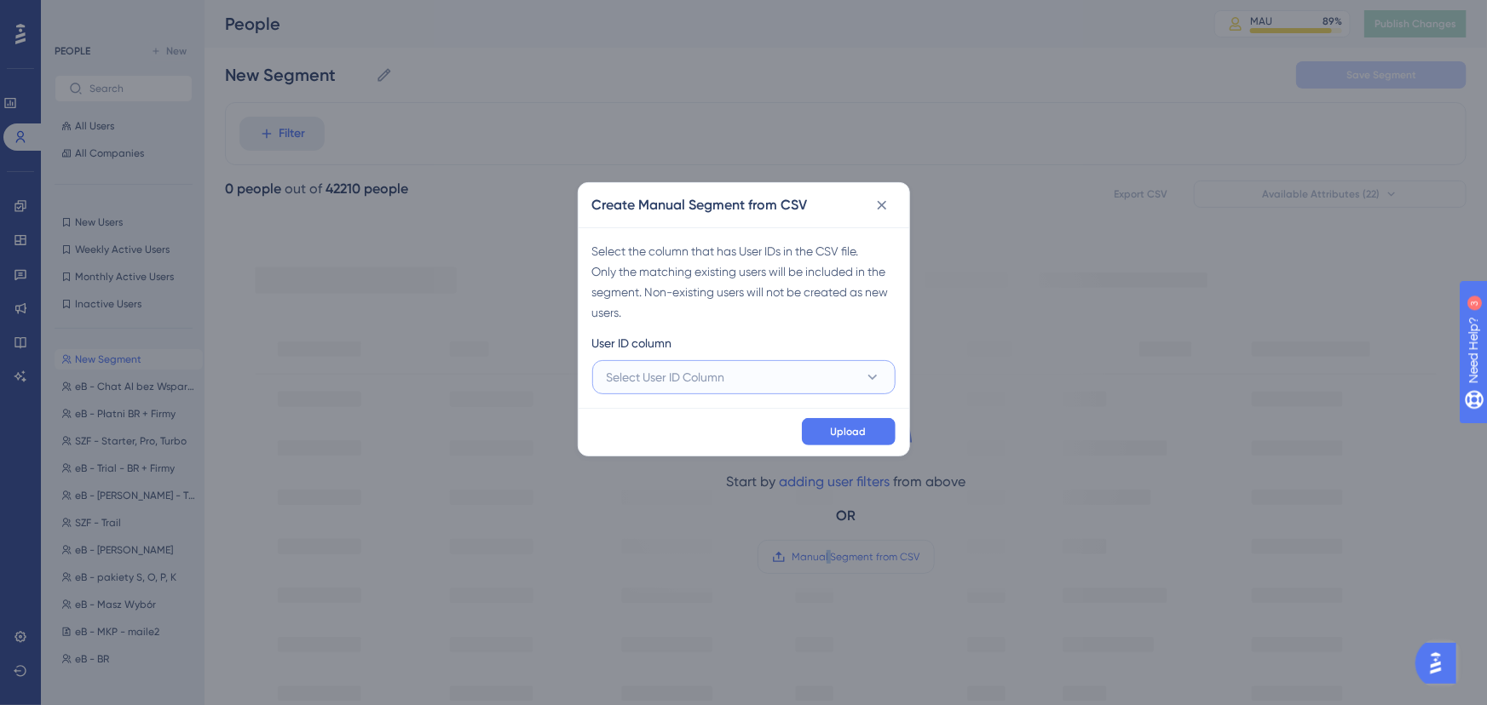
click at [714, 377] on span "Select User ID Column" at bounding box center [666, 377] width 118 height 20
click at [731, 371] on button "Select User ID Column" at bounding box center [743, 377] width 303 height 34
click at [587, 473] on div "Create Manual Segment from CSV Select the column that has User IDs in the CSV f…" at bounding box center [743, 352] width 1487 height 705
click at [882, 210] on icon at bounding box center [881, 205] width 17 height 17
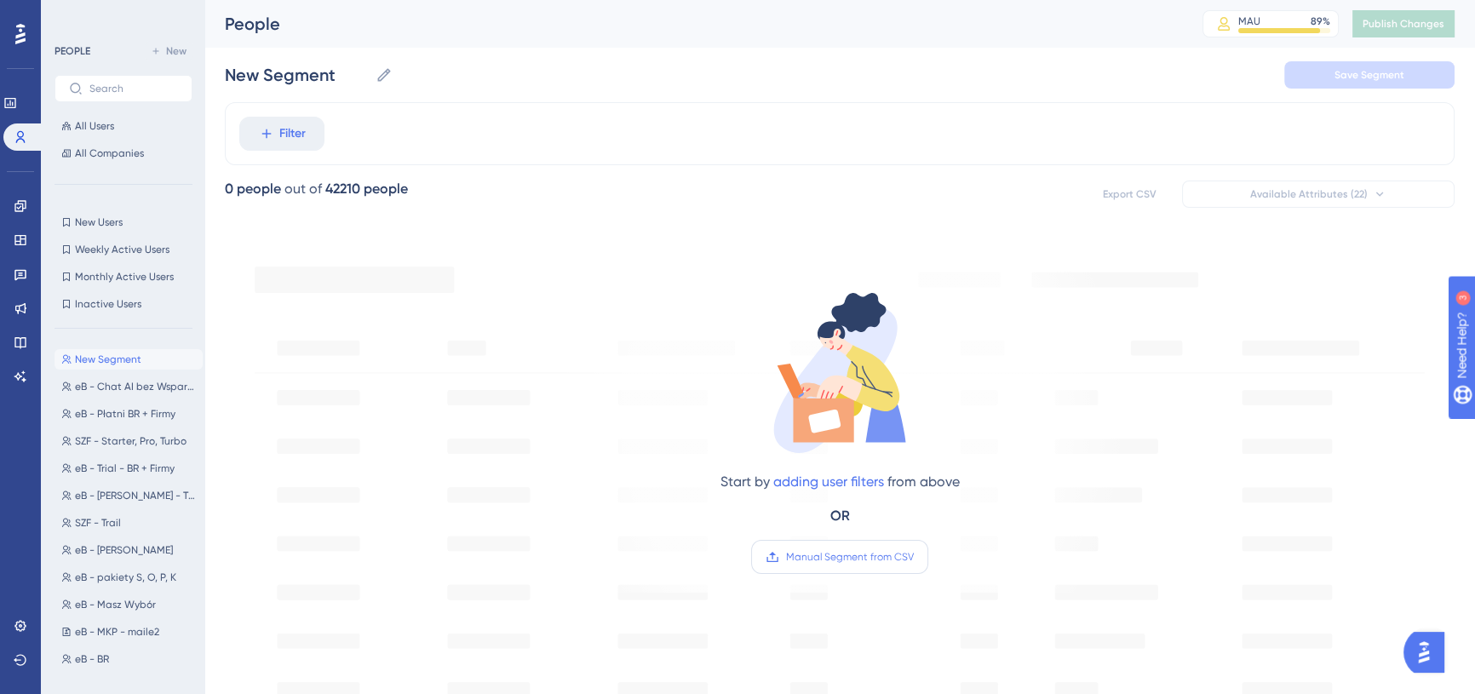
click at [868, 554] on span "Manual Segment from CSV" at bounding box center [850, 557] width 128 height 14
click at [914, 557] on input "Manual Segment from CSV" at bounding box center [914, 557] width 0 height 0
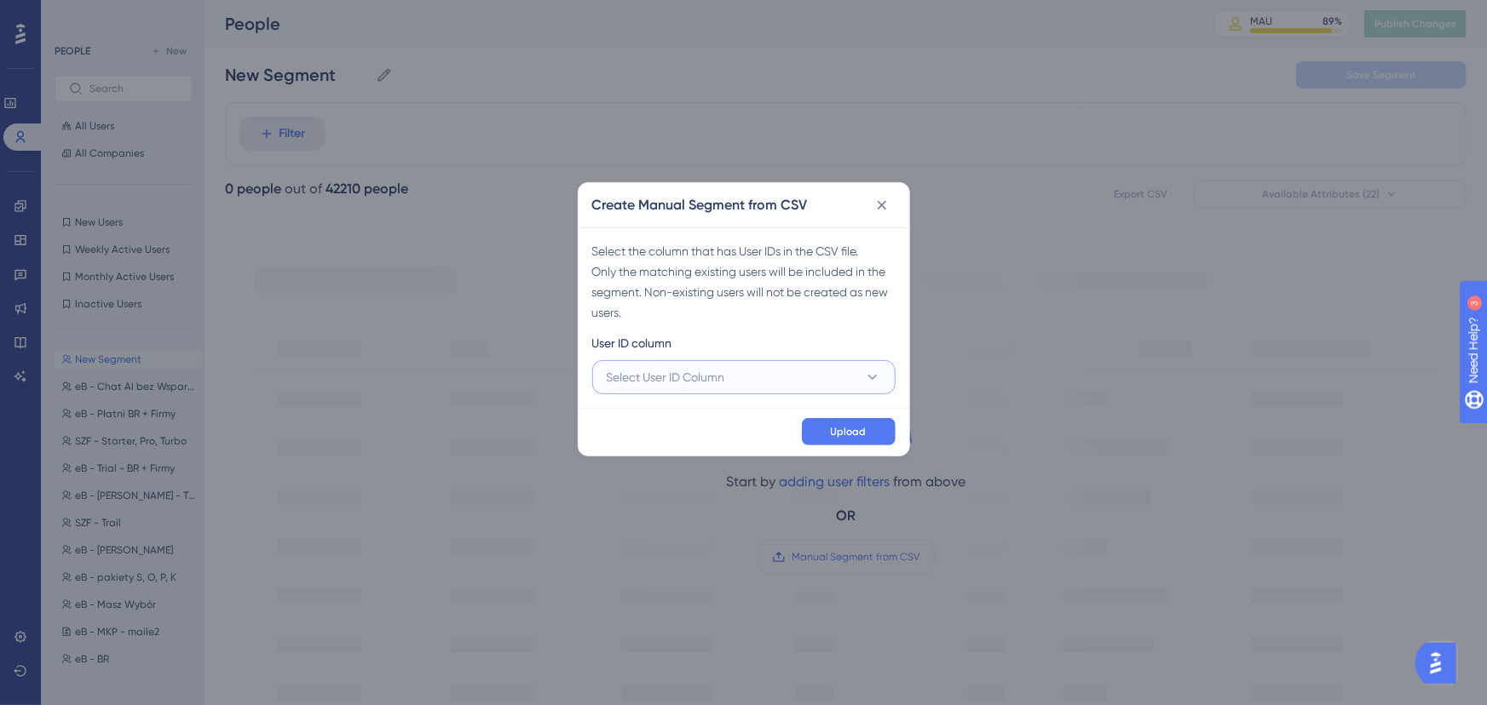
click at [773, 374] on button "Select User ID Column" at bounding box center [743, 377] width 303 height 34
click at [686, 424] on span "A - companyId" at bounding box center [657, 429] width 81 height 20
click at [847, 430] on span "Upload" at bounding box center [849, 432] width 36 height 14
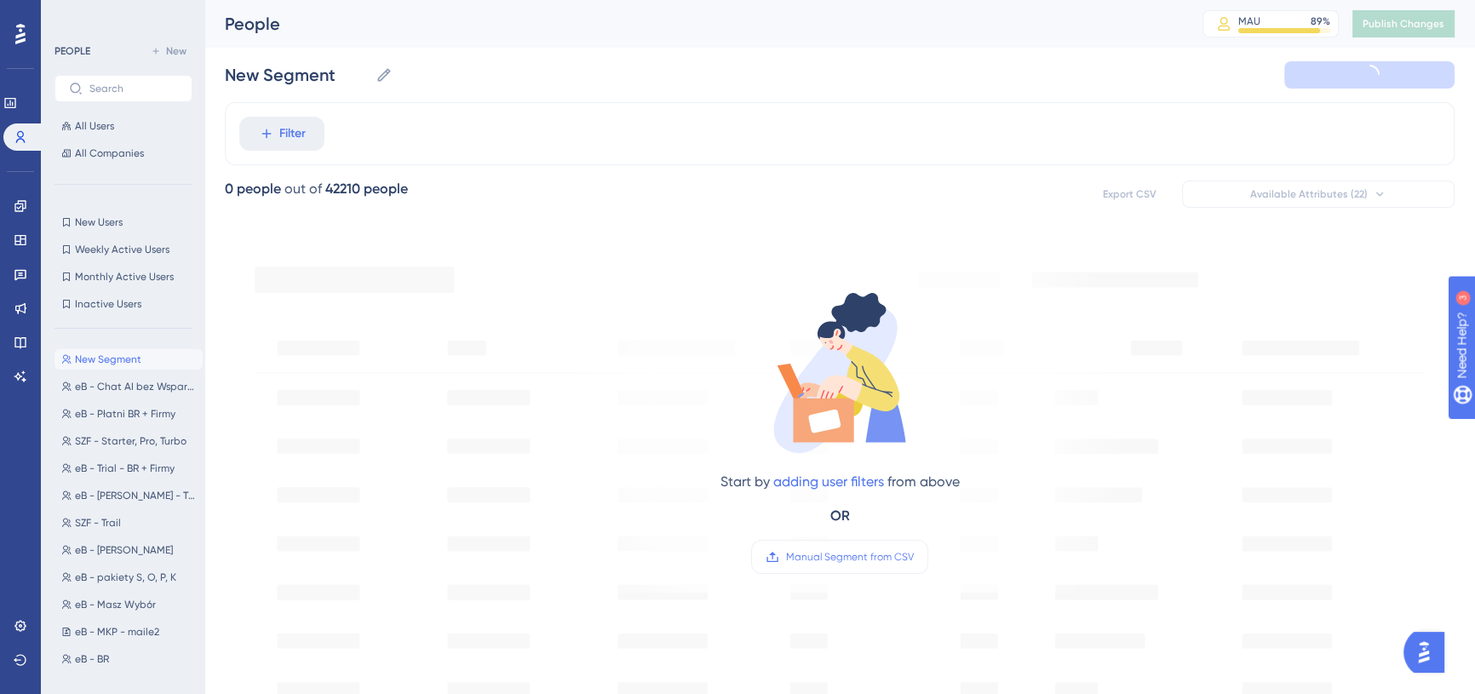
type input "New Segment-1"
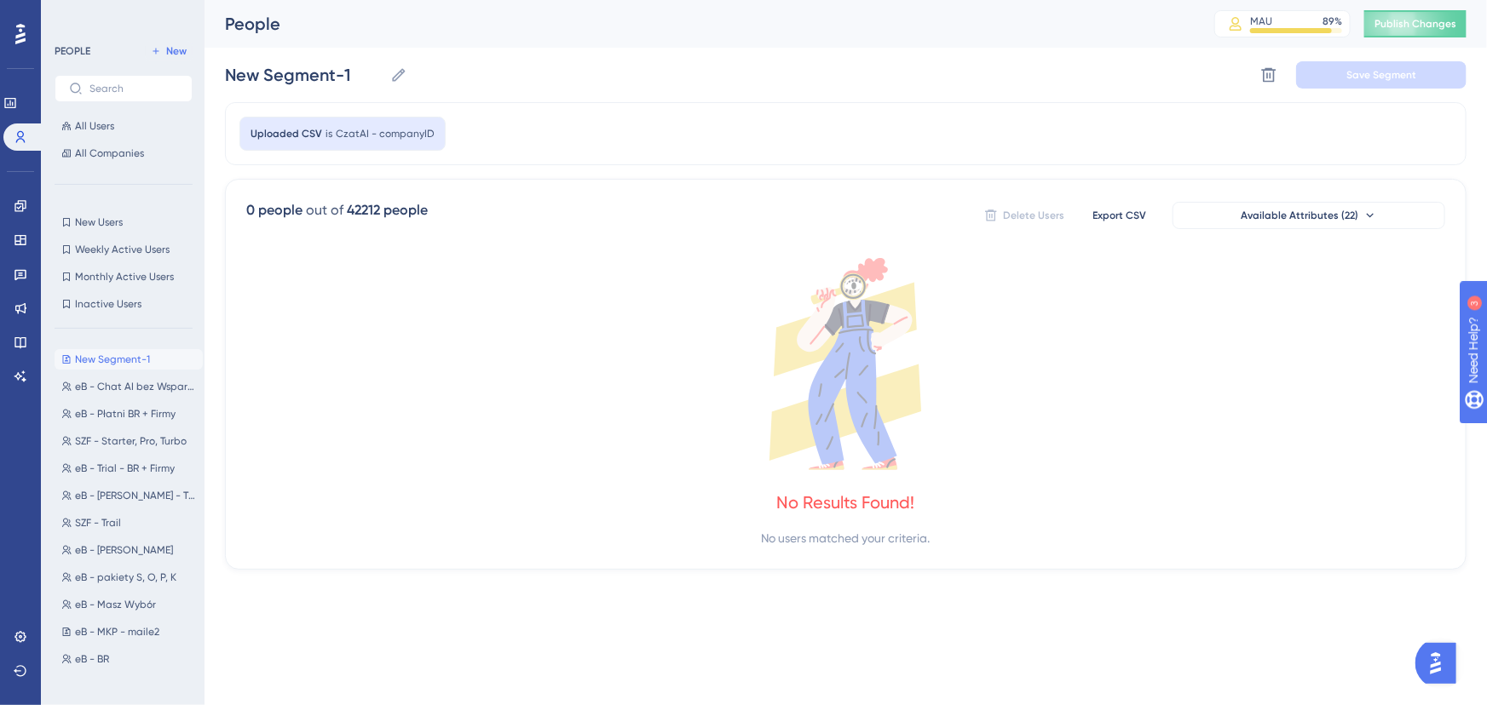
click at [428, 158] on div "Uploaded CSV is CzatAI - companyID" at bounding box center [845, 133] width 1241 height 63
click at [1264, 81] on icon at bounding box center [1269, 75] width 14 height 14
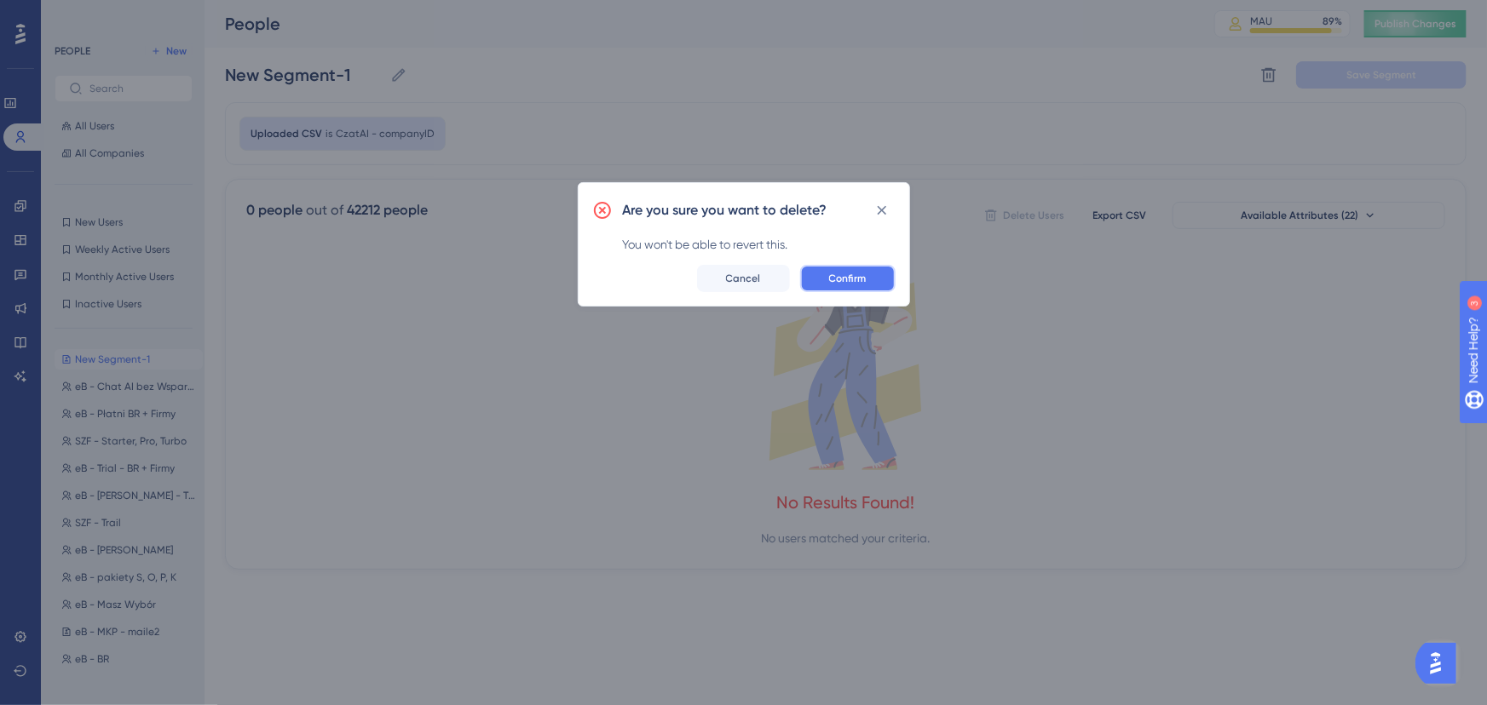
click at [853, 279] on span "Confirm" at bounding box center [847, 279] width 37 height 14
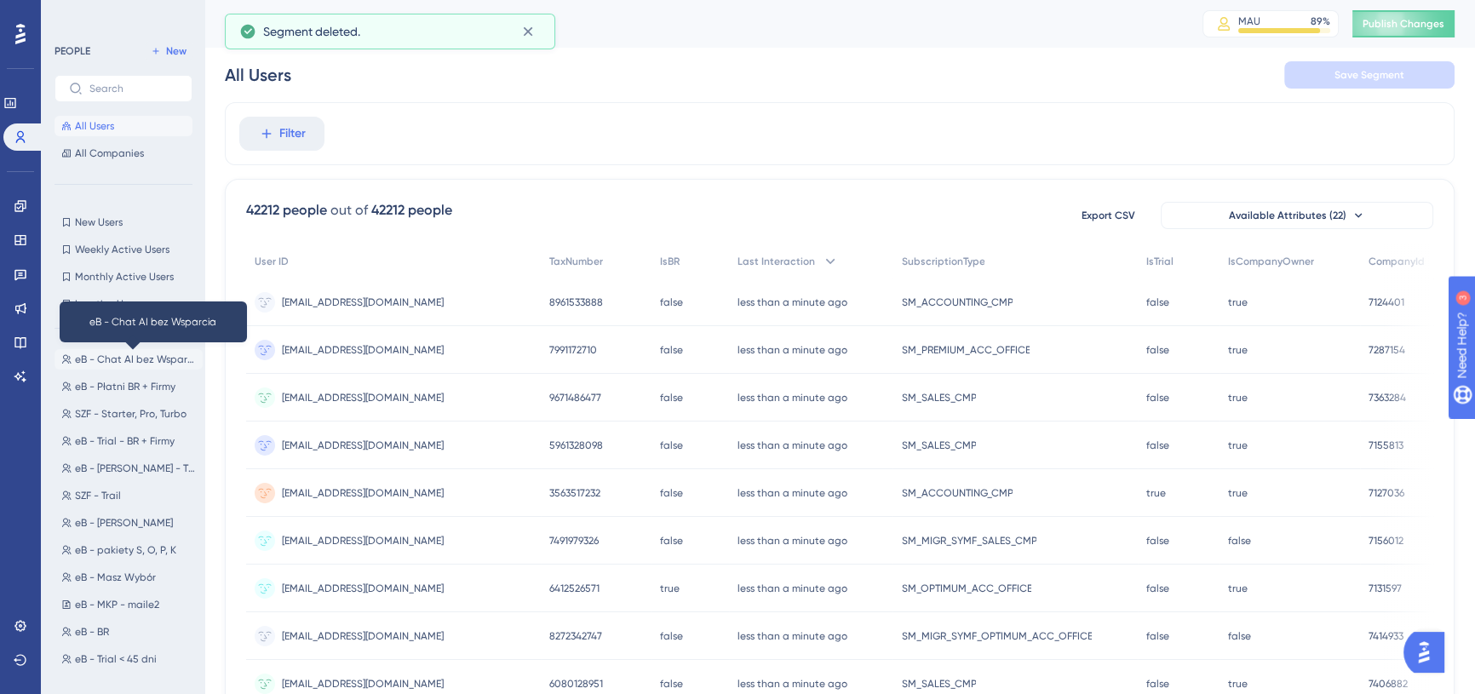
click at [125, 361] on span "eB - Chat AI bez Wsparcia" at bounding box center [135, 360] width 121 height 14
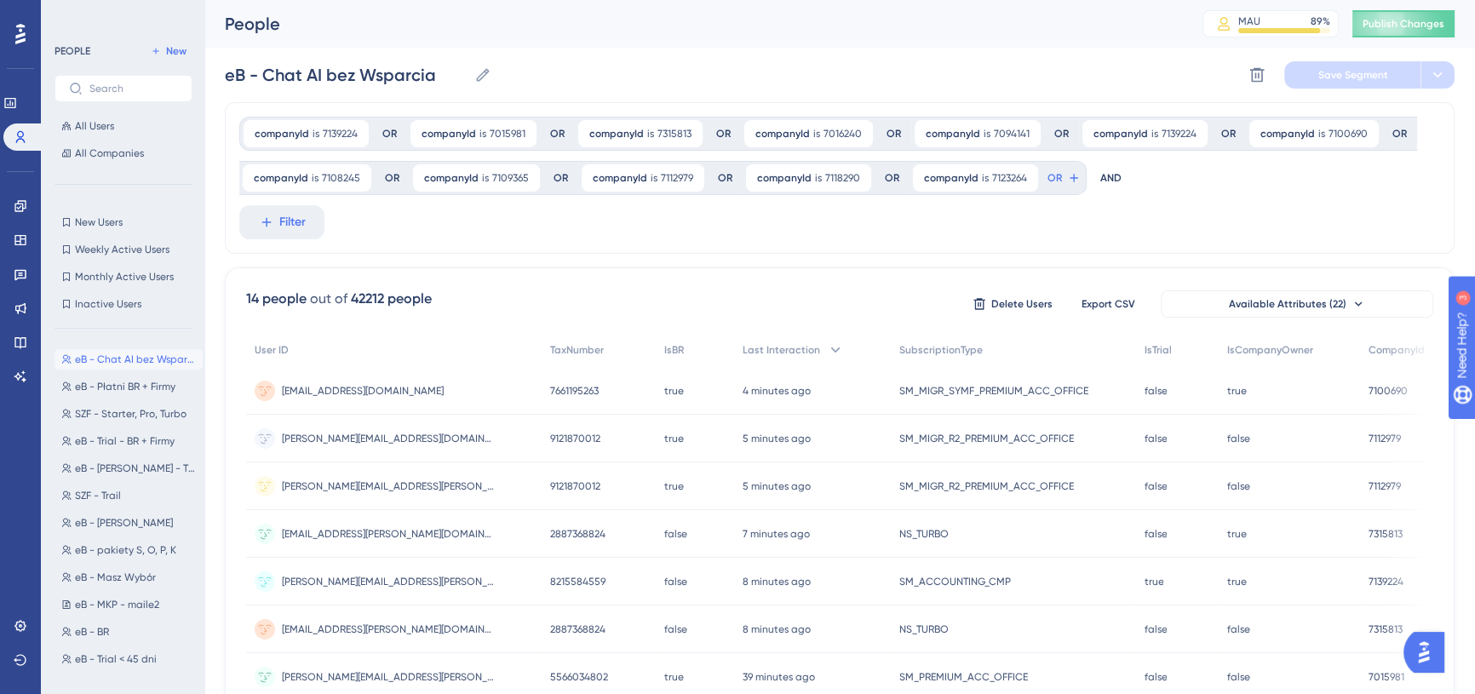
click at [930, 25] on div "People" at bounding box center [692, 24] width 935 height 24
click at [1009, 66] on div "eB - Chat AI bez Wsparcia eB - Chat AI bez Wsparcia Delete Segment Save Segment" at bounding box center [840, 75] width 1230 height 55
click at [112, 127] on span "All Users" at bounding box center [94, 126] width 39 height 14
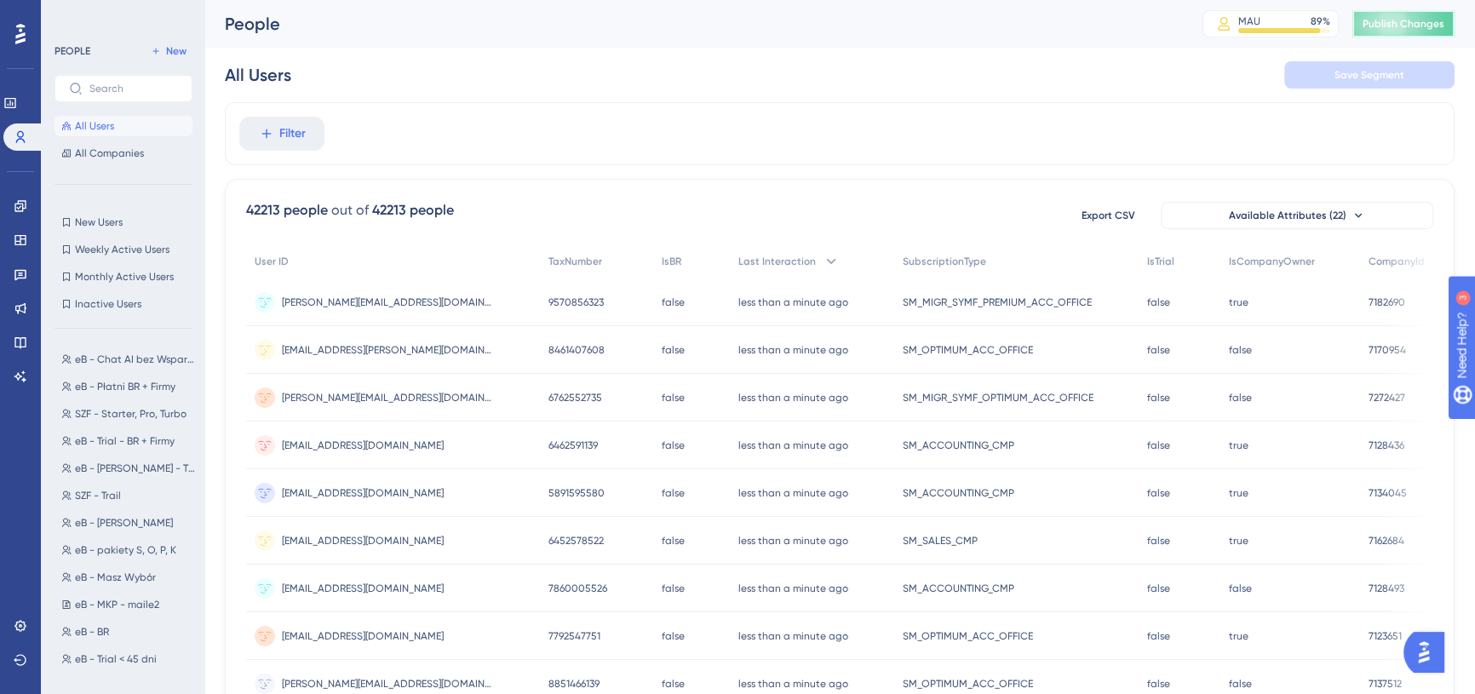
click at [1399, 25] on span "Publish Changes" at bounding box center [1404, 24] width 82 height 14
click at [112, 217] on span "New Users" at bounding box center [99, 223] width 48 height 14
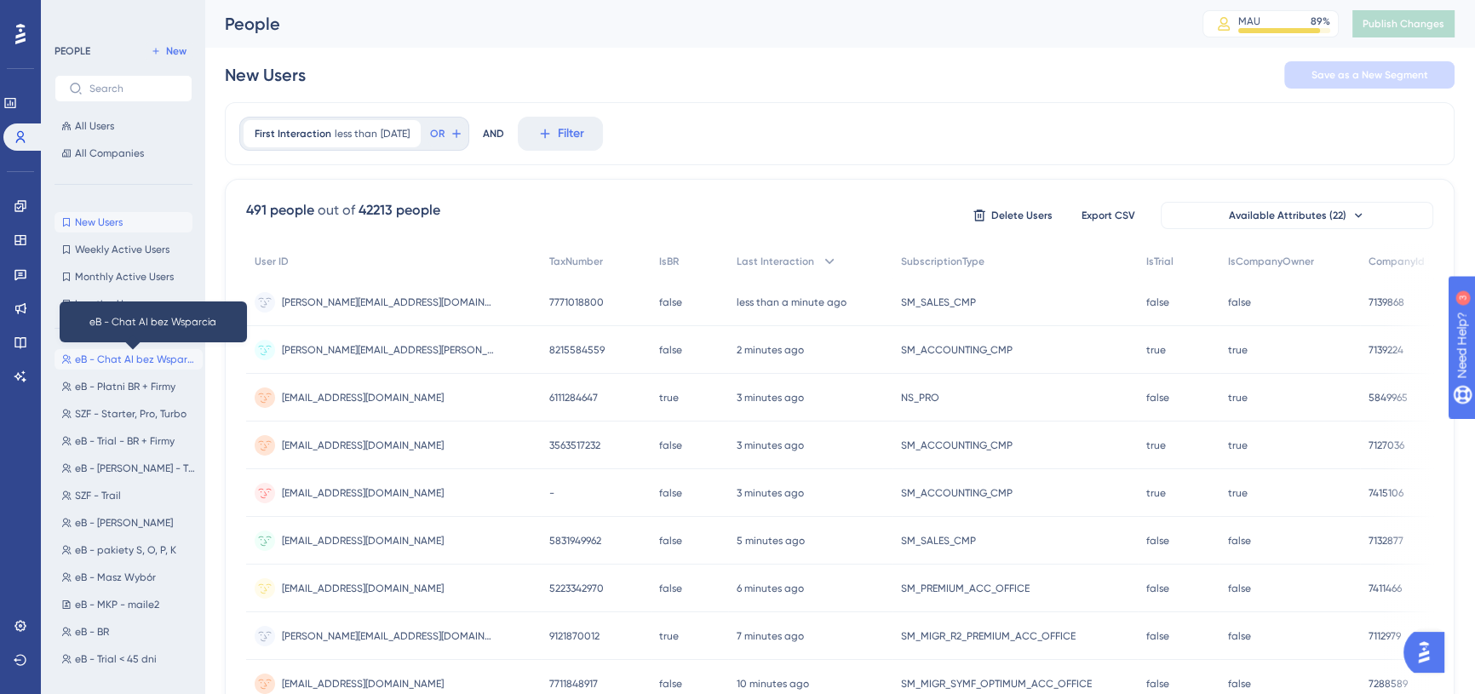
click at [128, 358] on span "eB - Chat AI bez Wsparcia" at bounding box center [135, 360] width 121 height 14
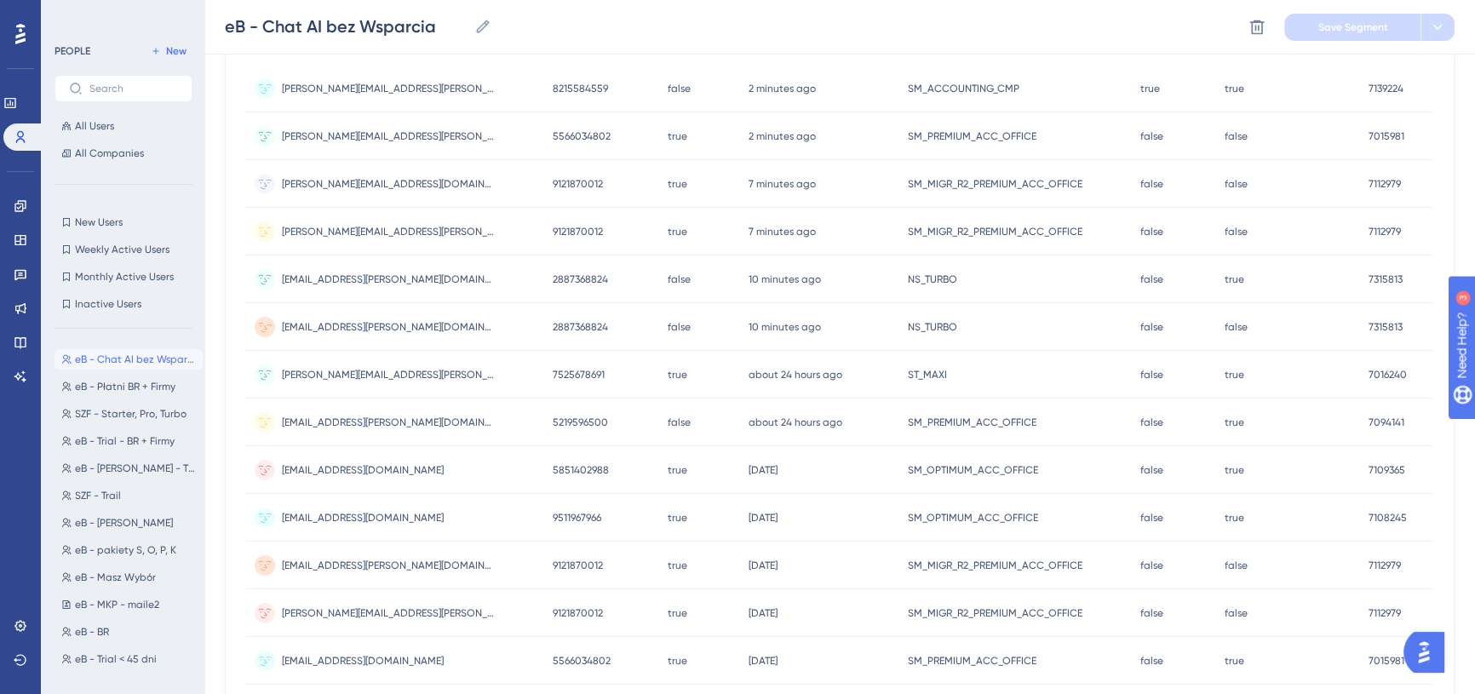
scroll to position [232, 0]
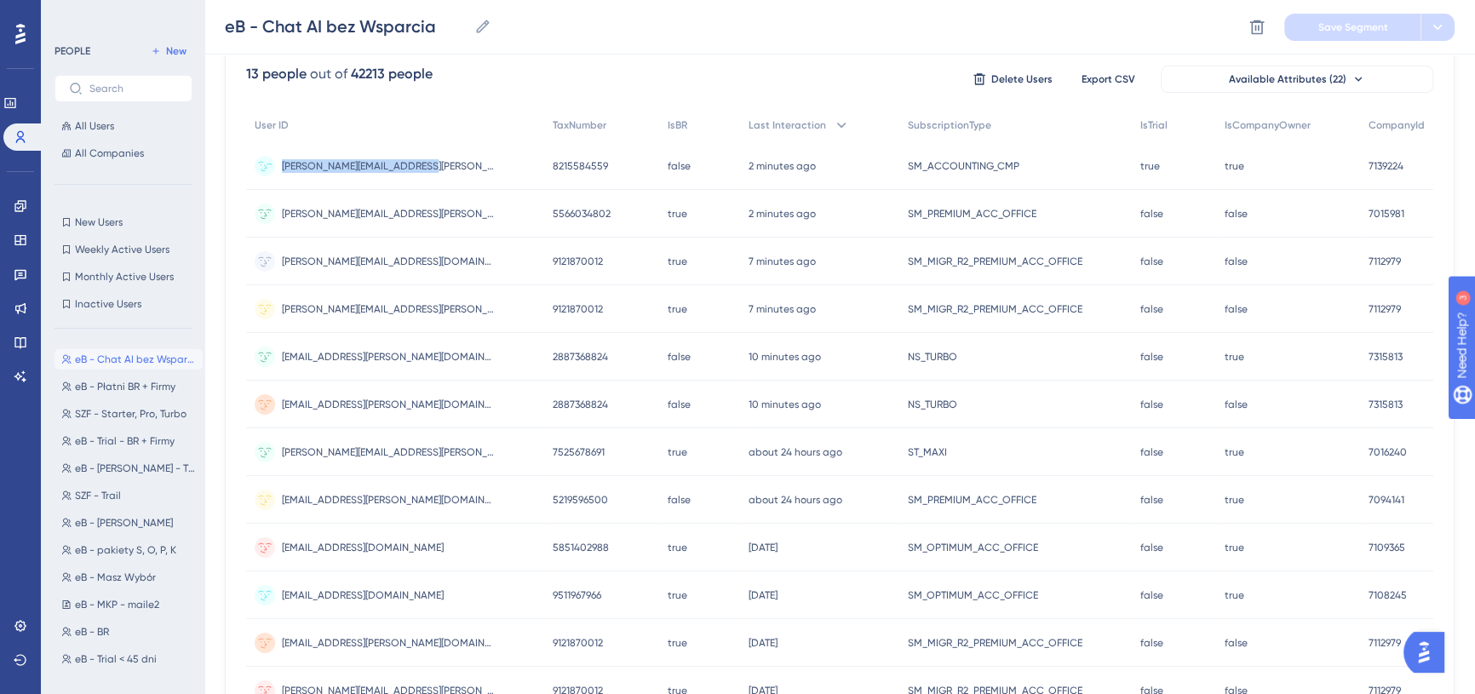
drag, startPoint x: 282, startPoint y: 166, endPoint x: 411, endPoint y: 162, distance: 129.6
click at [411, 162] on div "[PERSON_NAME][EMAIL_ADDRESS][PERSON_NAME][DOMAIN_NAME] [DOMAIN_NAME][EMAIL_ADDR…" at bounding box center [395, 166] width 298 height 48
drag, startPoint x: 281, startPoint y: 214, endPoint x: 420, endPoint y: 212, distance: 138.9
click at [420, 212] on div "[PERSON_NAME][EMAIL_ADDRESS][PERSON_NAME][DOMAIN_NAME] [PERSON_NAME][DOMAIN_NAM…" at bounding box center [395, 214] width 298 height 48
drag, startPoint x: 416, startPoint y: 163, endPoint x: 283, endPoint y: 168, distance: 133.0
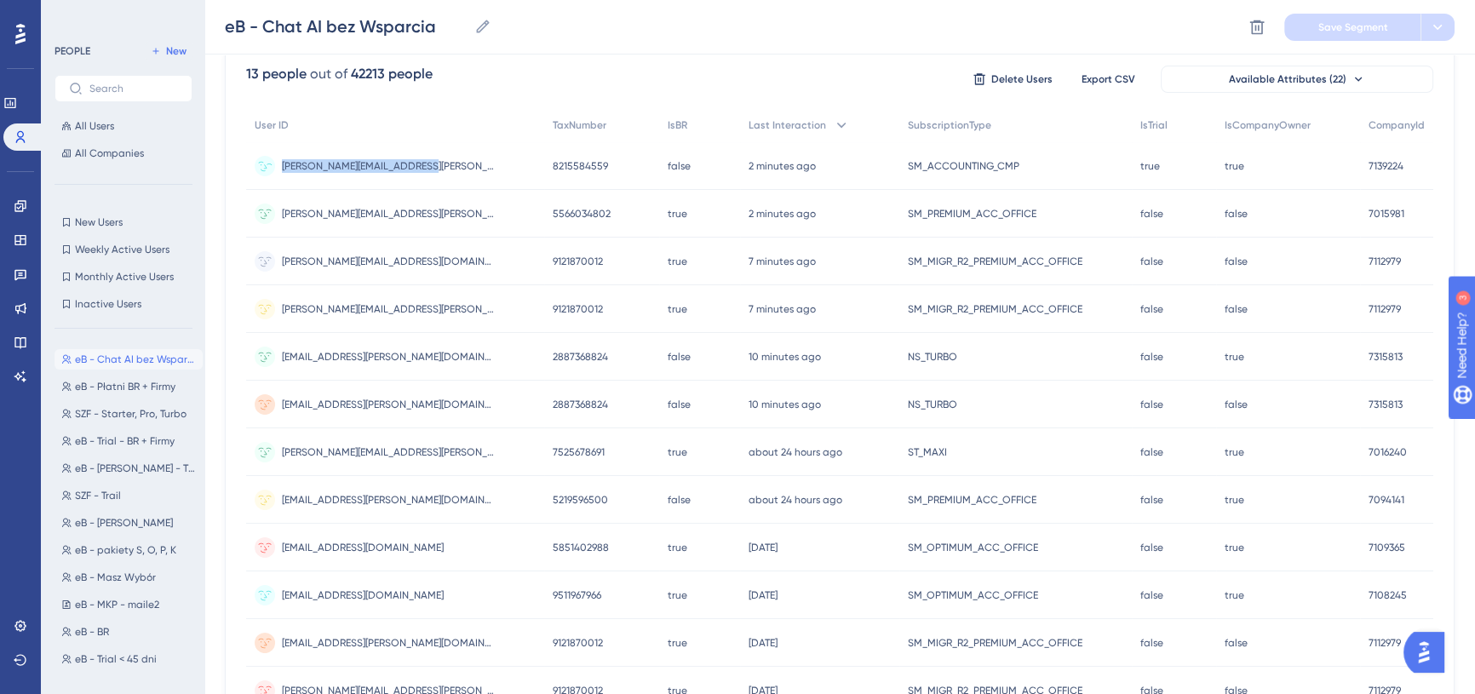
click at [283, 168] on div "[PERSON_NAME][EMAIL_ADDRESS][PERSON_NAME][DOMAIN_NAME] [DOMAIN_NAME][EMAIL_ADDR…" at bounding box center [395, 166] width 298 height 48
click at [225, 149] on div "13 people out of 42213 people Delete Users Export CSV Available Attributes (22)…" at bounding box center [840, 424] width 1230 height 762
click at [420, 159] on div "[PERSON_NAME][EMAIL_ADDRESS][PERSON_NAME][DOMAIN_NAME] [DOMAIN_NAME][EMAIL_ADDR…" at bounding box center [395, 166] width 298 height 48
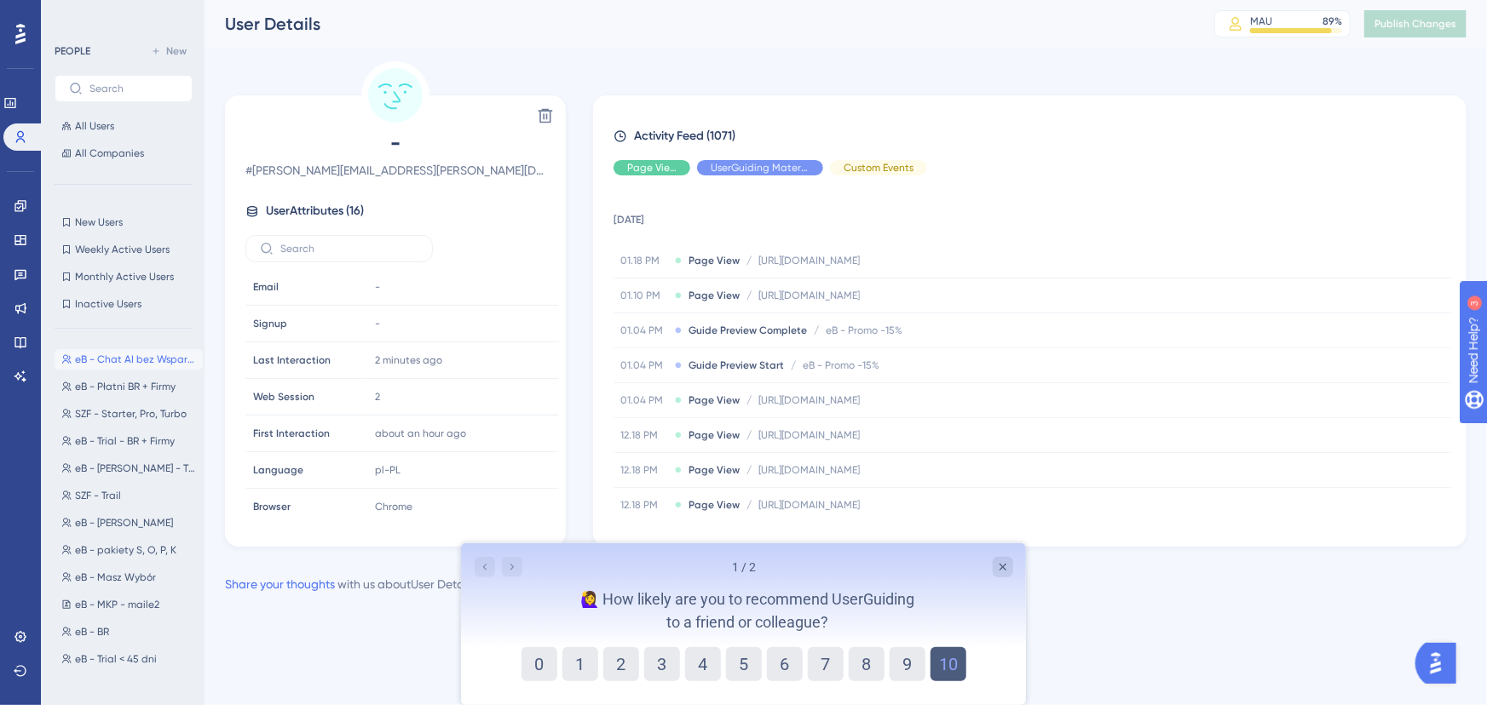
click at [963, 670] on button "10" at bounding box center [947, 664] width 36 height 34
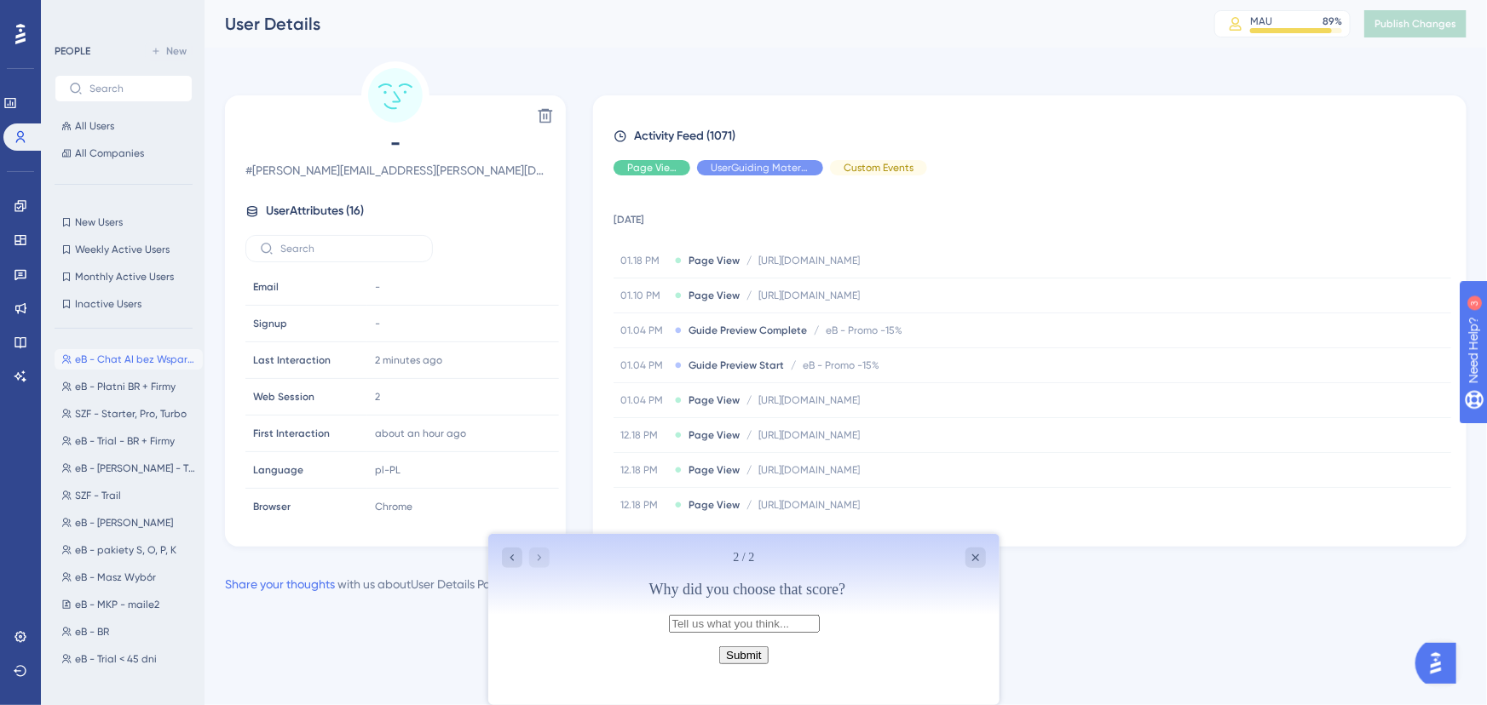
click at [707, 629] on input "text" at bounding box center [743, 624] width 151 height 18
type input "It's super usefull."
click at [741, 664] on button "Submit" at bounding box center [742, 656] width 49 height 18
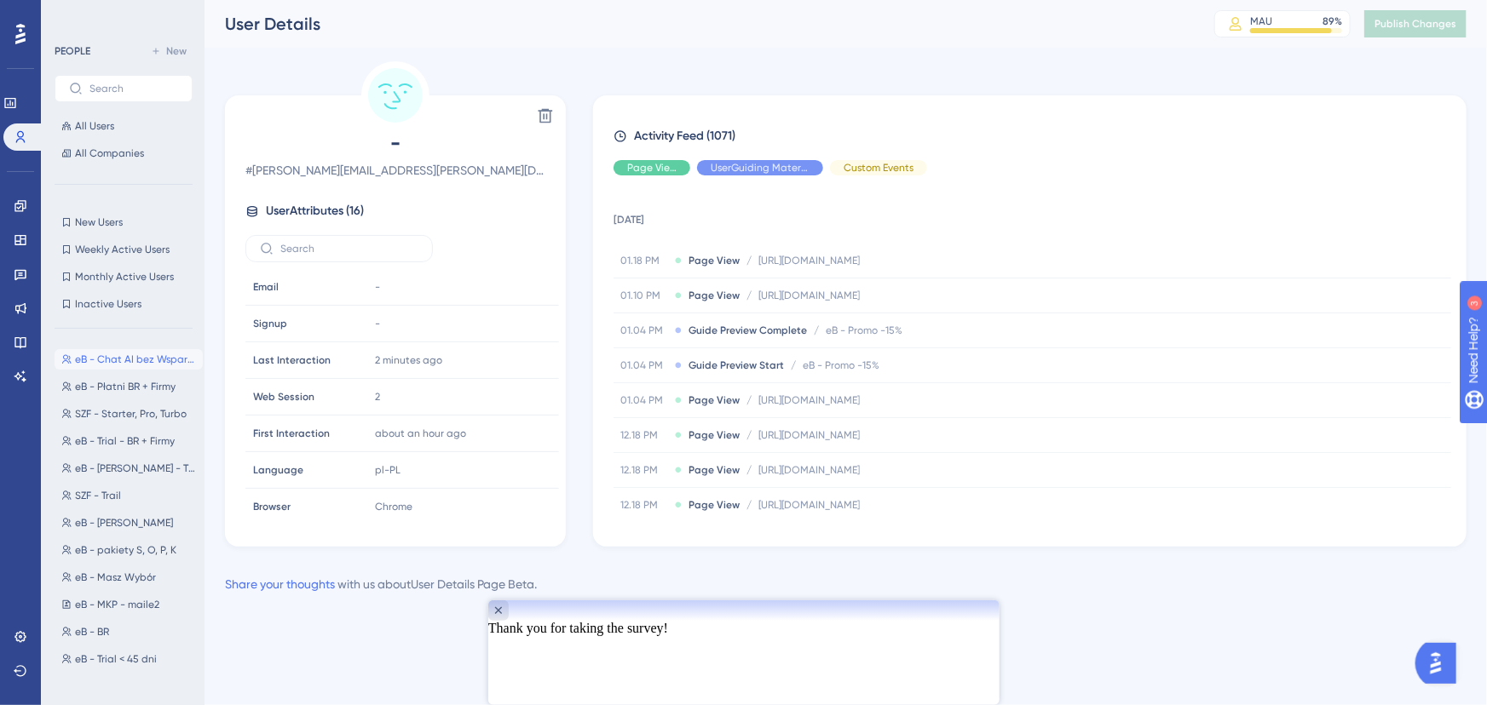
click at [989, 620] on div at bounding box center [742, 610] width 511 height 20
click at [508, 620] on div "Close survey" at bounding box center [497, 610] width 20 height 20
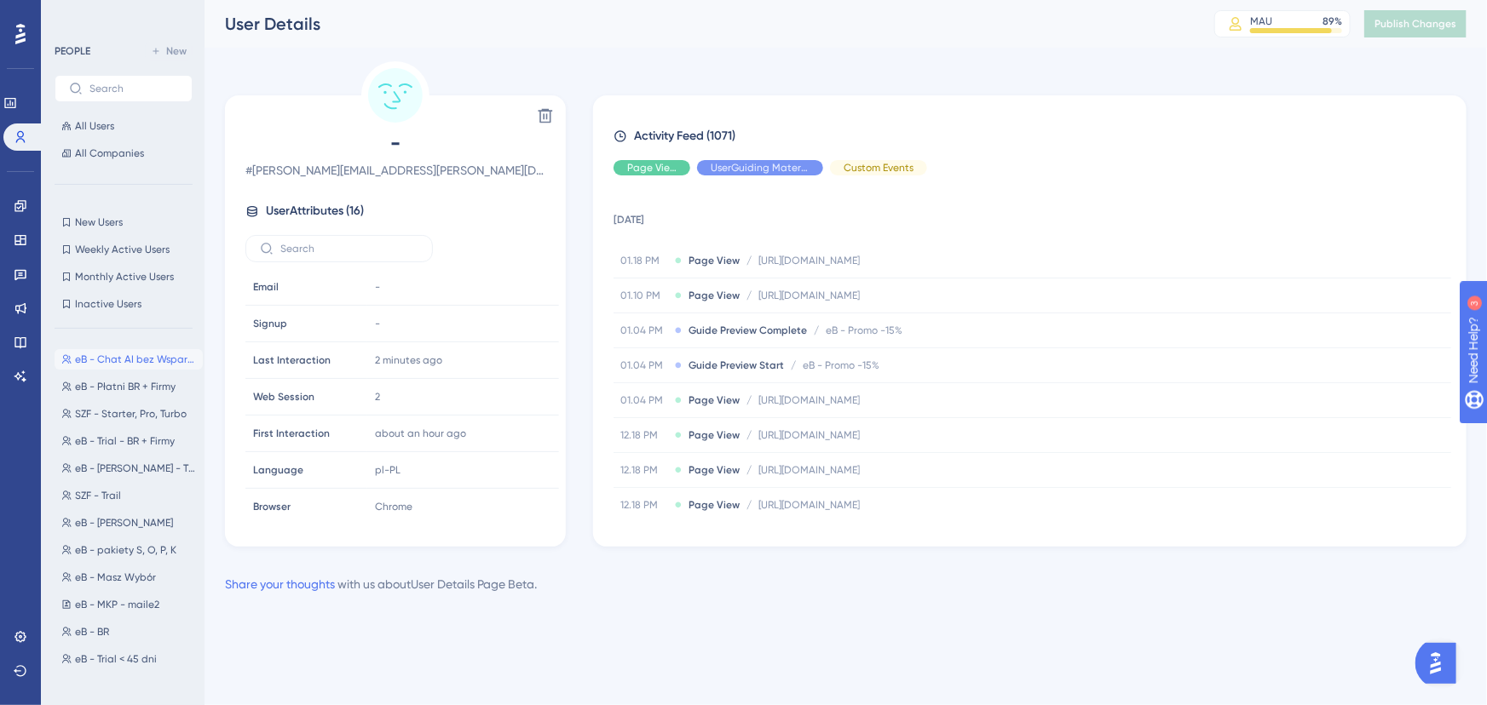
click at [121, 361] on span "eB - Chat AI bez Wsparcia" at bounding box center [135, 360] width 121 height 14
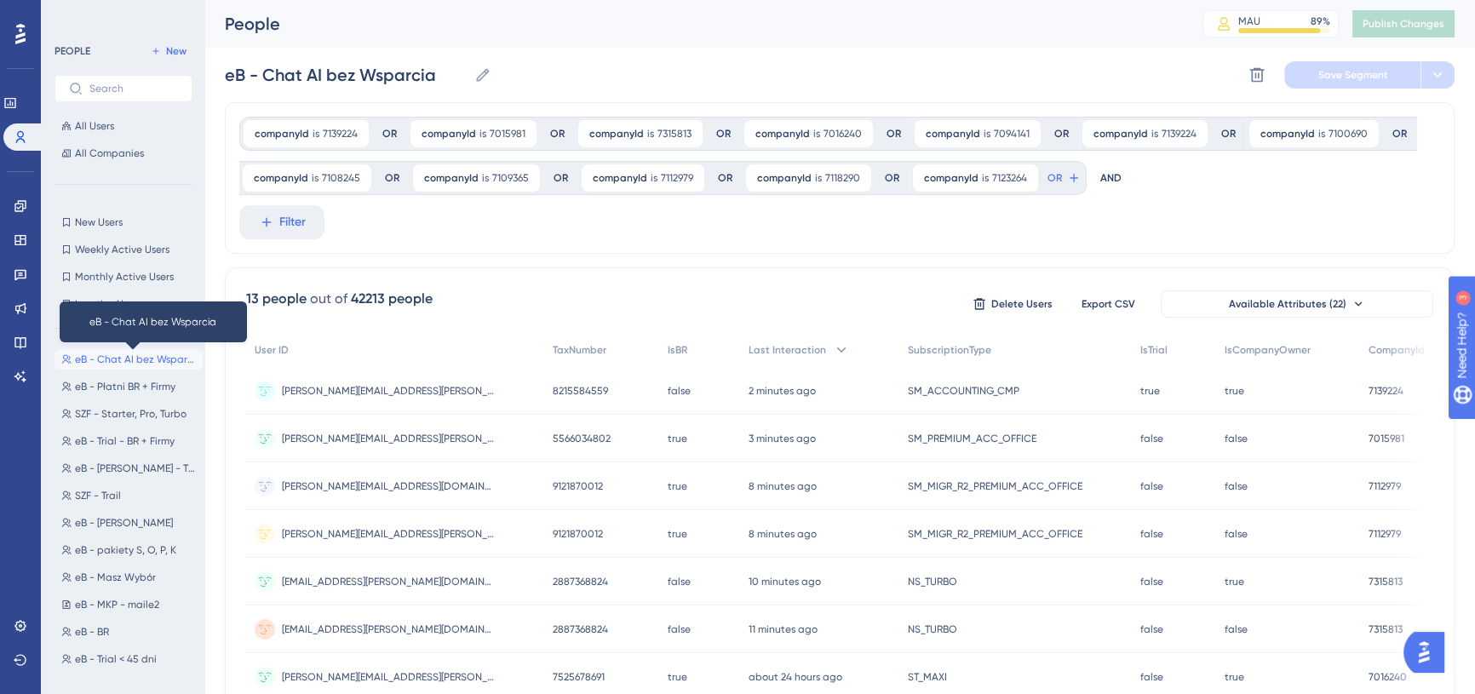
click at [116, 359] on span "eB - Chat AI bez Wsparcia" at bounding box center [135, 360] width 121 height 14
click at [629, 71] on div "eB - Chat AI bez Wsparcia eB - Chat AI bez Wsparcia Delete Segment Save Segment" at bounding box center [840, 75] width 1230 height 55
click at [100, 221] on span "New Users" at bounding box center [99, 223] width 48 height 14
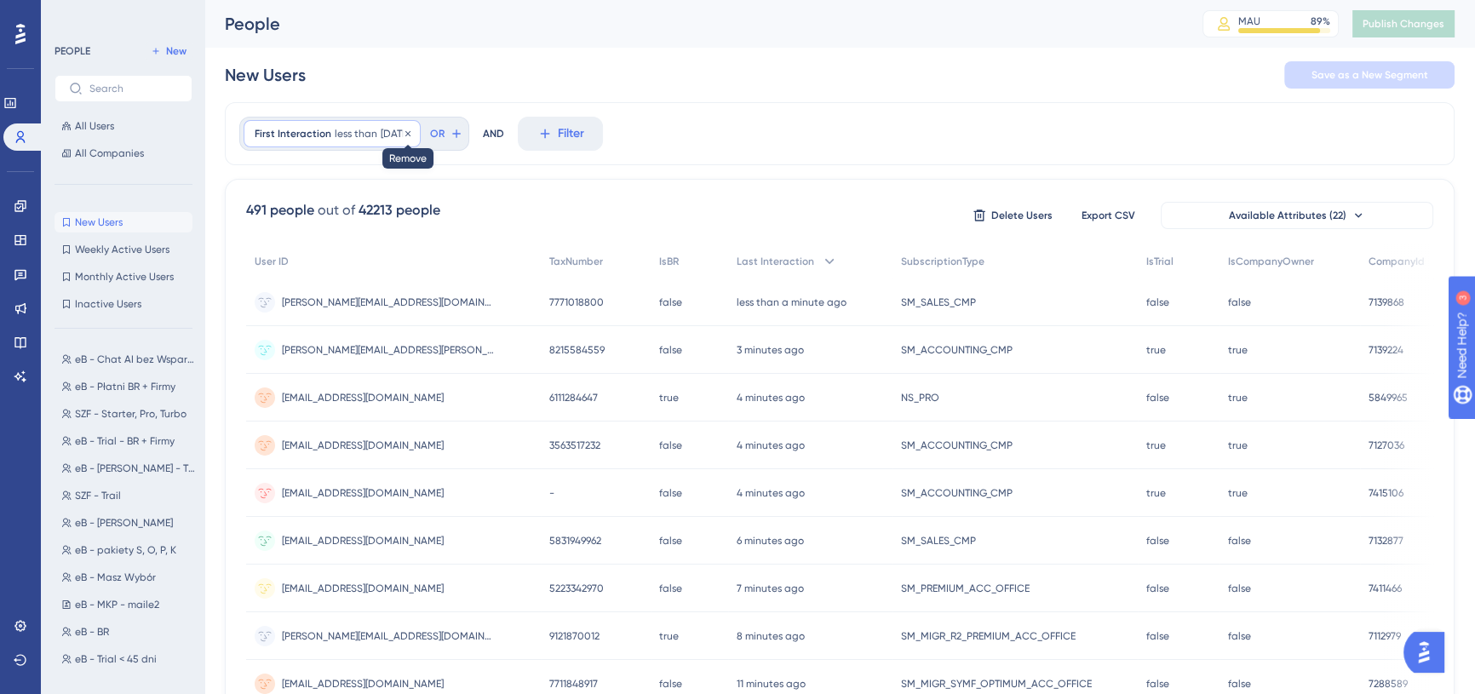
click at [413, 130] on icon at bounding box center [408, 134] width 10 height 10
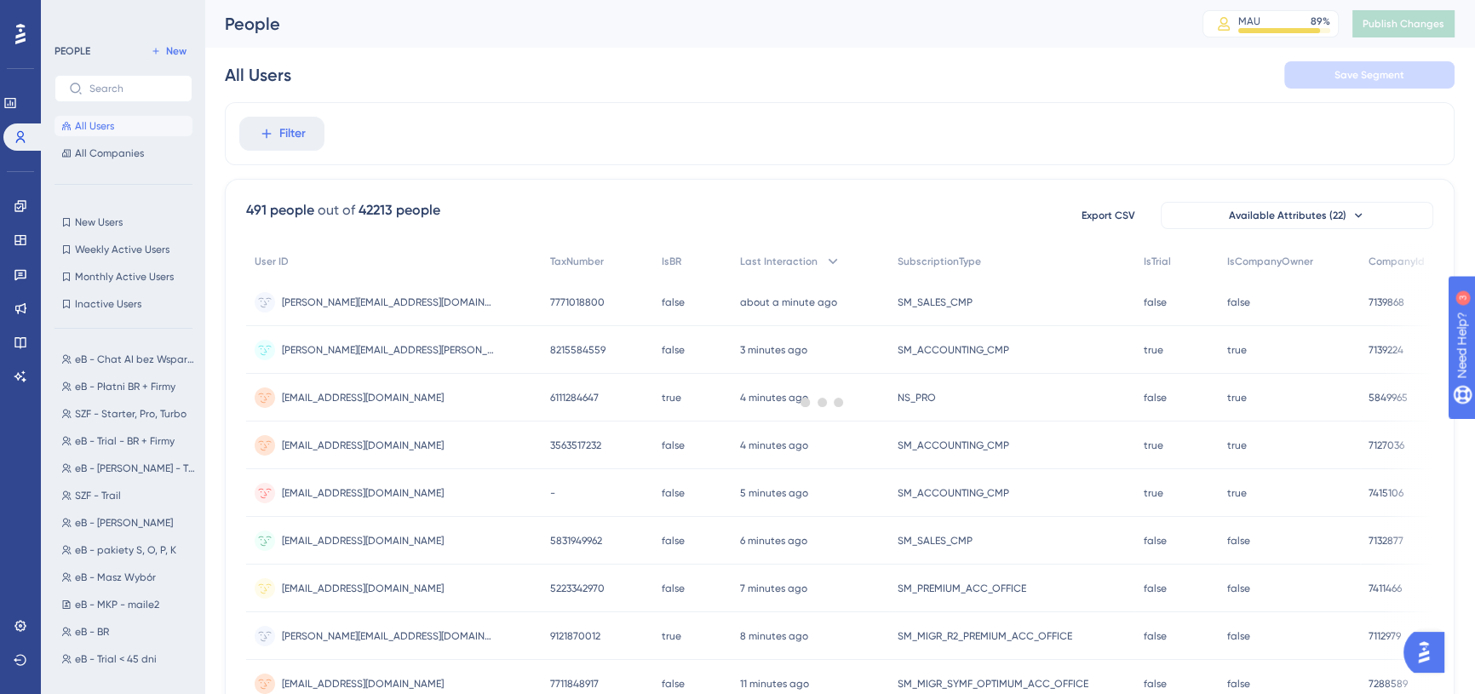
click at [85, 127] on span "All Users" at bounding box center [94, 126] width 39 height 14
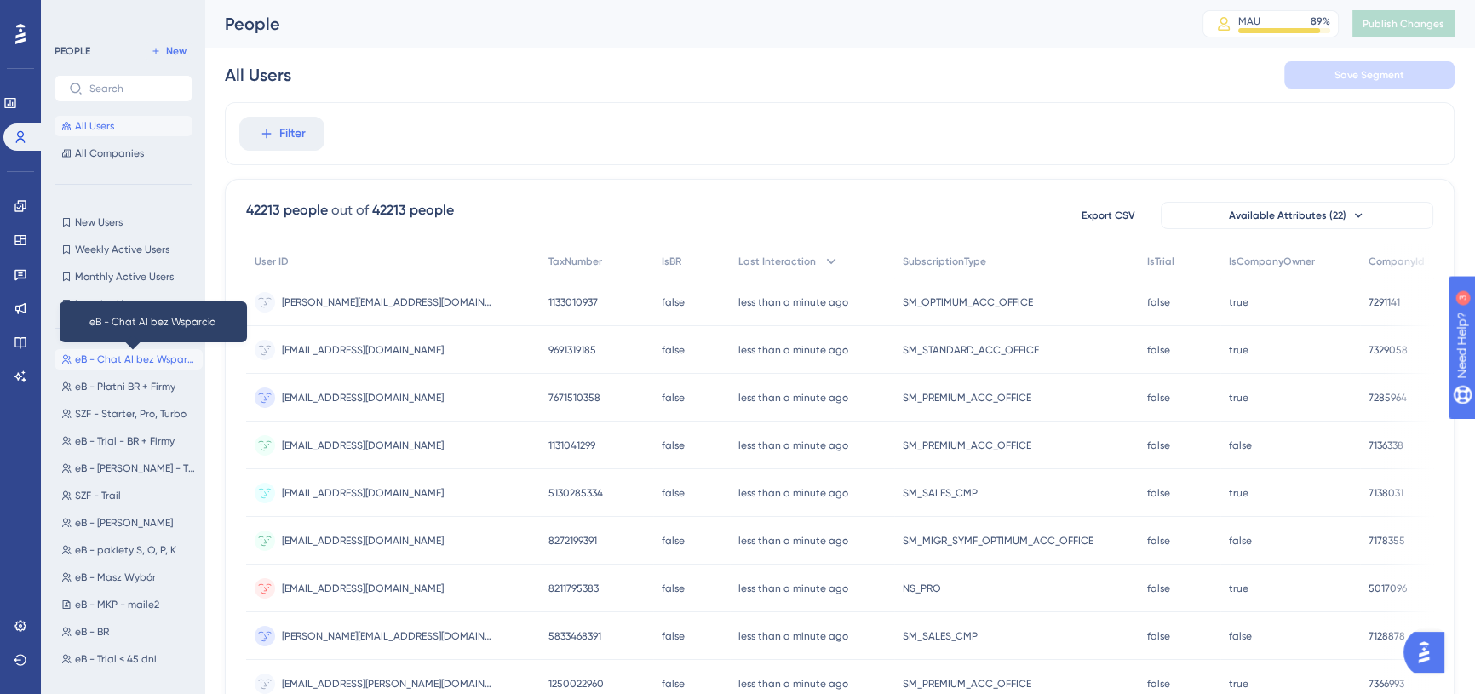
click at [106, 362] on span "eB - Chat AI bez Wsparcia" at bounding box center [135, 360] width 121 height 14
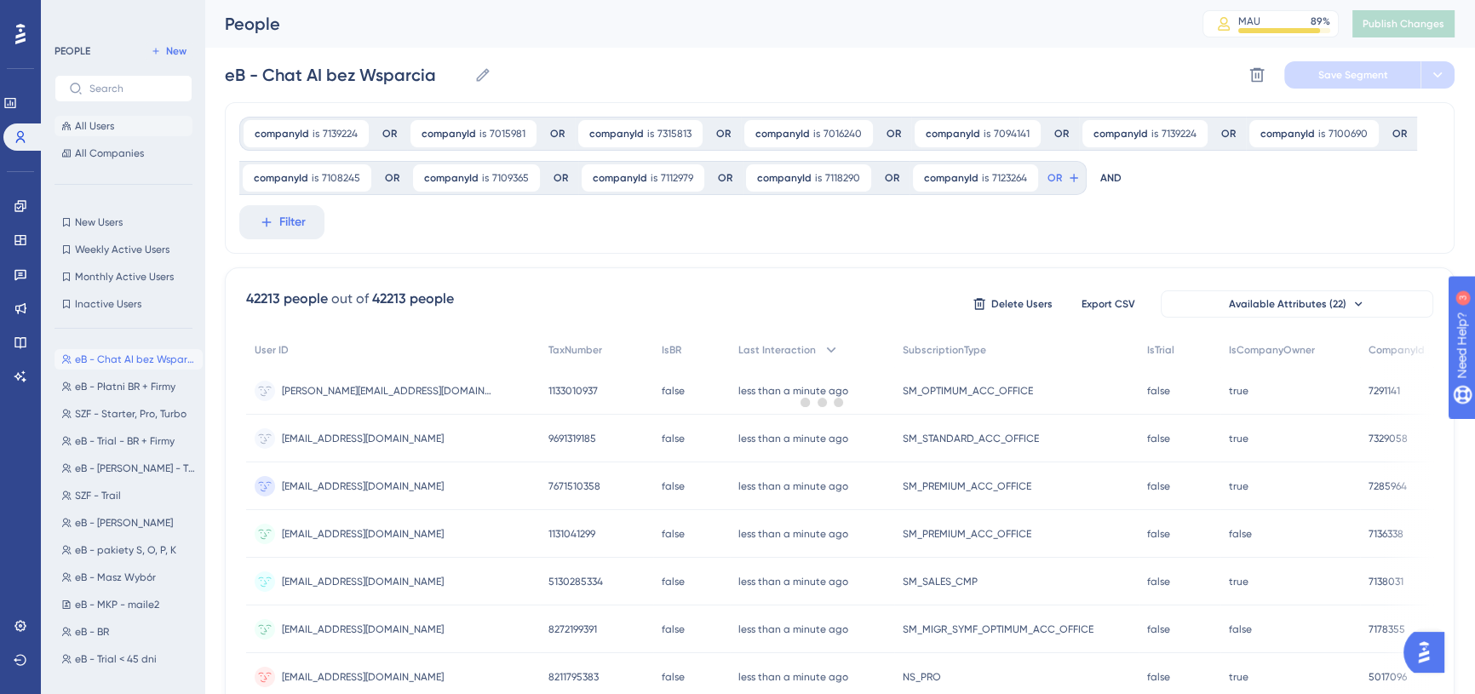
click at [118, 119] on button "All Users" at bounding box center [124, 126] width 138 height 20
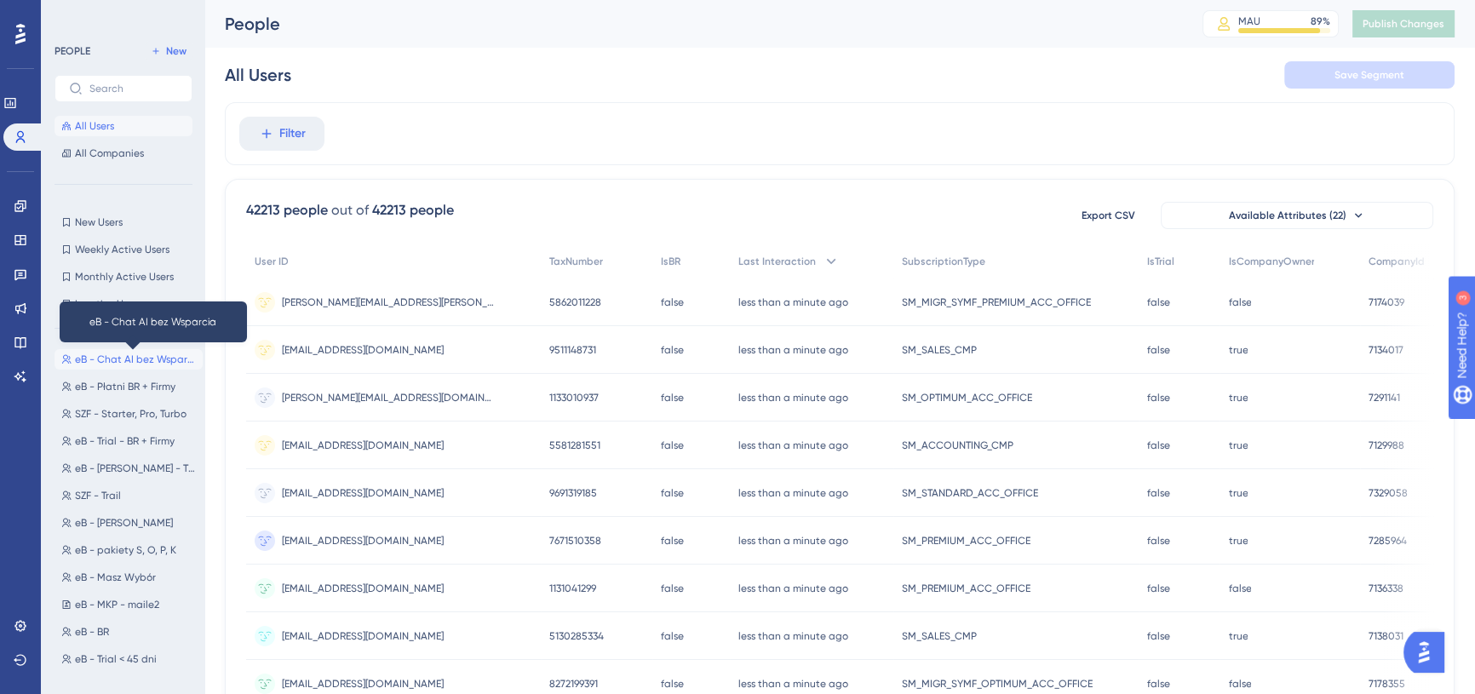
click at [145, 359] on span "eB - Chat AI bez Wsparcia" at bounding box center [135, 360] width 121 height 14
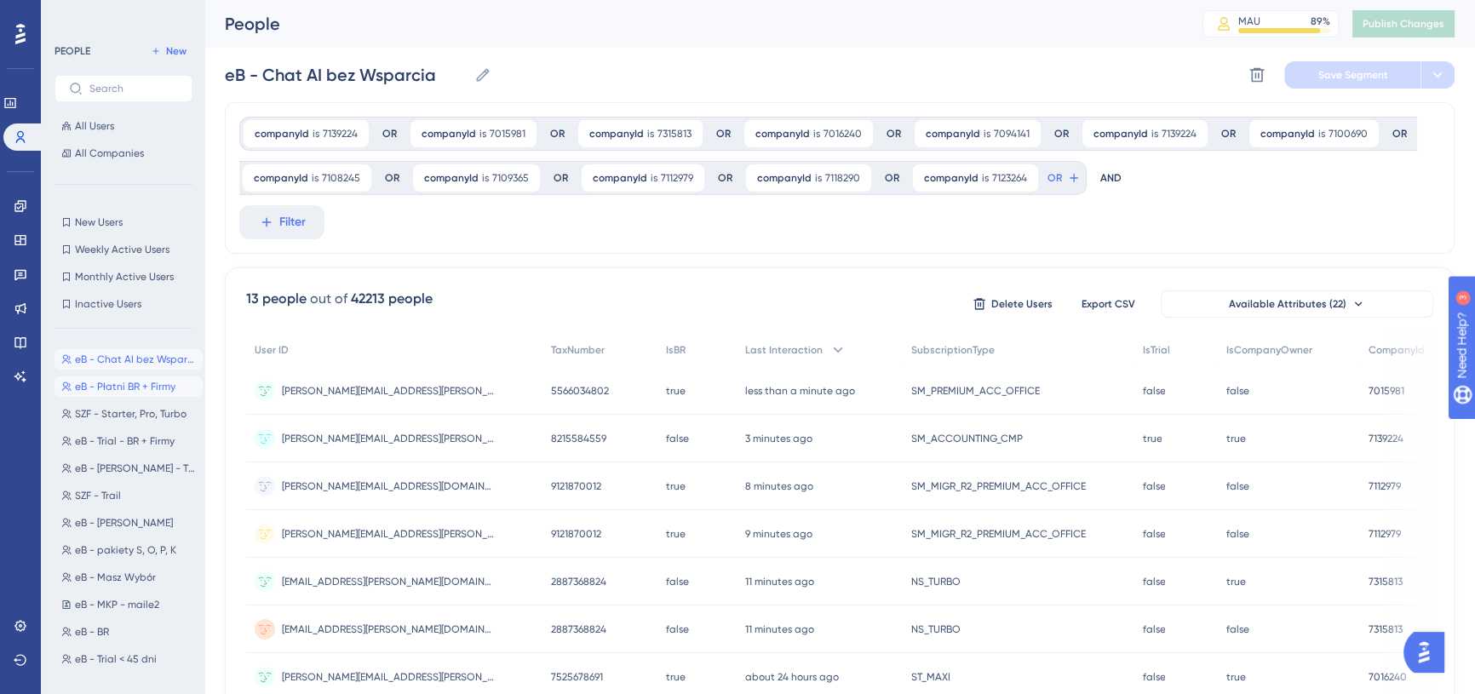
click at [118, 388] on span "eB - Płatni BR + Firmy" at bounding box center [125, 387] width 101 height 14
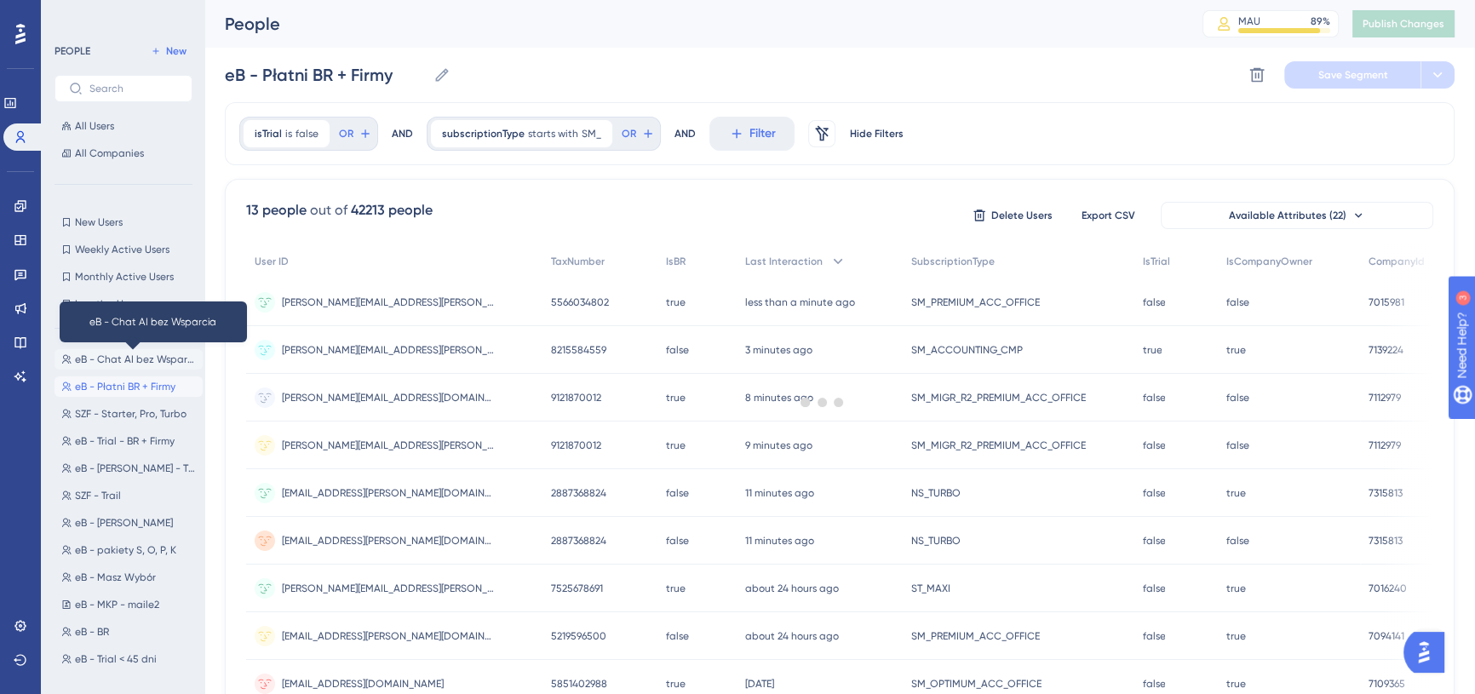
click at [129, 360] on span "eB - Chat AI bez Wsparcia" at bounding box center [135, 360] width 121 height 14
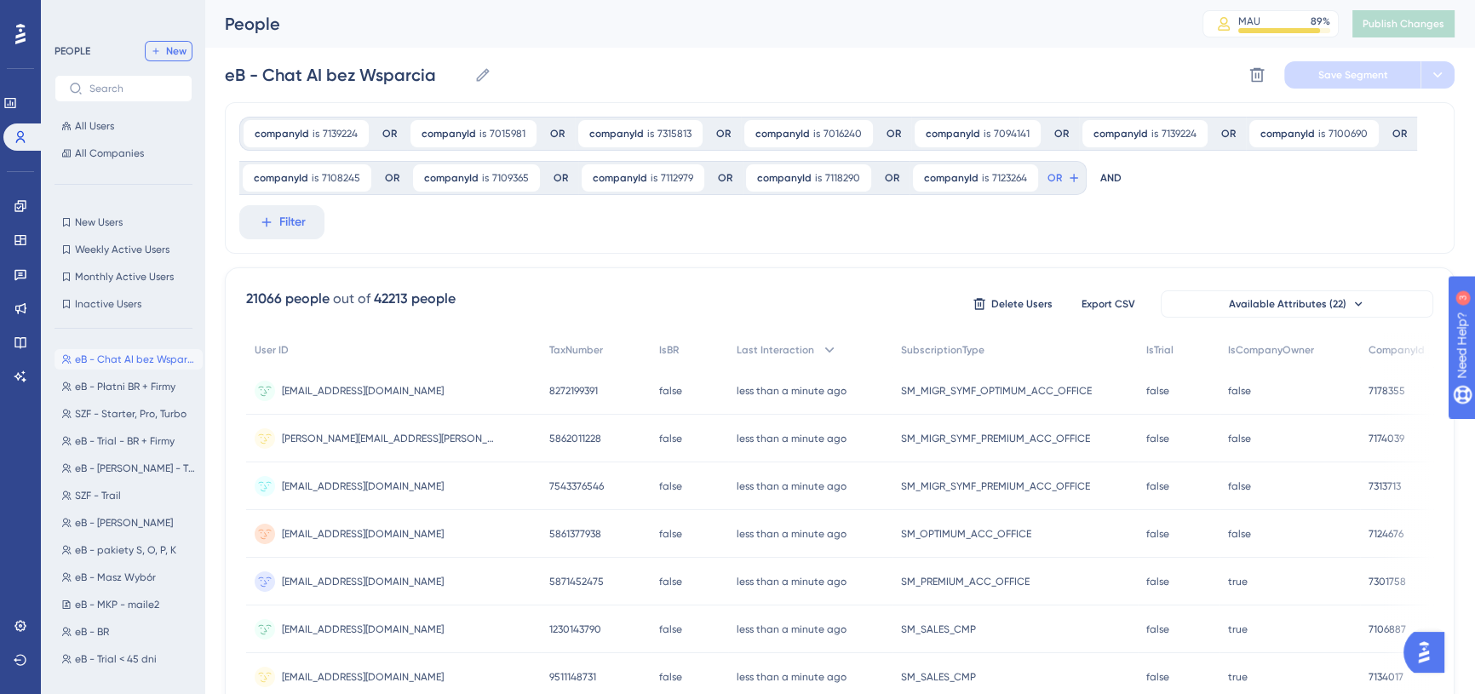
click at [158, 59] on button "New" at bounding box center [169, 51] width 48 height 20
type input "New Segment"
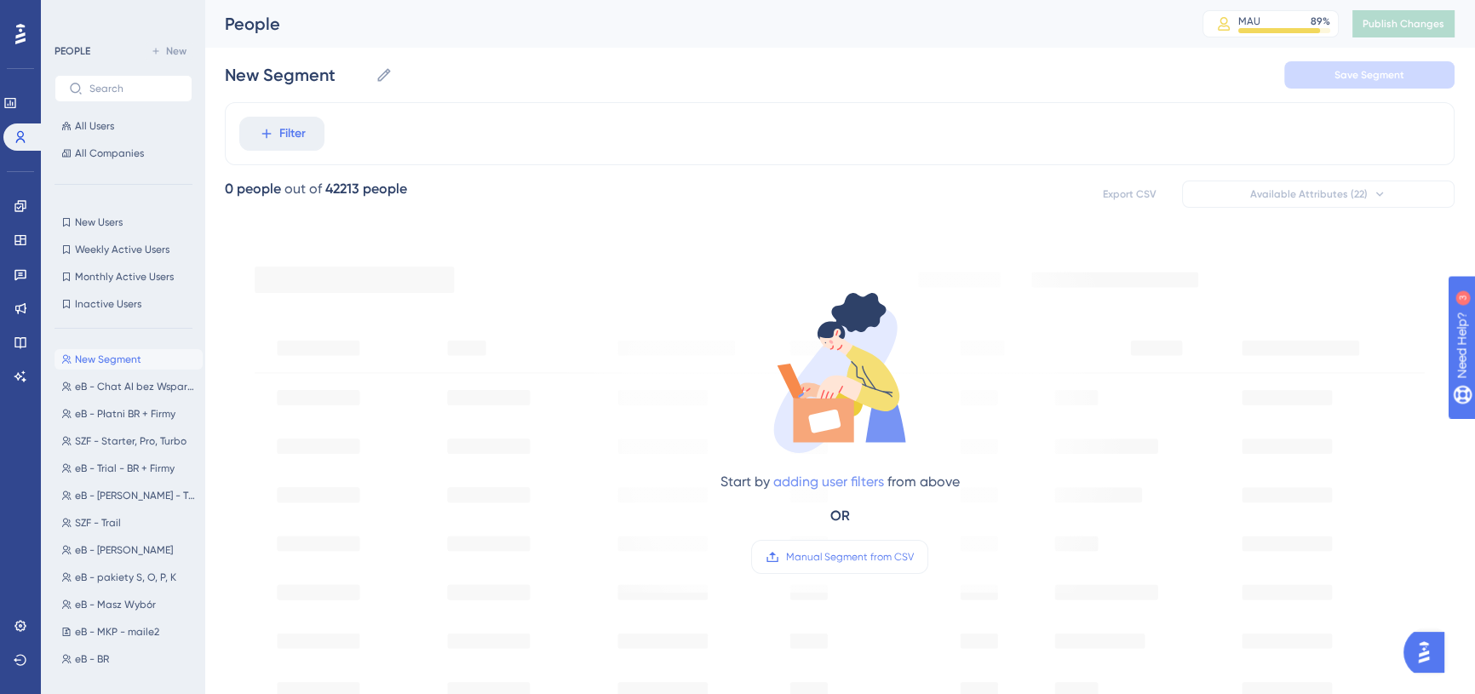
click at [866, 486] on link "adding user filters" at bounding box center [829, 482] width 111 height 16
click at [239, 117] on button "Filter" at bounding box center [281, 134] width 85 height 34
click at [274, 129] on button "Filter" at bounding box center [281, 134] width 85 height 34
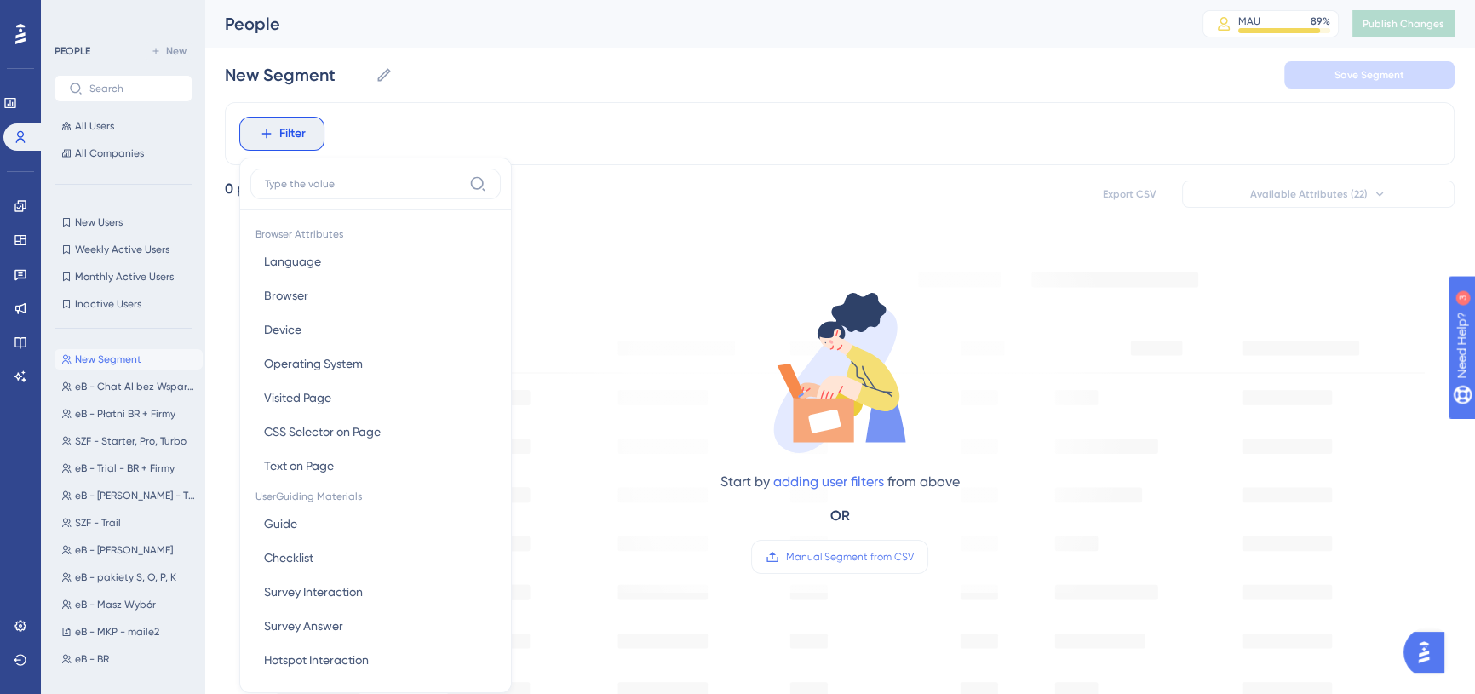
scroll to position [78, 0]
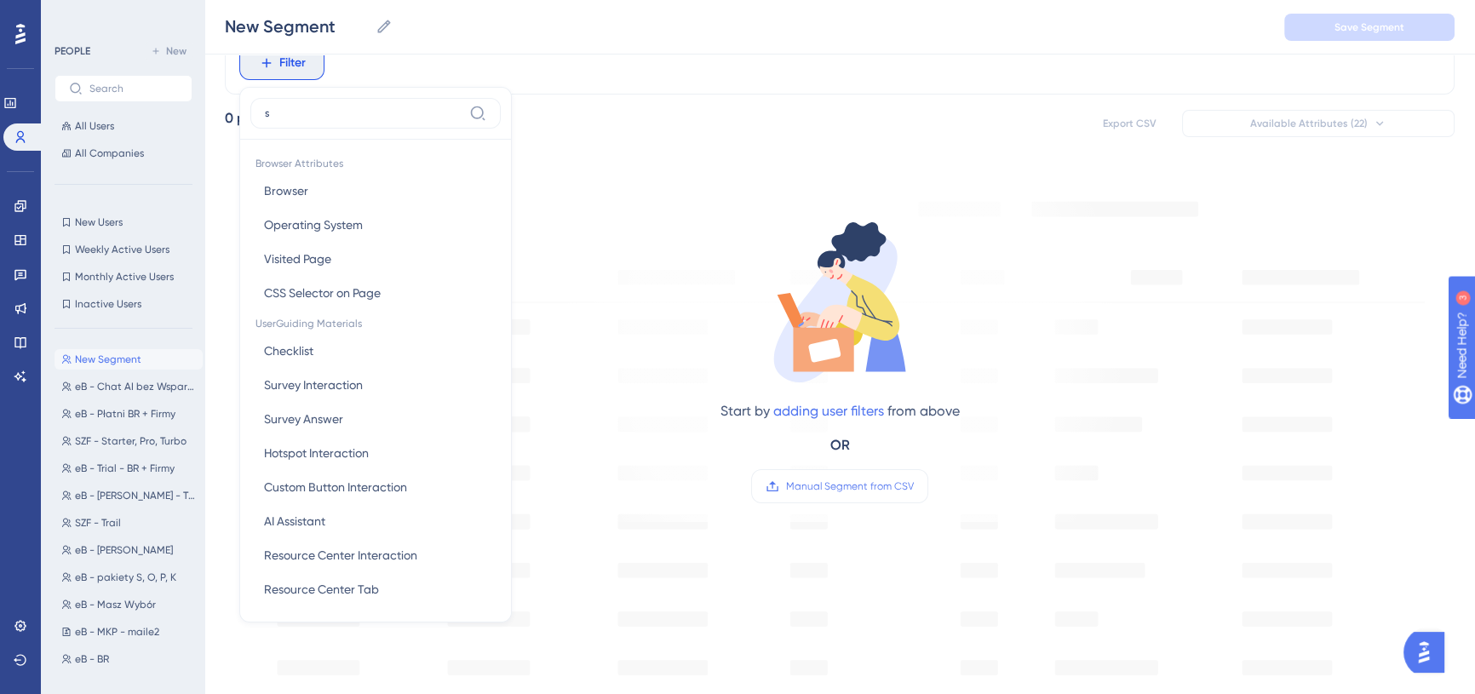
type input "se"
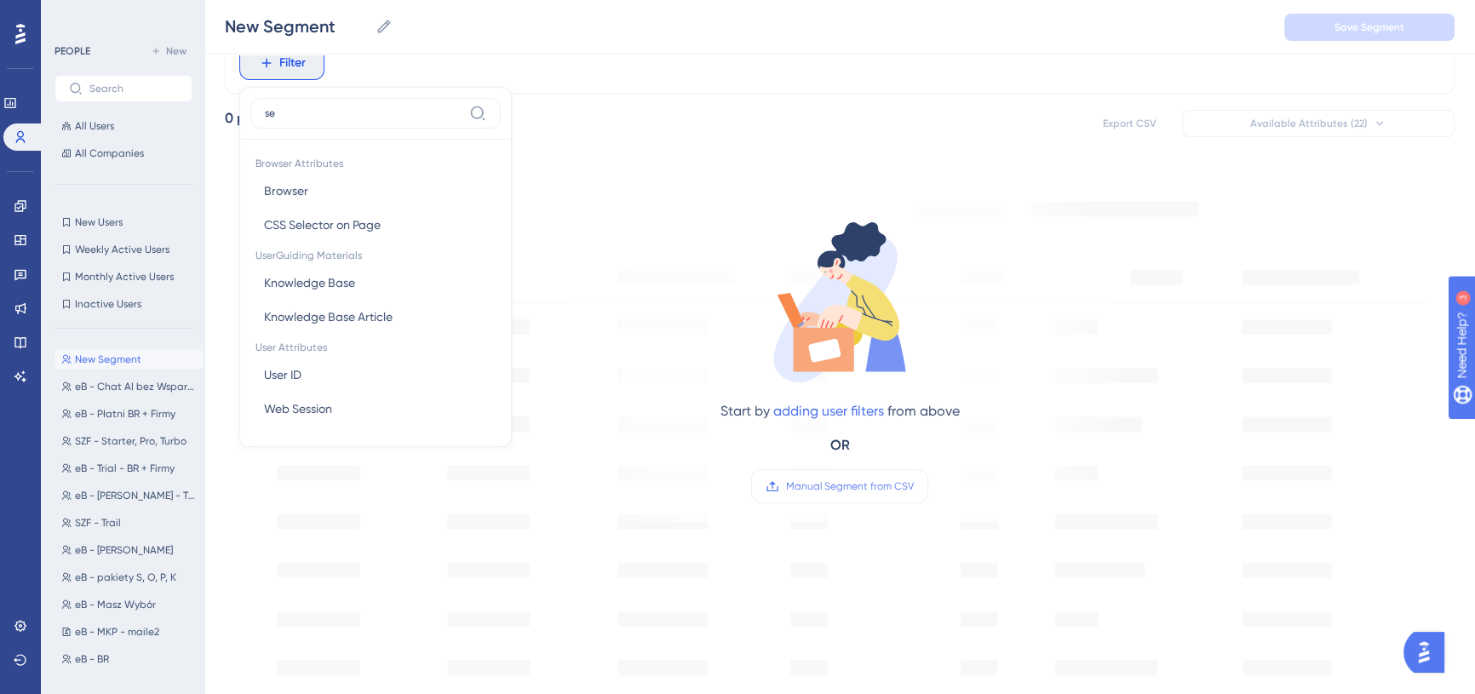
drag, startPoint x: 307, startPoint y: 115, endPoint x: 230, endPoint y: 112, distance: 76.7
click at [229, 114] on div "Filter se Browser Attributes Browser Browser CSS Selector on Page CSS Selector …" at bounding box center [840, 621] width 1230 height 1179
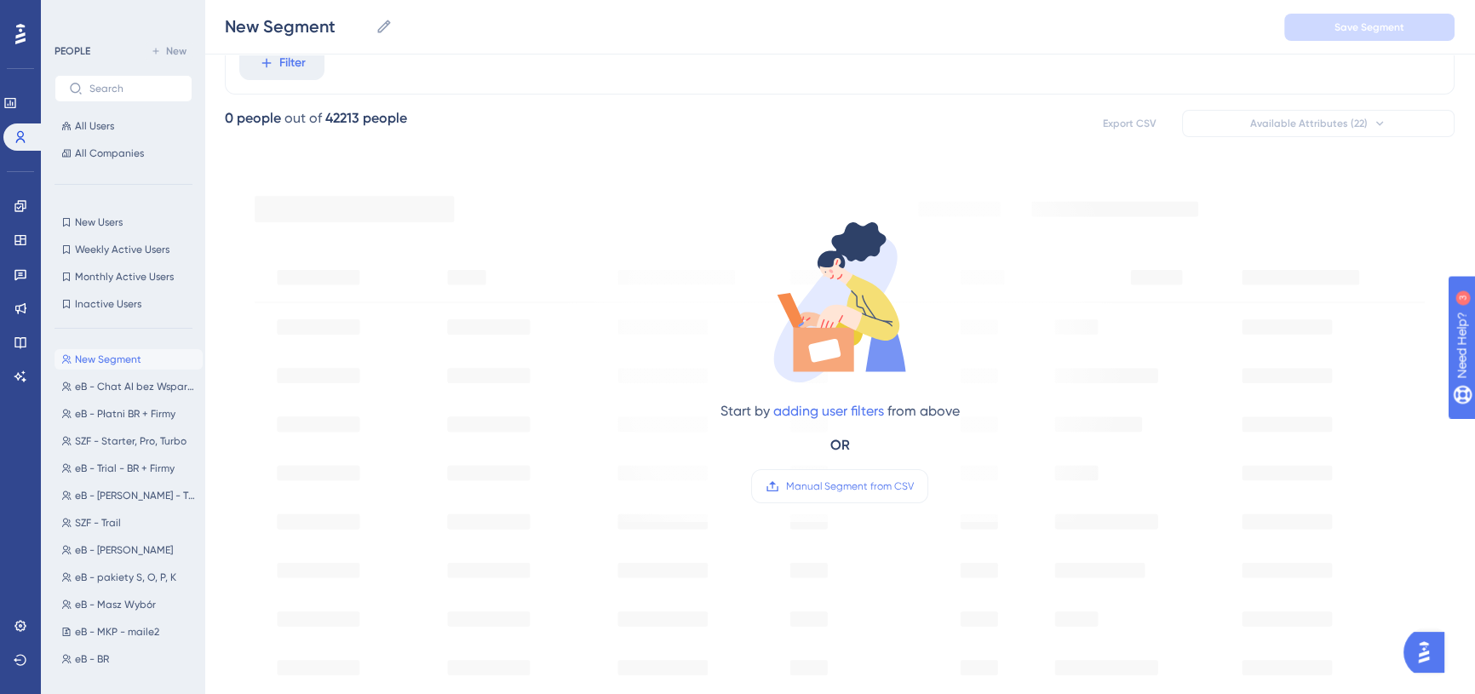
click at [336, 71] on div "Filter" at bounding box center [840, 63] width 1230 height 63
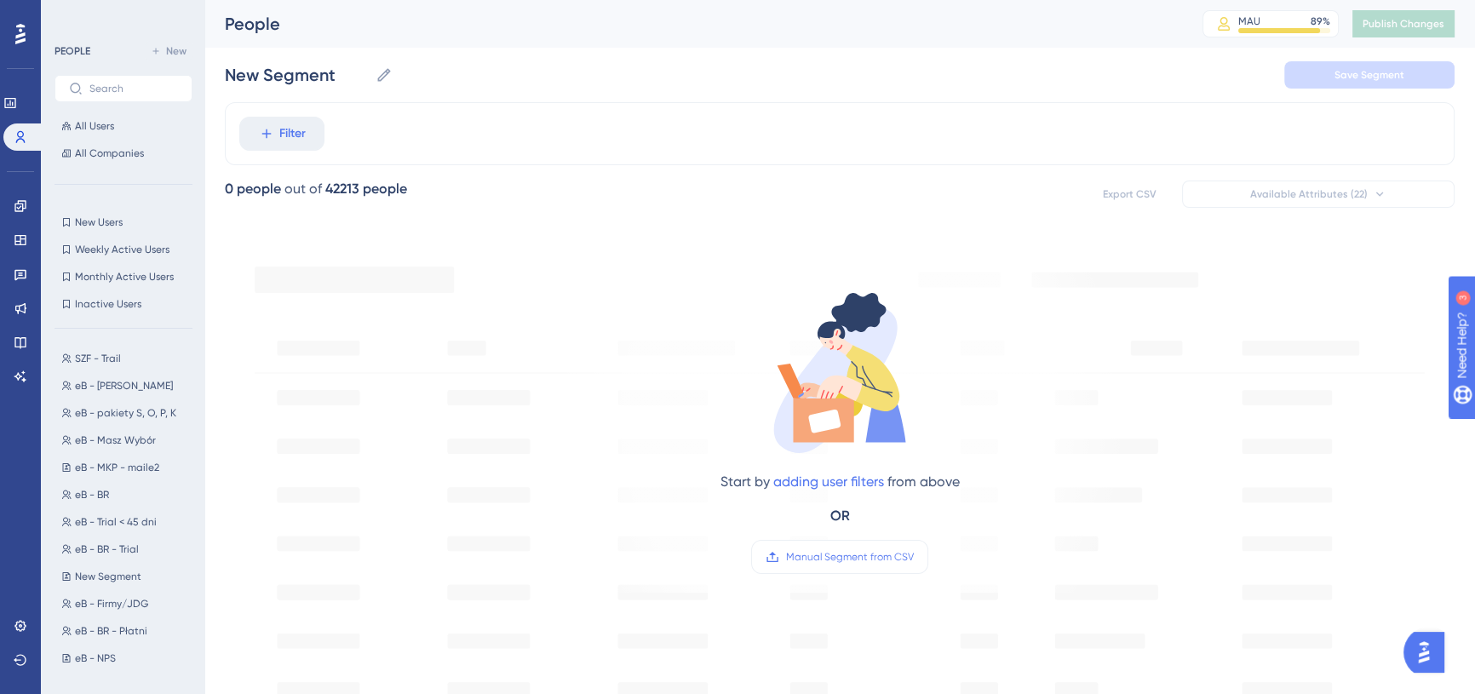
scroll to position [0, 0]
click at [112, 216] on span "New Users" at bounding box center [99, 223] width 48 height 14
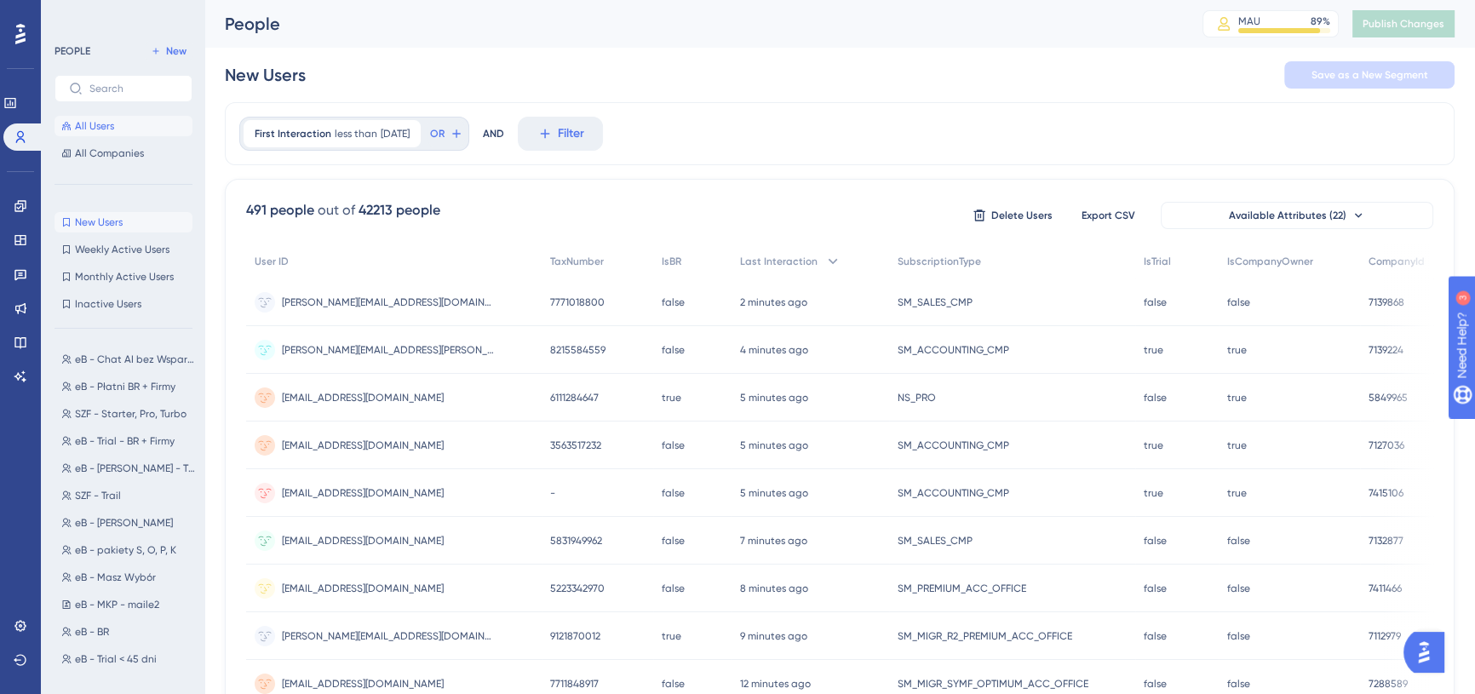
click at [111, 119] on span "All Users" at bounding box center [94, 126] width 39 height 14
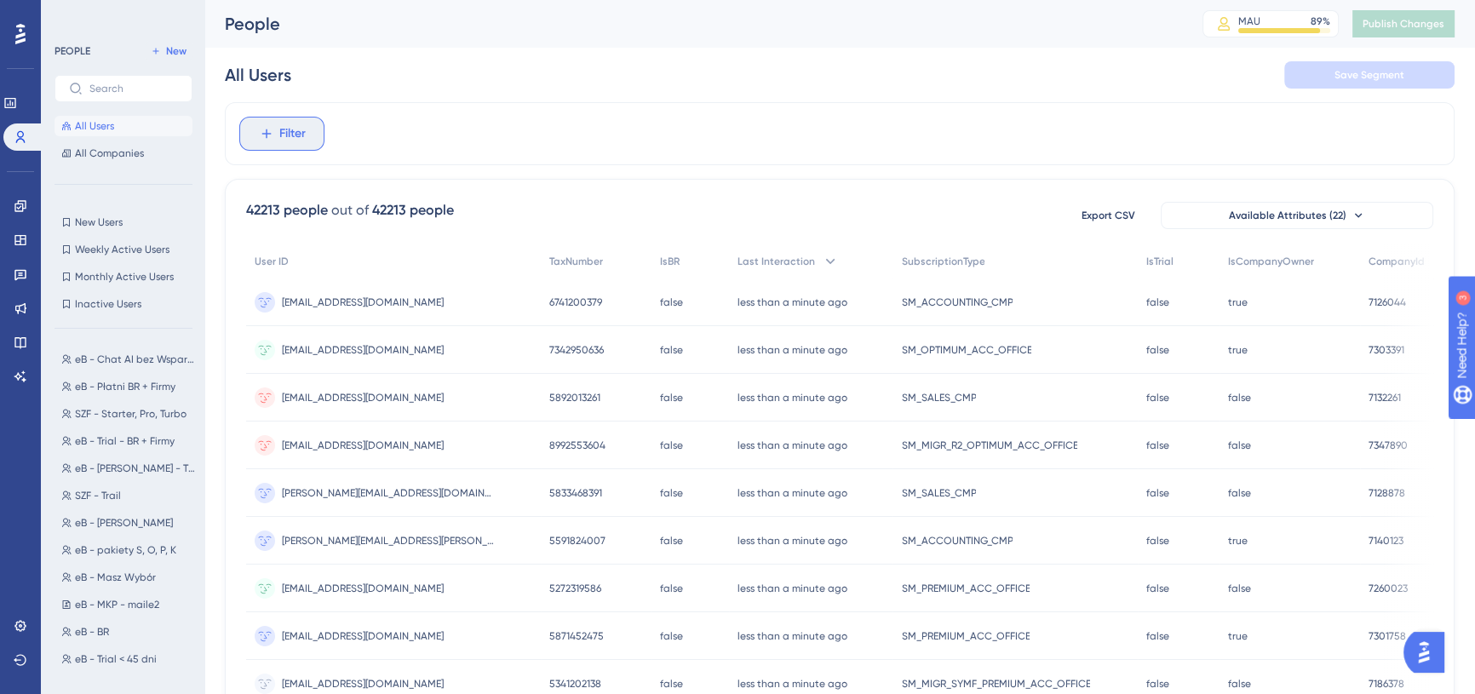
click at [292, 136] on span "Filter" at bounding box center [292, 134] width 26 height 20
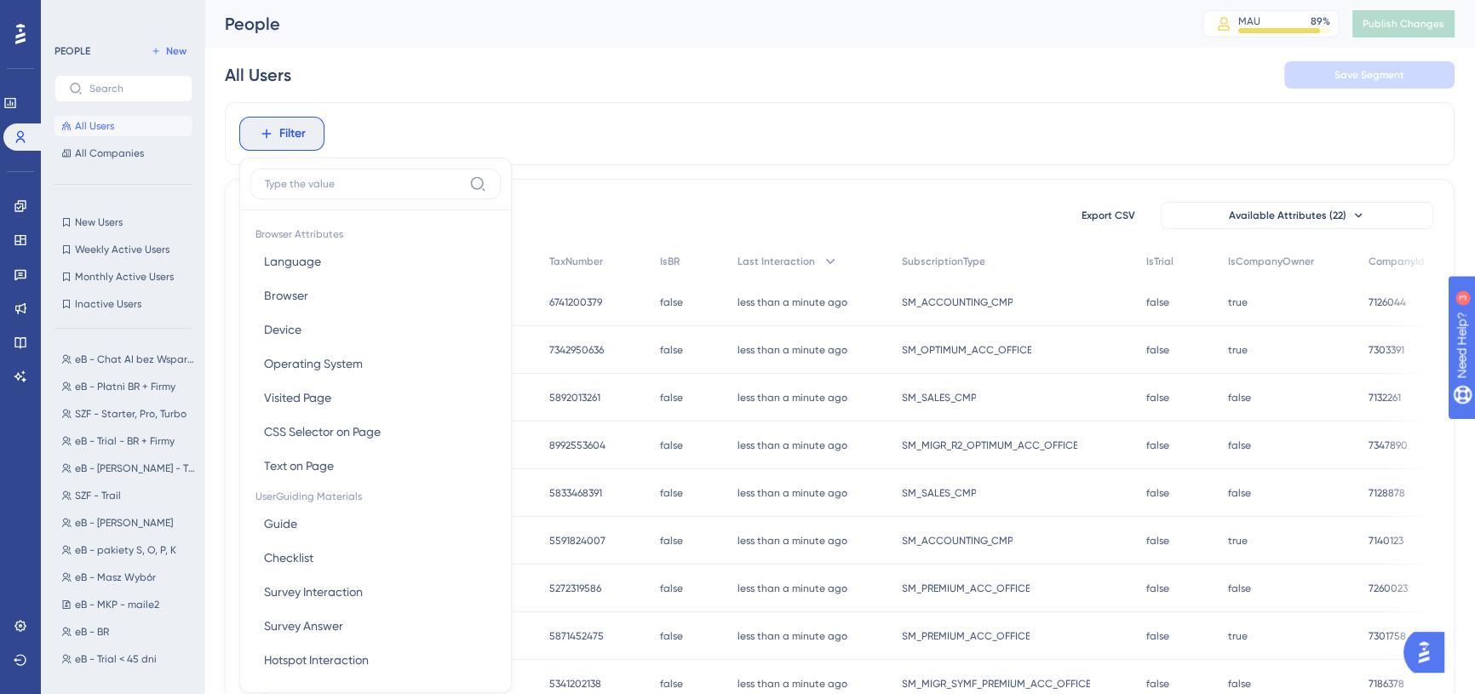
scroll to position [78, 0]
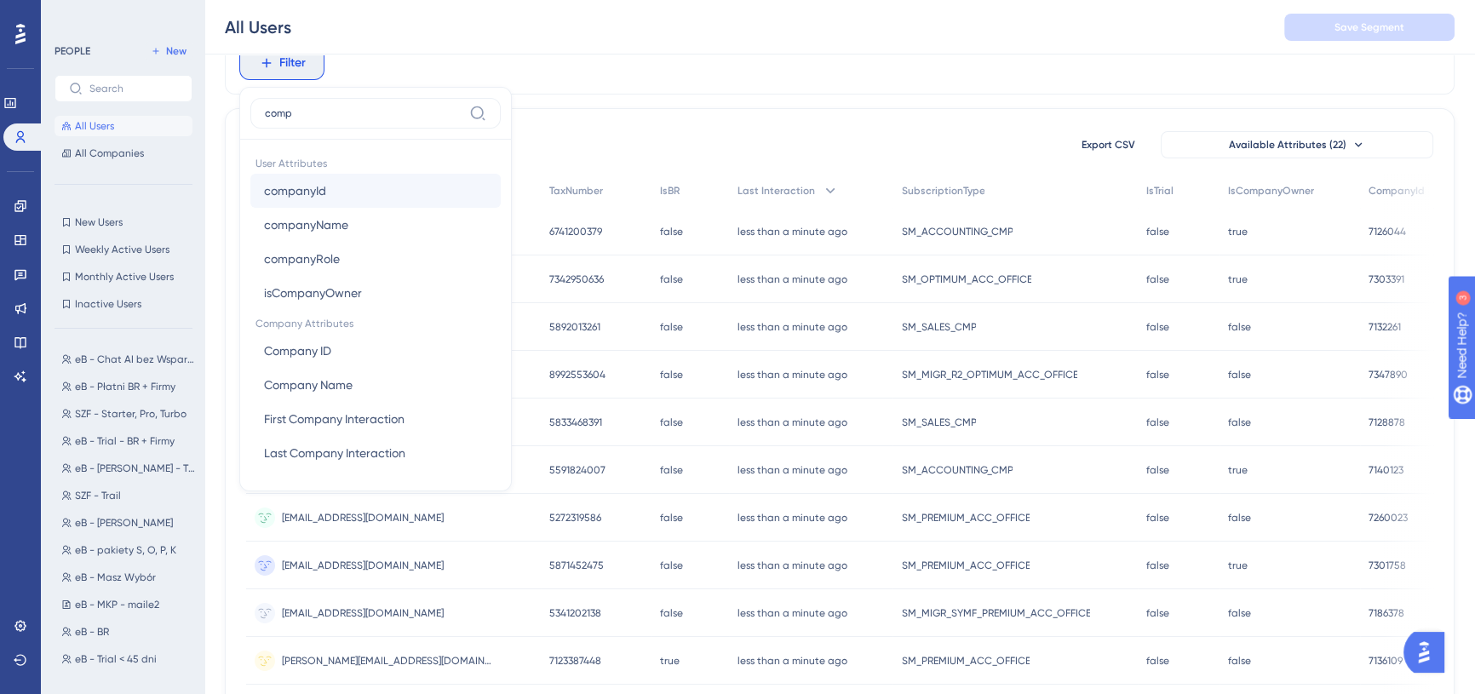
type input "comp"
click at [362, 184] on button "companyId companyId" at bounding box center [375, 191] width 250 height 34
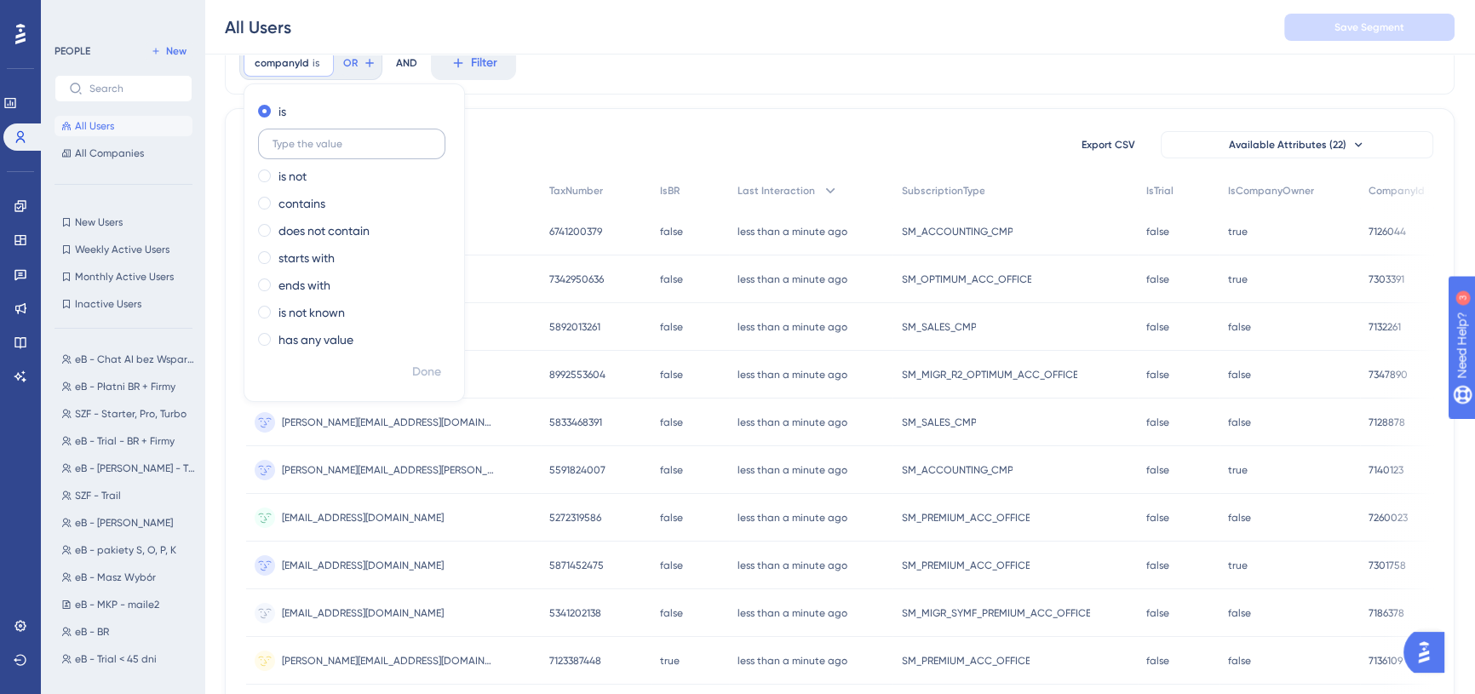
click at [298, 152] on label at bounding box center [351, 144] width 187 height 31
click at [298, 150] on input "text" at bounding box center [352, 144] width 158 height 12
click at [350, 143] on input "text" at bounding box center [352, 144] width 158 height 12
click at [361, 145] on input "text" at bounding box center [352, 144] width 158 height 12
paste input "7015981"
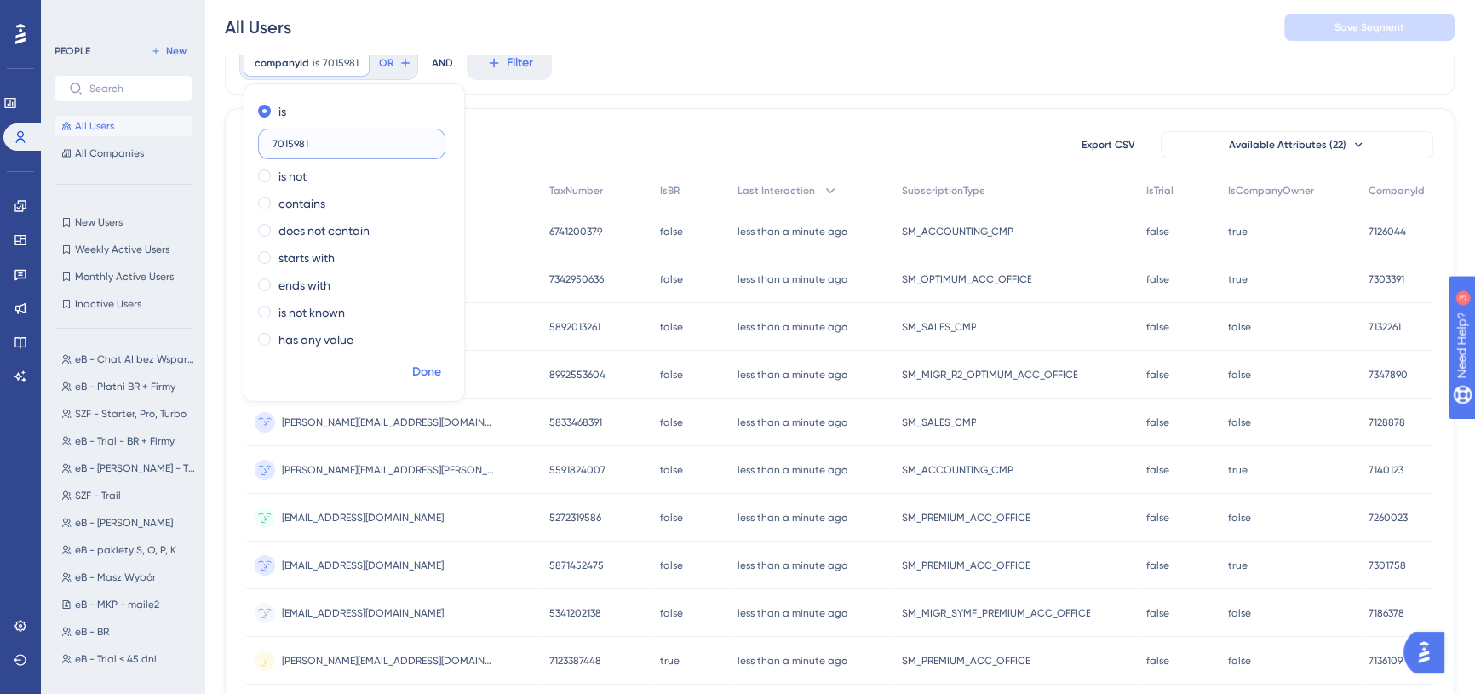
type input "7015981"
click at [425, 371] on span "Done" at bounding box center [426, 372] width 29 height 20
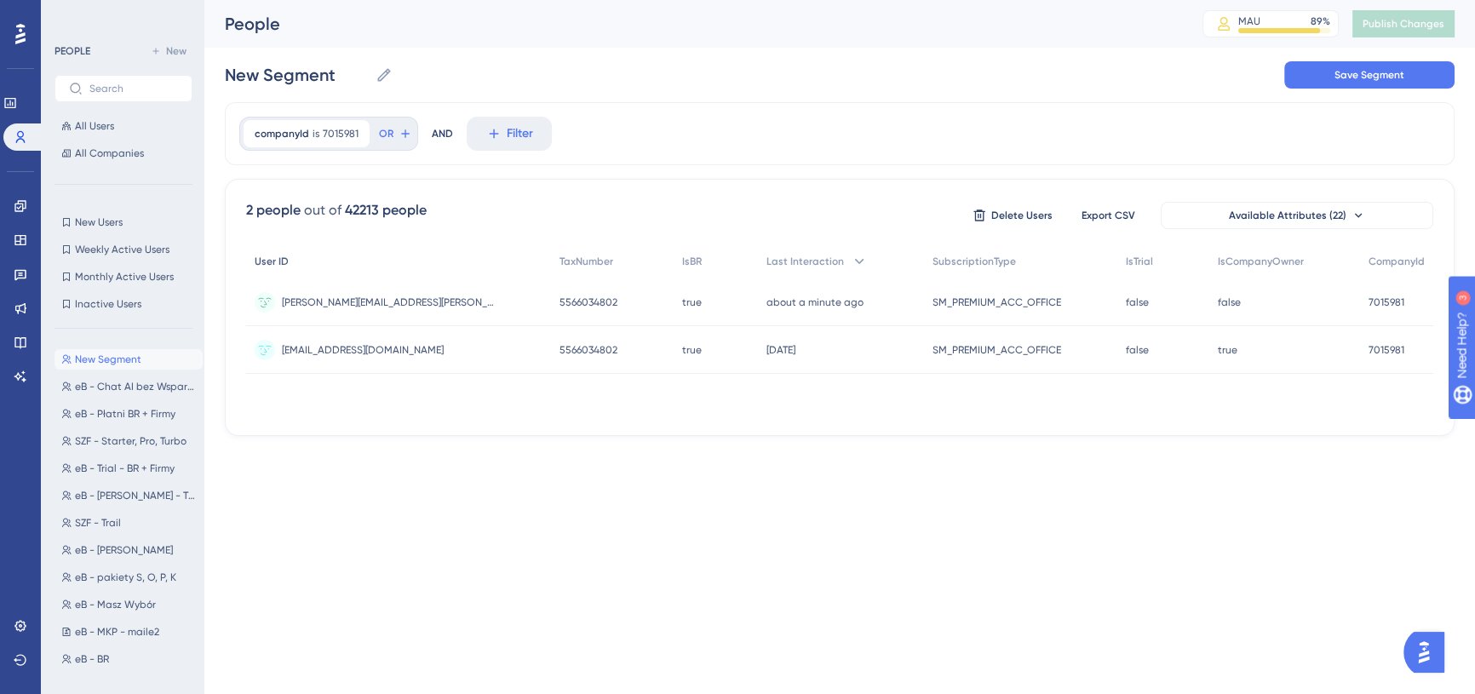
scroll to position [0, 0]
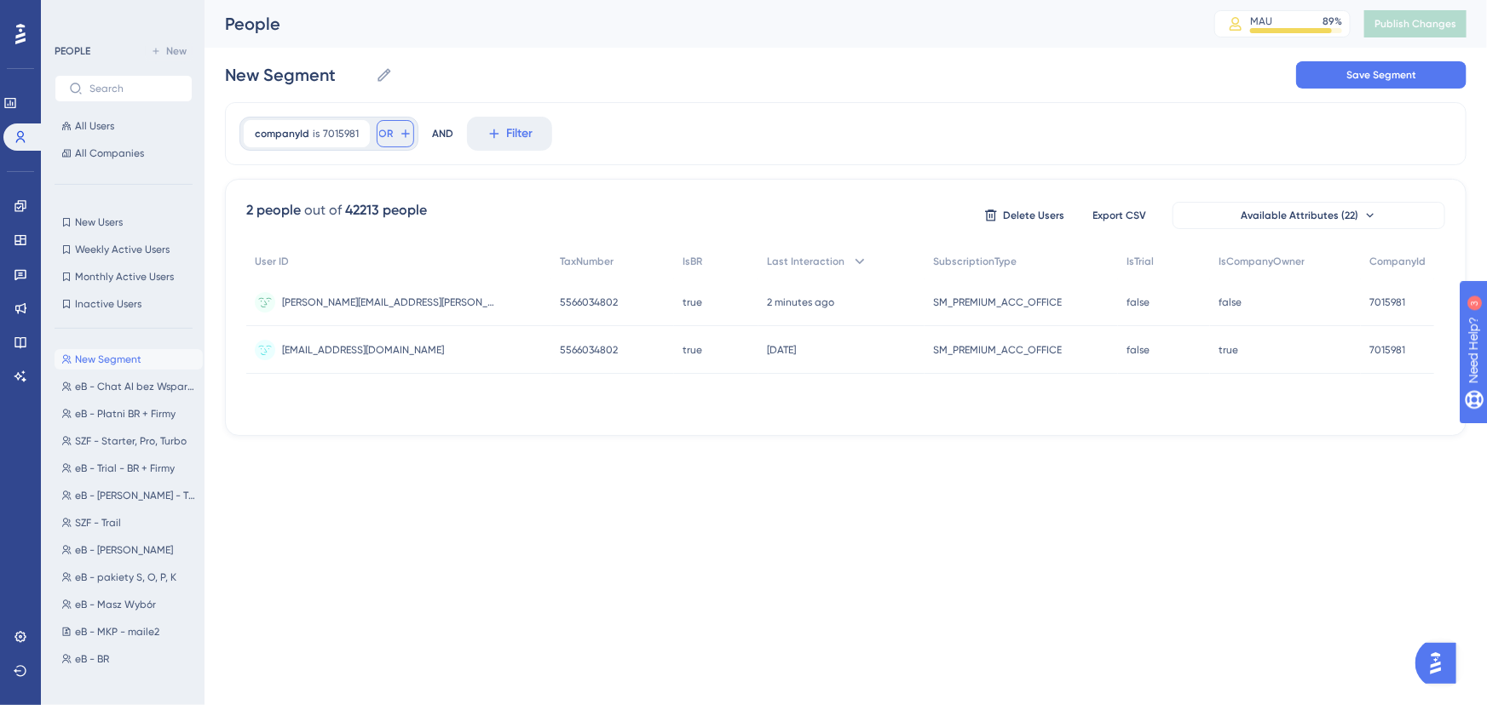
click at [390, 128] on button "OR" at bounding box center [395, 133] width 37 height 27
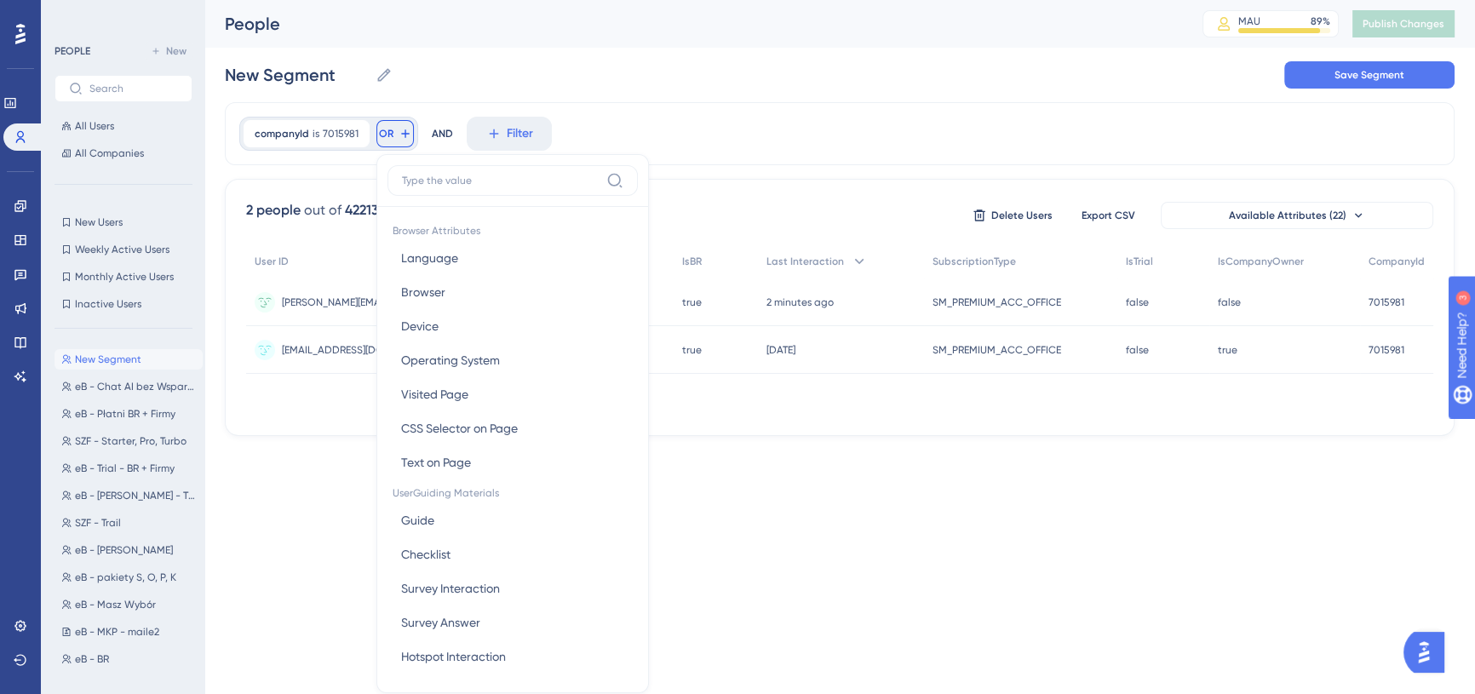
scroll to position [77, 0]
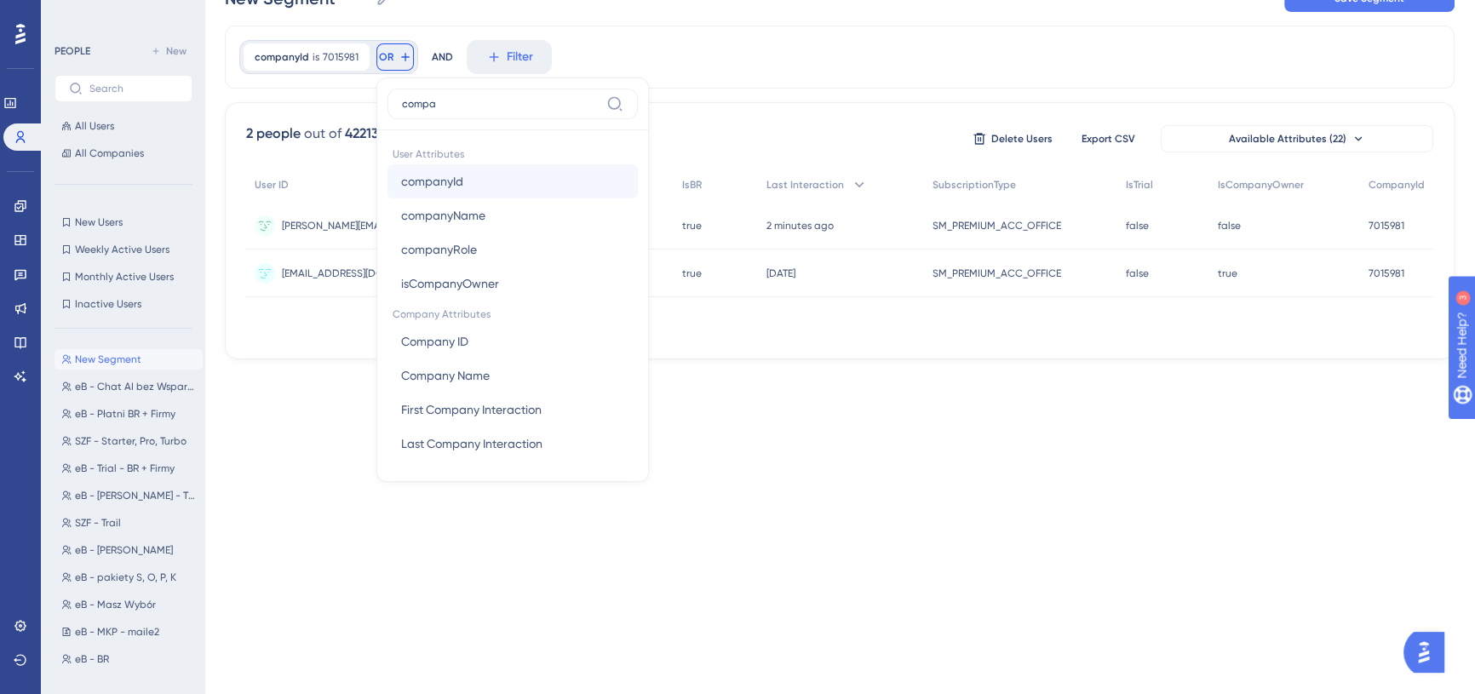
type input "compa"
click at [482, 179] on button "companyId companyId" at bounding box center [513, 181] width 250 height 34
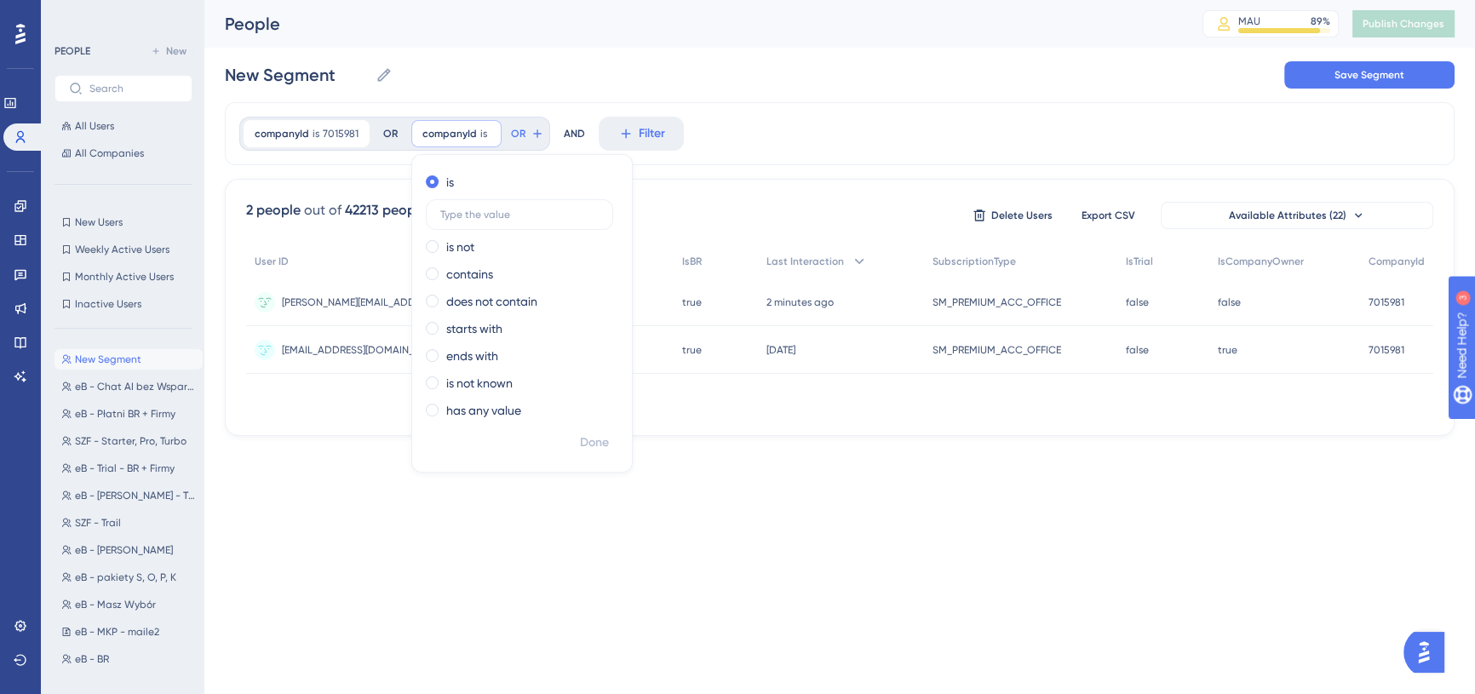
scroll to position [0, 0]
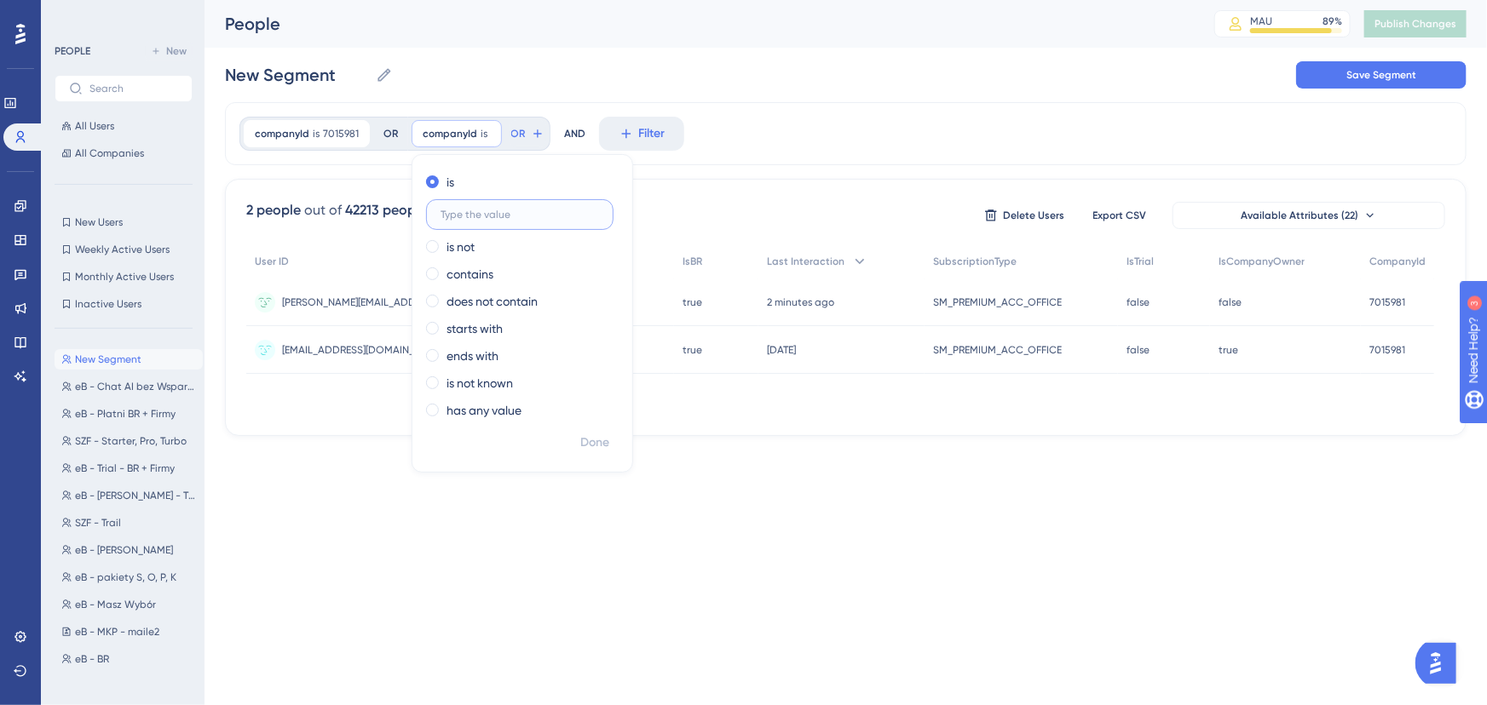
click at [535, 212] on input "text" at bounding box center [519, 215] width 158 height 12
paste input "7315813"
type input "7315813"
click at [583, 443] on span "Done" at bounding box center [594, 443] width 29 height 20
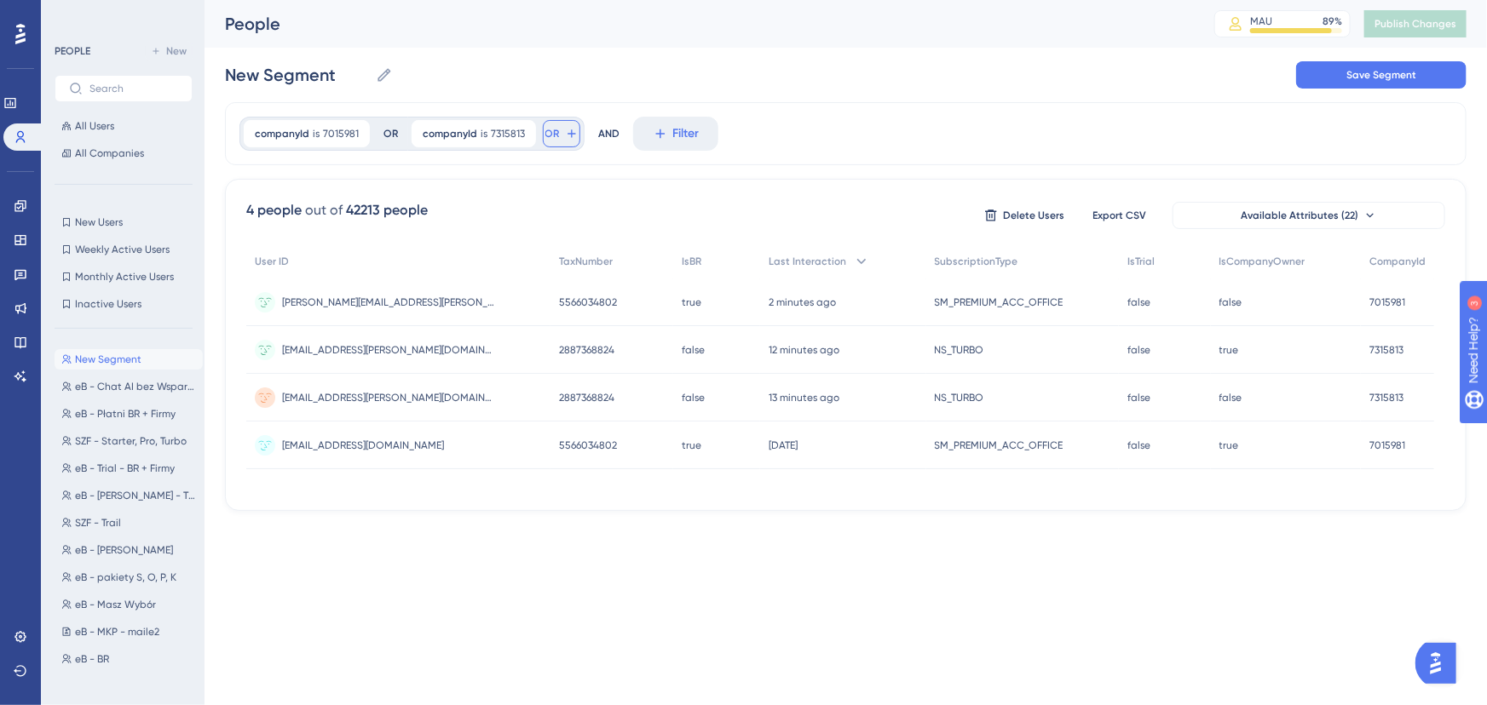
click at [559, 128] on button "OR" at bounding box center [561, 133] width 37 height 27
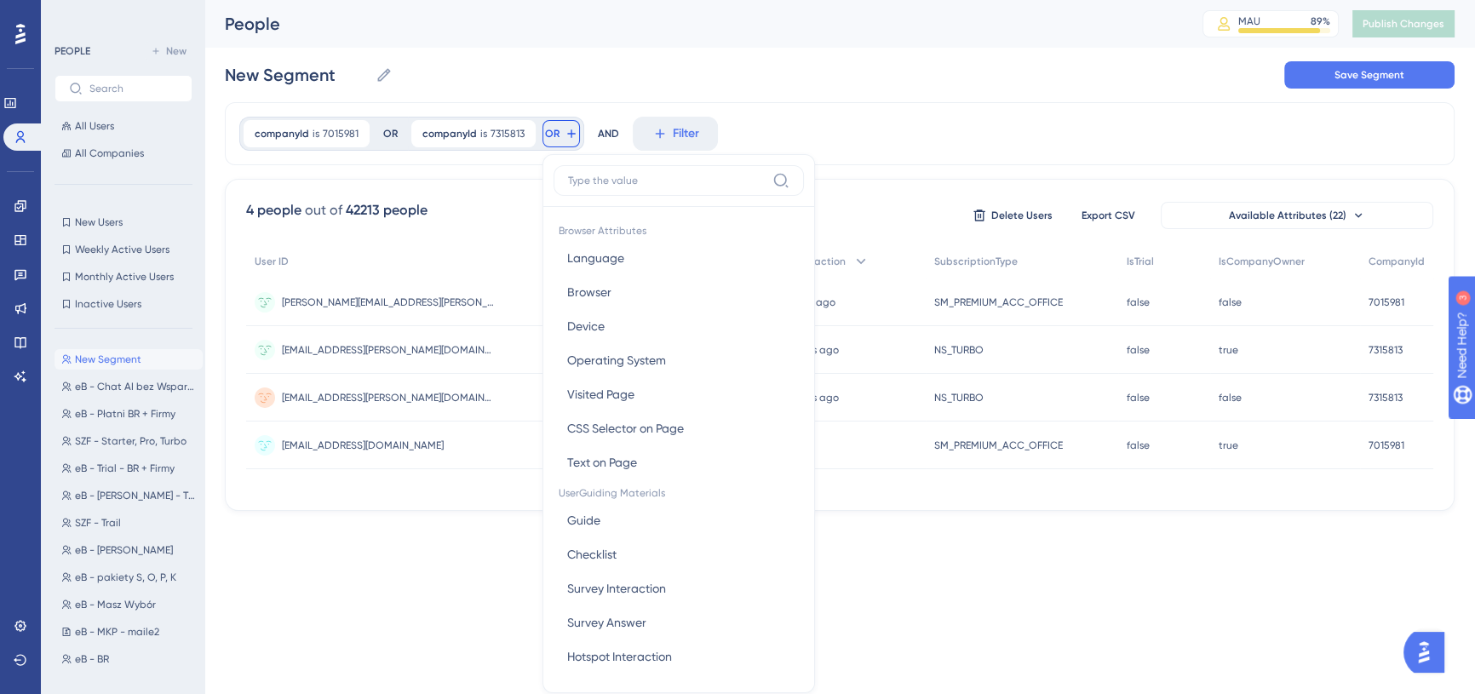
scroll to position [77, 0]
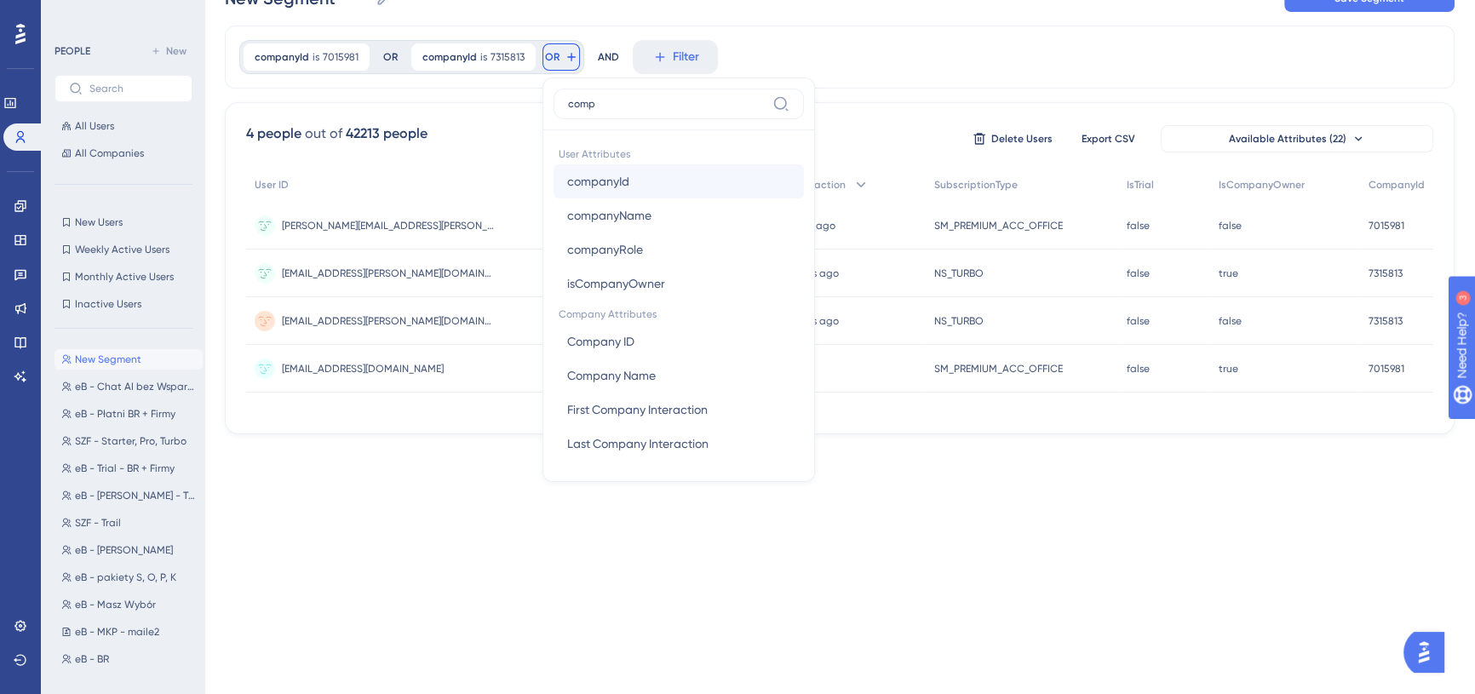
type input "comp"
click at [622, 180] on span "companyId" at bounding box center [598, 181] width 62 height 20
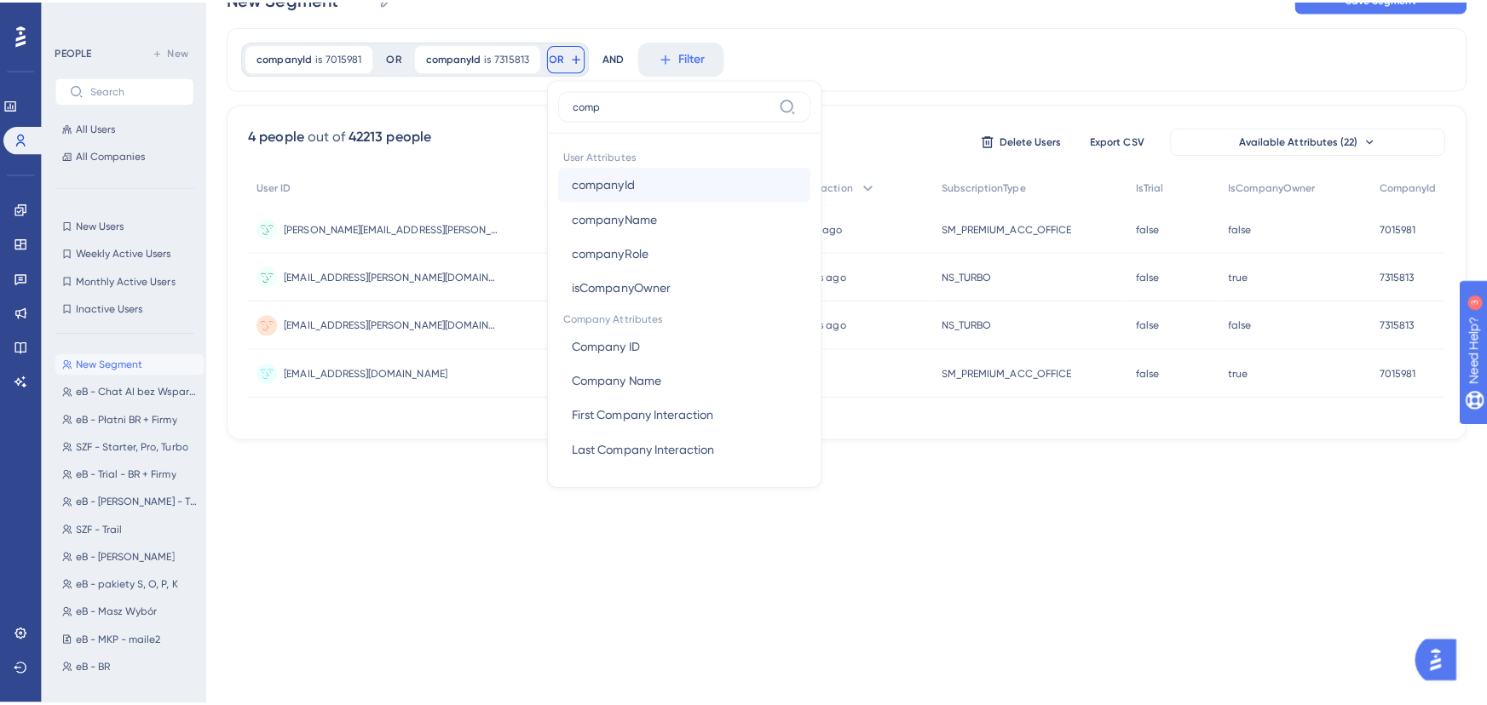
scroll to position [0, 0]
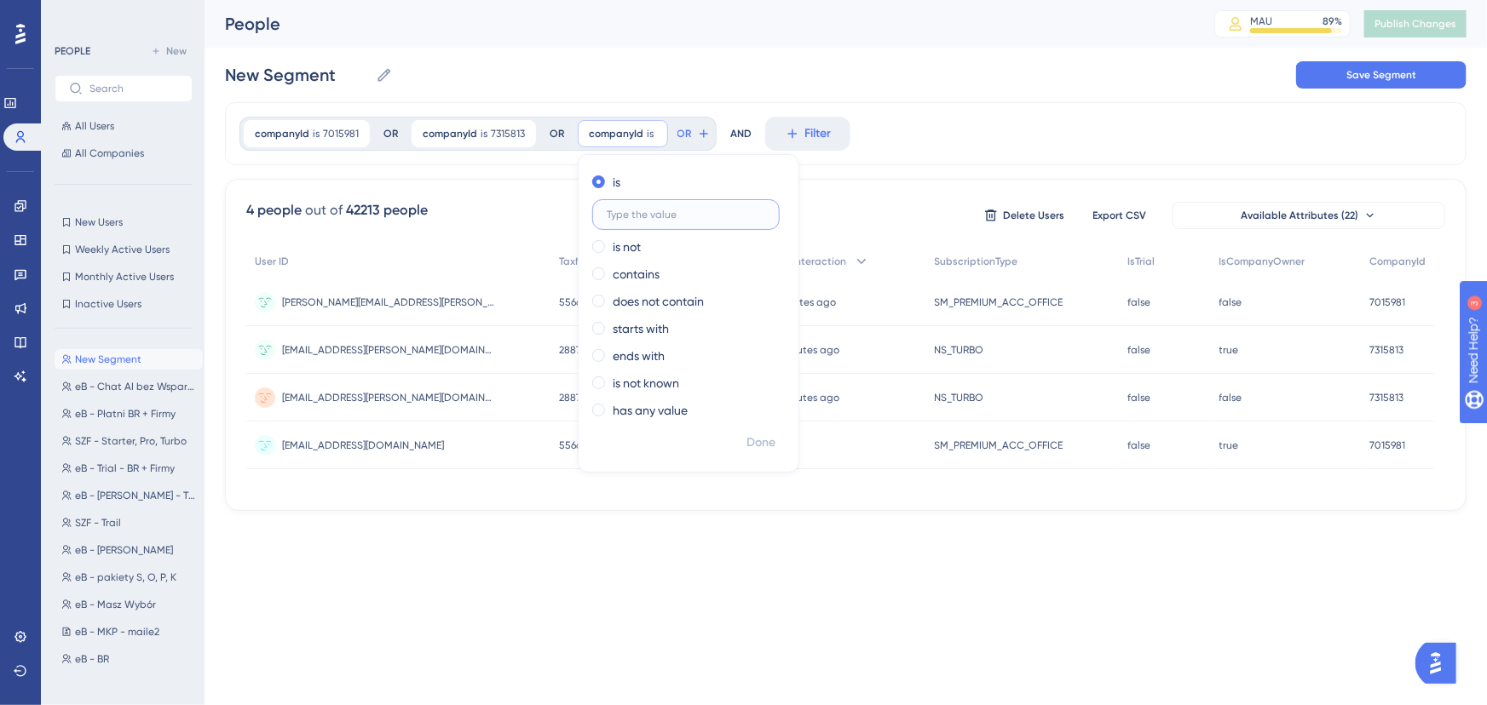
click at [650, 210] on input "text" at bounding box center [686, 215] width 158 height 12
paste input "7016240"
type input "7016240"
click at [756, 448] on span "Done" at bounding box center [760, 443] width 29 height 20
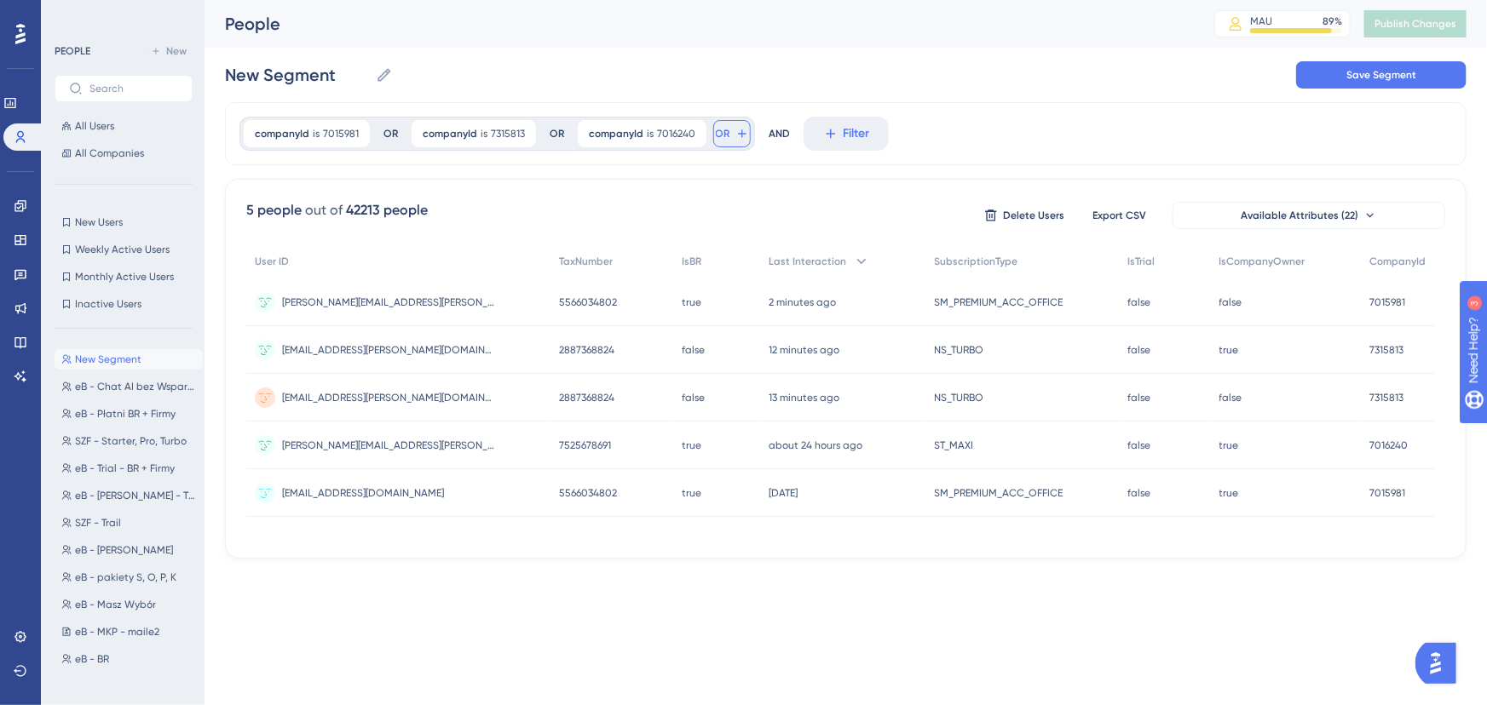
click at [718, 130] on span "OR" at bounding box center [723, 134] width 14 height 14
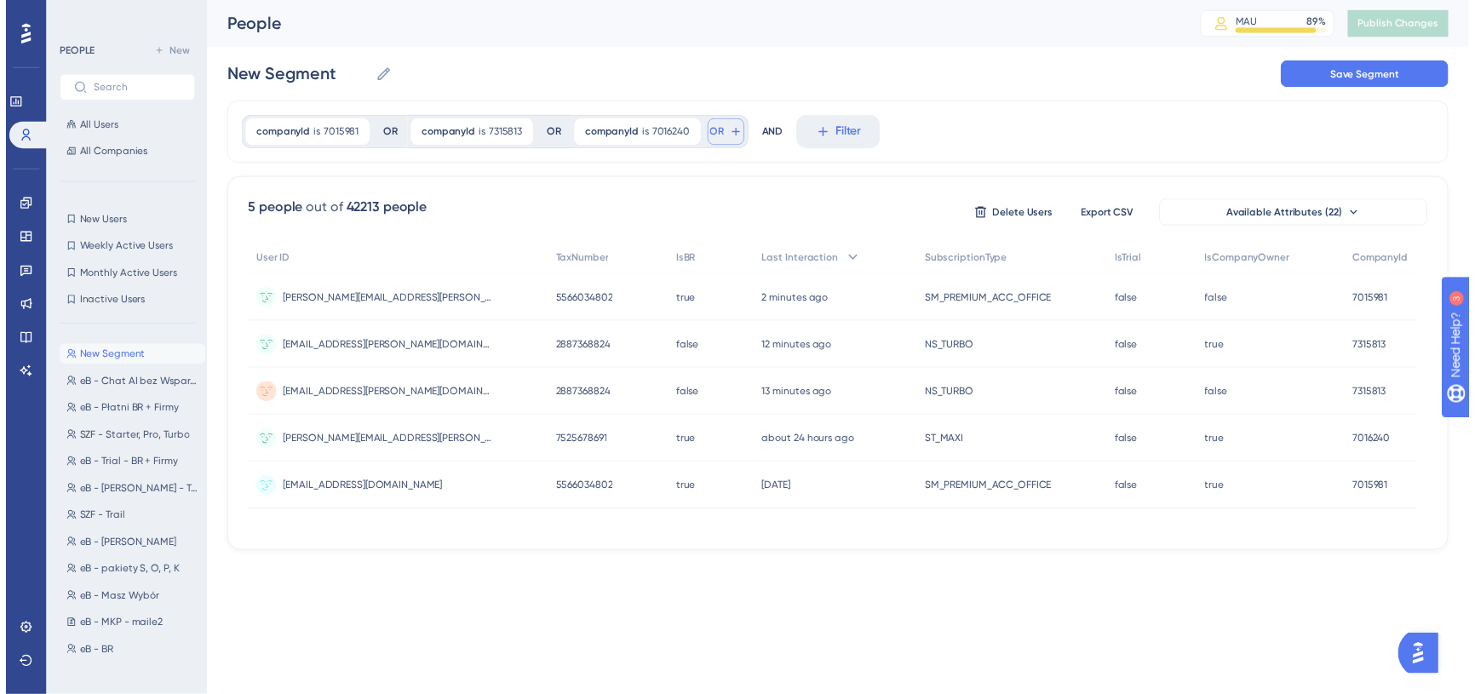
scroll to position [77, 0]
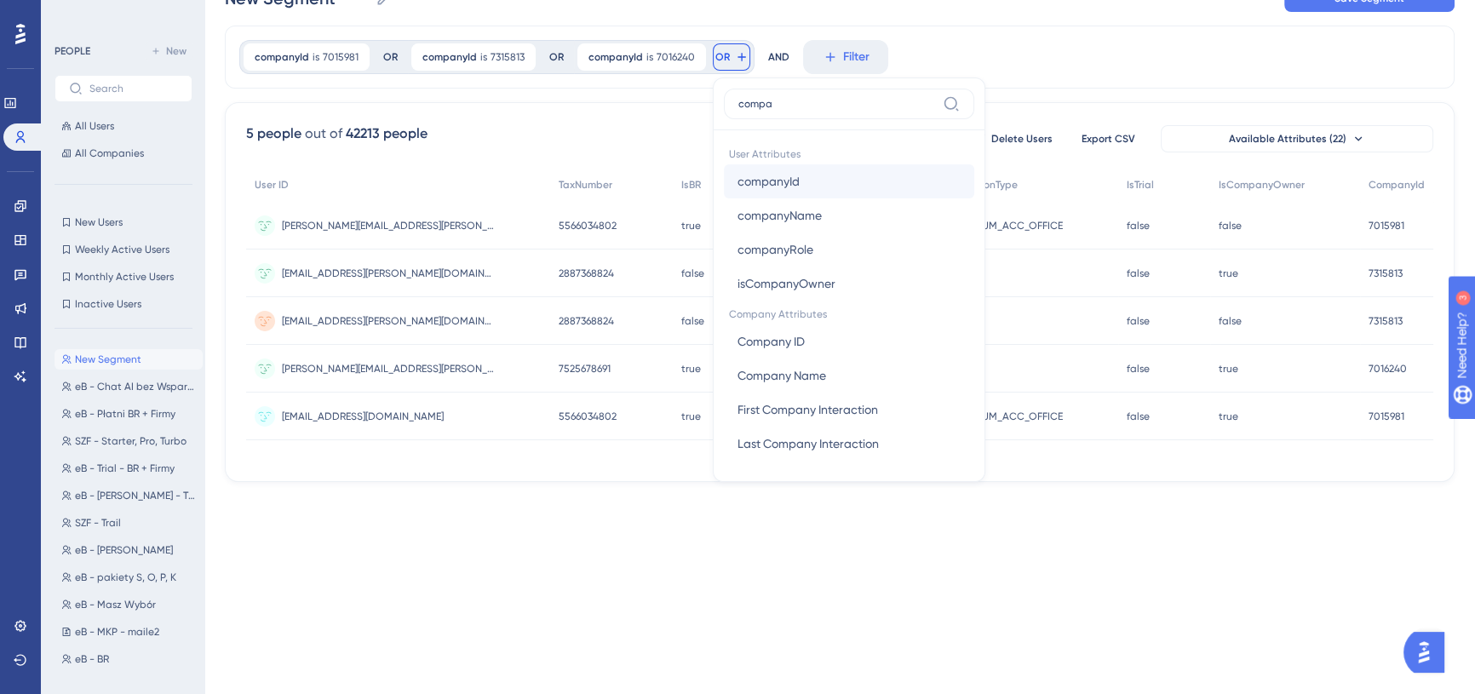
type input "compa"
click at [830, 180] on button "companyId companyId" at bounding box center [849, 181] width 250 height 34
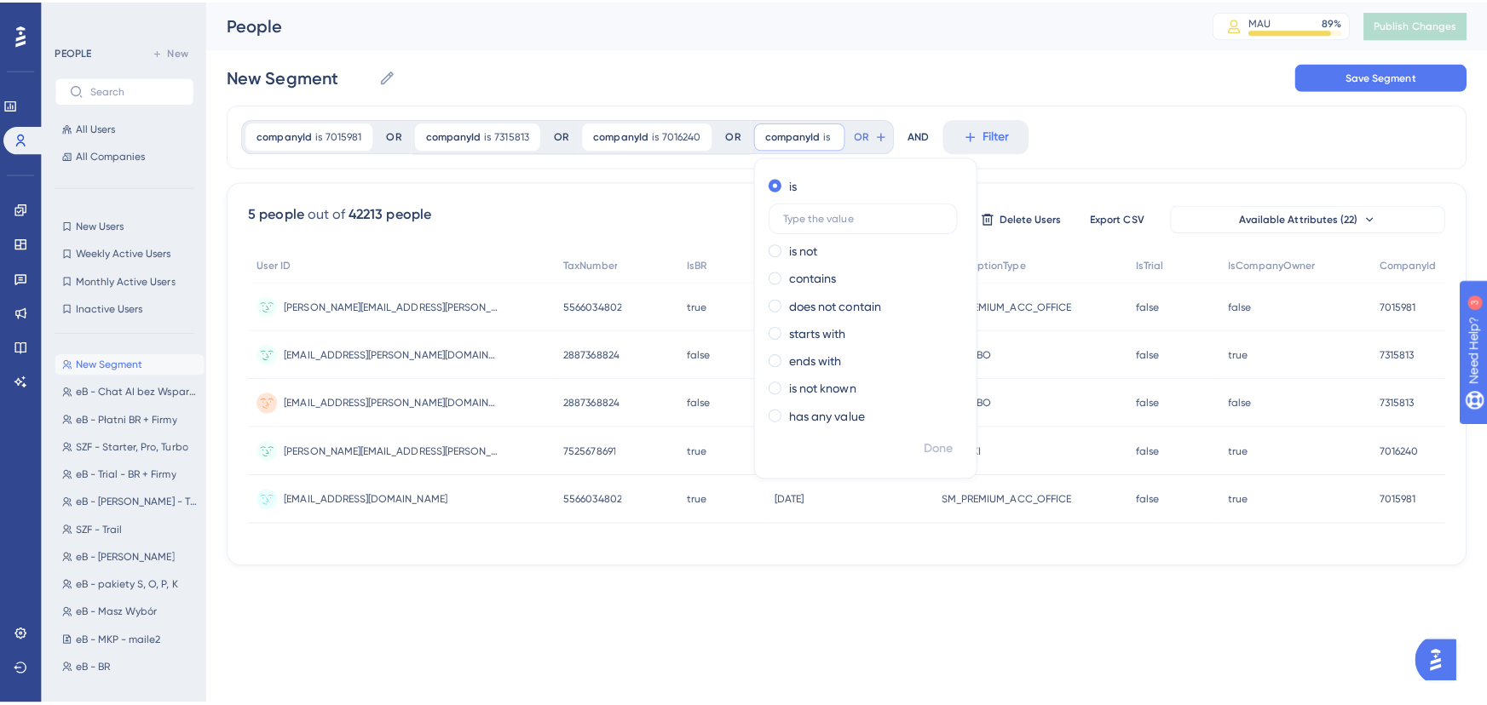
scroll to position [0, 0]
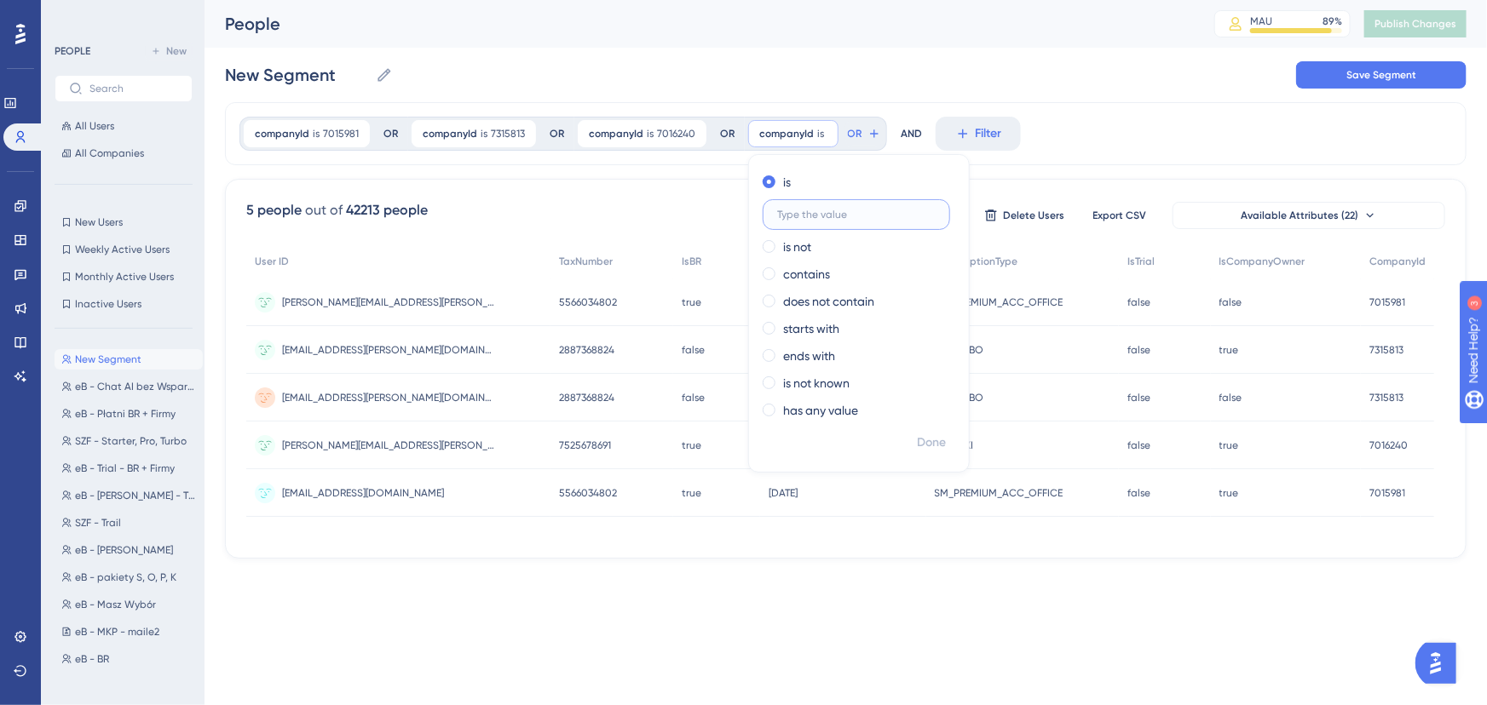
click at [837, 216] on input "text" at bounding box center [856, 215] width 158 height 12
paste input "7094141"
type input "7094141"
click at [924, 443] on span "Done" at bounding box center [931, 443] width 29 height 20
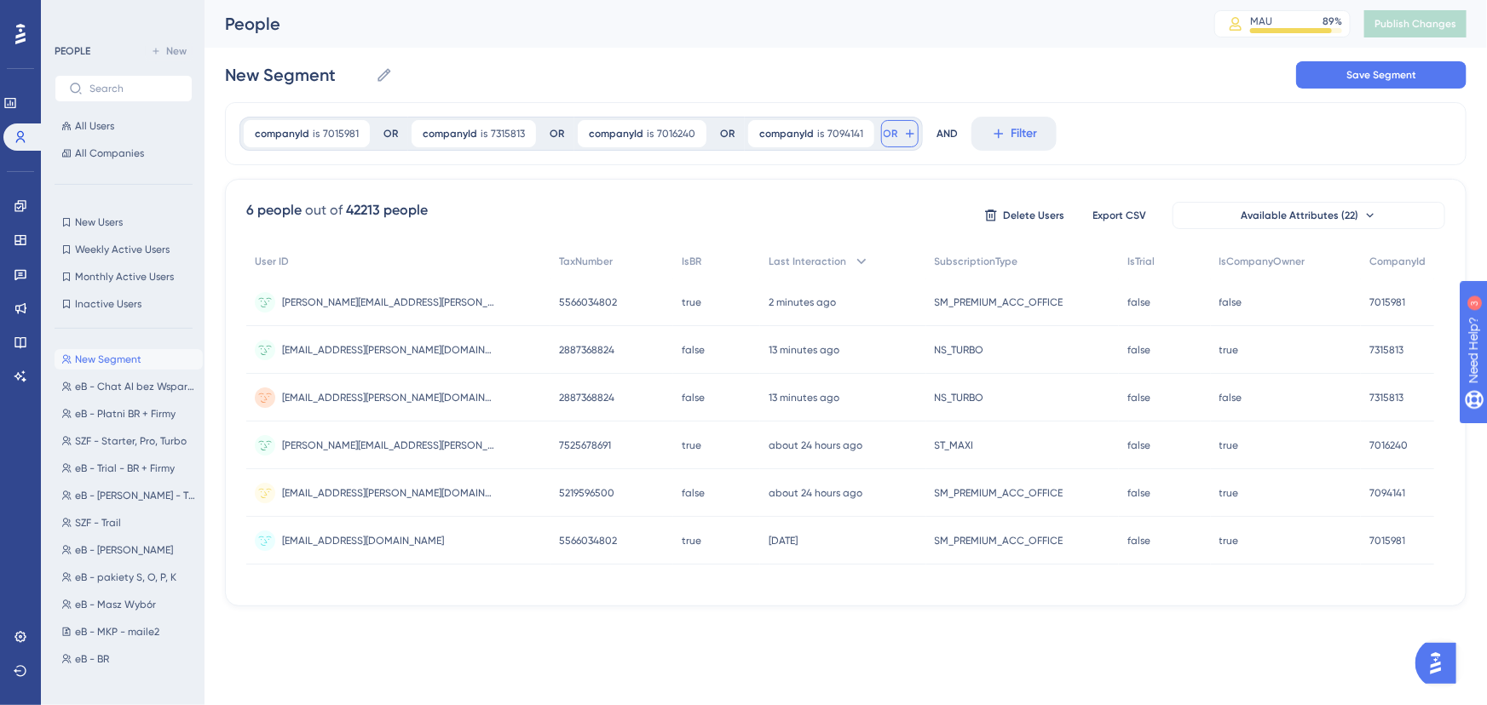
click at [903, 131] on icon at bounding box center [910, 134] width 14 height 14
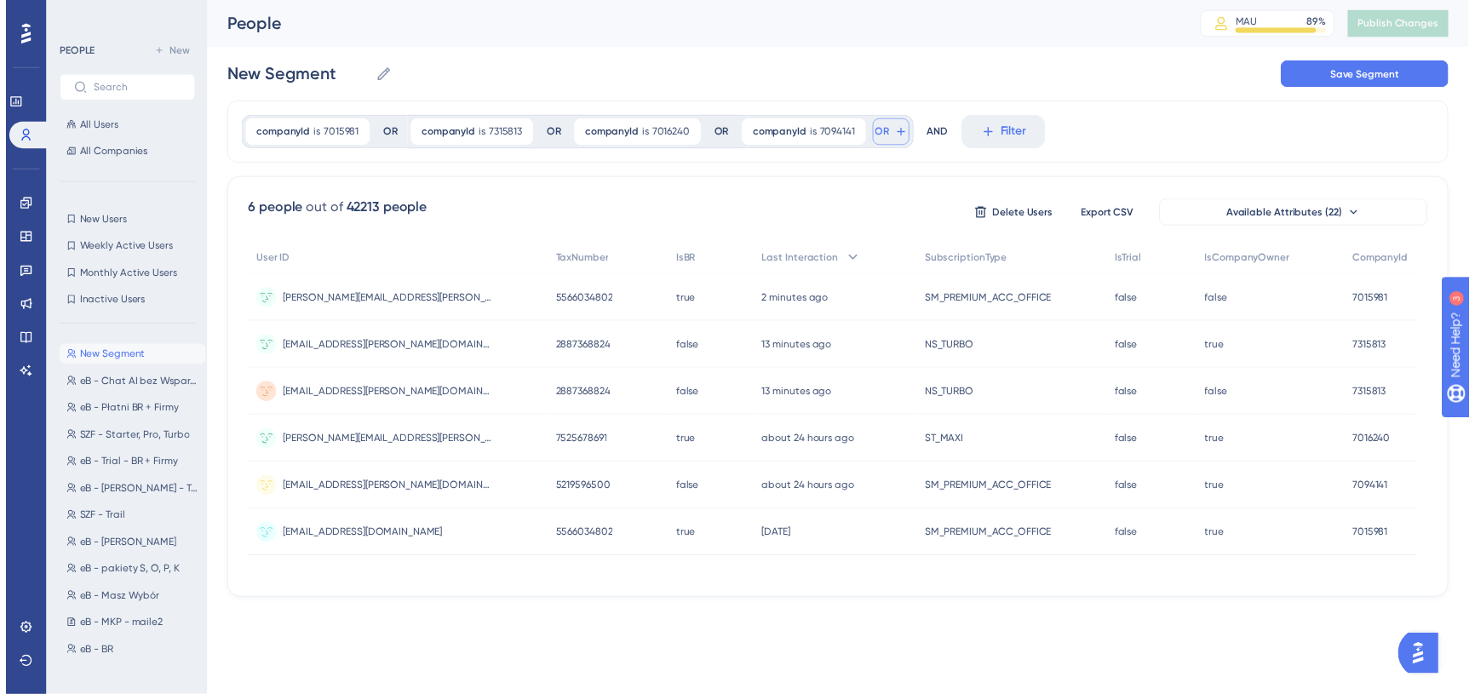
scroll to position [77, 0]
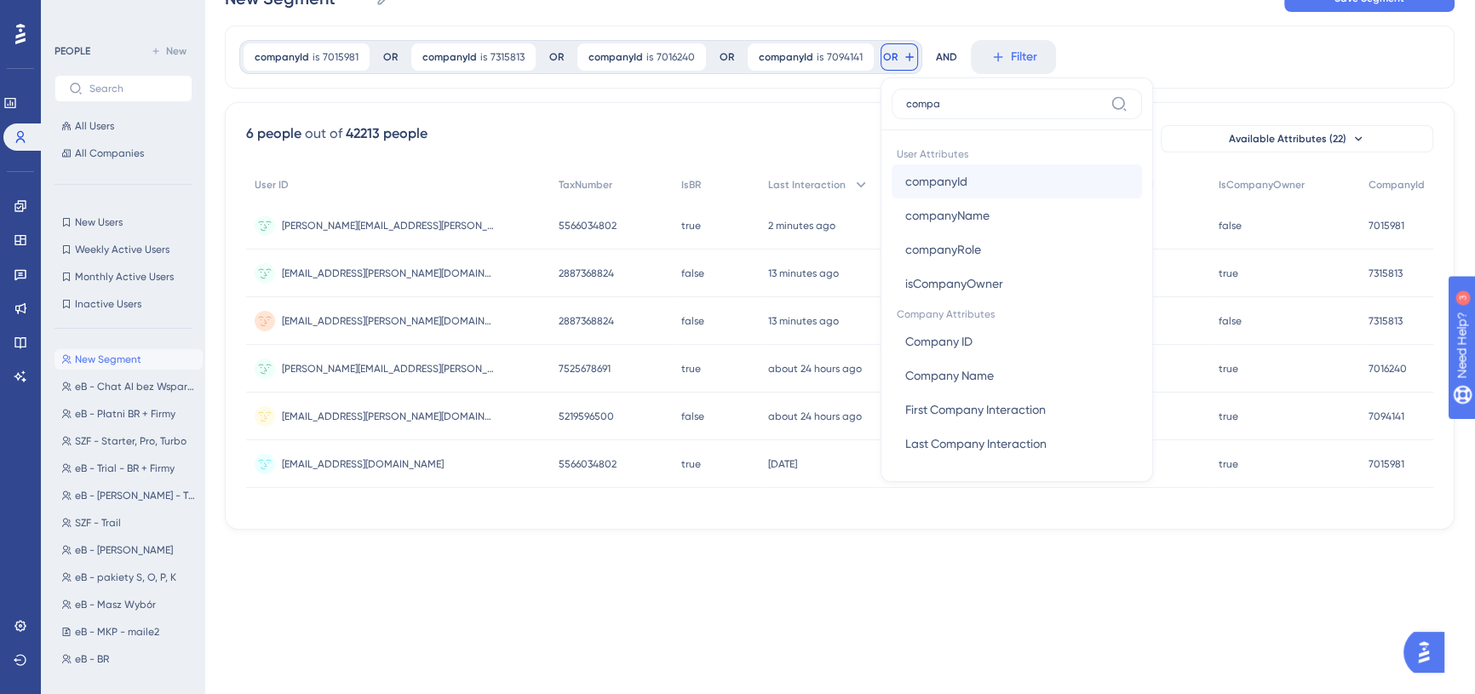
type input "compa"
click at [1006, 175] on button "companyId companyId" at bounding box center [1017, 181] width 250 height 34
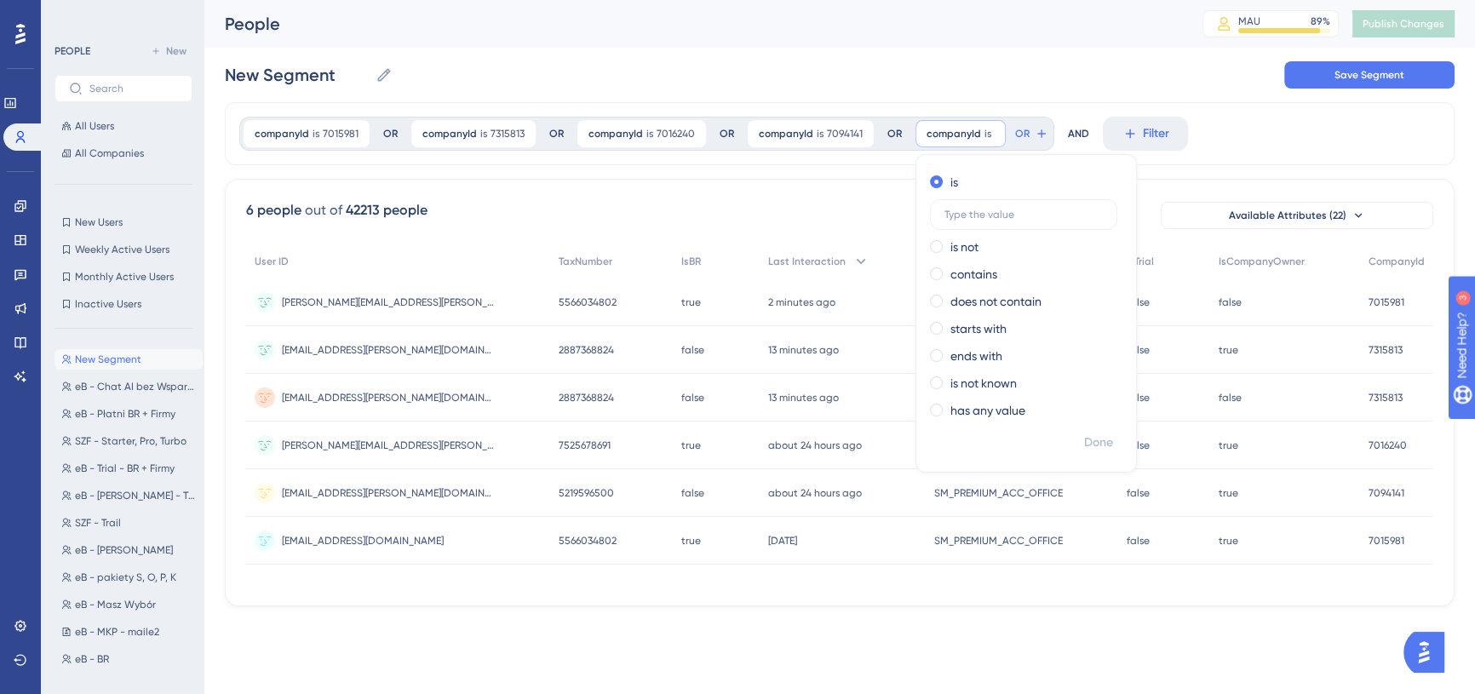
scroll to position [0, 0]
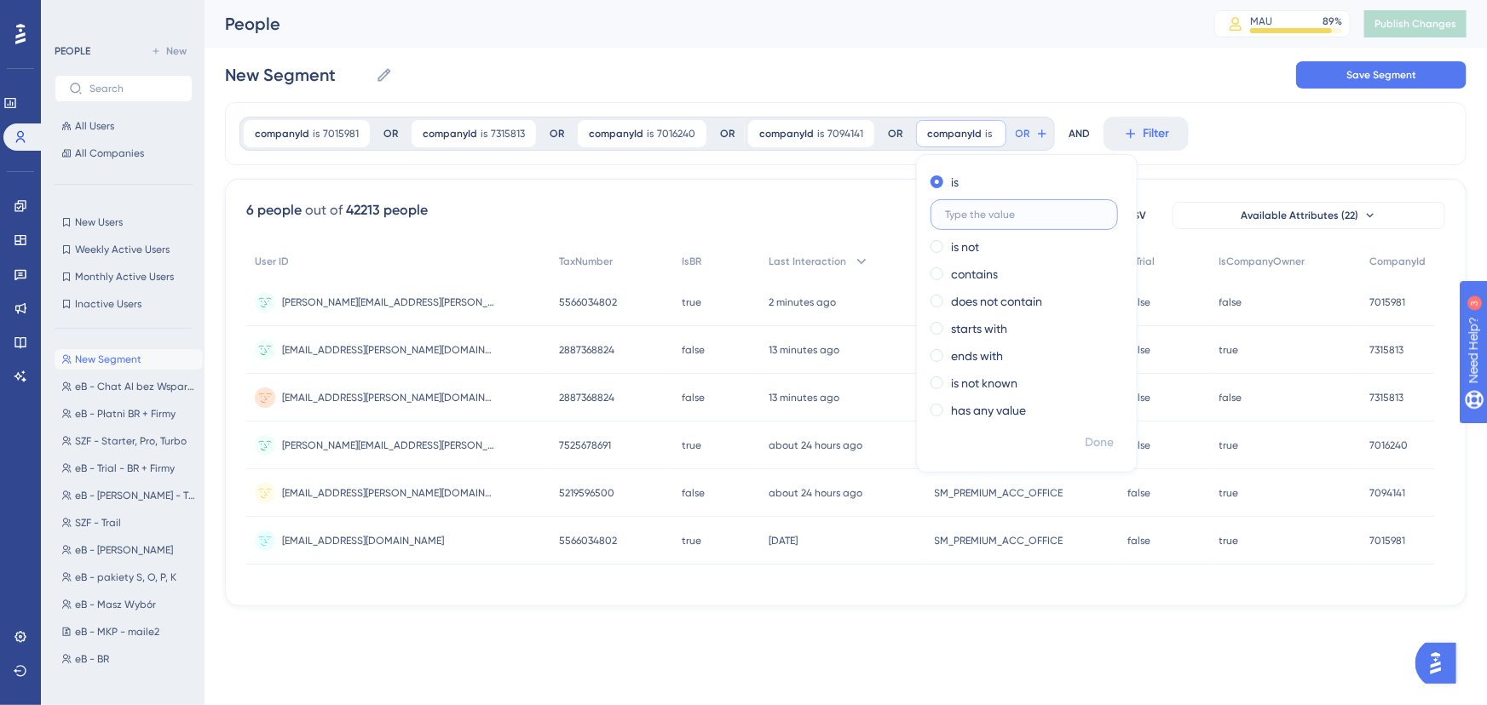
click at [1013, 214] on input "text" at bounding box center [1024, 215] width 158 height 12
paste input "7139224"
type input "7139224"
click at [1092, 443] on span "Done" at bounding box center [1098, 443] width 29 height 20
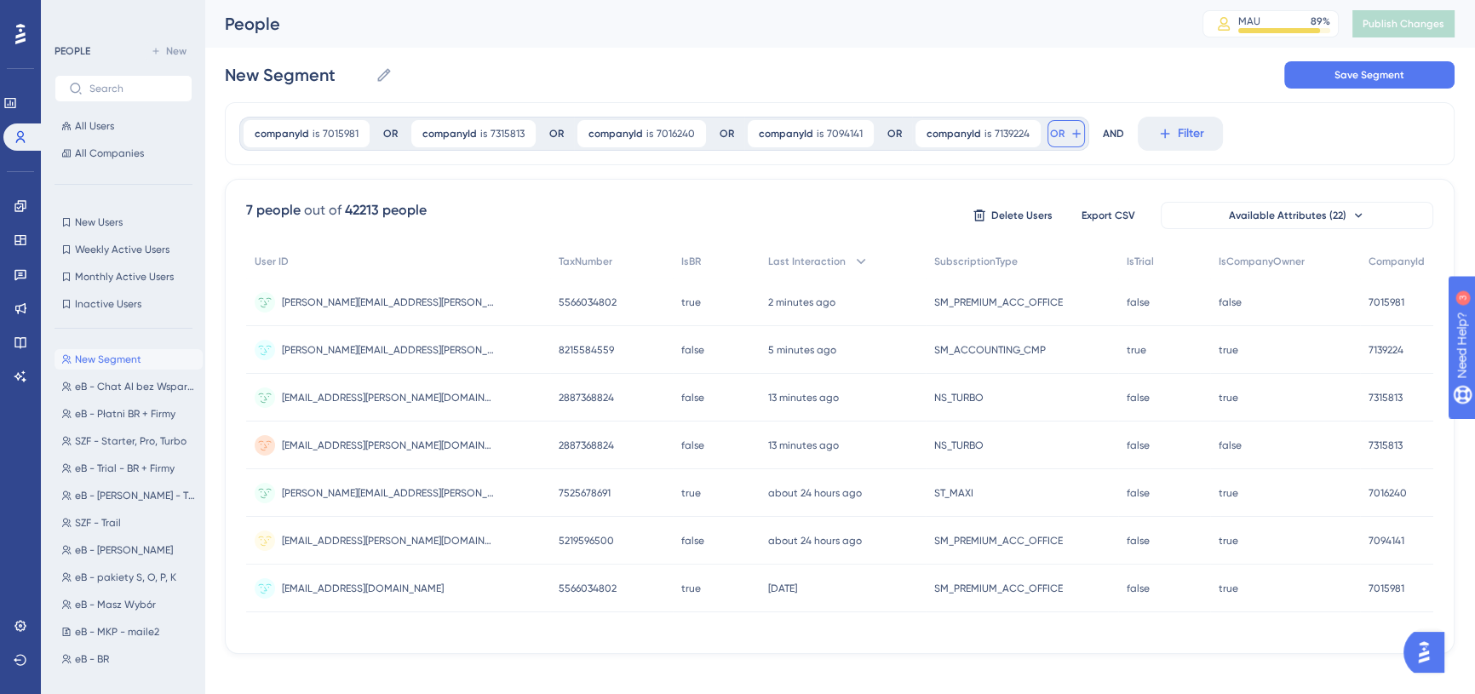
click at [1057, 128] on button "OR" at bounding box center [1066, 133] width 37 height 27
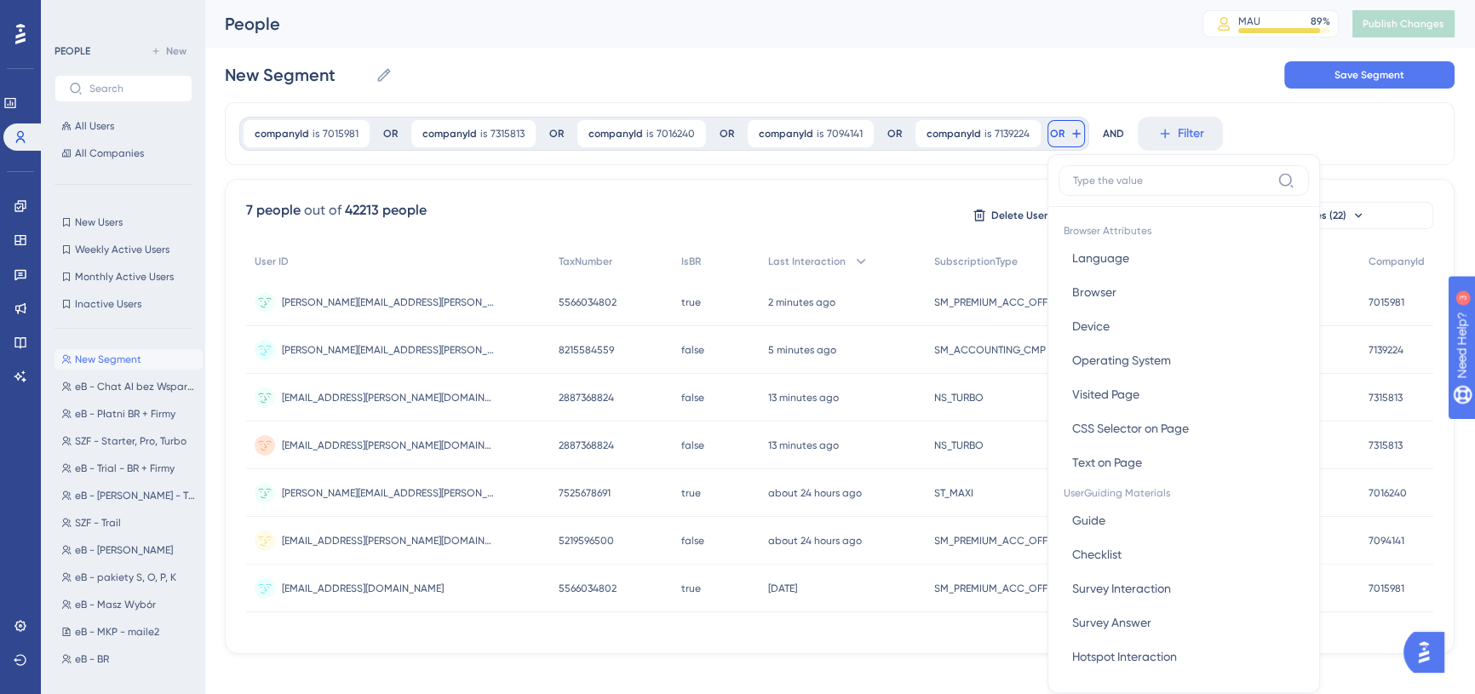
scroll to position [77, 0]
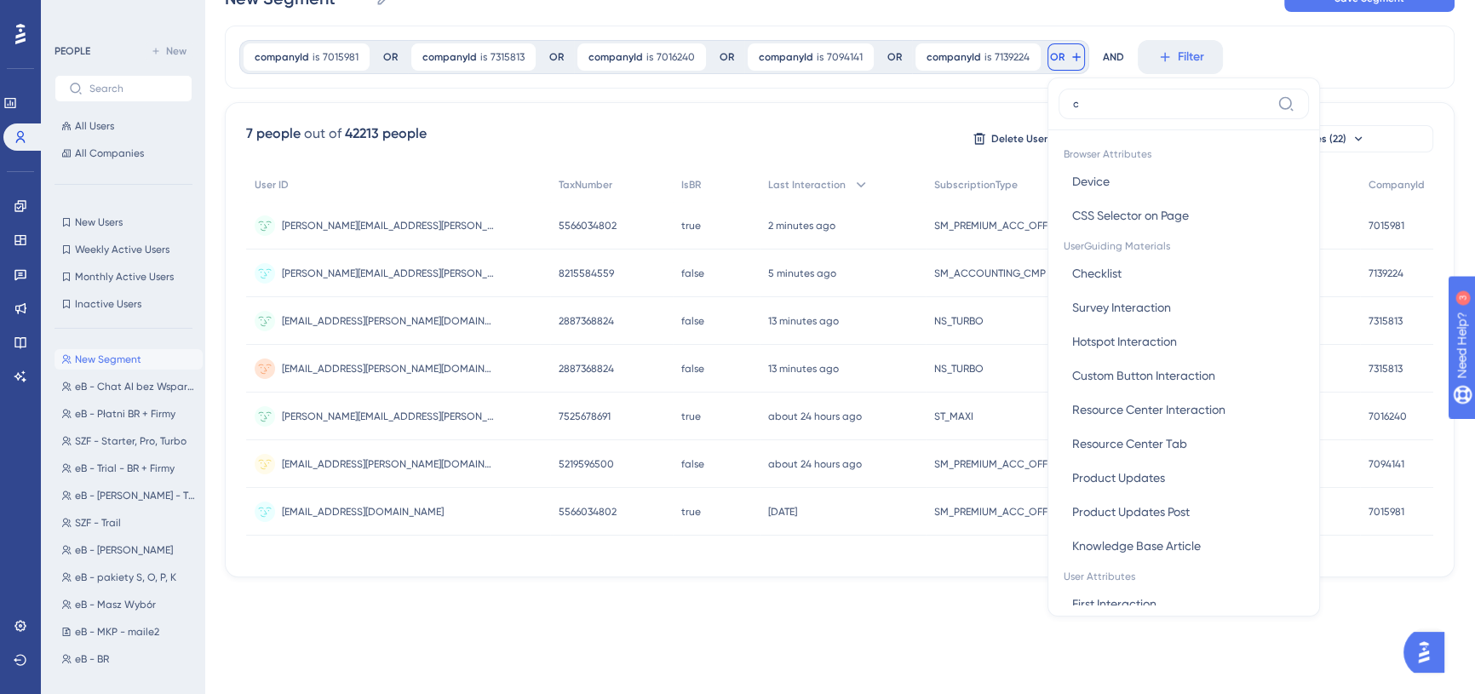
type input "c"
drag, startPoint x: 1007, startPoint y: 89, endPoint x: 1008, endPoint y: 77, distance: 12.0
click at [1007, 88] on div "companyId is 7015981 7015981 Remove OR companyId is 7315813 7315813 Remove OR c…" at bounding box center [840, 302] width 1230 height 552
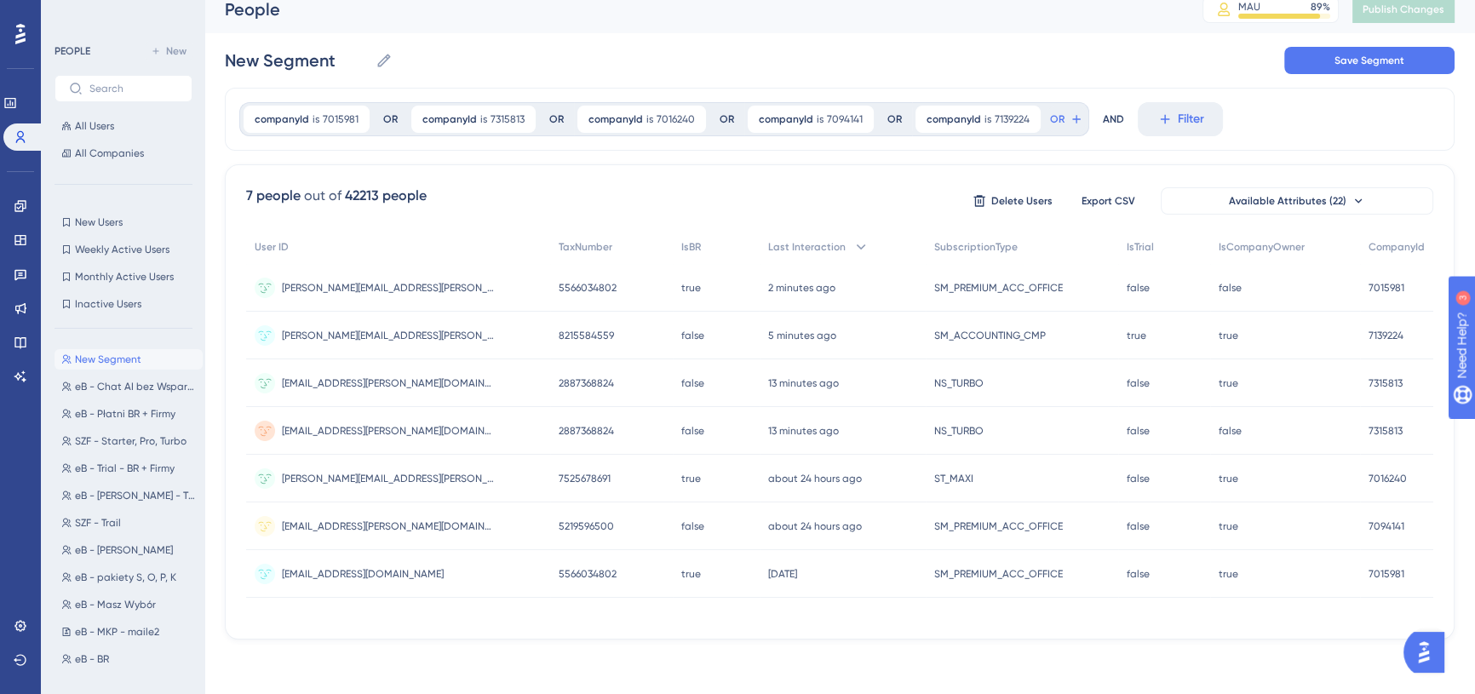
scroll to position [14, 0]
click at [1023, 119] on icon at bounding box center [1028, 119] width 10 height 10
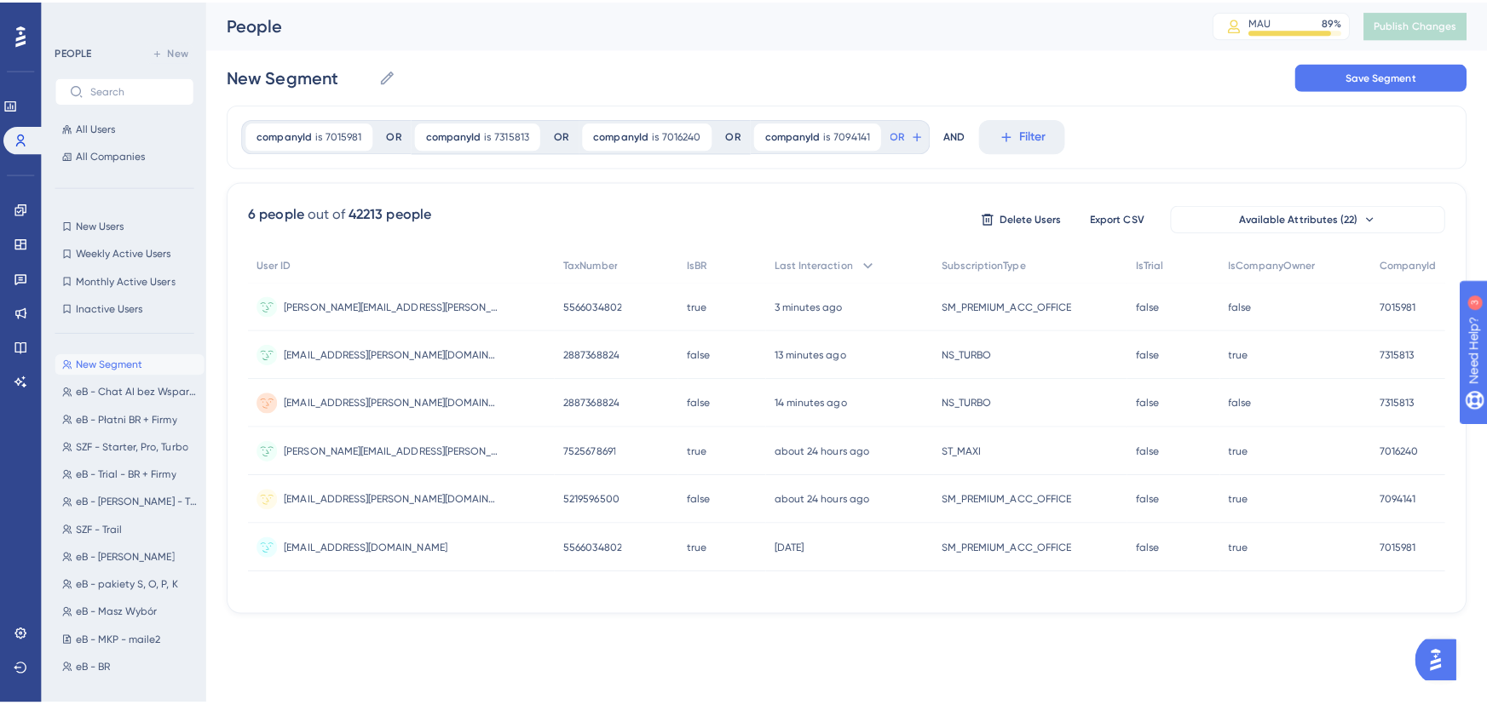
scroll to position [0, 0]
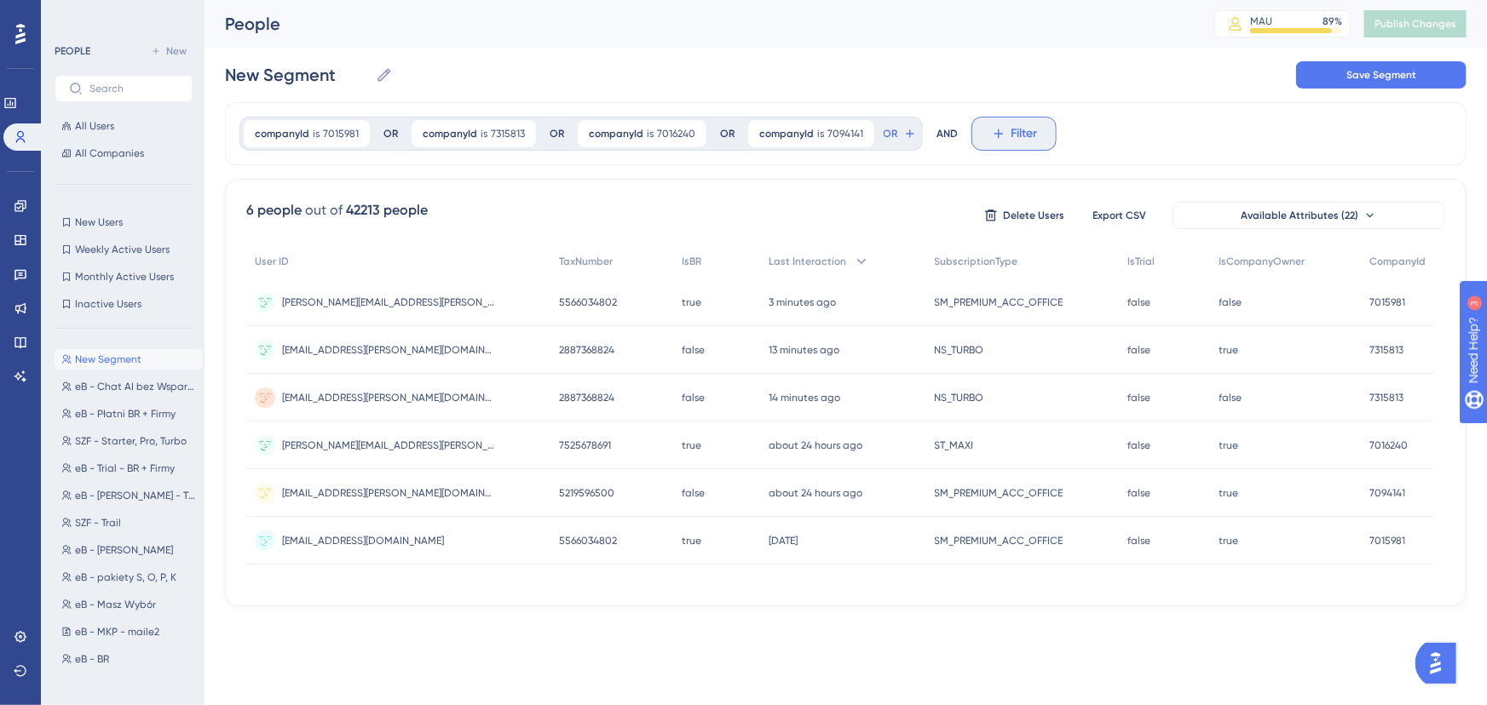
click at [1021, 132] on span "Filter" at bounding box center [1024, 134] width 26 height 20
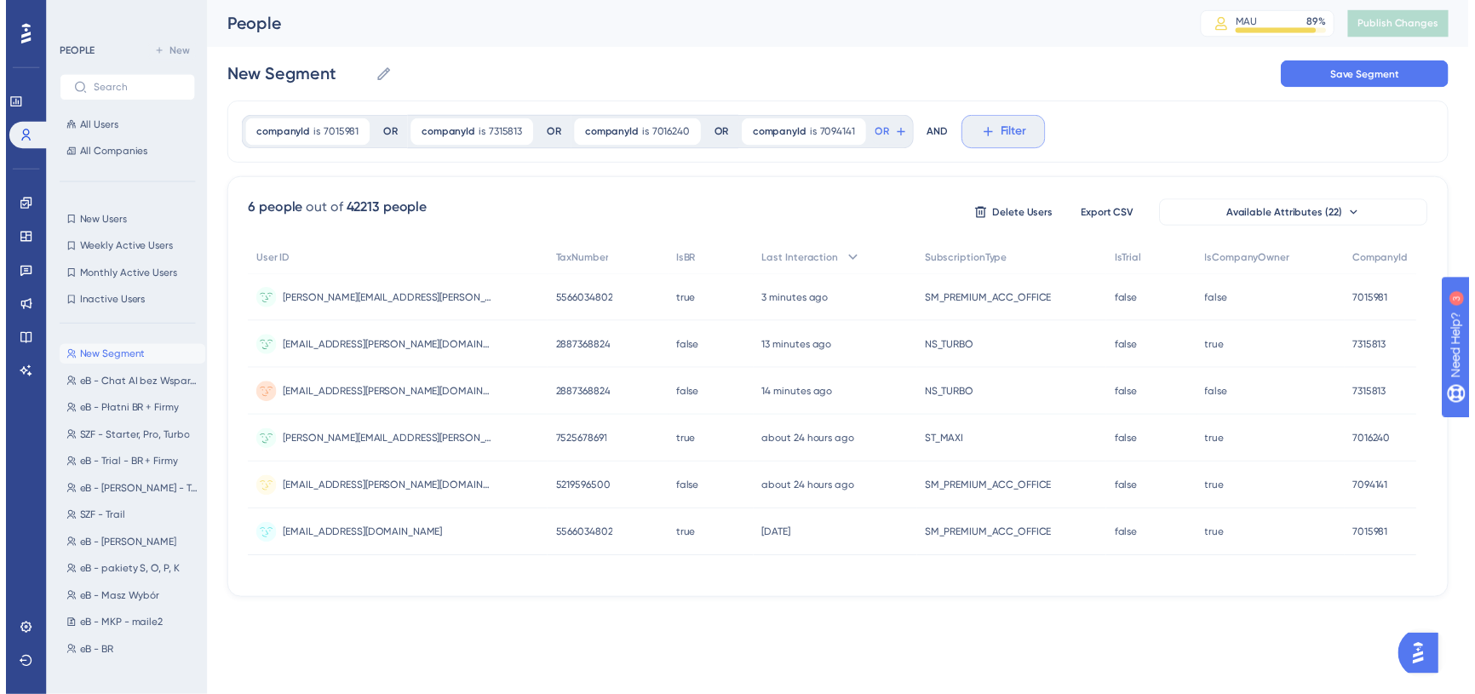
scroll to position [78, 0]
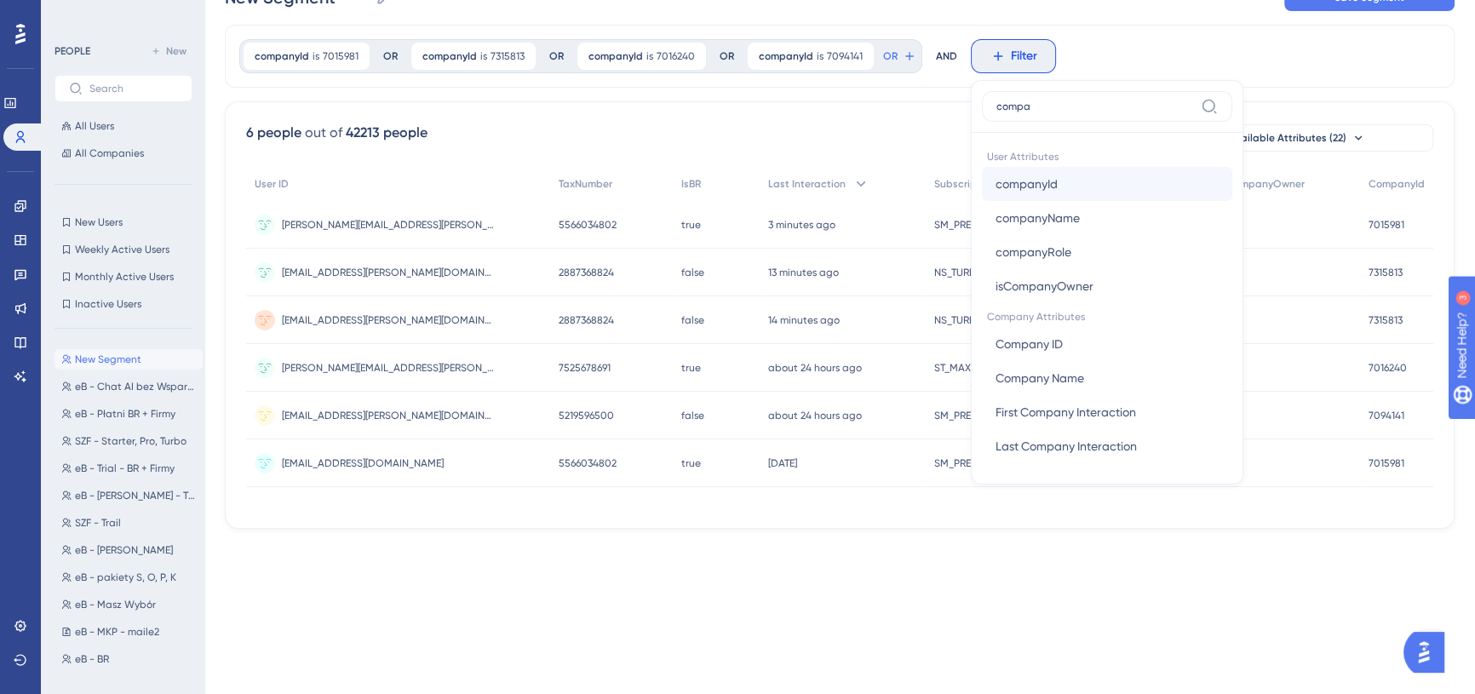
type input "compa"
click at [1014, 182] on span "companyId" at bounding box center [1027, 184] width 62 height 20
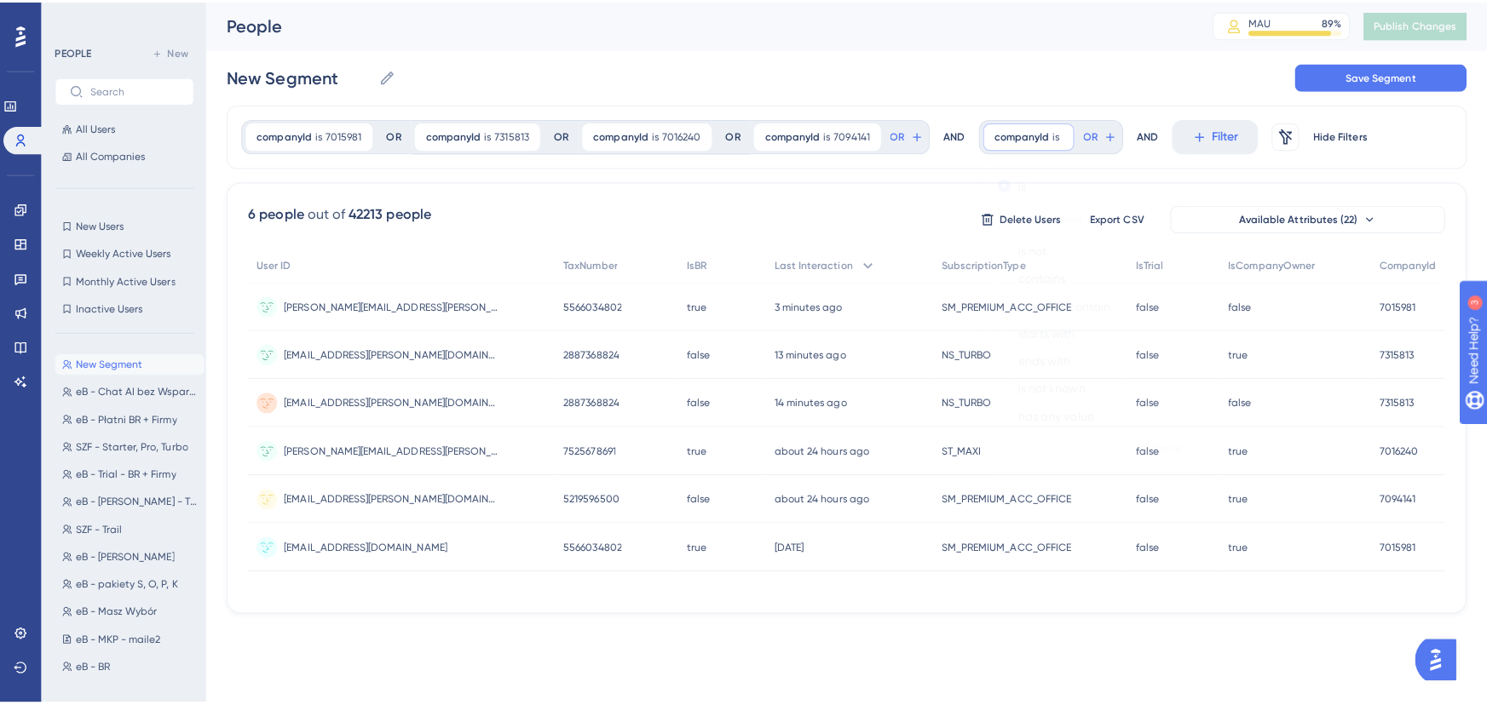
scroll to position [0, 0]
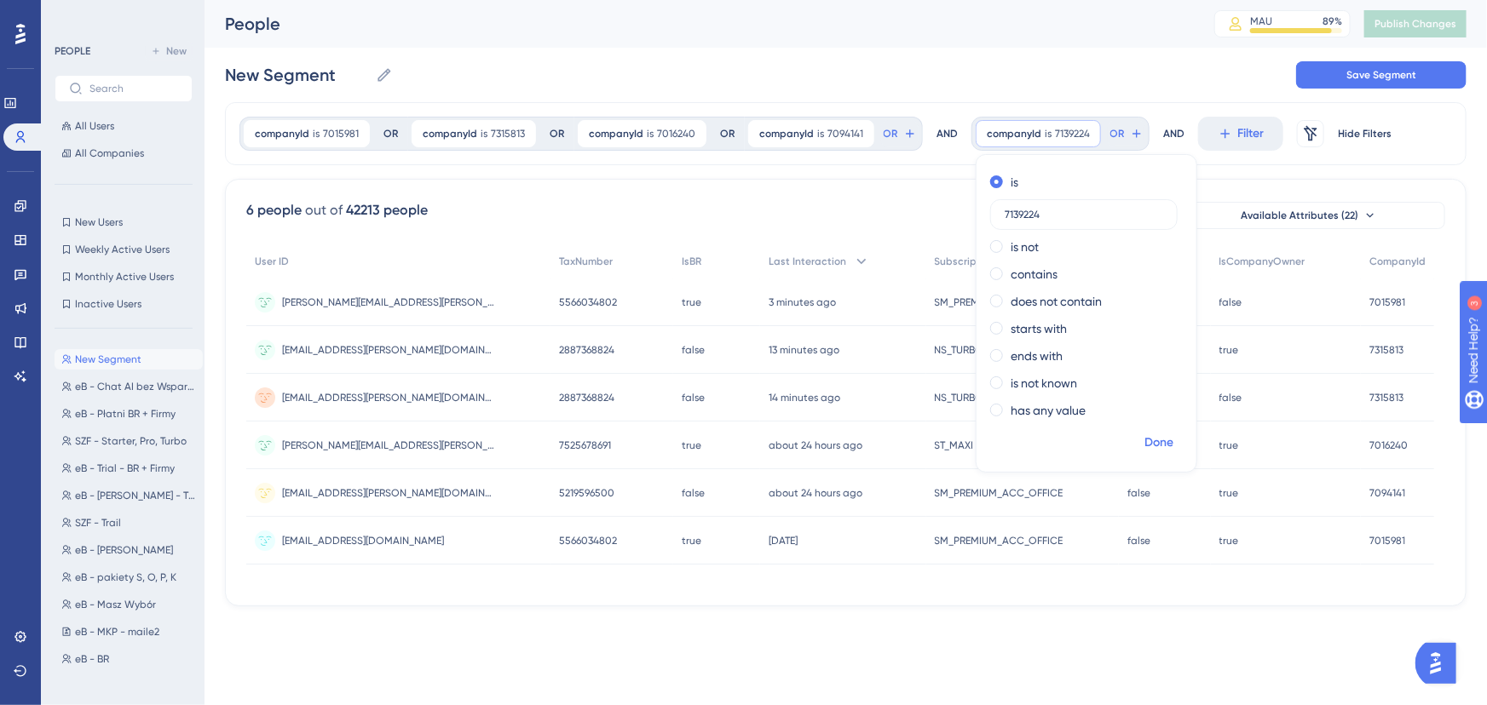
type input "7139224"
click at [1155, 445] on span "Done" at bounding box center [1158, 443] width 29 height 20
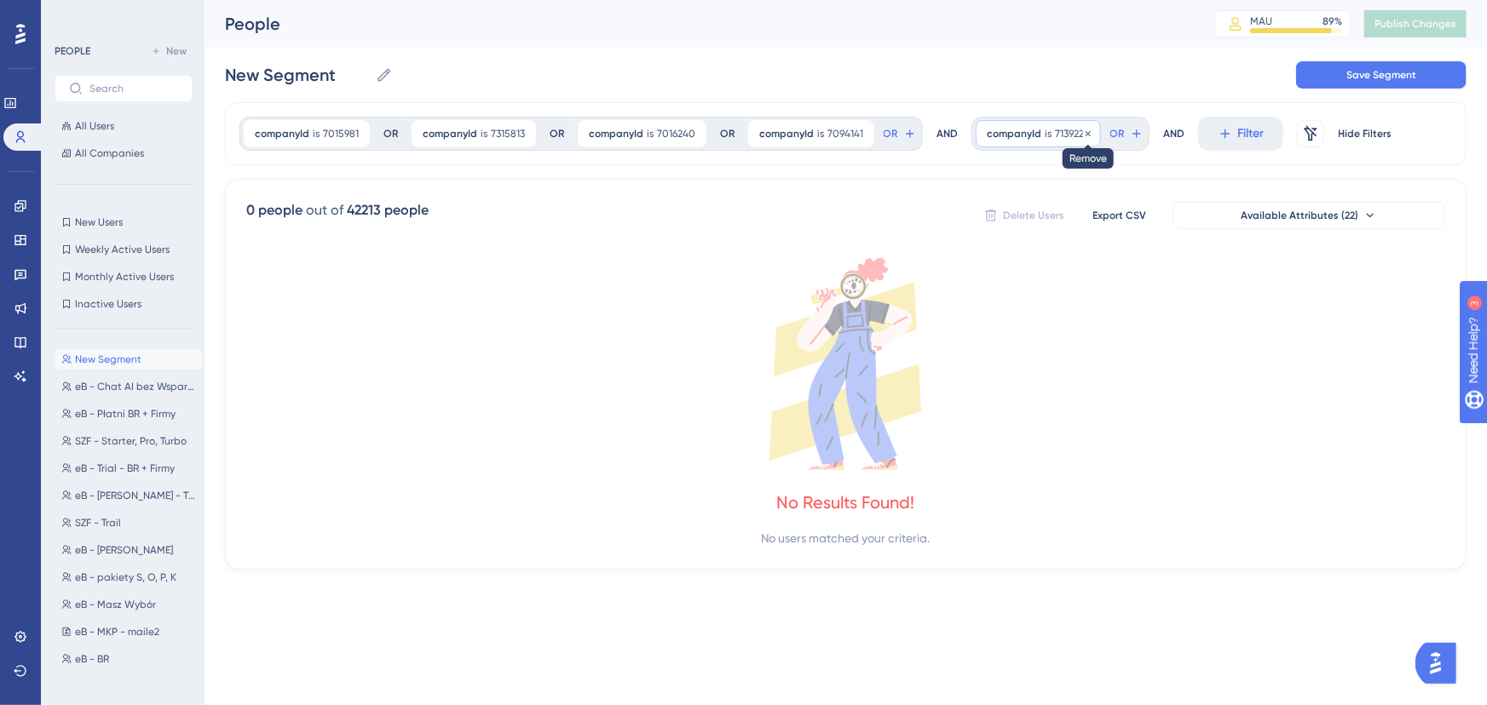
click at [1083, 131] on icon at bounding box center [1088, 134] width 10 height 10
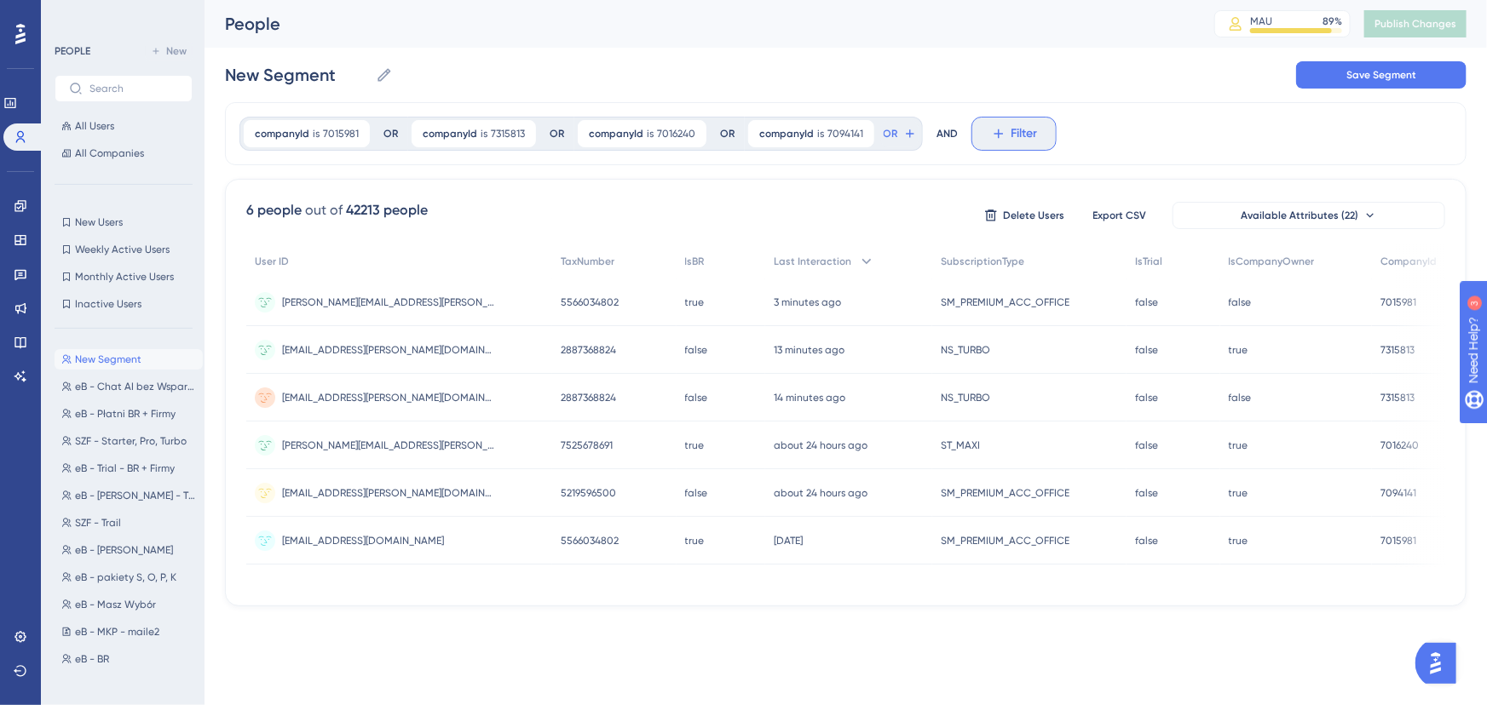
click at [991, 135] on icon at bounding box center [998, 133] width 15 height 15
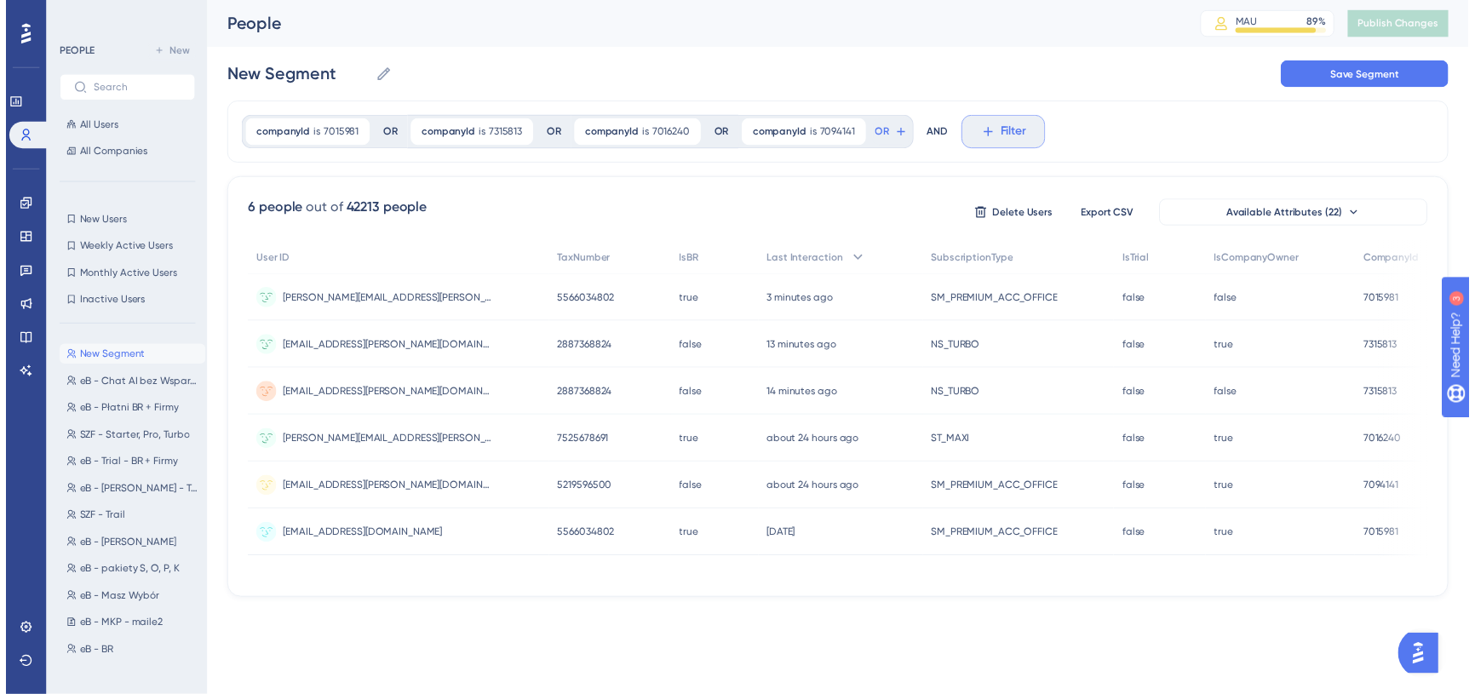
scroll to position [78, 0]
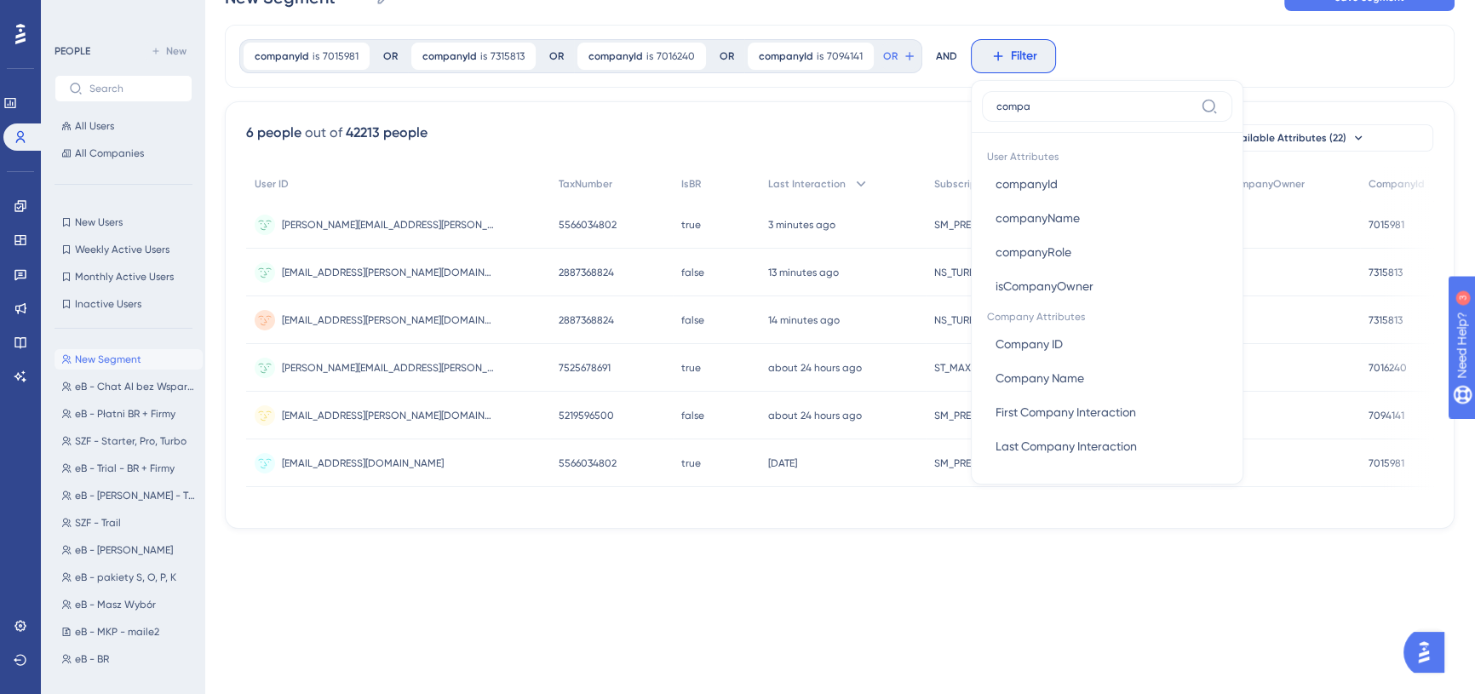
type input "compa"
drag, startPoint x: 1107, startPoint y: 162, endPoint x: 1097, endPoint y: 170, distance: 13.3
click at [1107, 163] on span "User Attributes" at bounding box center [1107, 155] width 250 height 24
click at [1057, 179] on button "companyId companyId" at bounding box center [1107, 184] width 250 height 34
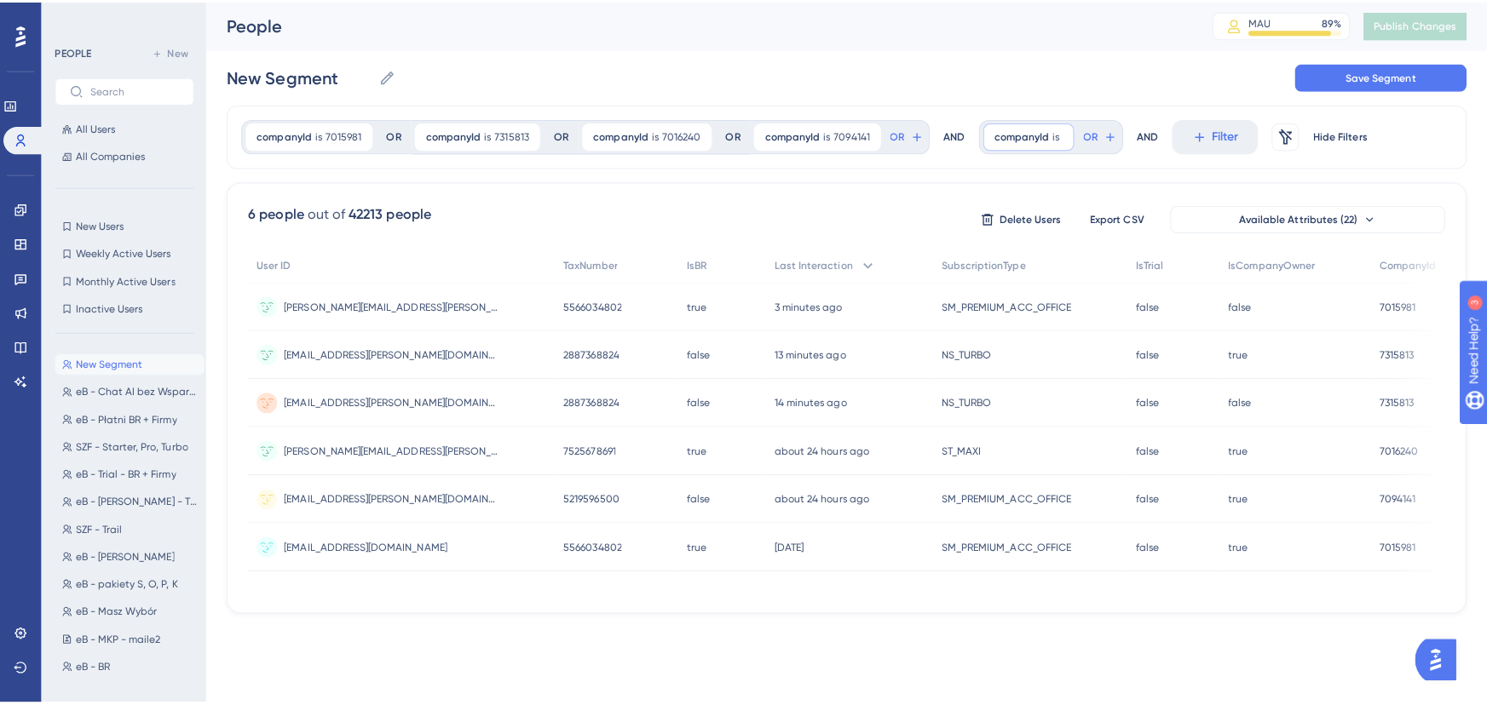
scroll to position [0, 0]
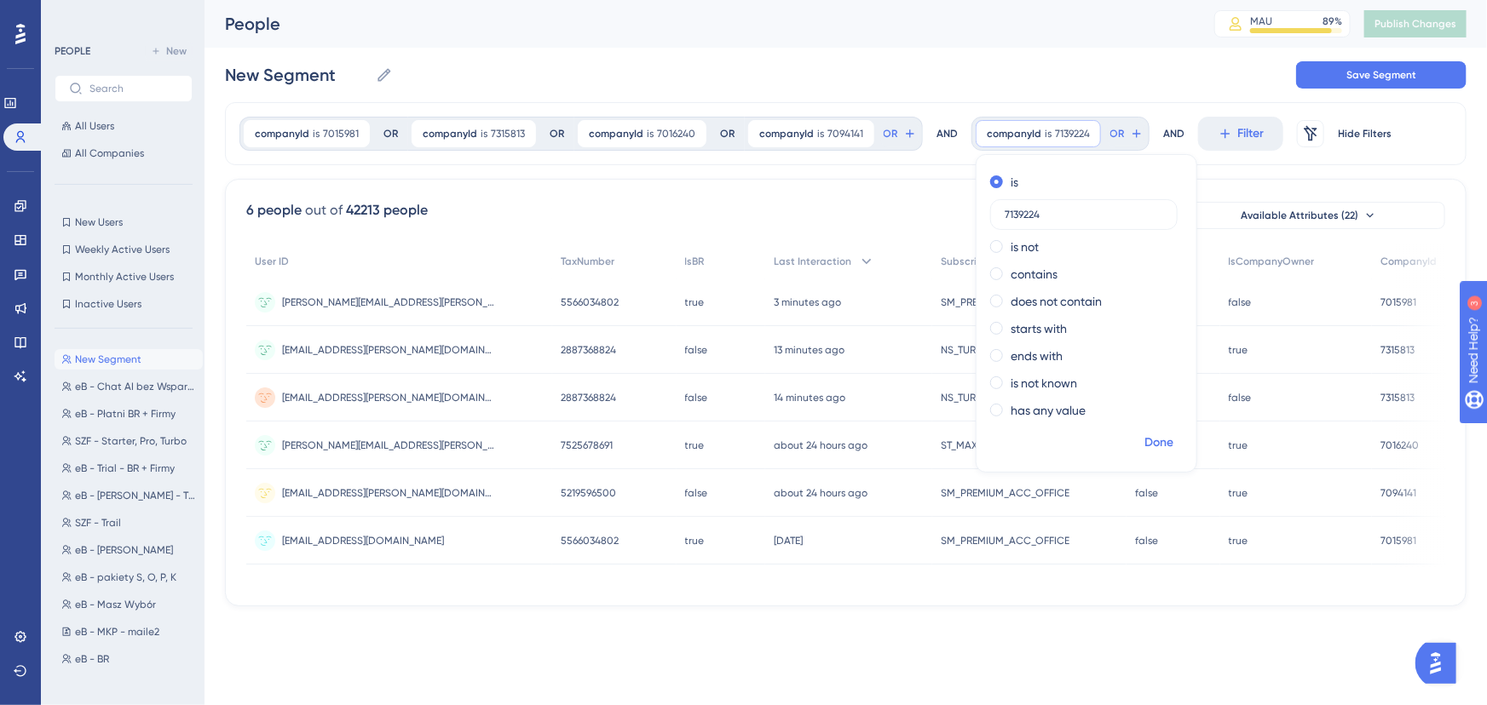
type input "7139224"
click at [1148, 451] on span "Done" at bounding box center [1158, 443] width 29 height 20
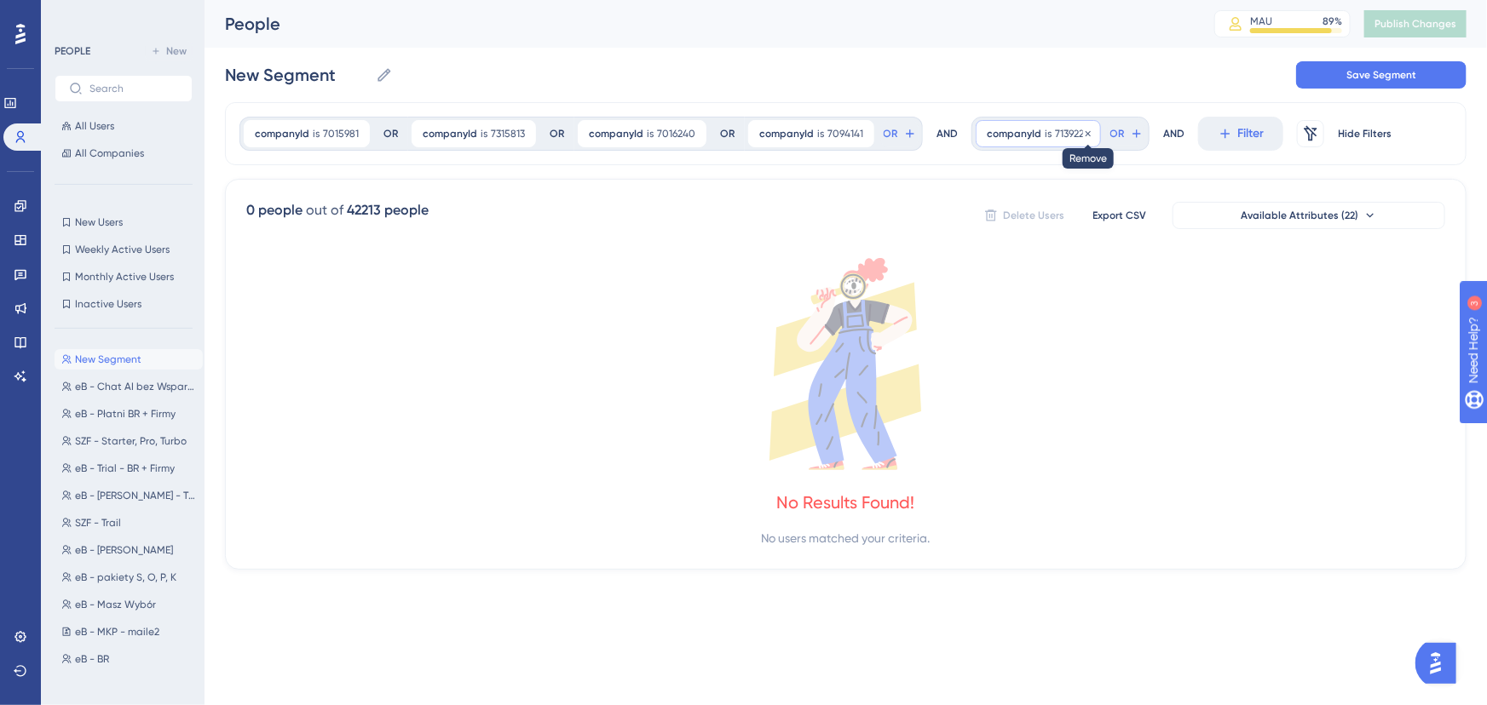
click at [1083, 132] on icon at bounding box center [1088, 134] width 10 height 10
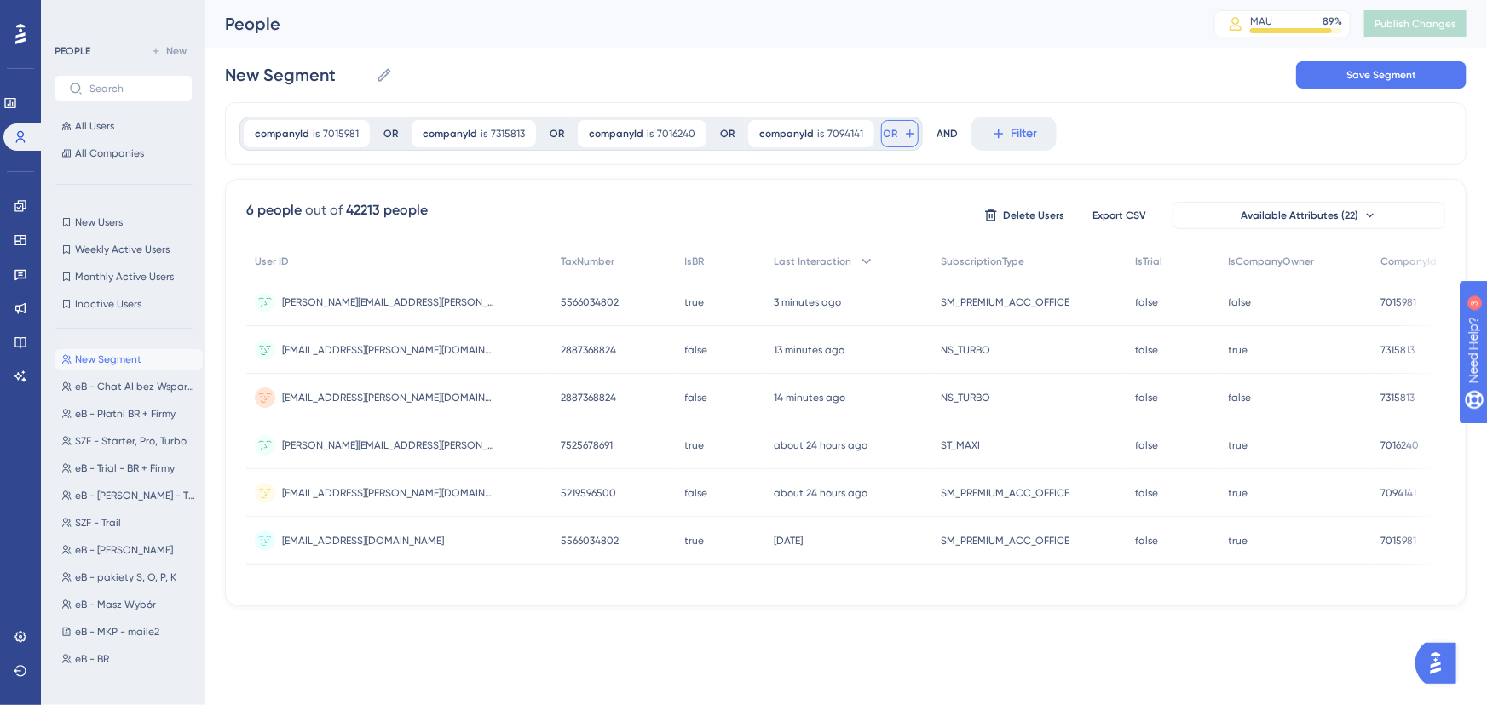
click at [903, 134] on icon at bounding box center [910, 134] width 14 height 14
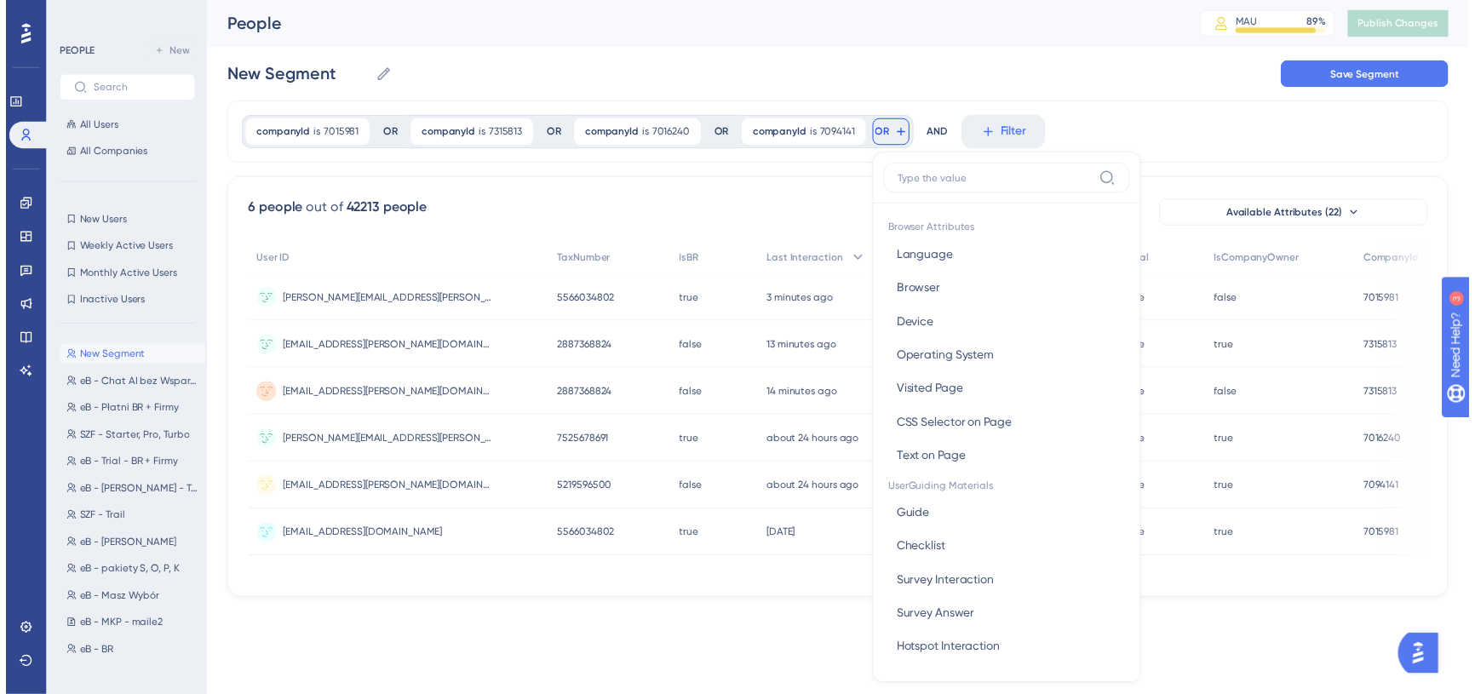
scroll to position [77, 0]
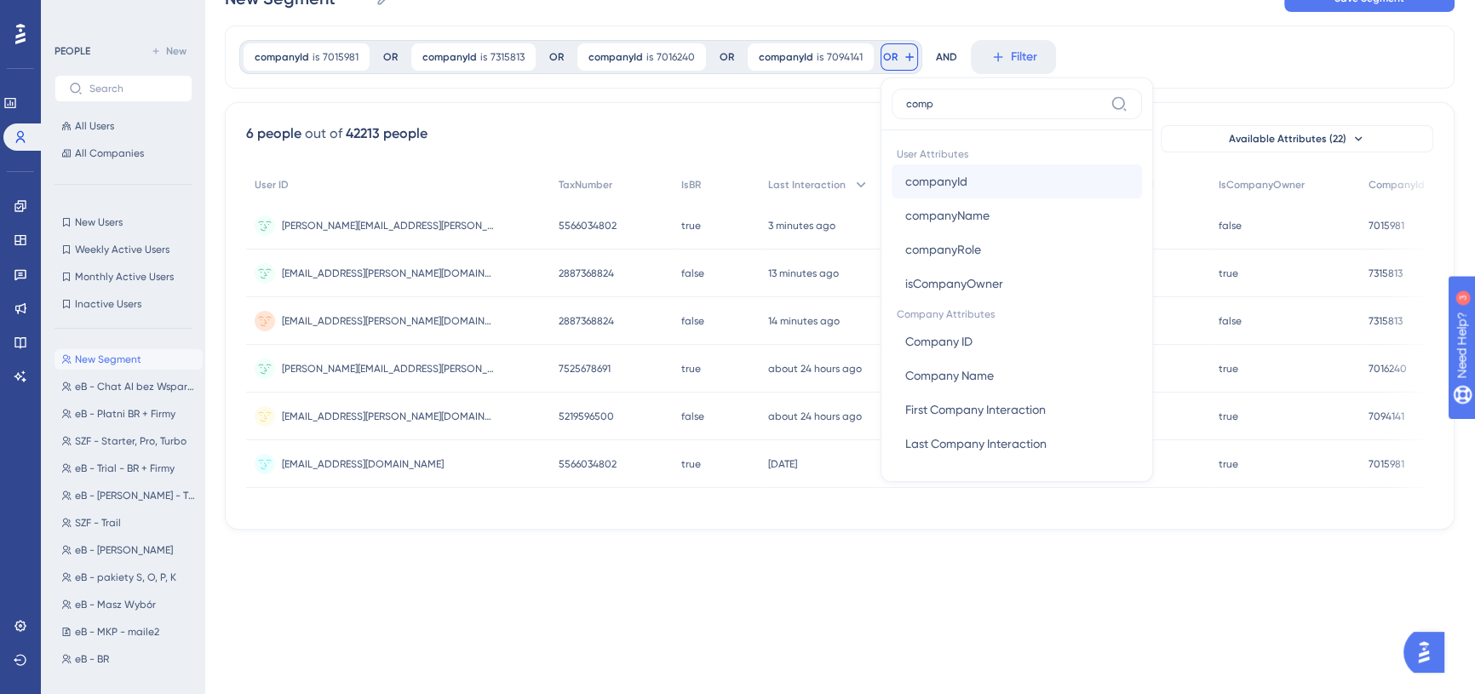
type input "comp"
click at [956, 180] on span "companyId" at bounding box center [937, 181] width 62 height 20
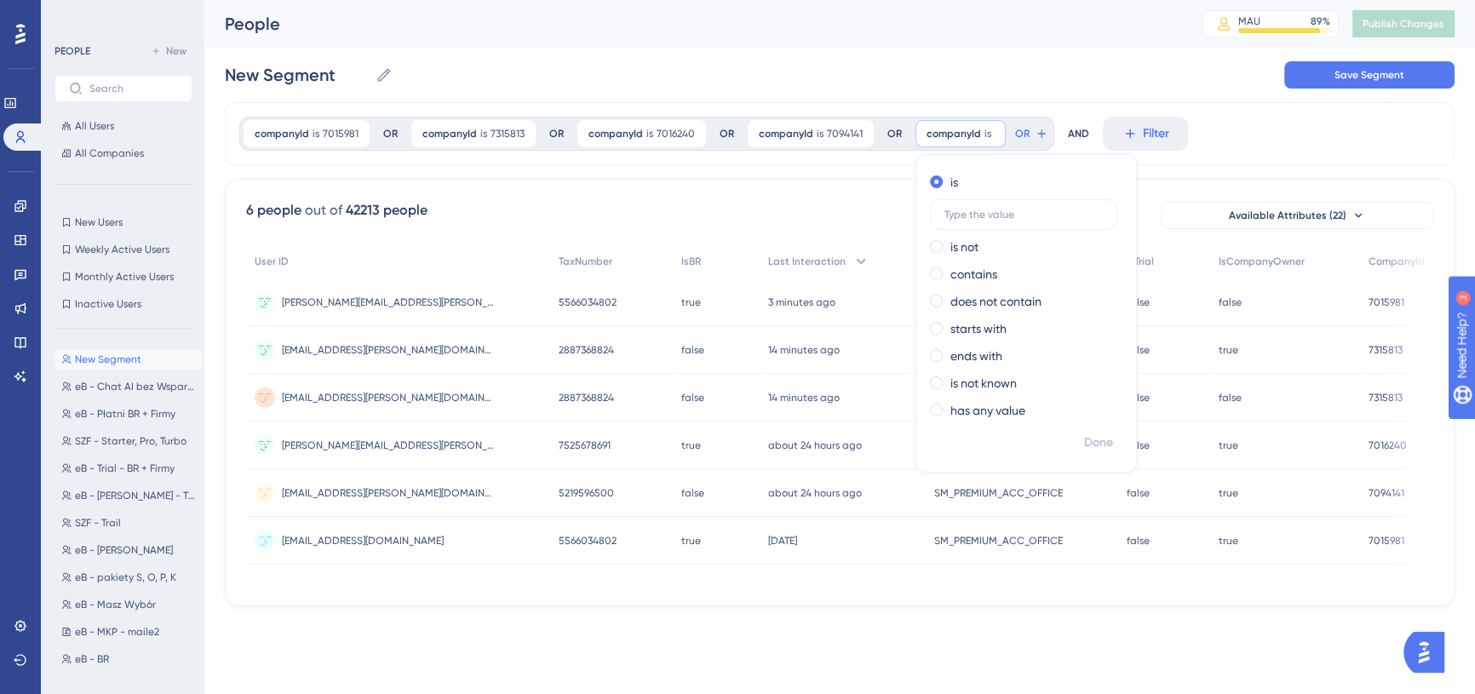
scroll to position [0, 0]
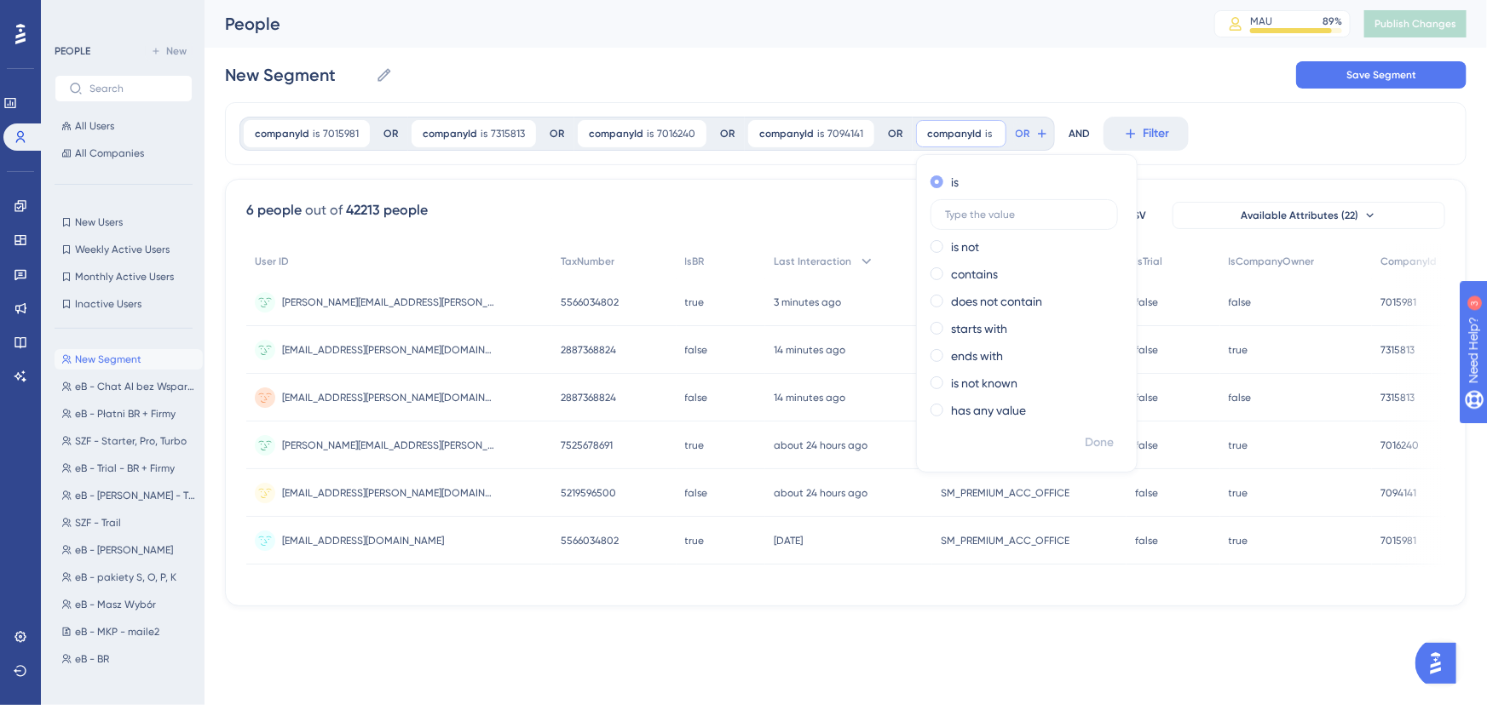
click at [938, 182] on div "is" at bounding box center [1023, 182] width 186 height 20
click at [961, 212] on input "text" at bounding box center [1024, 215] width 158 height 12
paste input "7139224"
type input "7139224"
click at [1095, 446] on span "Done" at bounding box center [1098, 443] width 29 height 20
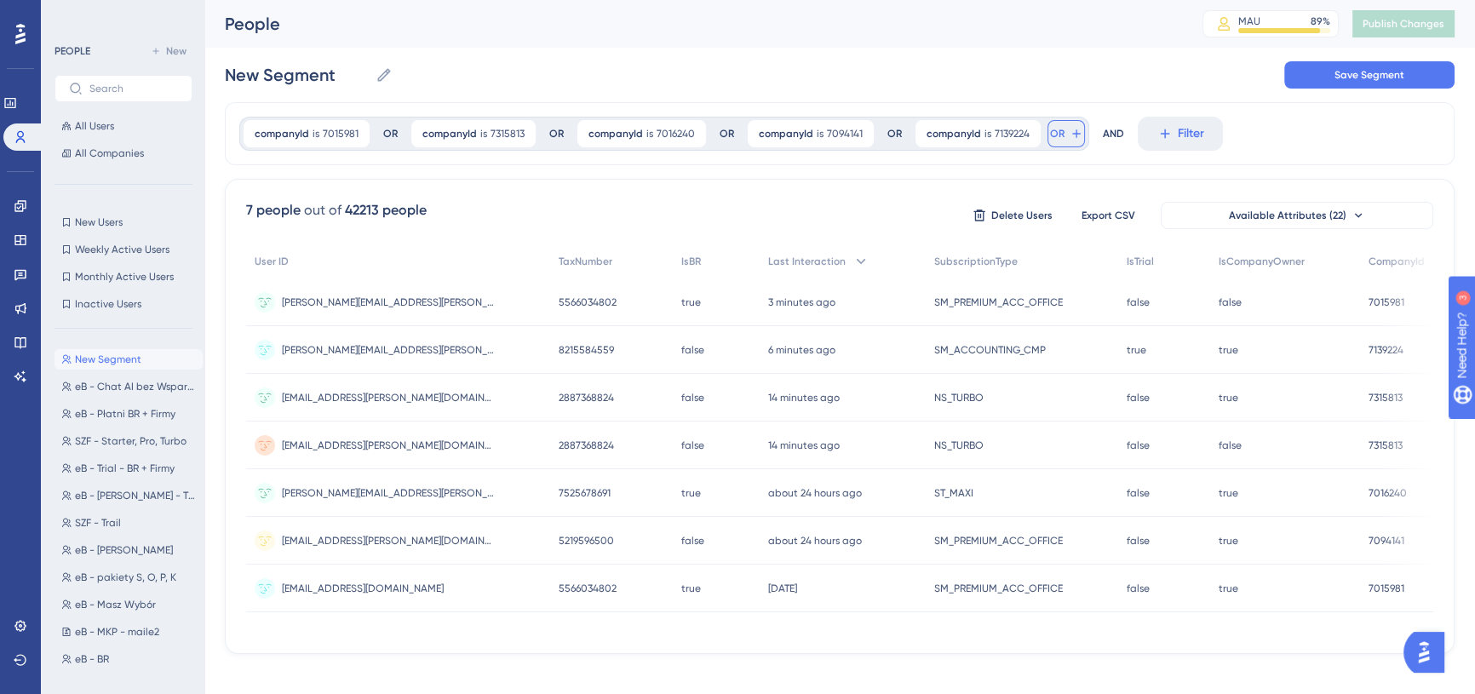
click at [1059, 133] on button "OR" at bounding box center [1066, 133] width 37 height 27
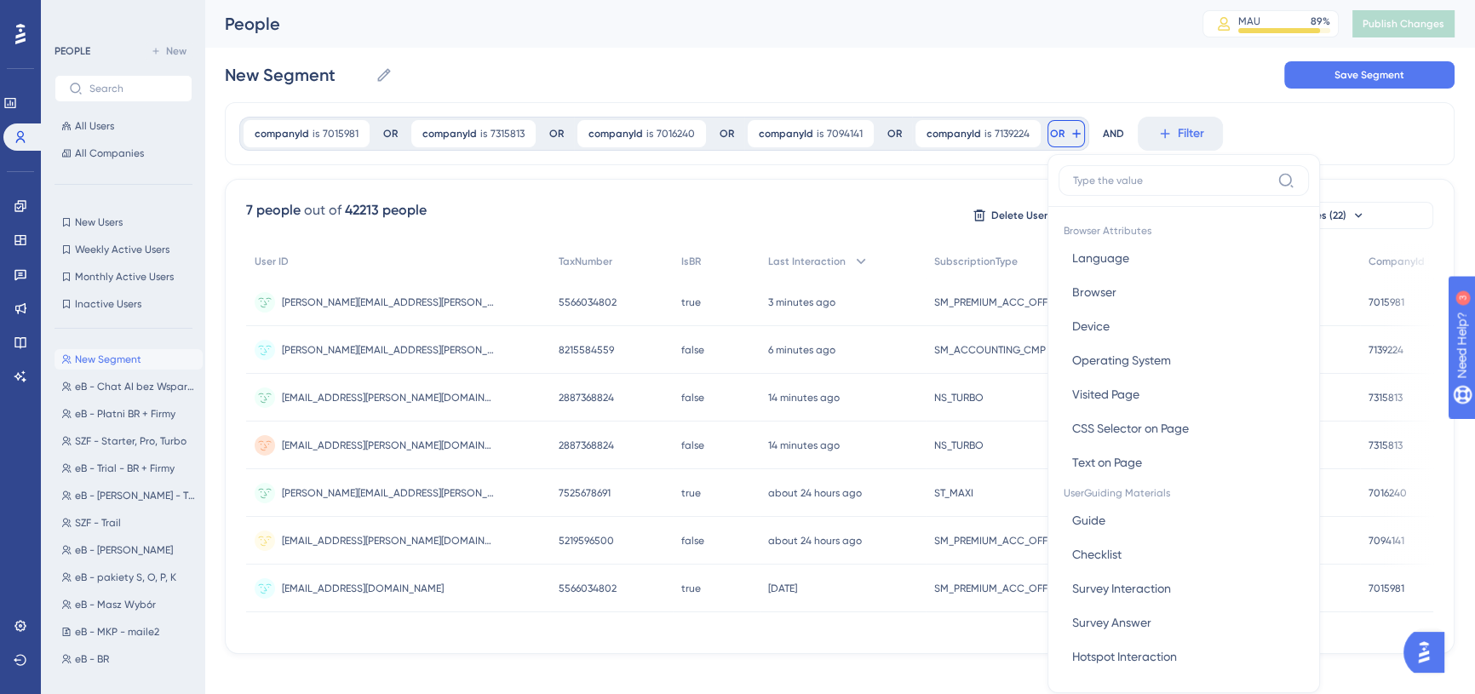
scroll to position [77, 0]
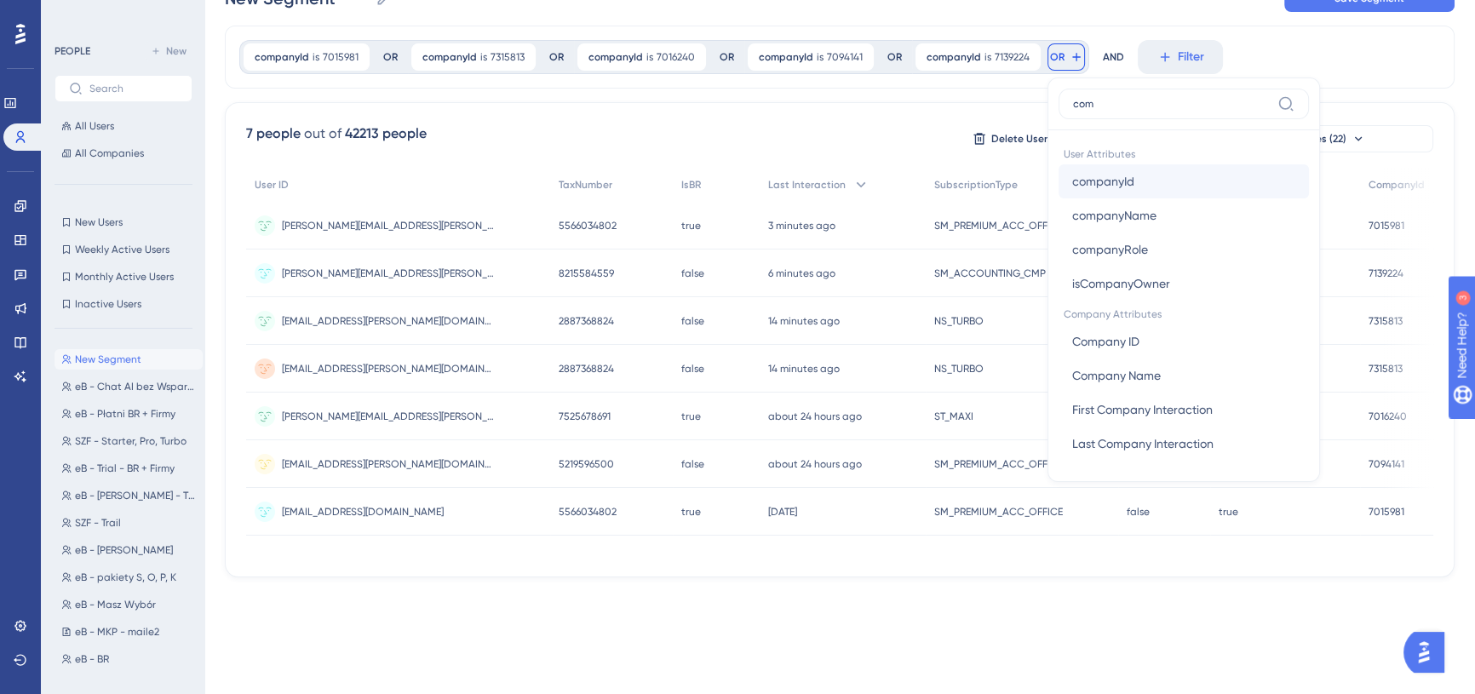
type input "com"
click at [1144, 179] on button "companyId companyId" at bounding box center [1184, 181] width 250 height 34
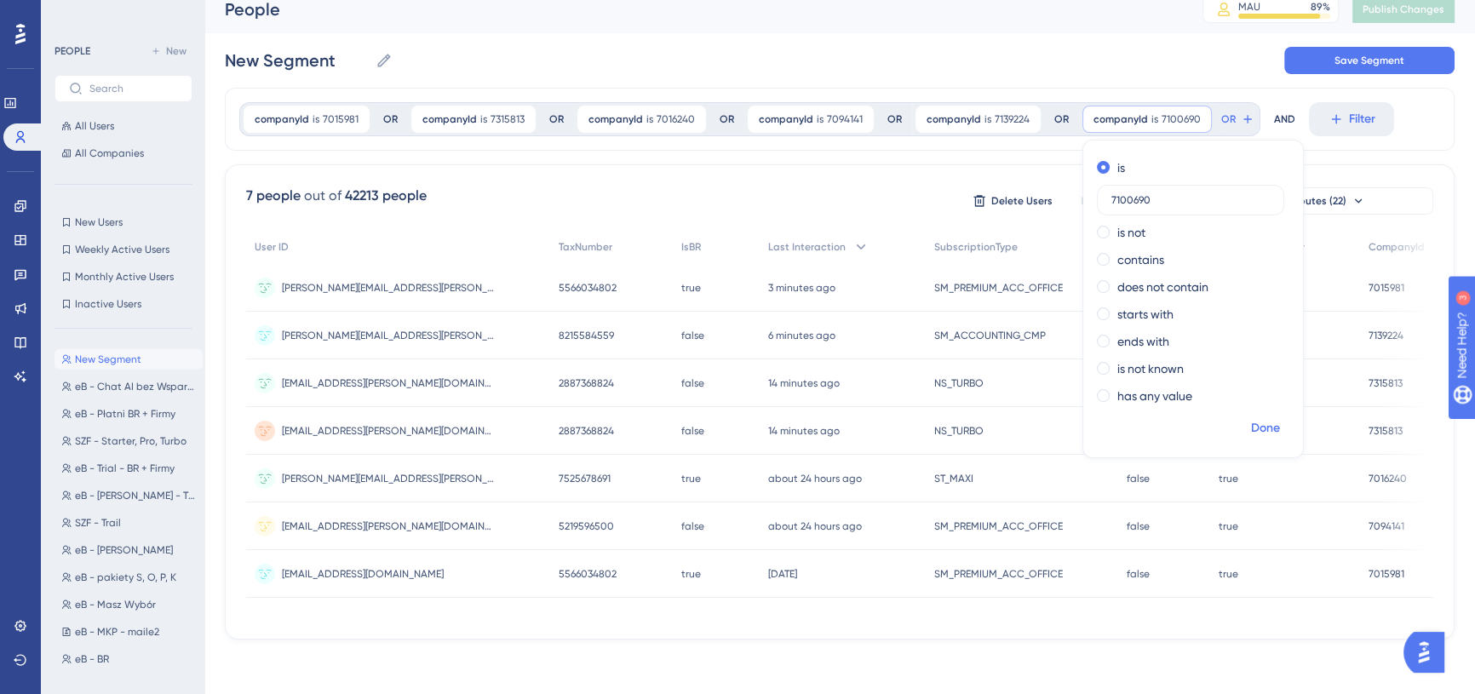
type input "7100690"
click at [1254, 418] on span "Done" at bounding box center [1265, 428] width 29 height 20
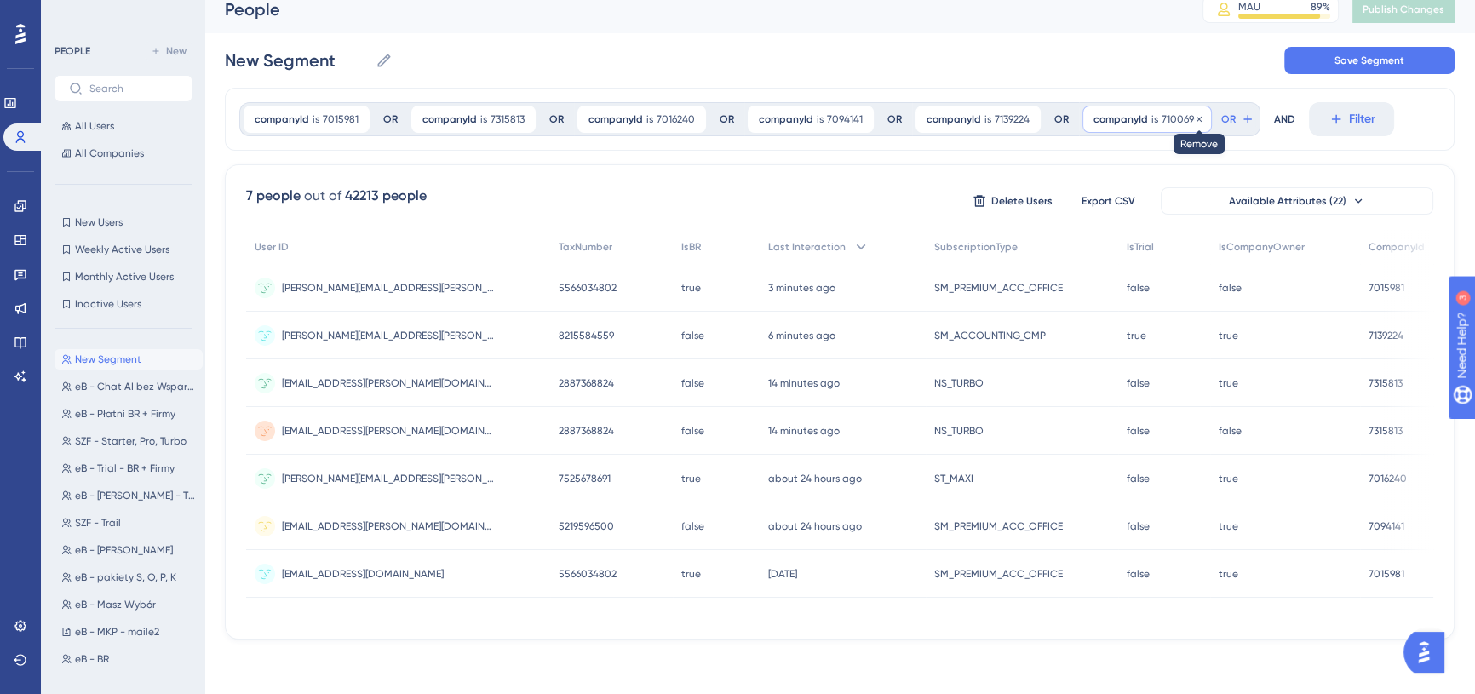
click at [1194, 114] on icon at bounding box center [1199, 119] width 10 height 10
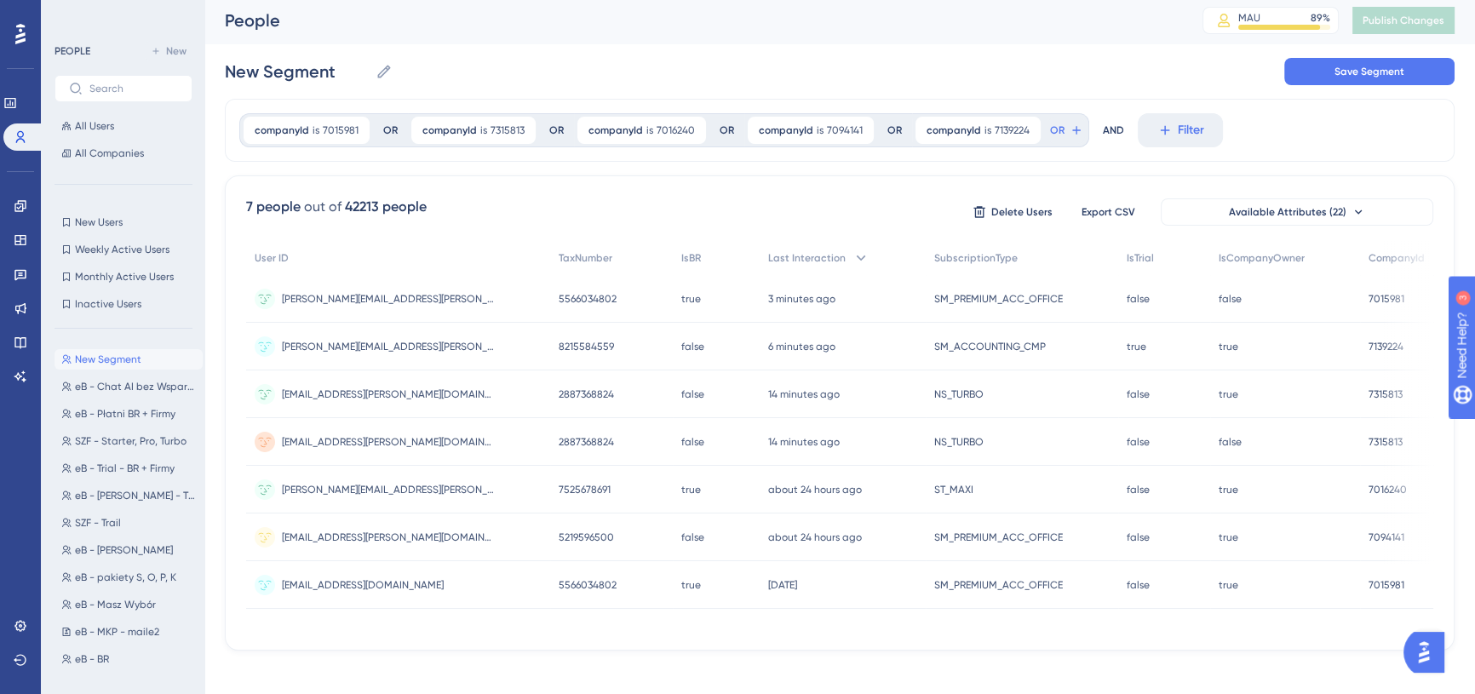
scroll to position [0, 0]
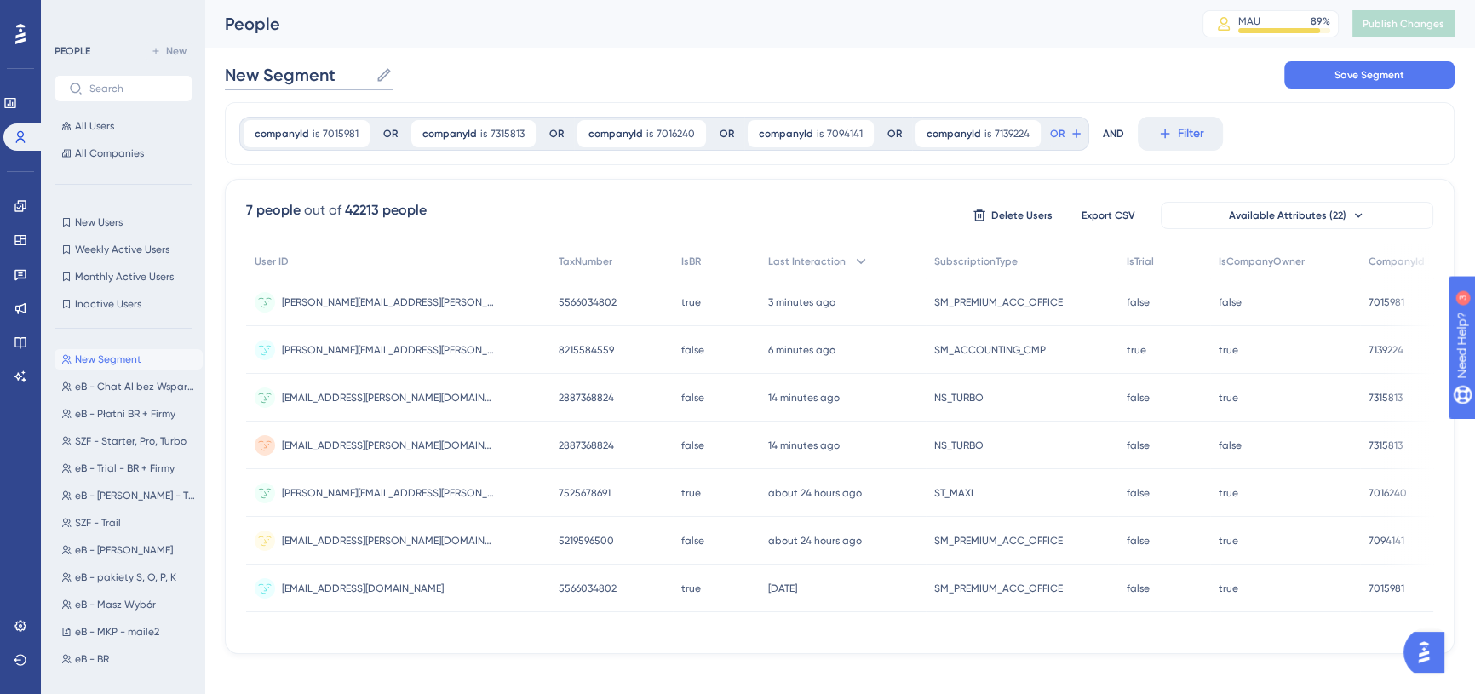
click at [263, 79] on input "New Segment" at bounding box center [297, 75] width 144 height 24
type input "eB - TEST - chat AI"
click at [1375, 74] on span "Save Segment" at bounding box center [1370, 75] width 70 height 14
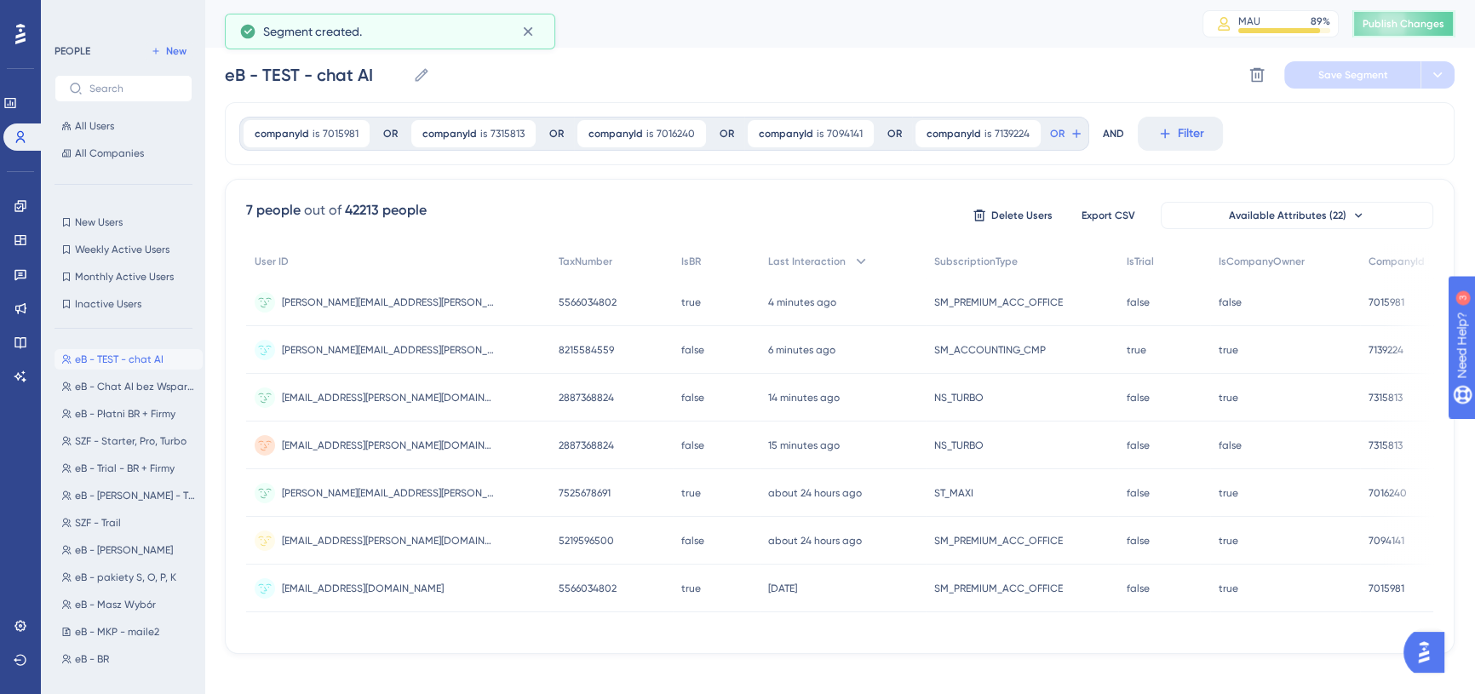
click at [1403, 28] on span "Publish Changes" at bounding box center [1404, 24] width 82 height 14
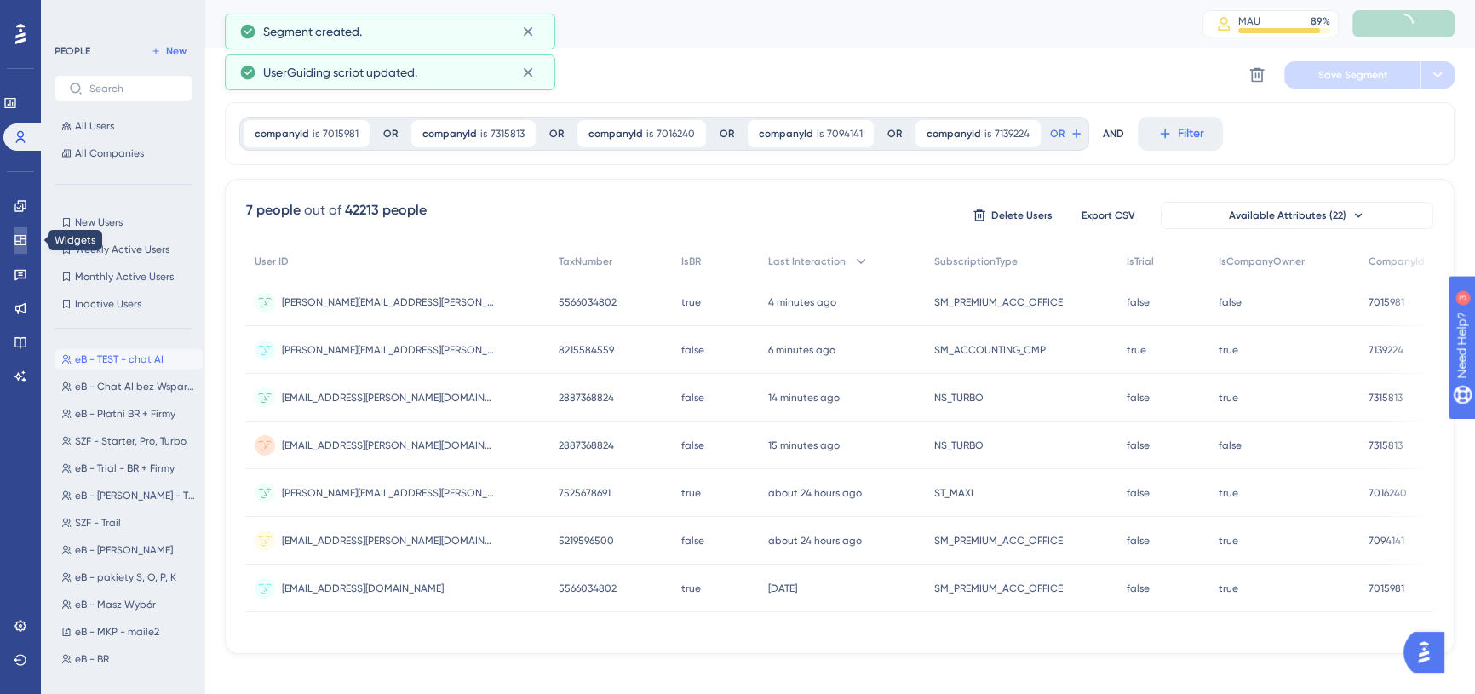
click at [19, 247] on link at bounding box center [21, 240] width 14 height 27
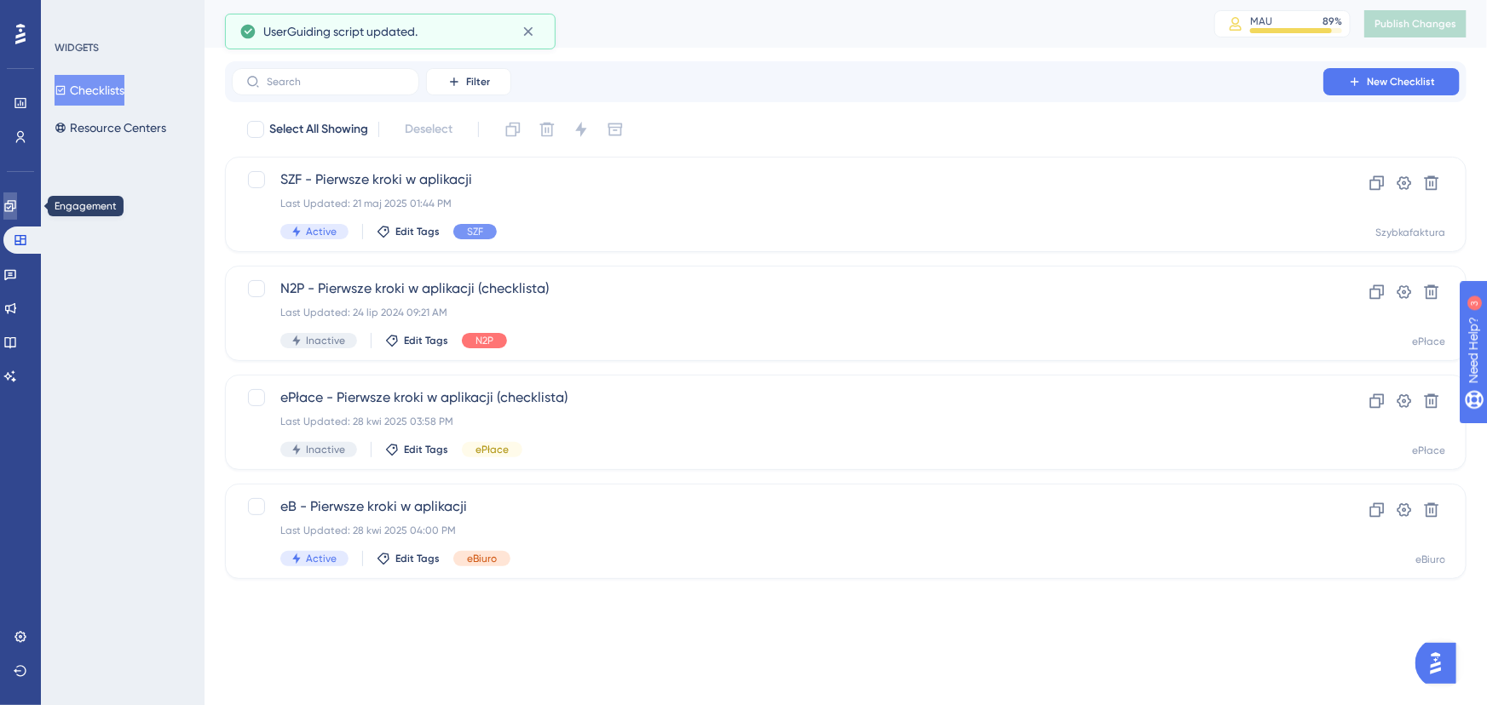
click at [17, 206] on icon at bounding box center [10, 206] width 14 height 14
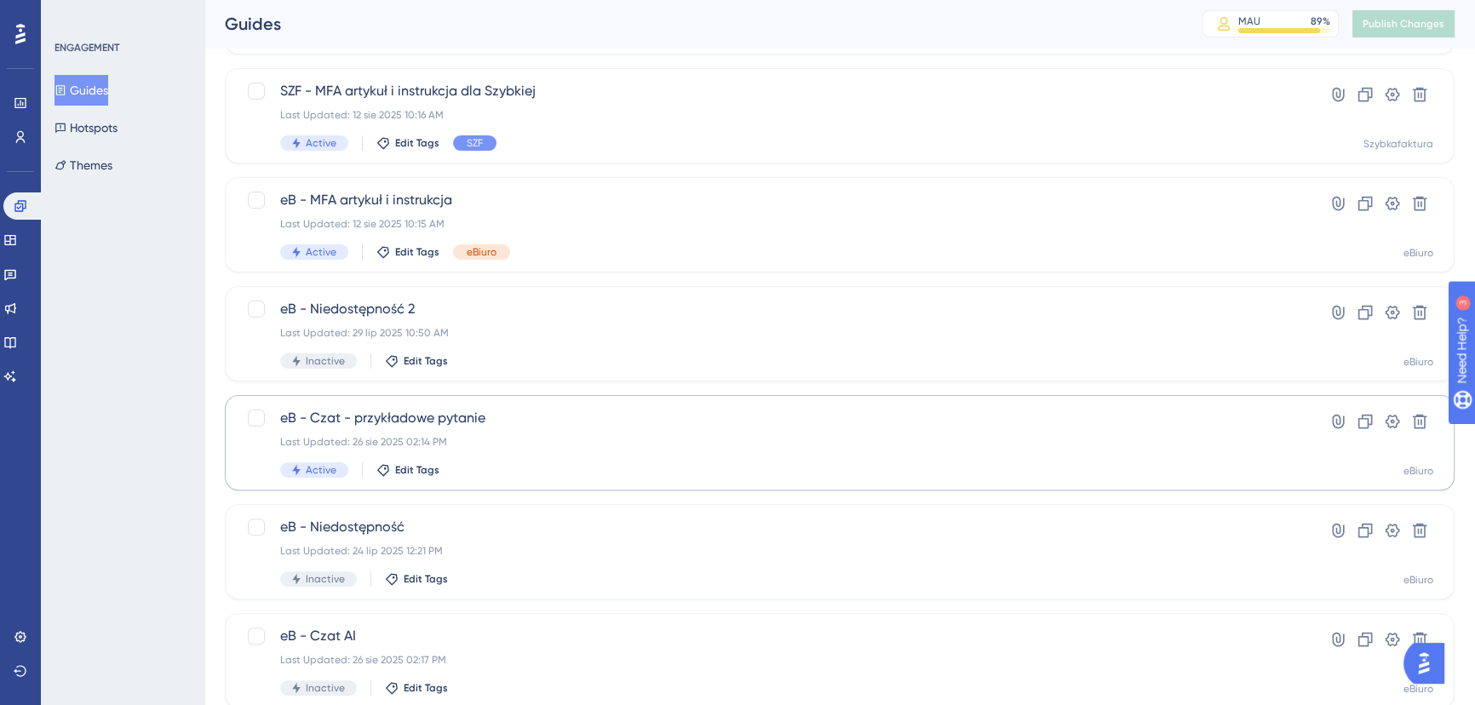
scroll to position [616, 0]
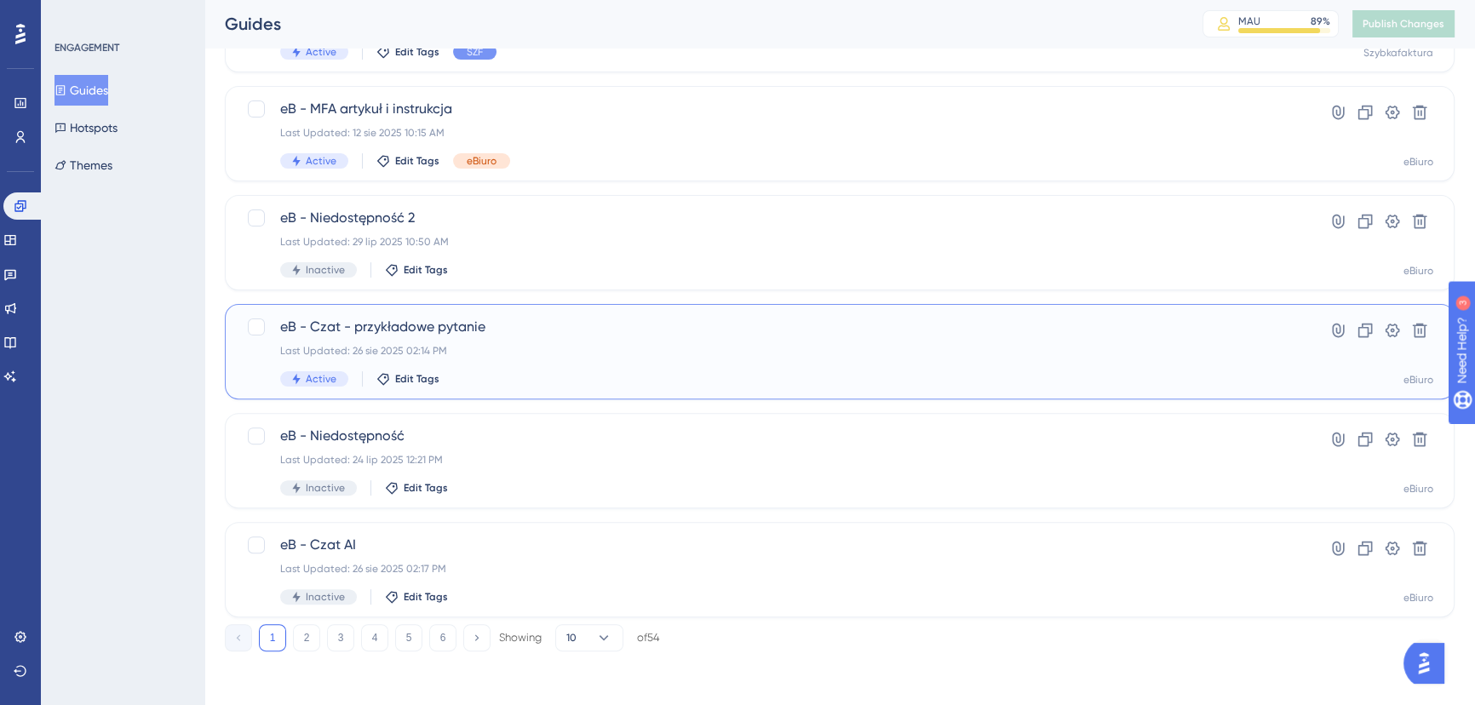
click at [584, 351] on div "Last Updated: 26 sie 2025 02:14 PM" at bounding box center [771, 351] width 983 height 14
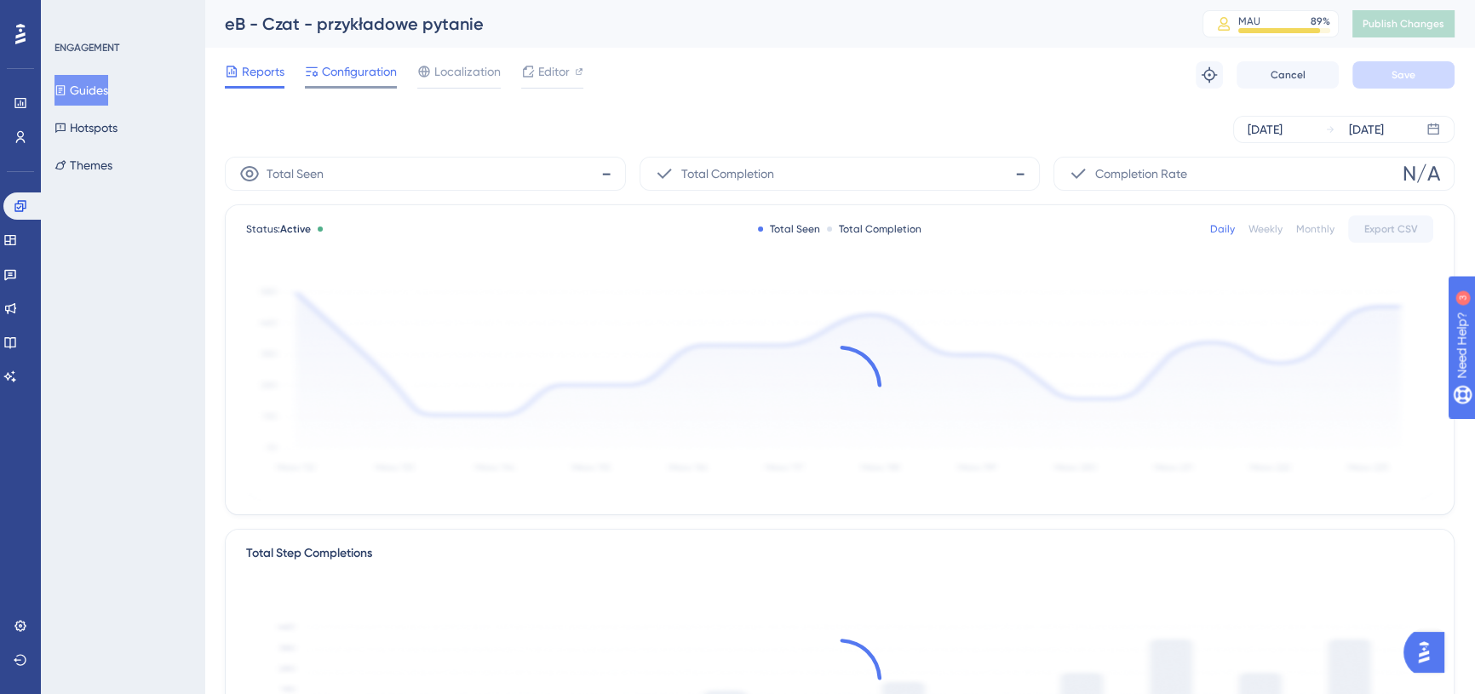
click at [353, 79] on span "Configuration" at bounding box center [359, 71] width 75 height 20
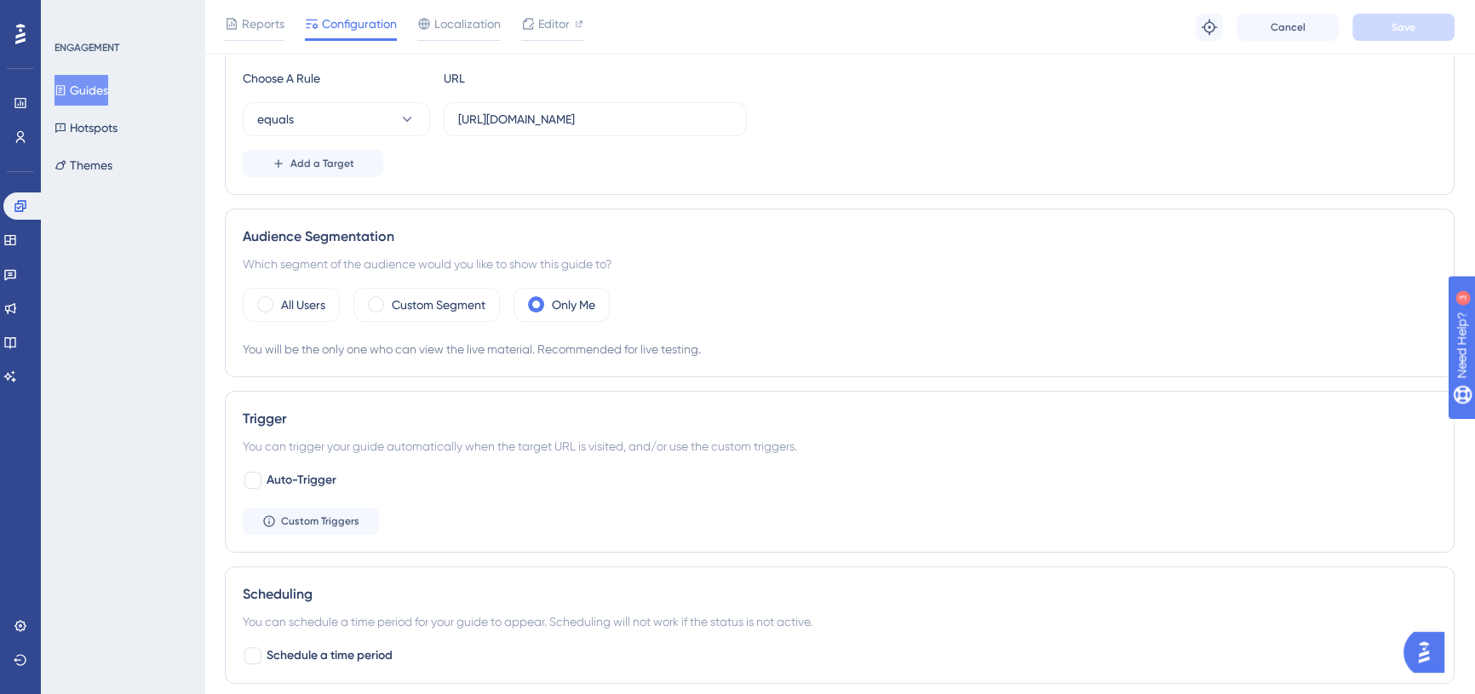
scroll to position [464, 0]
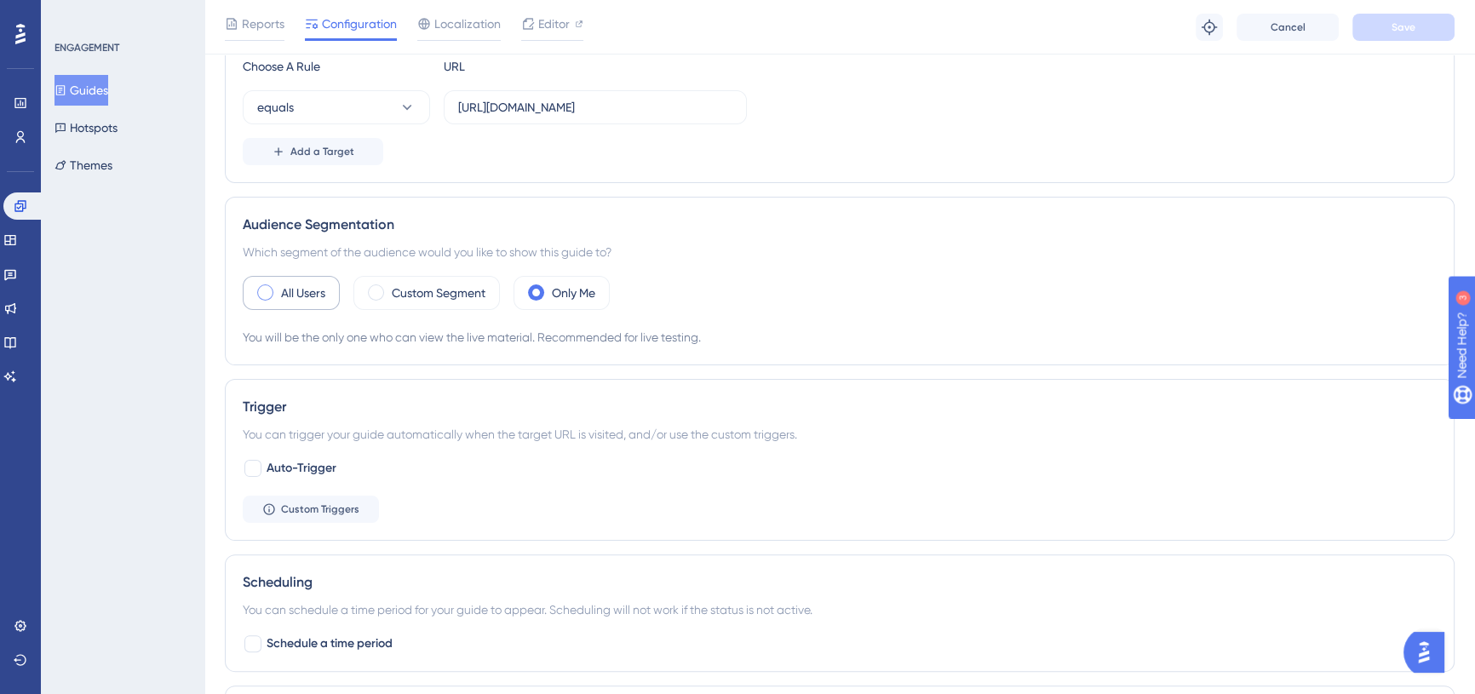
click at [281, 296] on label "All Users" at bounding box center [303, 293] width 44 height 20
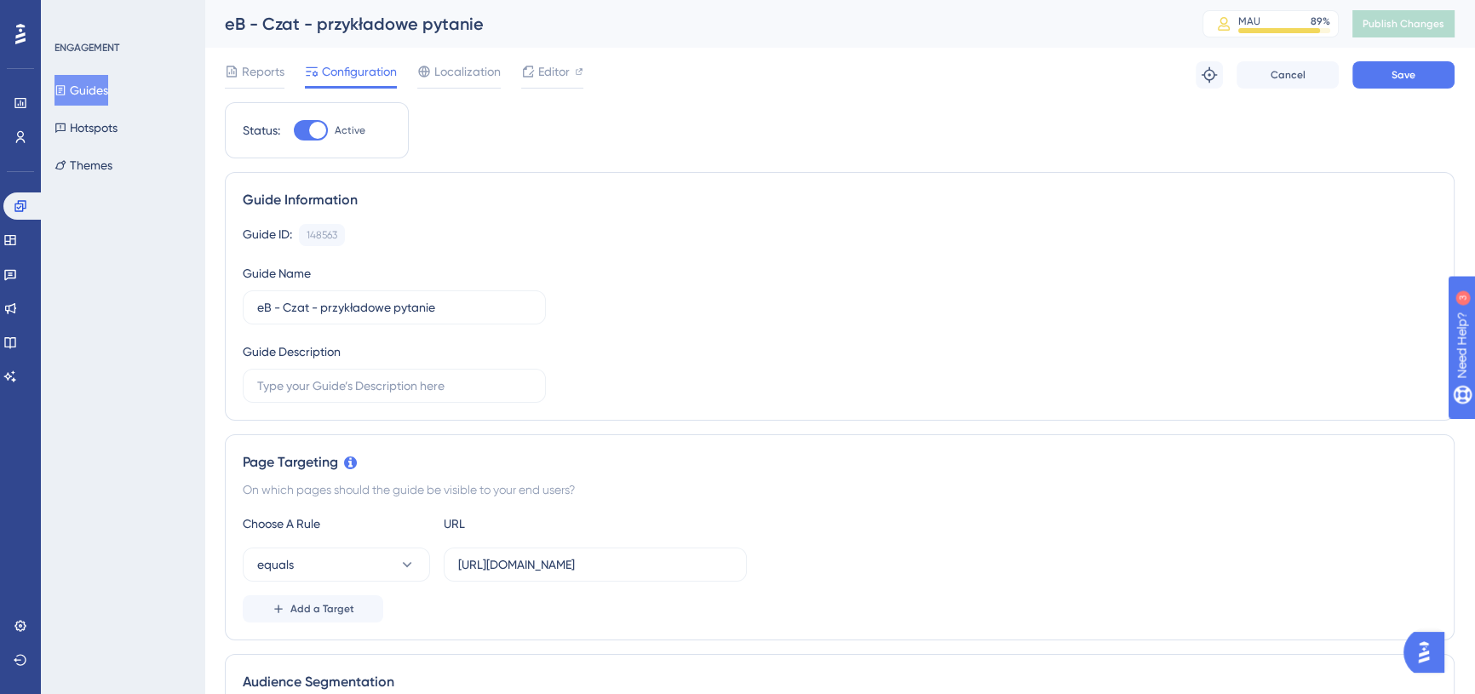
scroll to position [0, 0]
click at [1390, 69] on button "Save" at bounding box center [1404, 74] width 102 height 27
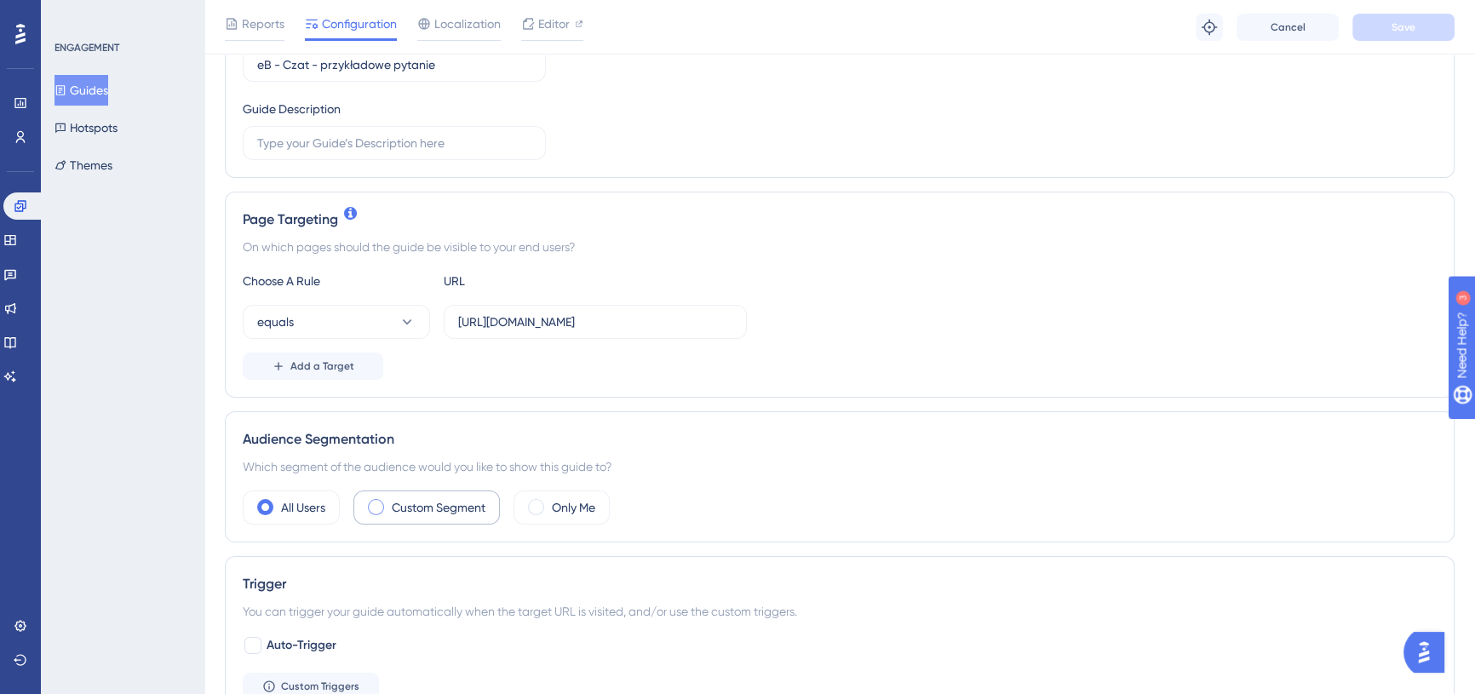
scroll to position [387, 0]
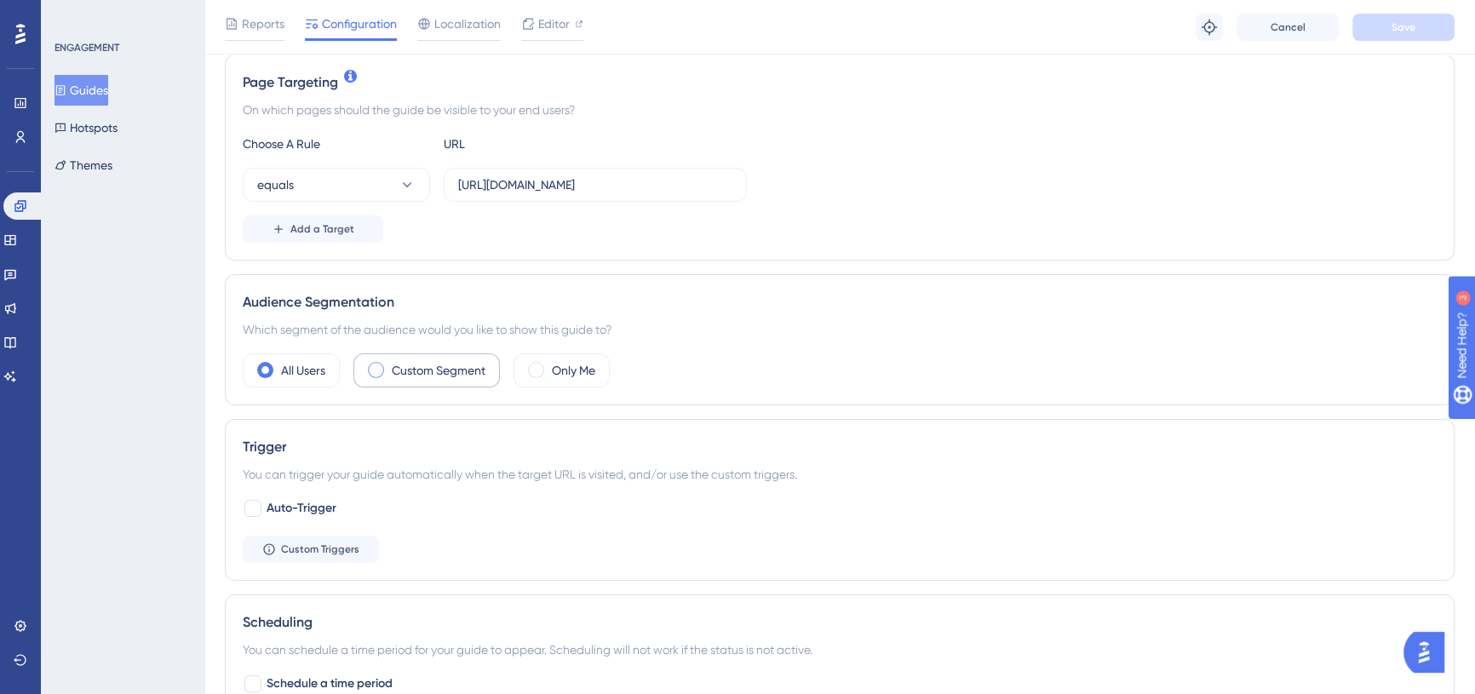
click at [450, 381] on div "Custom Segment" at bounding box center [427, 371] width 147 height 34
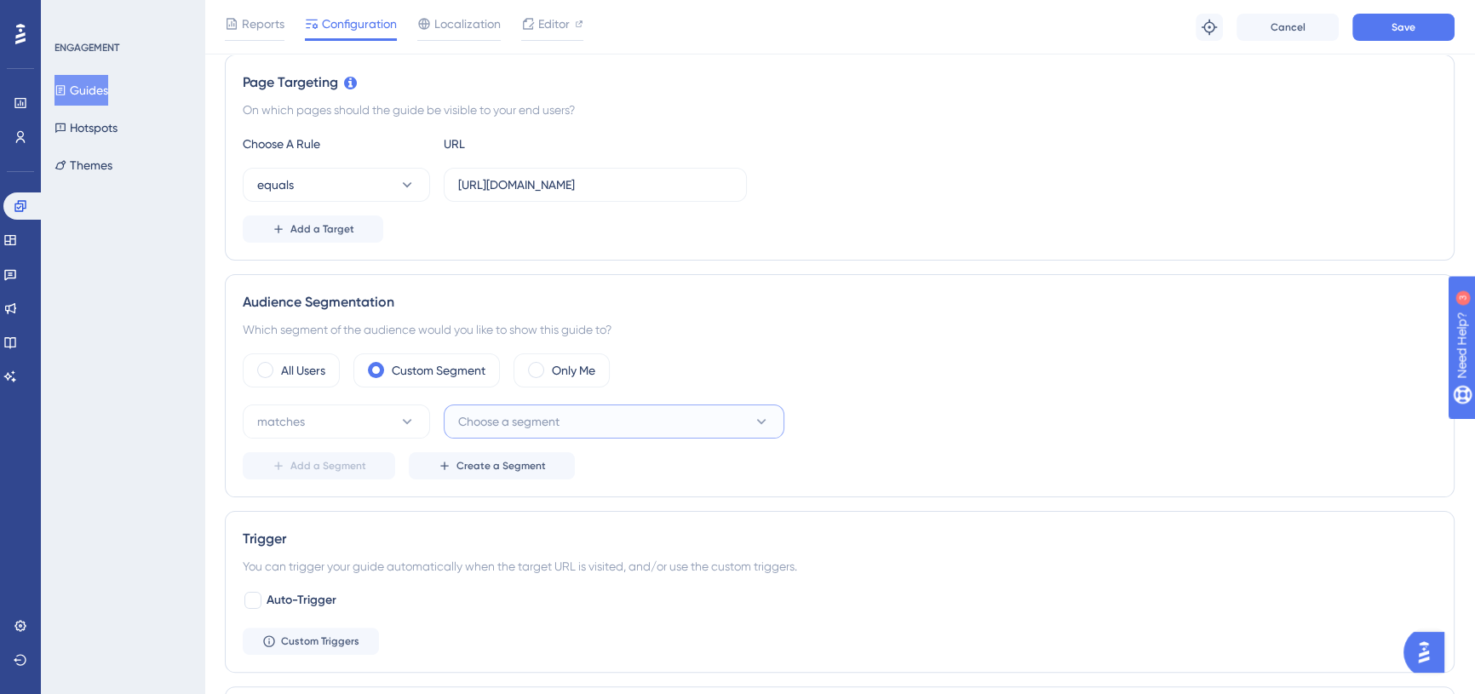
click at [560, 425] on span "Choose a segment" at bounding box center [508, 421] width 101 height 20
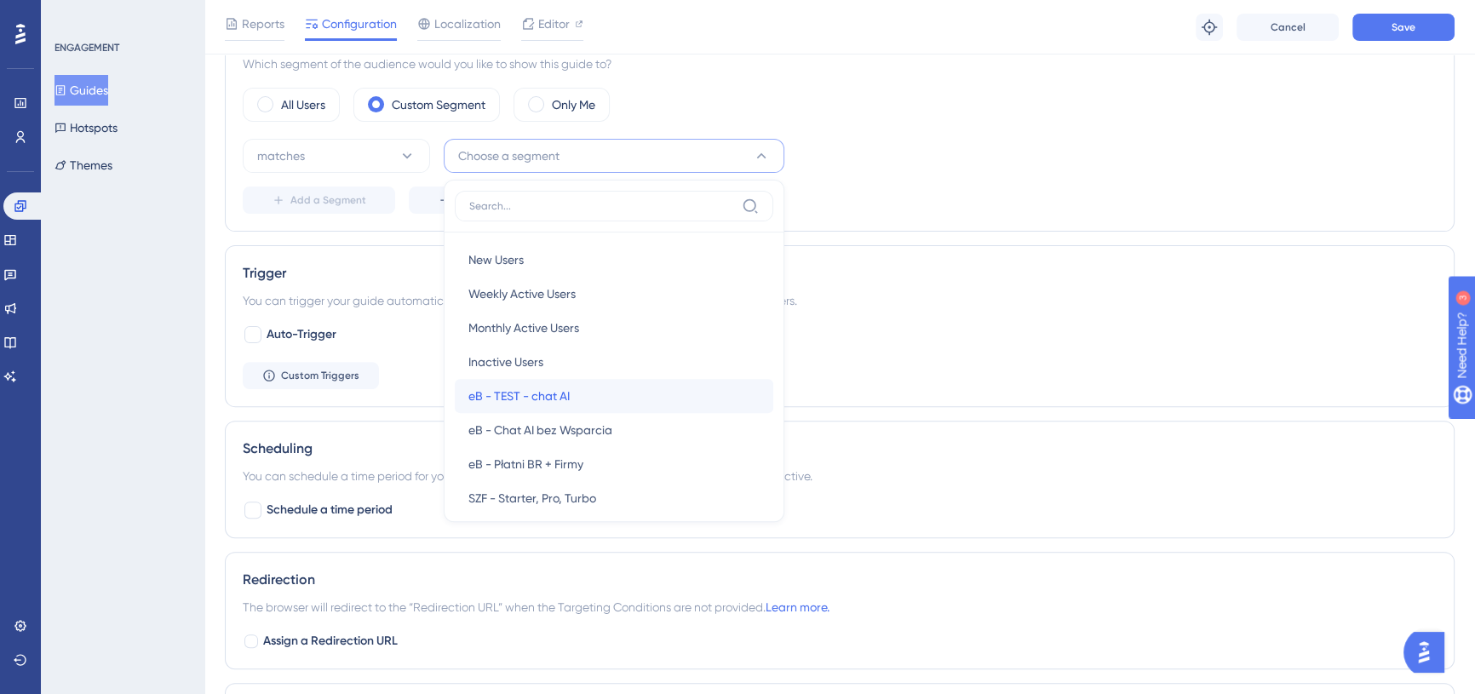
click at [608, 391] on div "eB - TEST - chat AI eB - TEST - chat AI" at bounding box center [614, 396] width 291 height 34
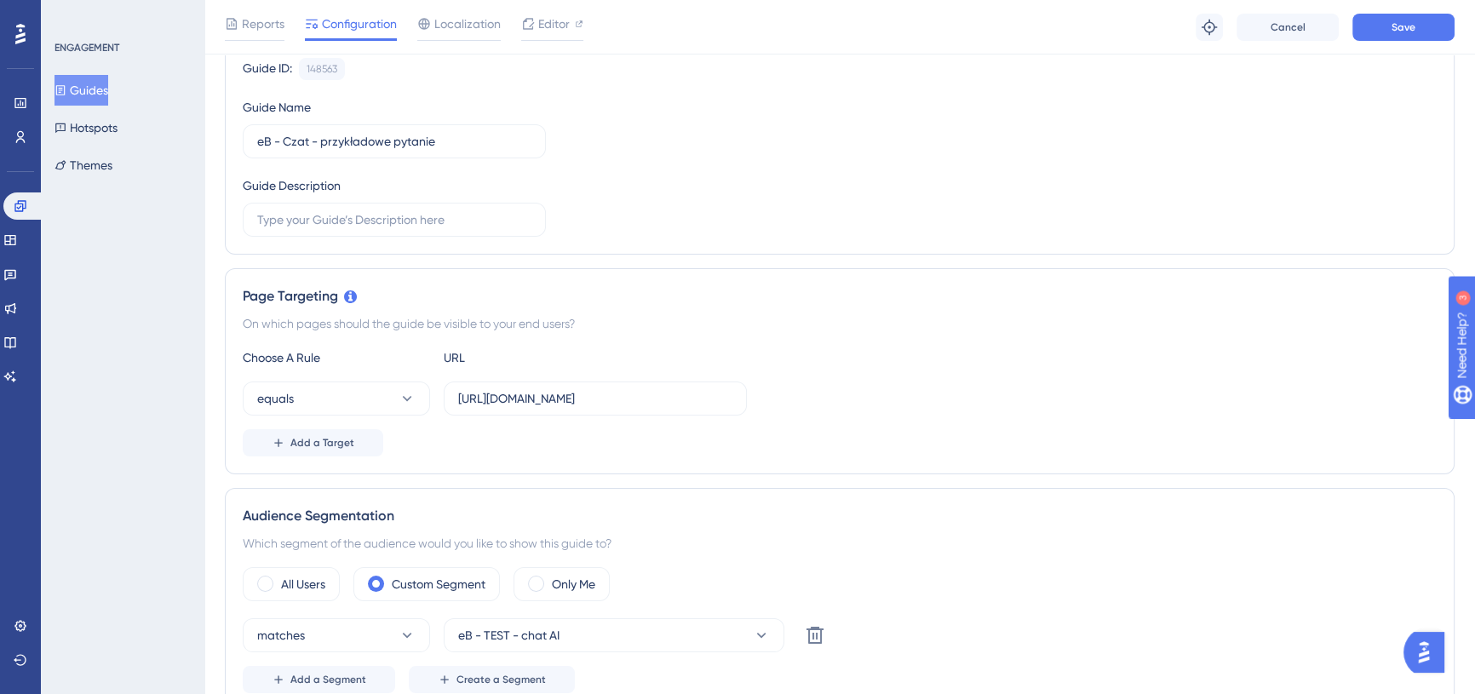
scroll to position [0, 0]
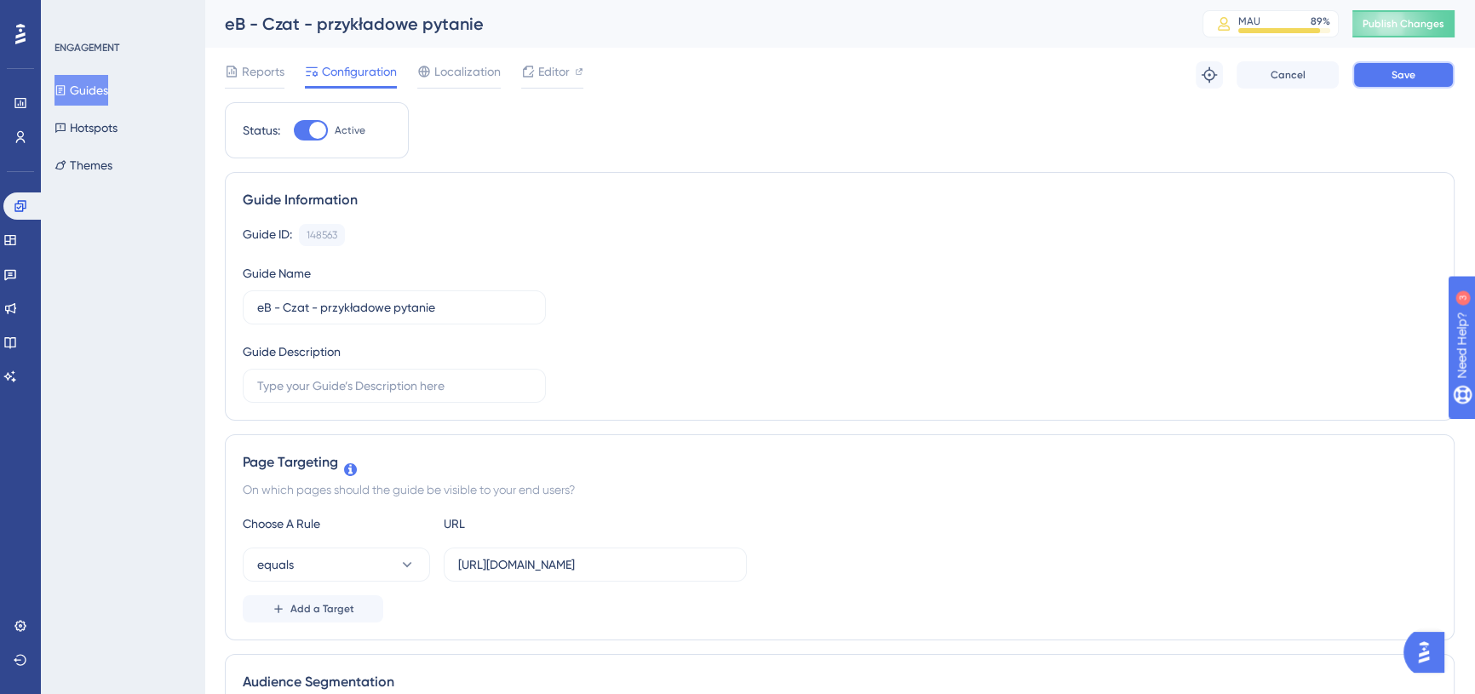
click at [1423, 77] on button "Save" at bounding box center [1404, 74] width 102 height 27
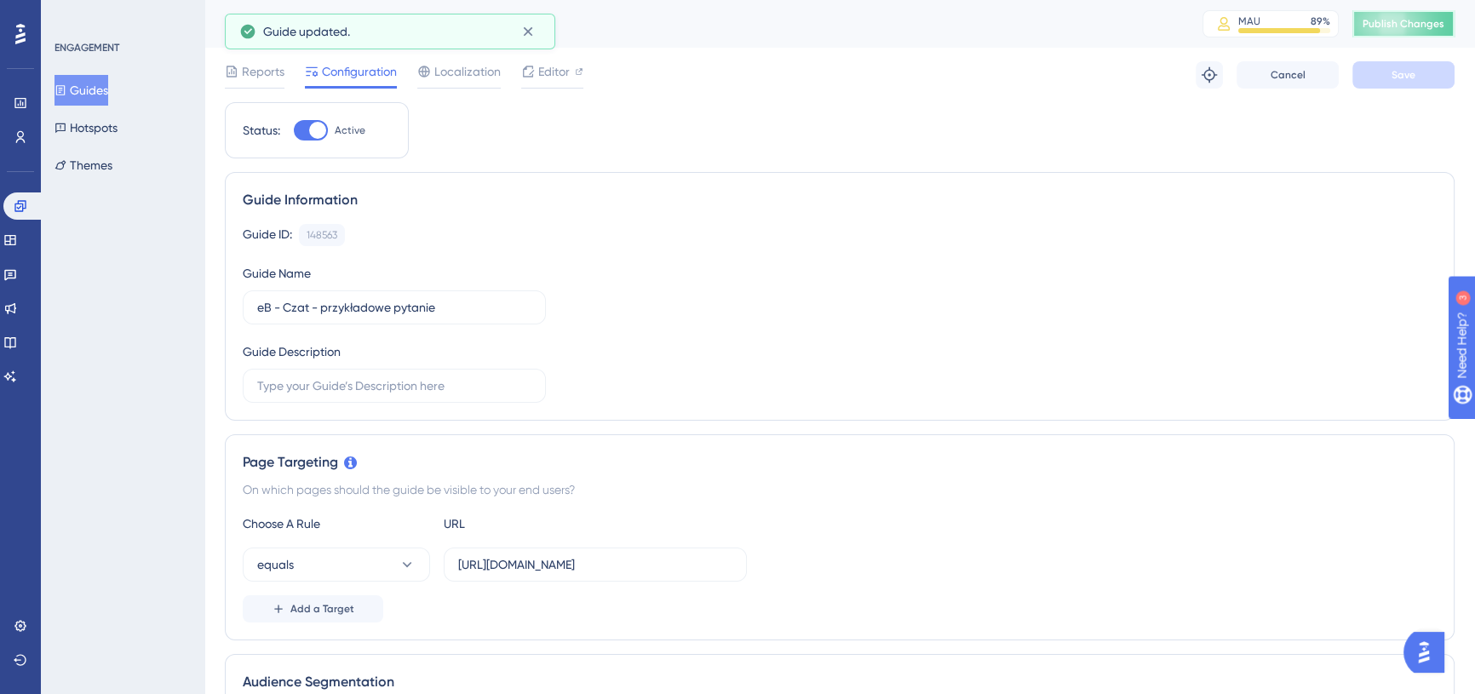
click at [1403, 23] on button "Publish Changes" at bounding box center [1404, 23] width 102 height 27
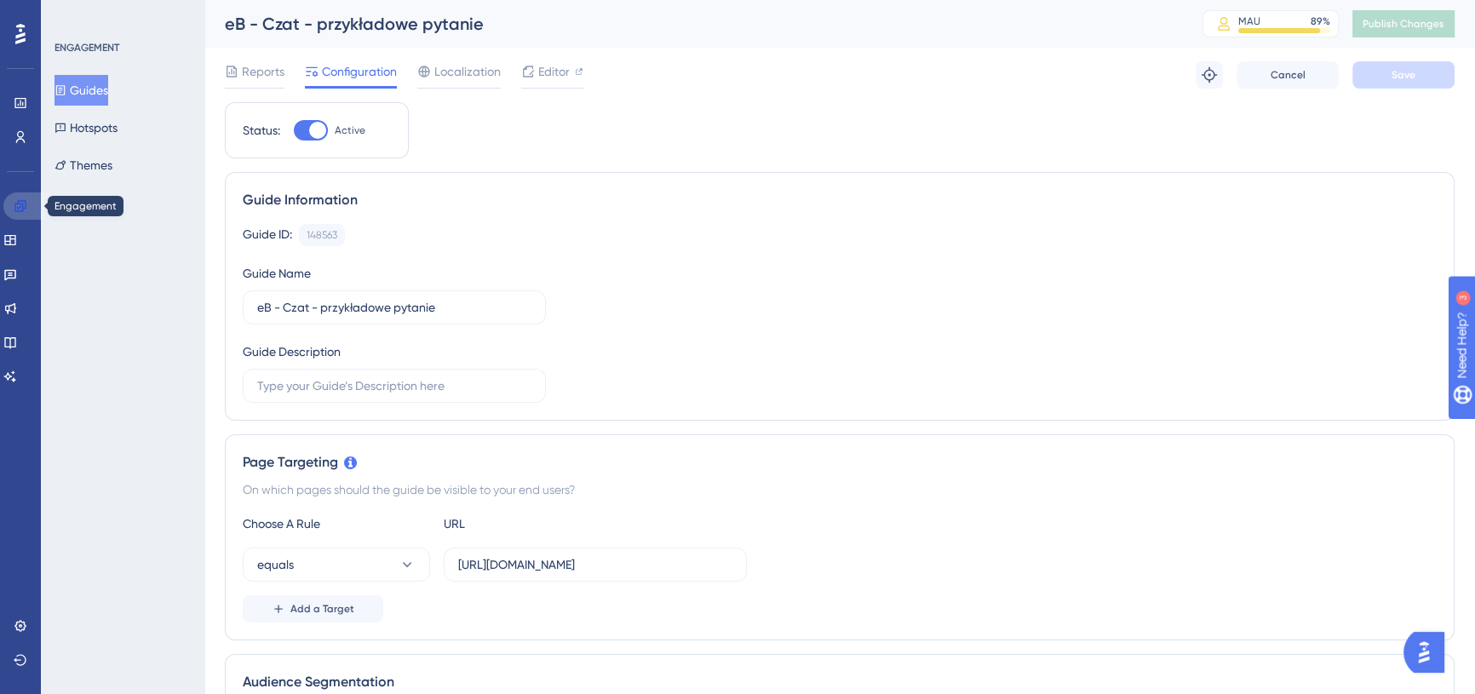
click at [18, 198] on link at bounding box center [23, 206] width 41 height 27
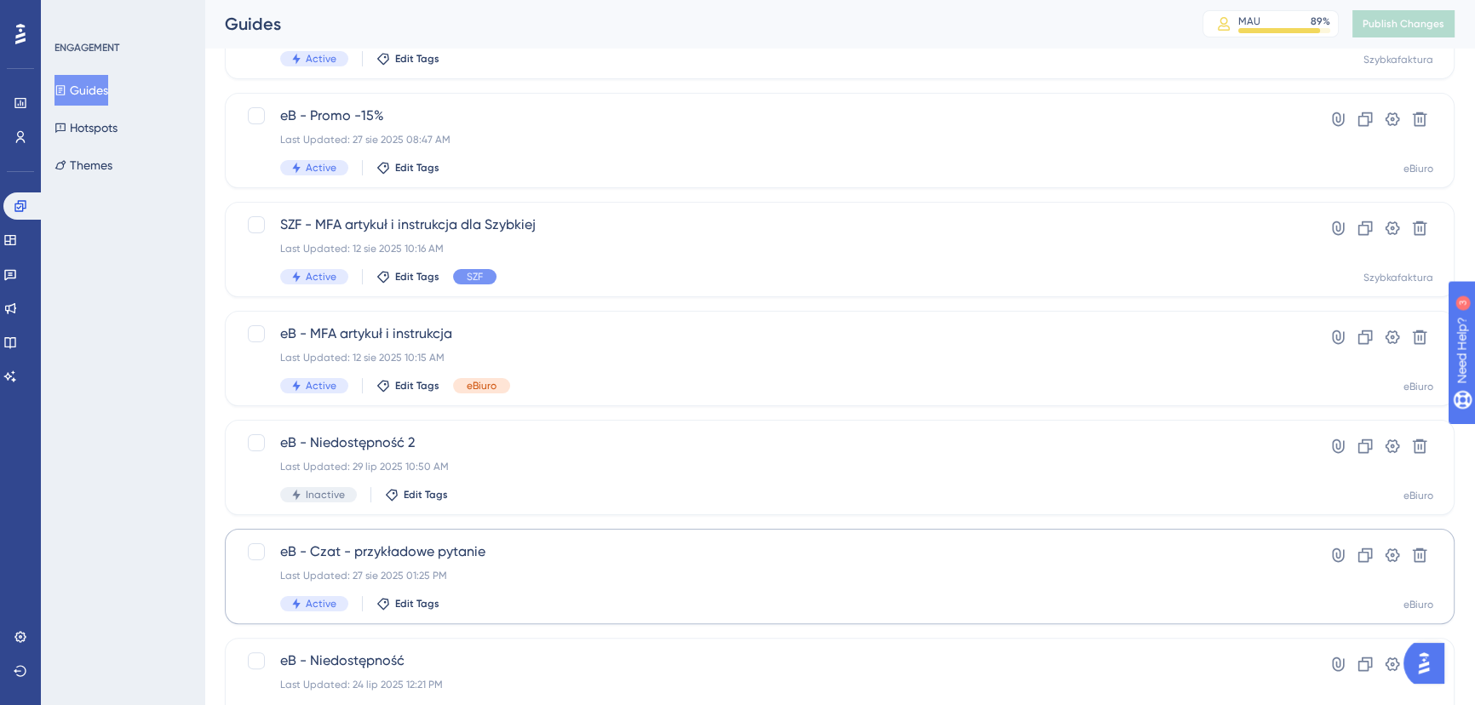
scroll to position [616, 0]
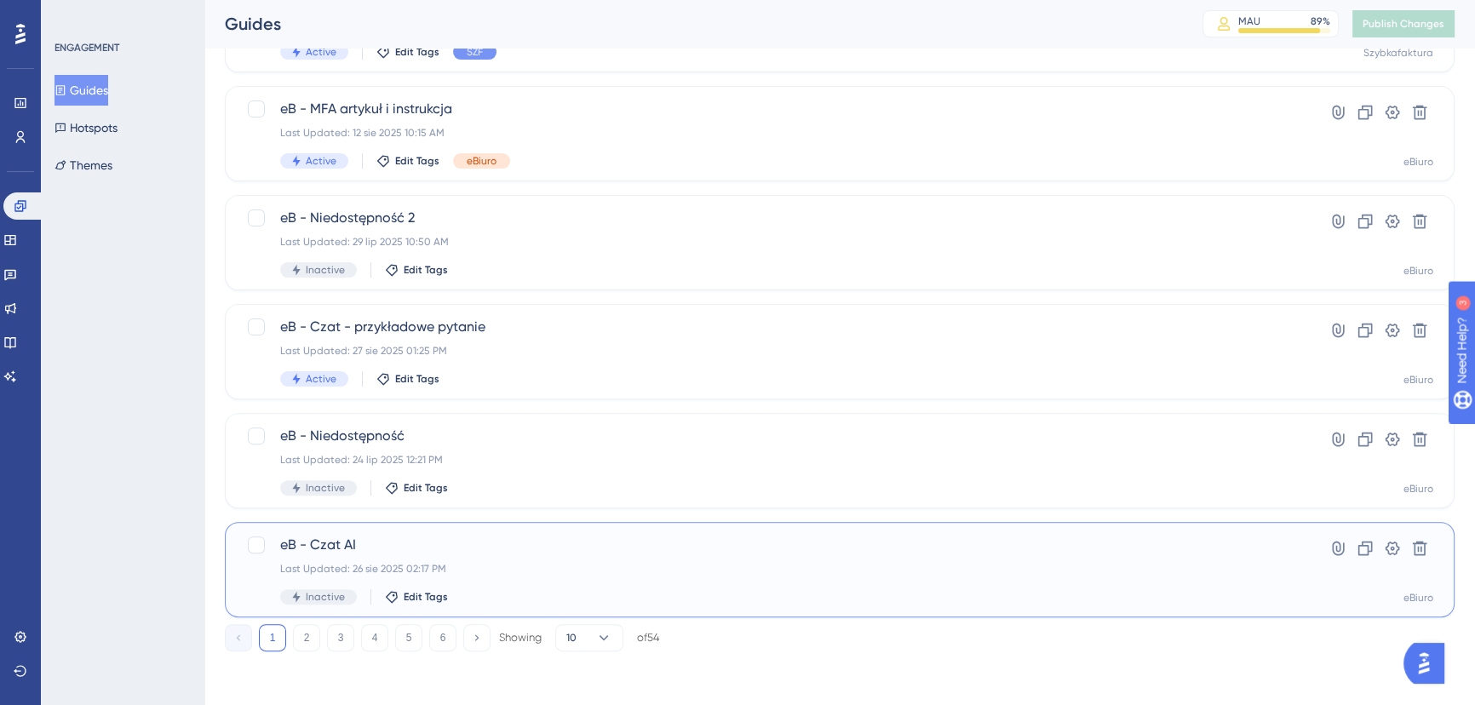
click at [483, 544] on span "eB - Czat AI" at bounding box center [771, 545] width 983 height 20
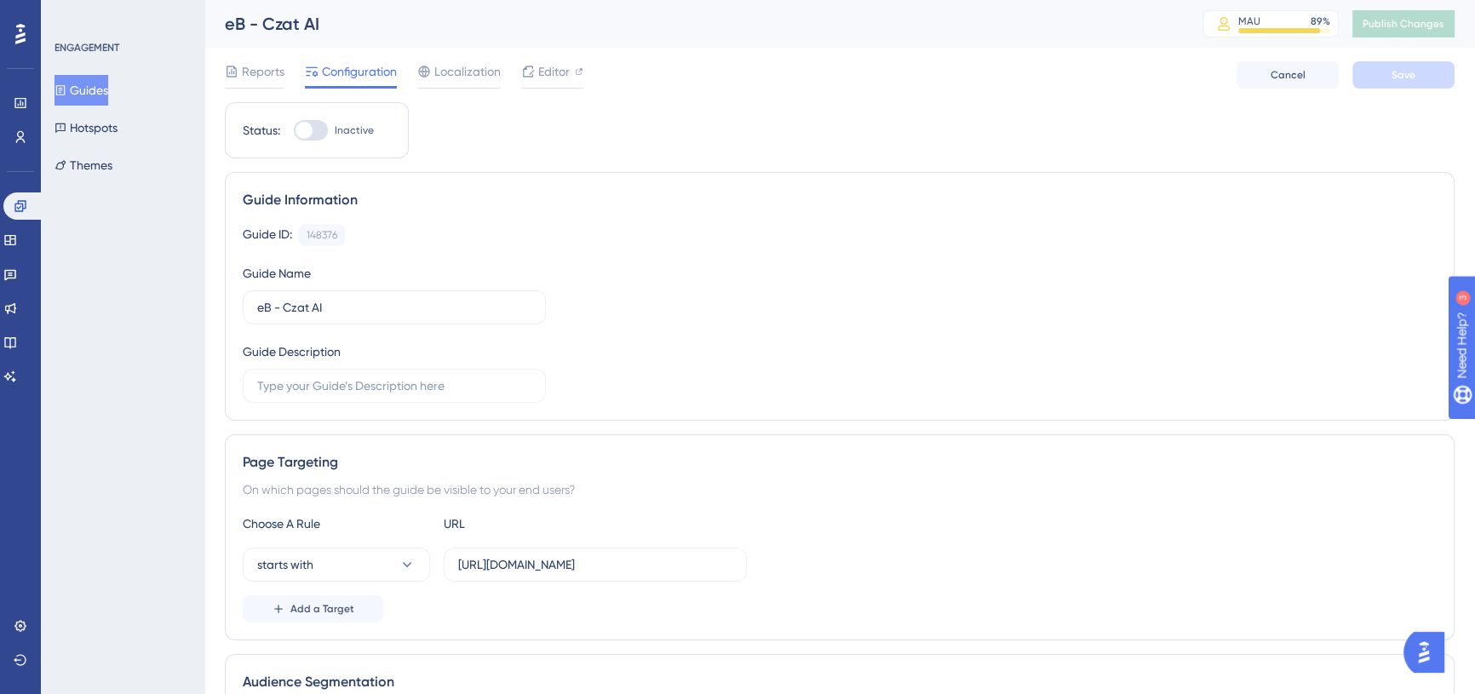
drag, startPoint x: 313, startPoint y: 130, endPoint x: 327, endPoint y: 145, distance: 19.9
click at [313, 130] on div at bounding box center [311, 130] width 34 height 20
click at [294, 130] on input "Inactive" at bounding box center [293, 130] width 1 height 1
checkbox input "true"
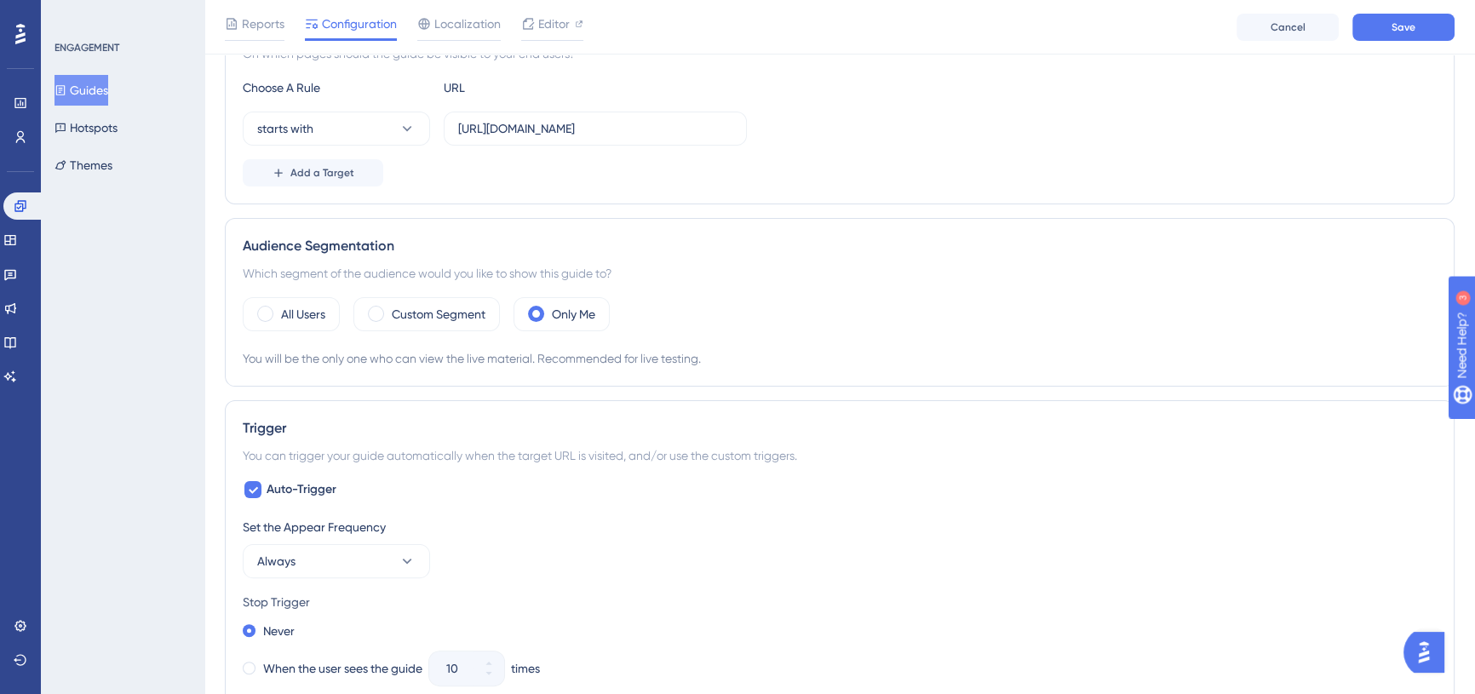
scroll to position [464, 0]
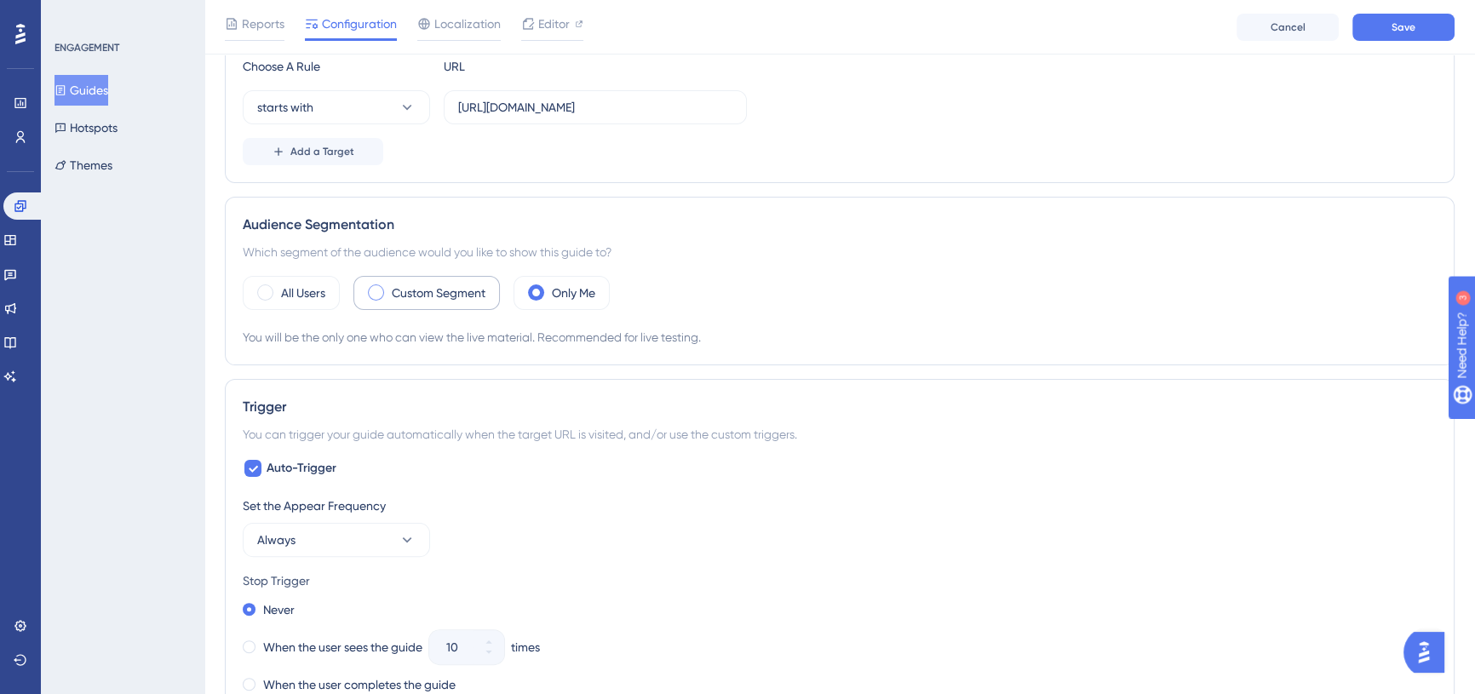
click at [445, 286] on label "Custom Segment" at bounding box center [439, 293] width 94 height 20
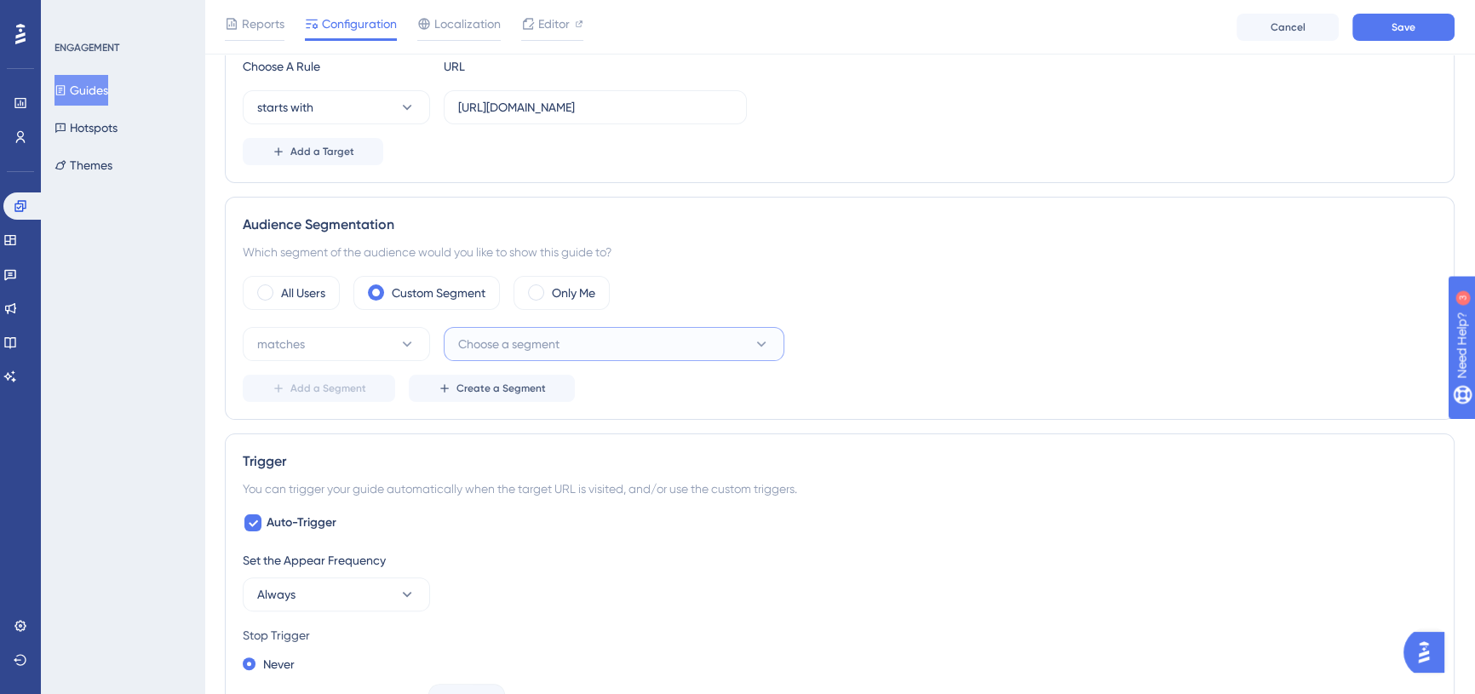
click at [506, 347] on span "Choose a segment" at bounding box center [508, 344] width 101 height 20
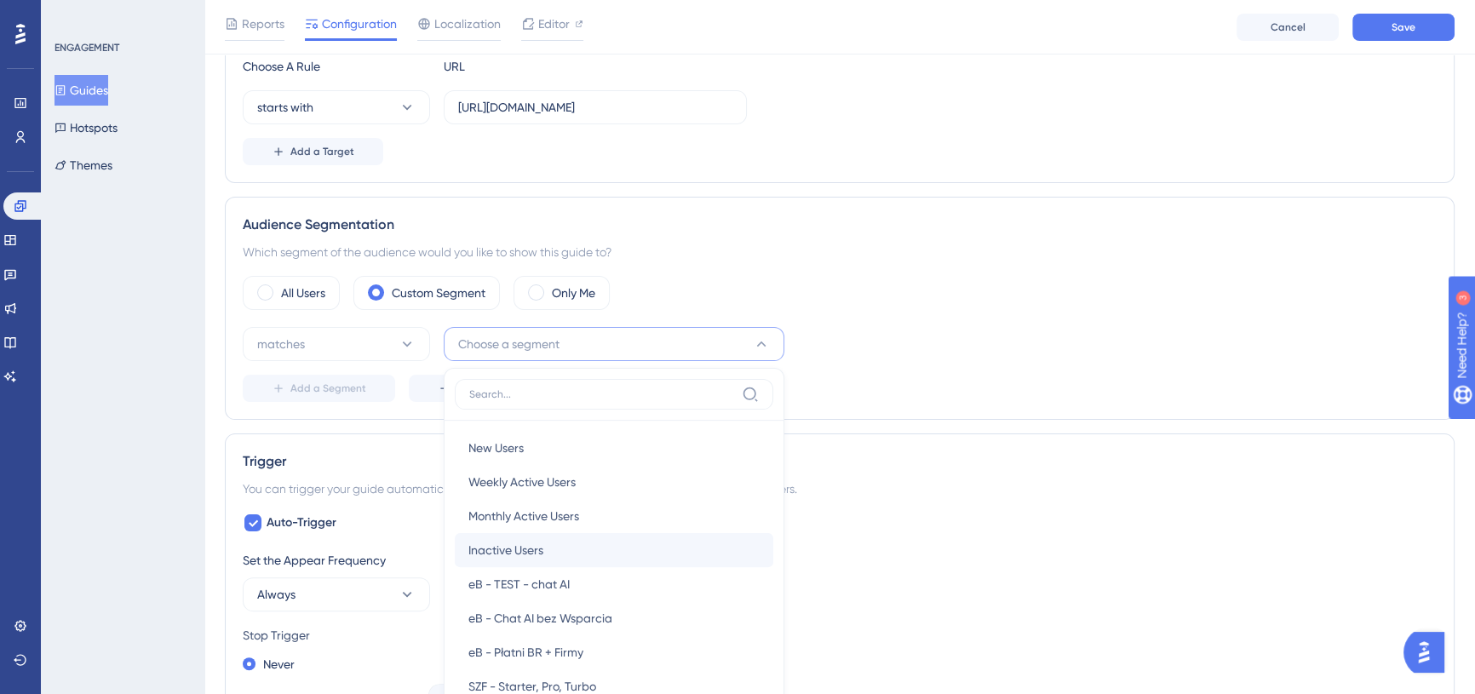
scroll to position [656, 0]
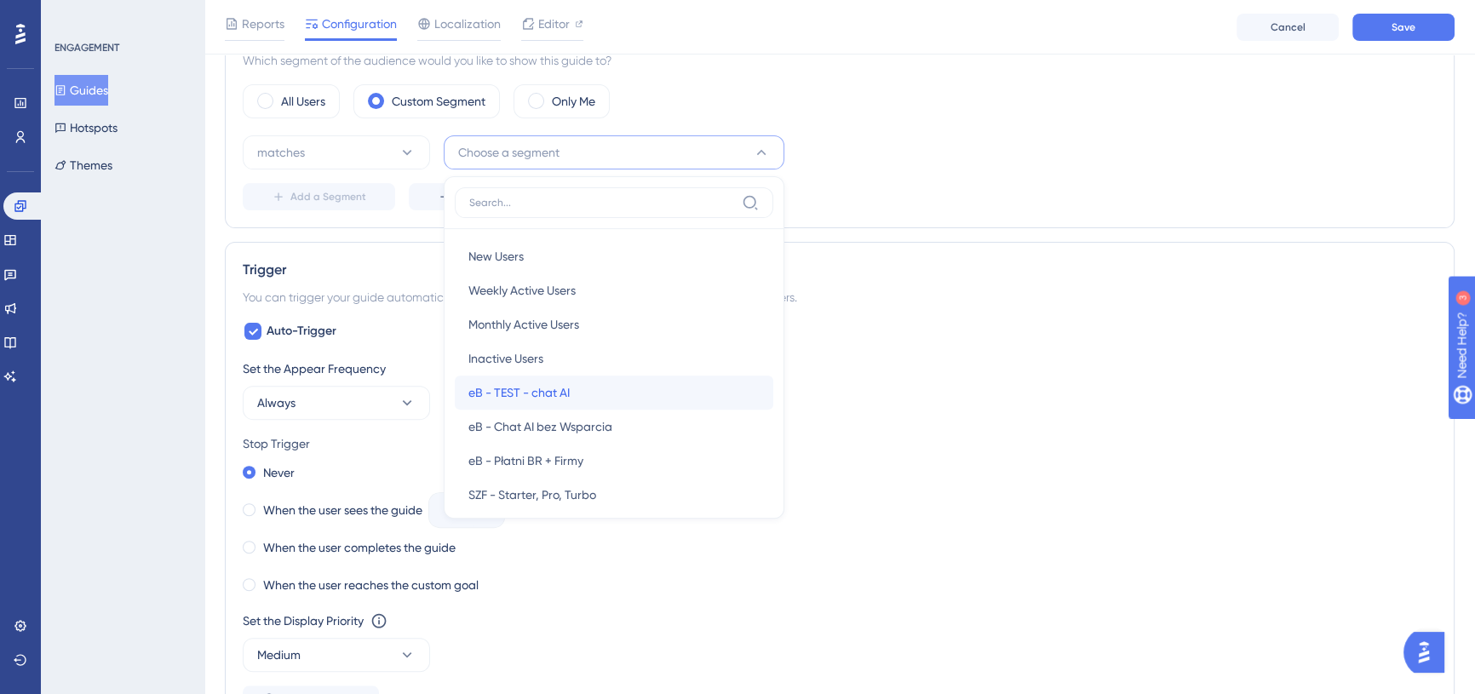
click at [590, 394] on div "eB - TEST - chat AI eB - TEST - chat AI" at bounding box center [614, 393] width 291 height 34
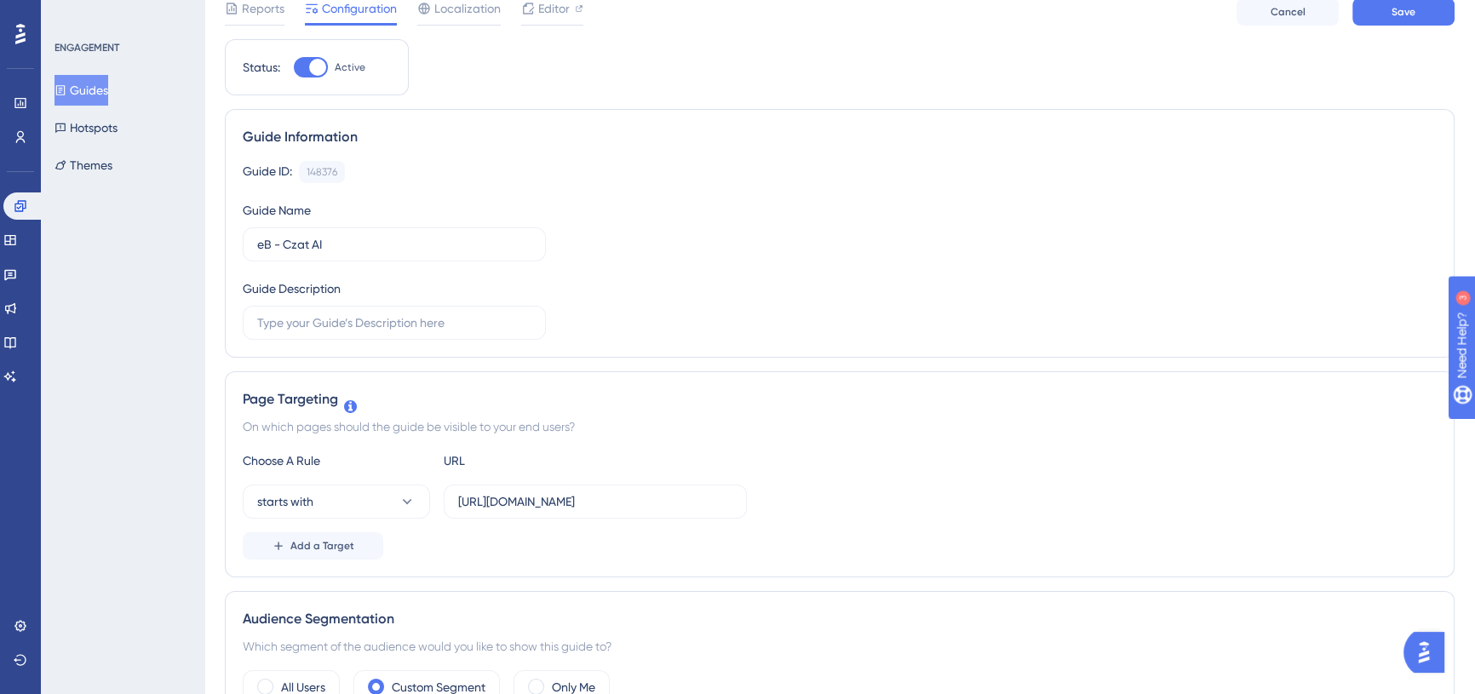
scroll to position [0, 0]
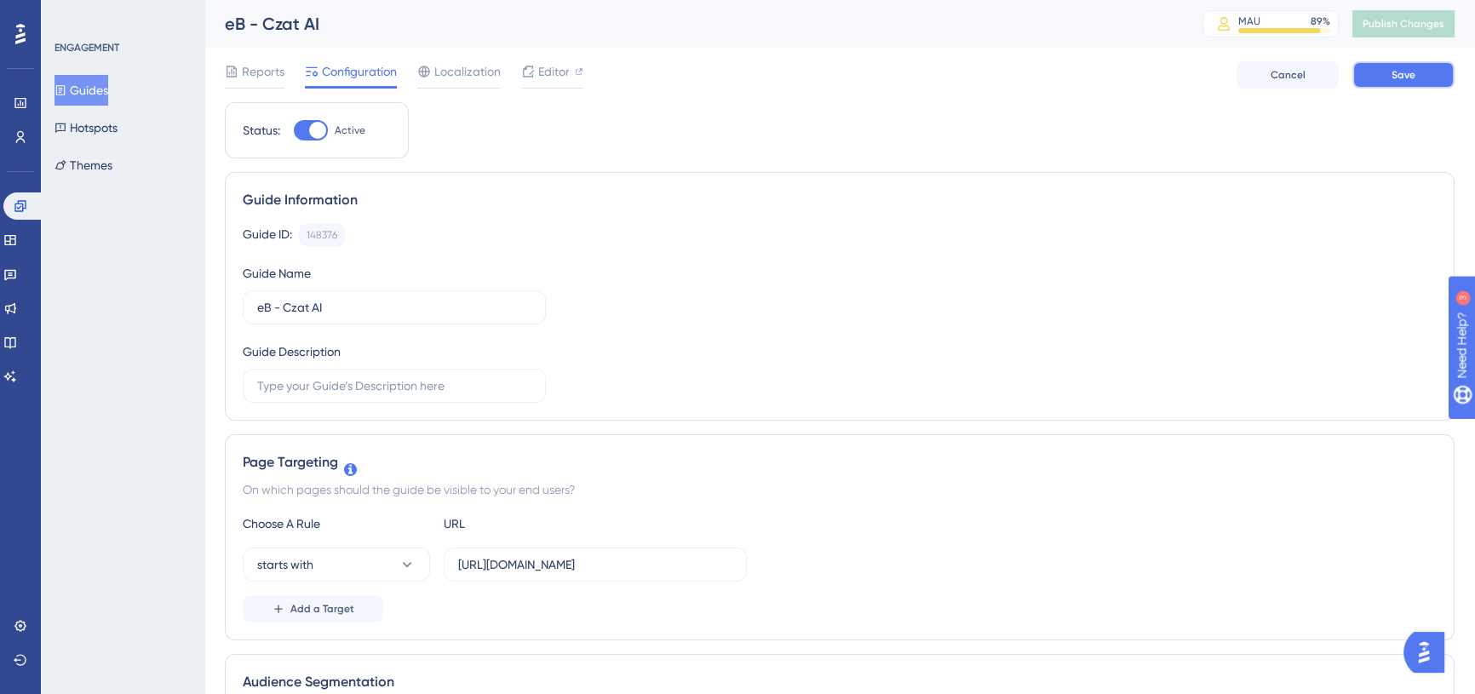
click at [1405, 78] on span "Save" at bounding box center [1404, 75] width 24 height 14
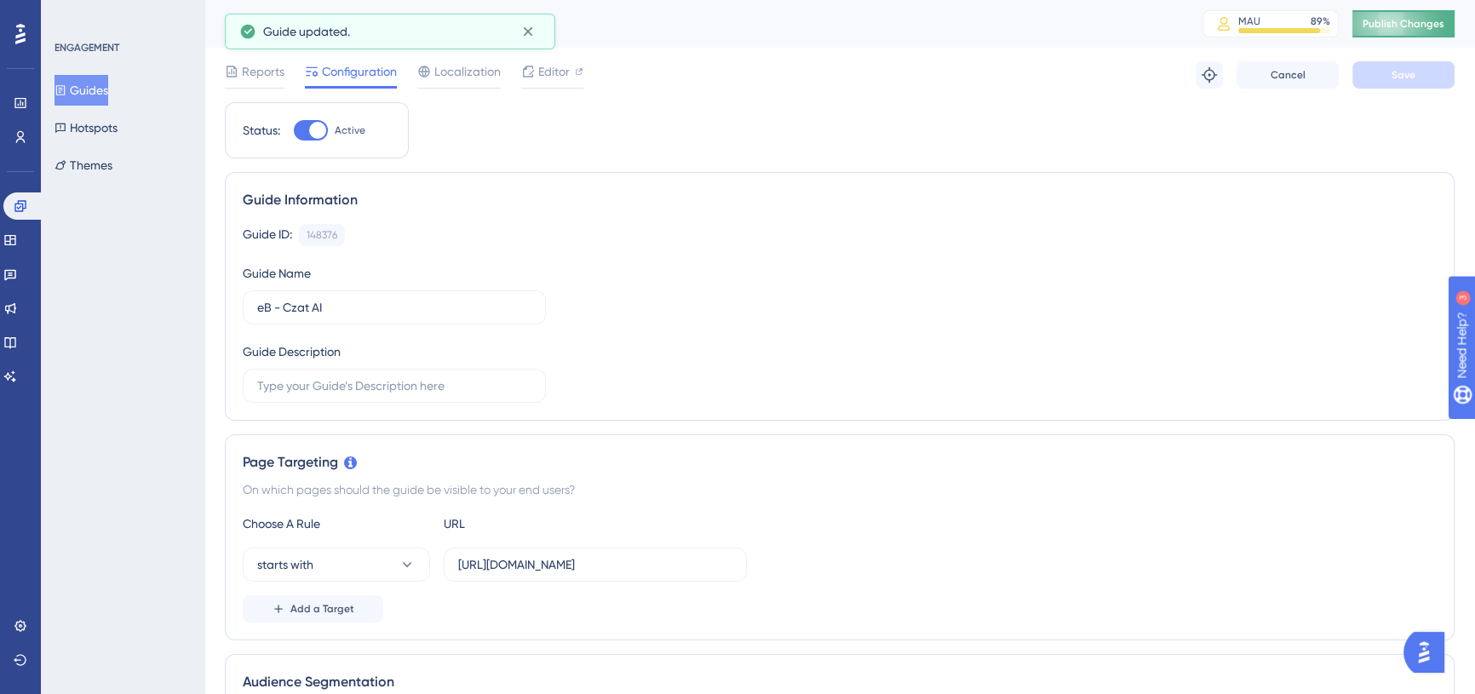
click at [1403, 20] on span "Publish Changes" at bounding box center [1404, 24] width 82 height 14
